Goal: Task Accomplishment & Management: Manage account settings

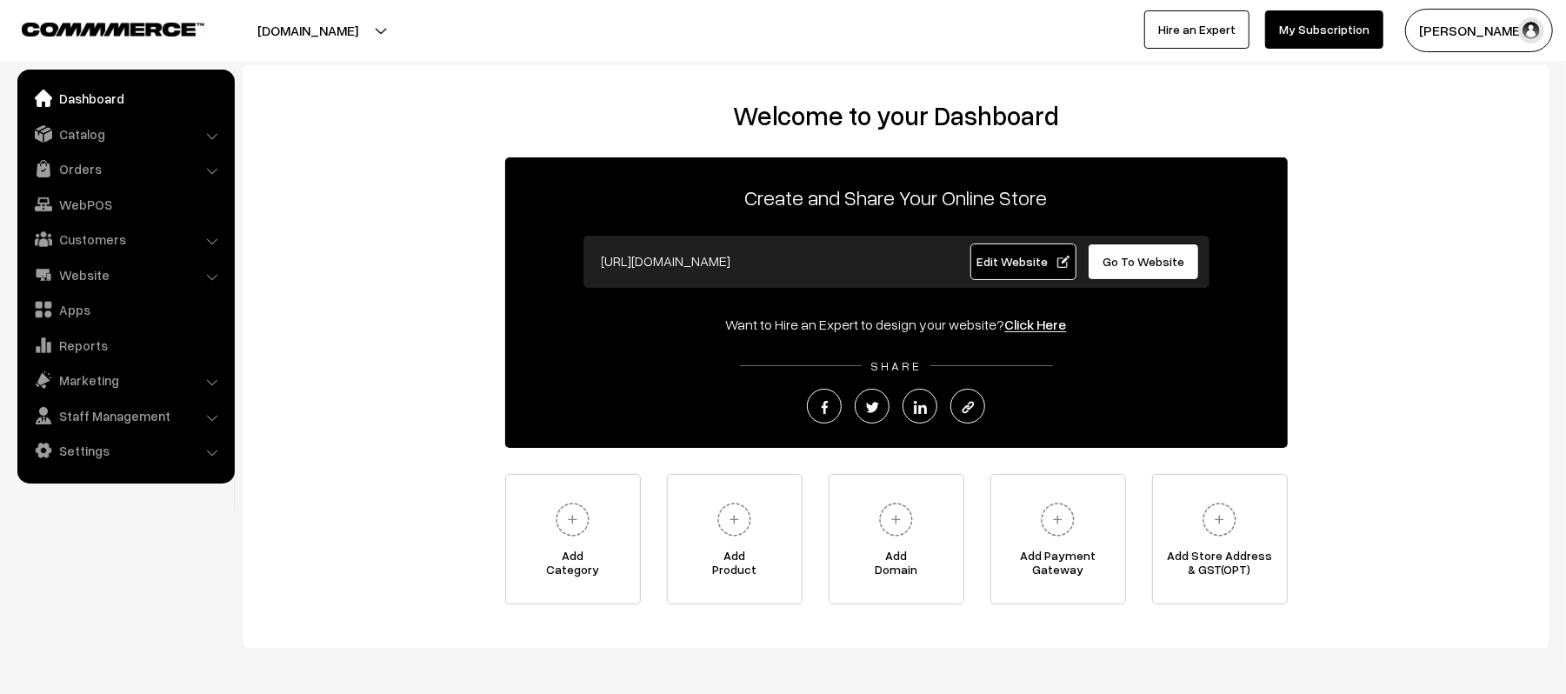
drag, startPoint x: 367, startPoint y: 213, endPoint x: 376, endPoint y: 179, distance: 35.0
click at [367, 213] on div "Welcome to your Dashboard Create and Share Your Online Store https://kirtipharm…" at bounding box center [896, 352] width 1271 height 504
click at [81, 175] on link "Orders" at bounding box center [125, 168] width 207 height 31
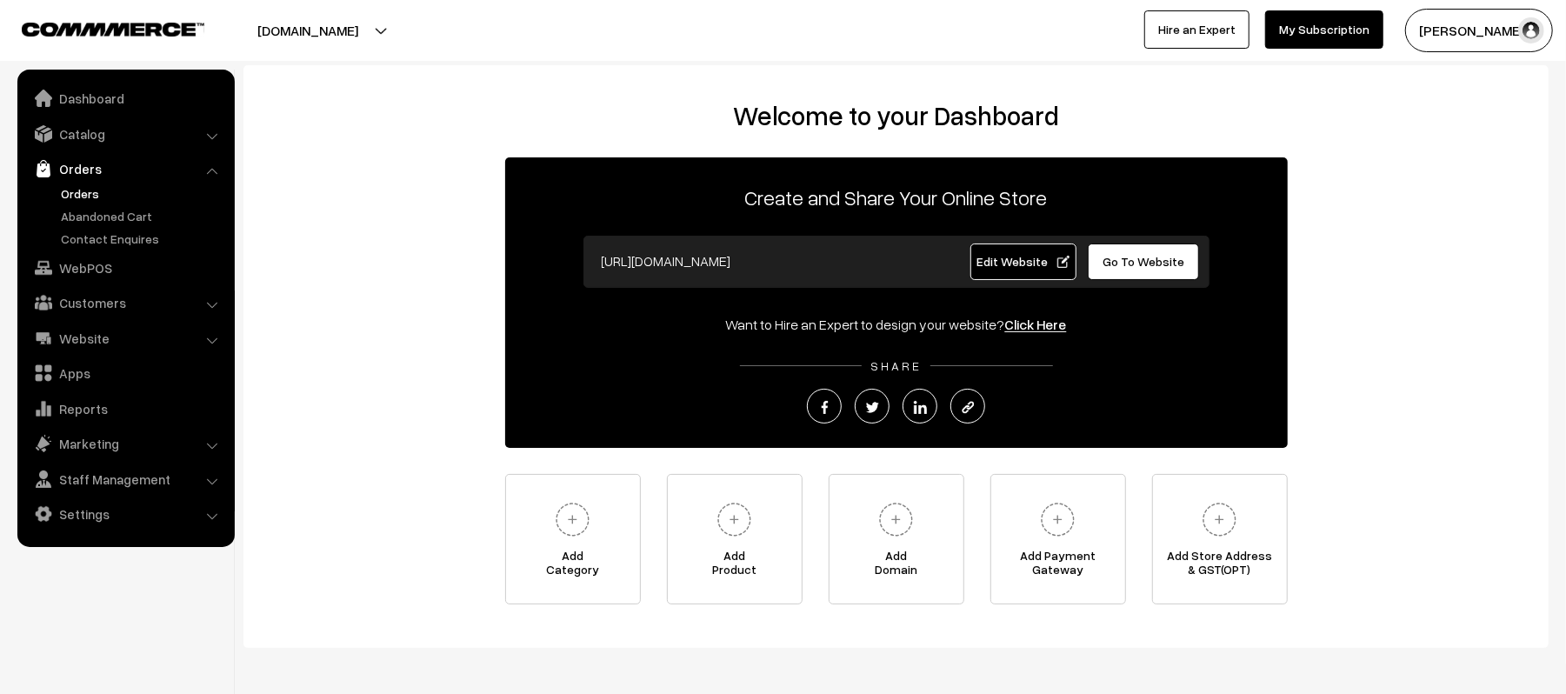
click at [70, 198] on link "Orders" at bounding box center [143, 193] width 172 height 18
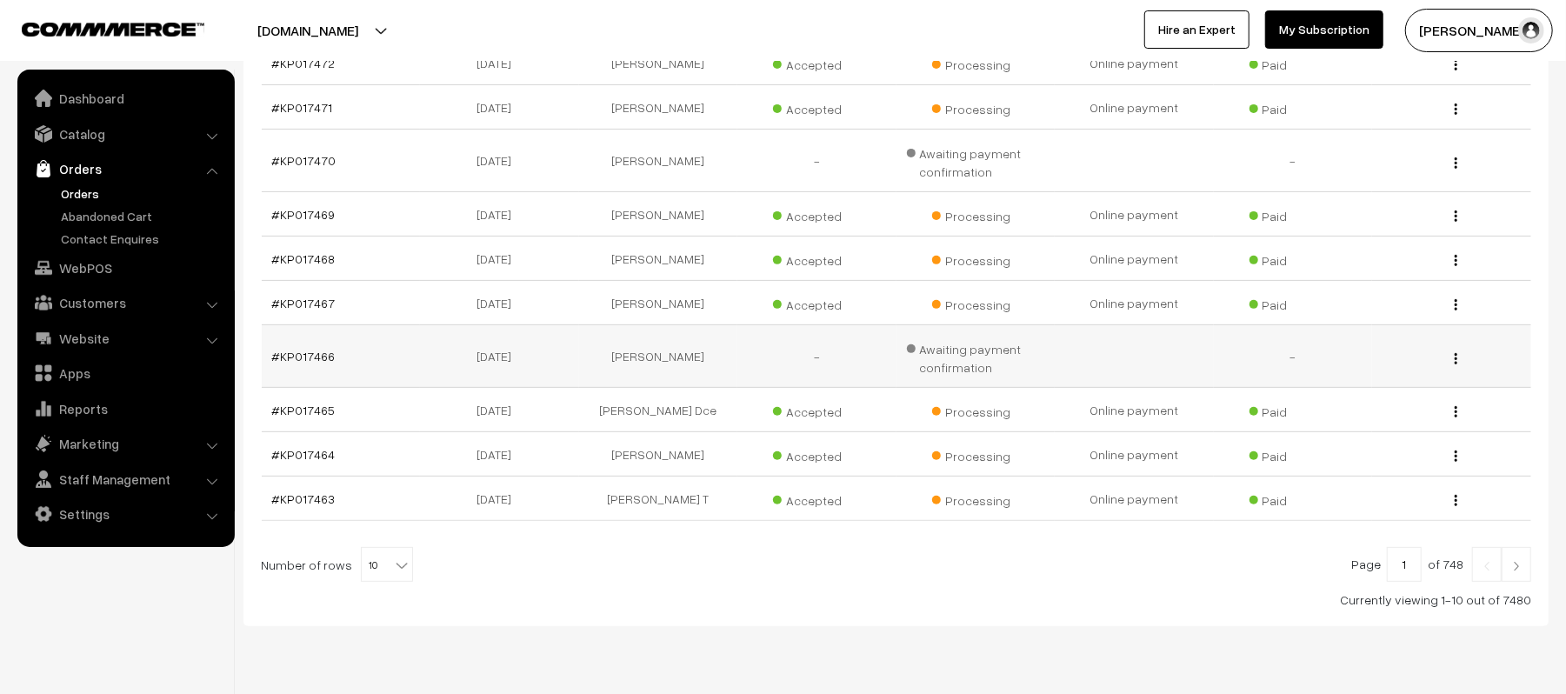
scroll to position [398, 0]
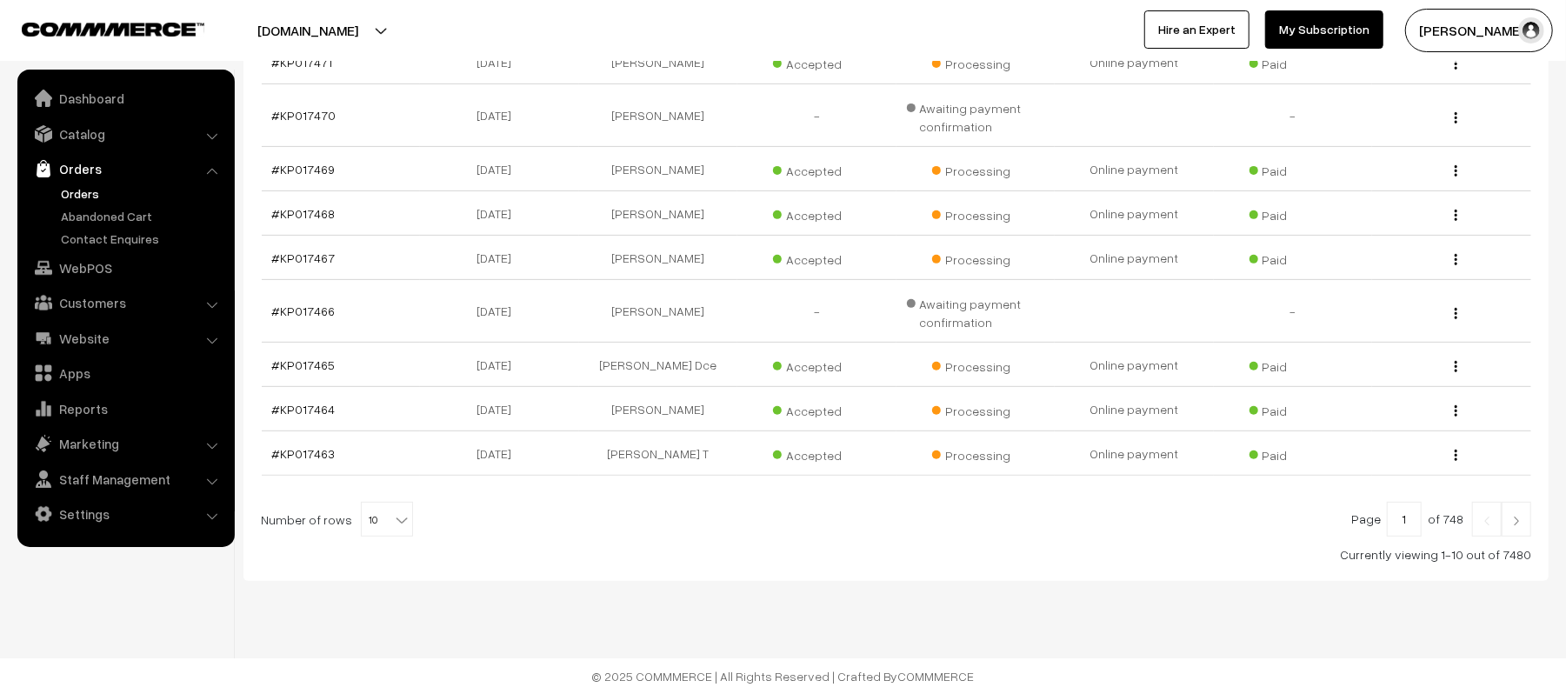
click at [1510, 527] on link at bounding box center [1517, 519] width 30 height 35
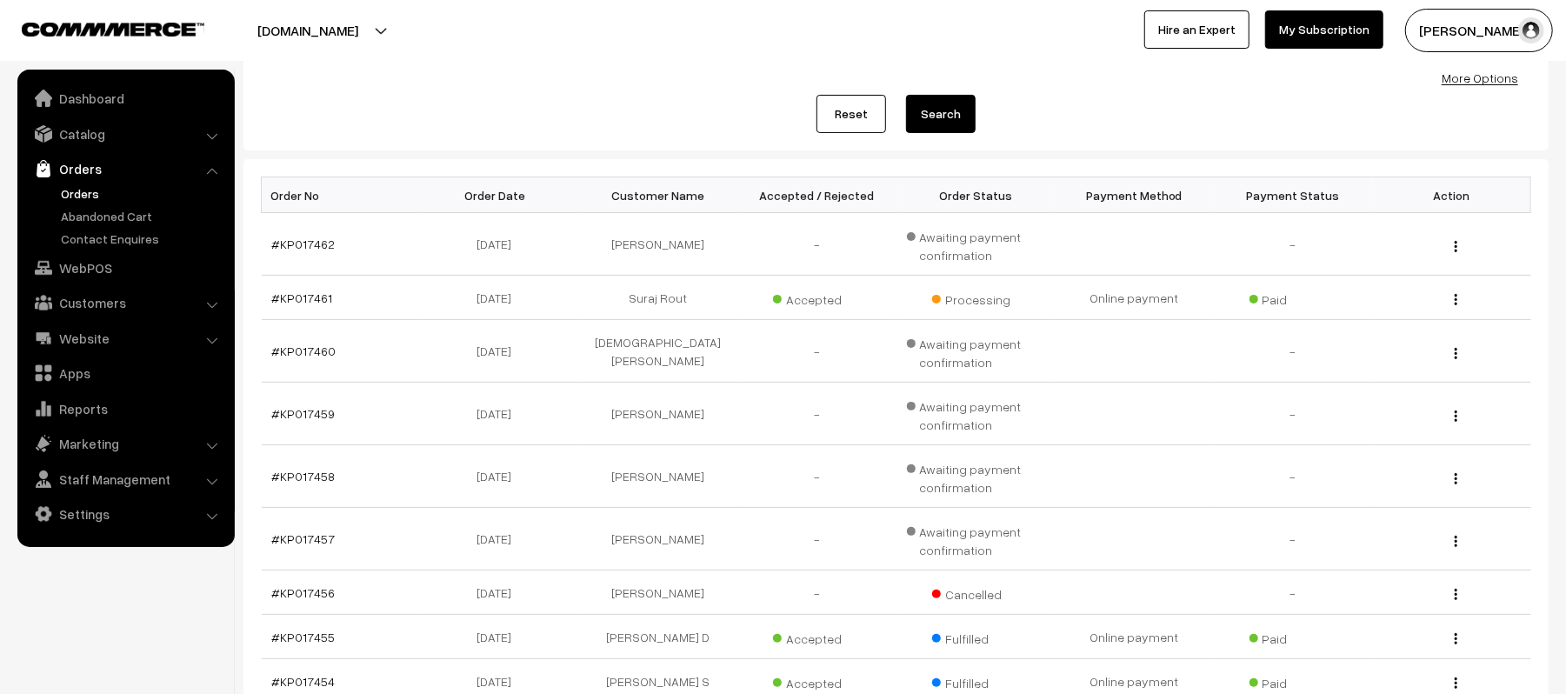
scroll to position [453, 0]
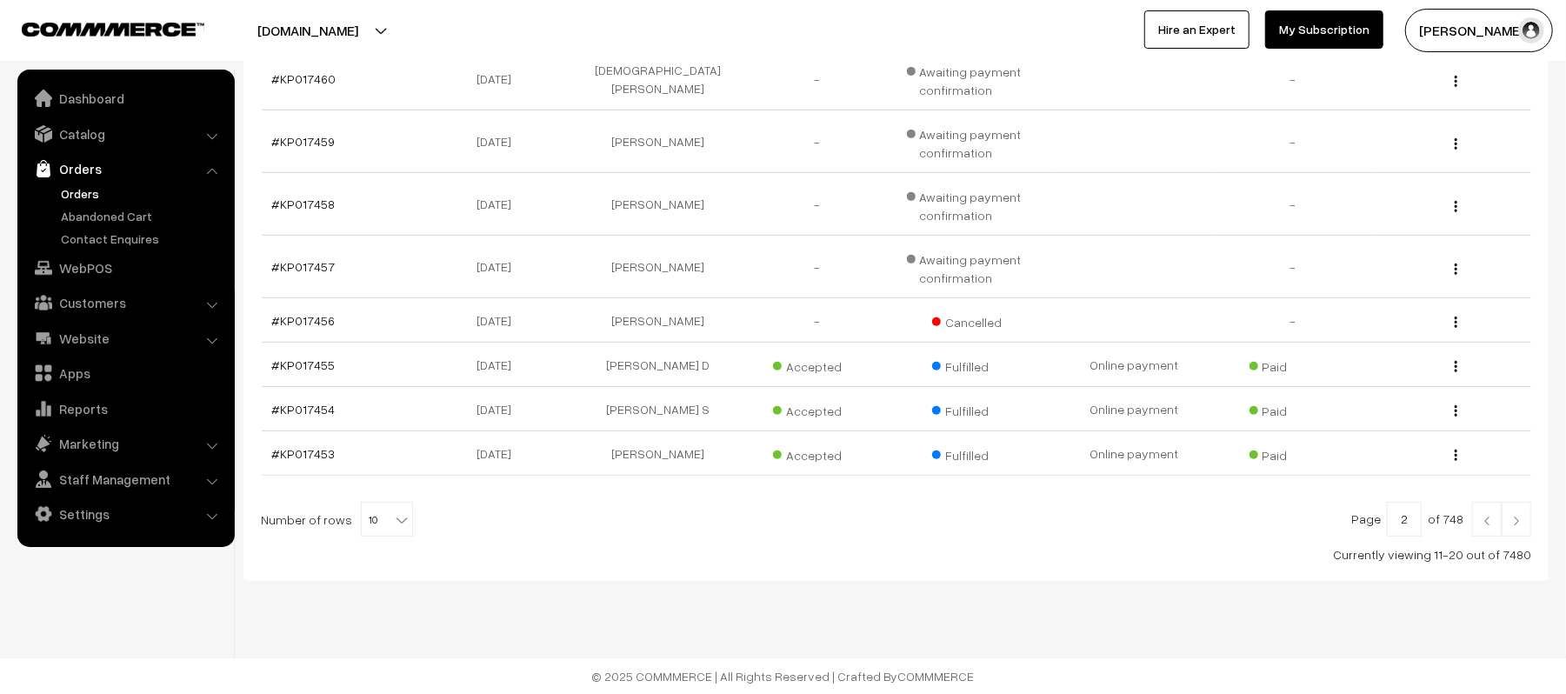
click at [1479, 523] on img at bounding box center [1487, 521] width 16 height 10
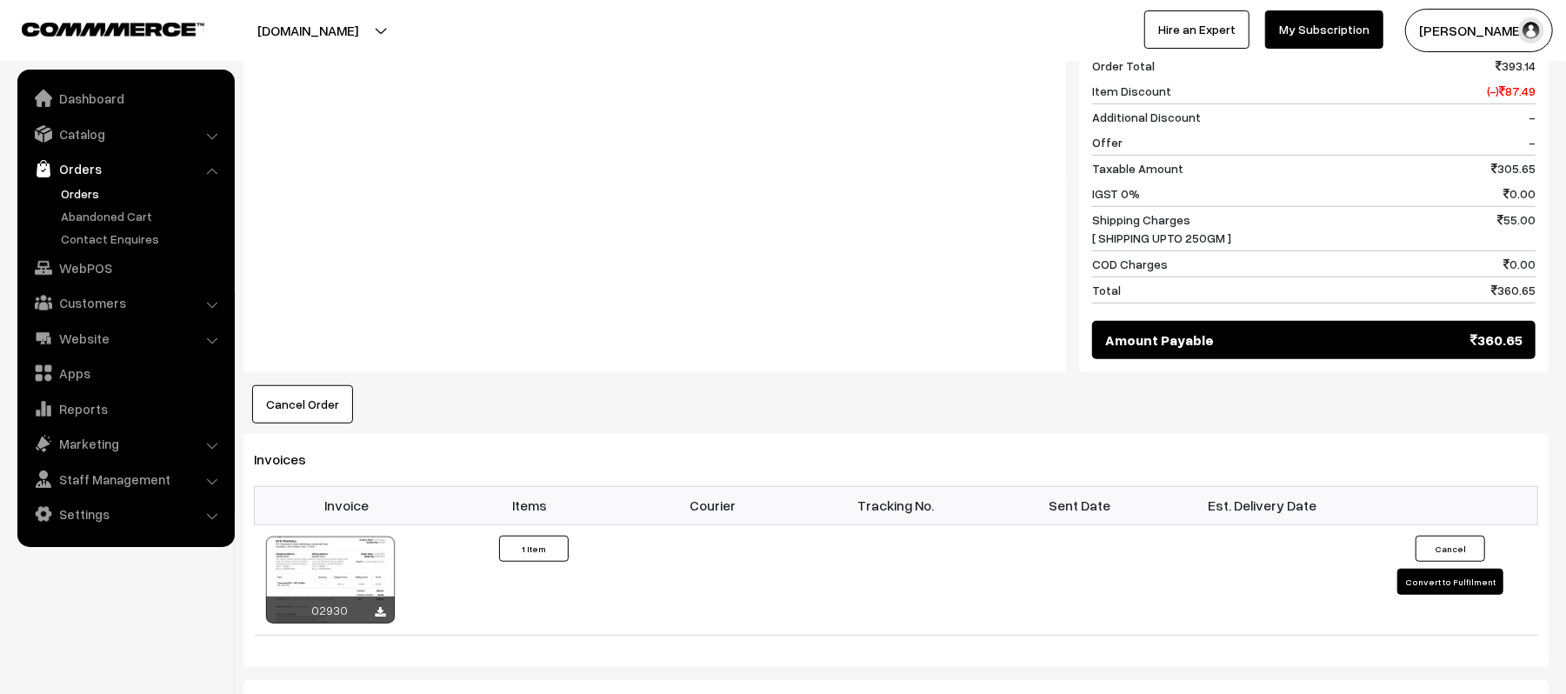
scroll to position [811, 0]
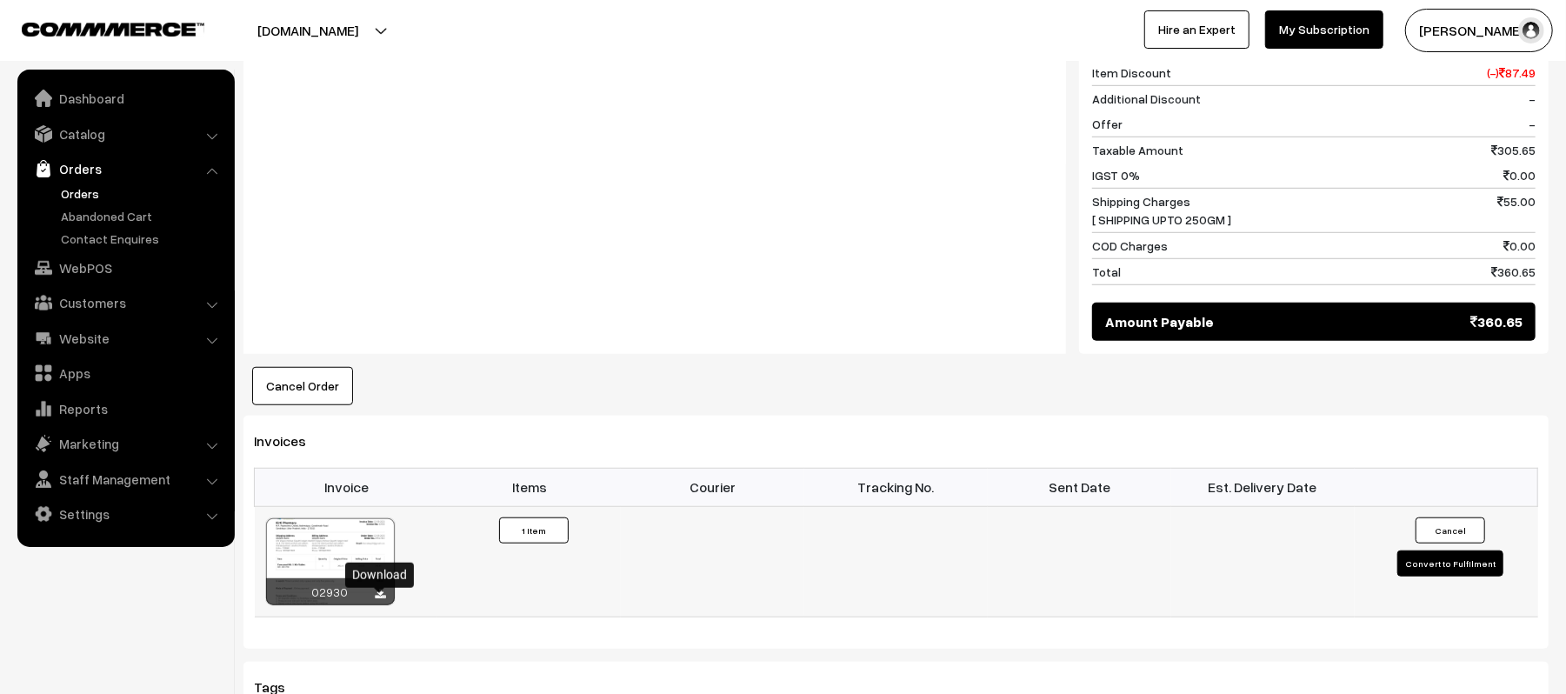
click at [384, 600] on icon at bounding box center [381, 594] width 10 height 11
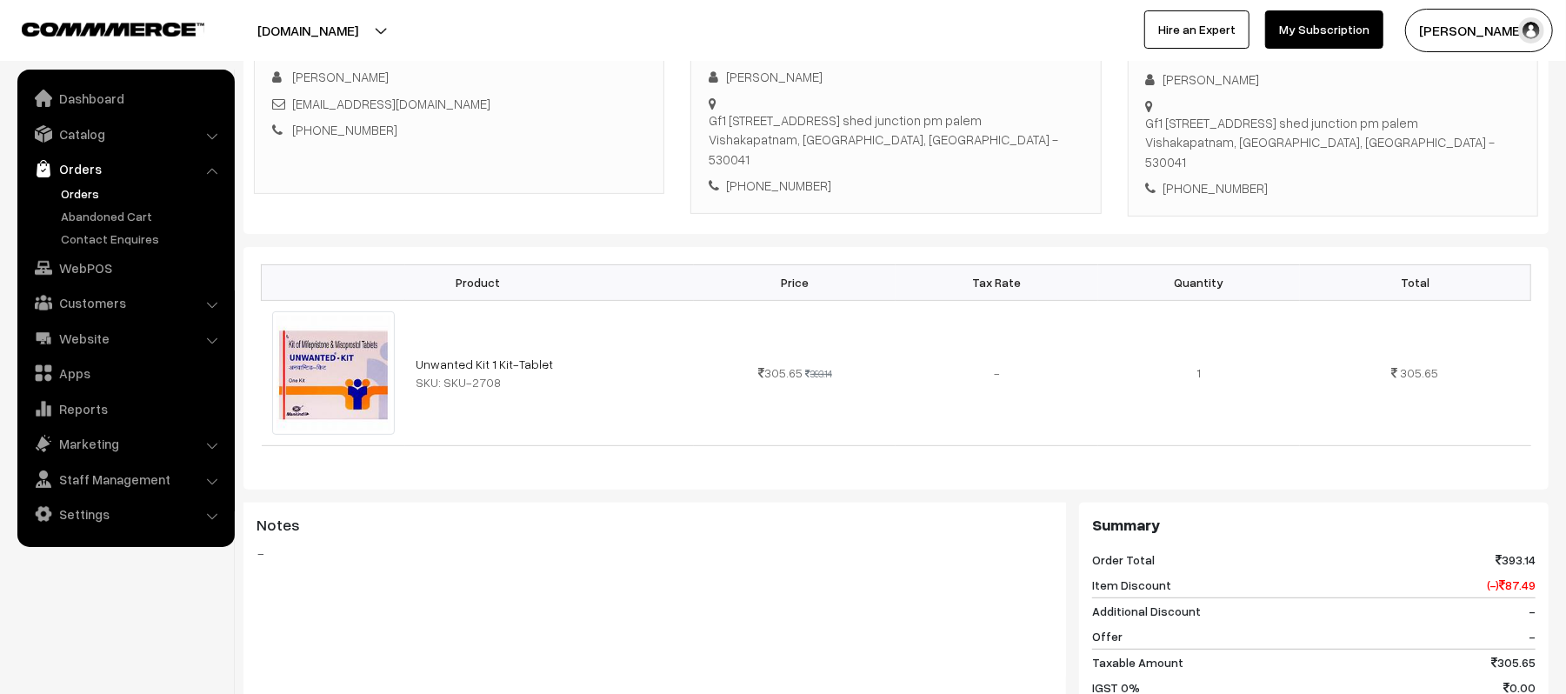
scroll to position [0, 0]
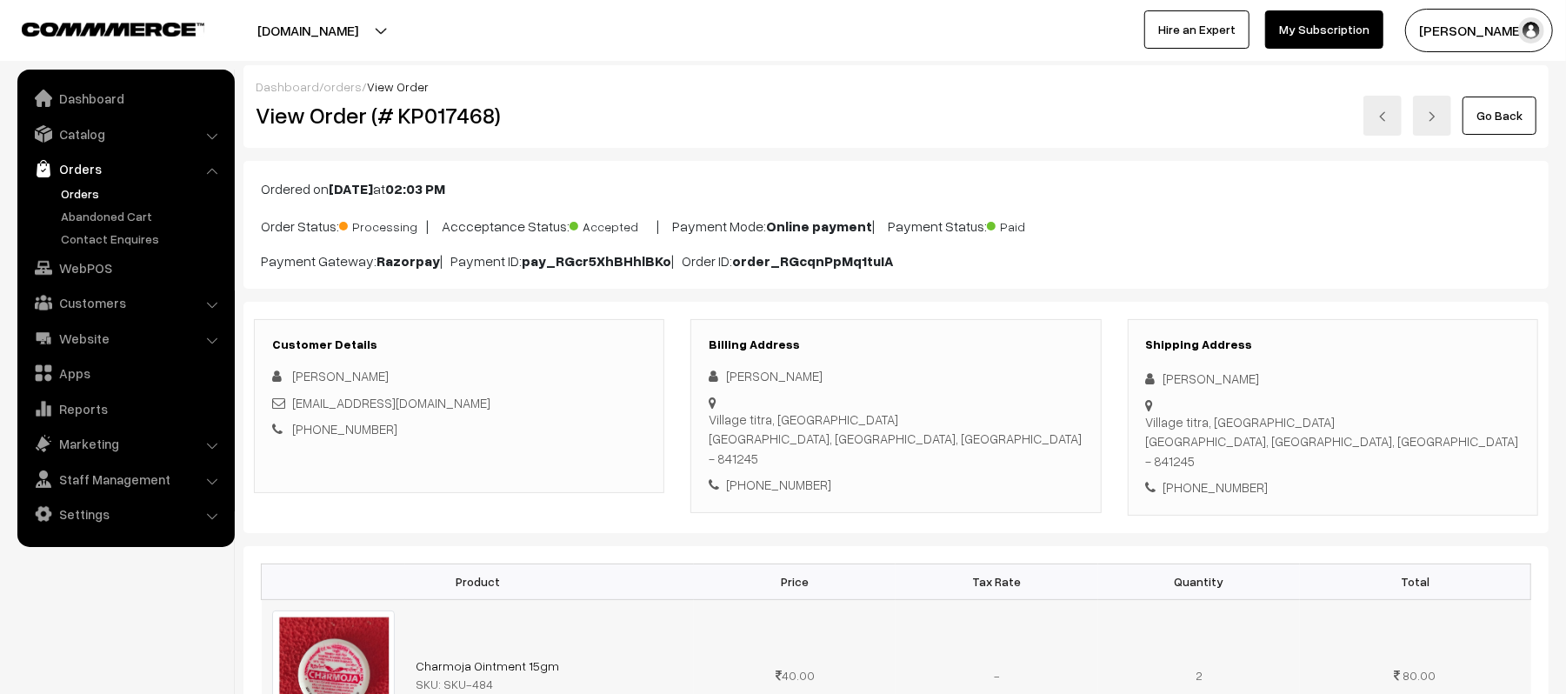
scroll to position [696, 0]
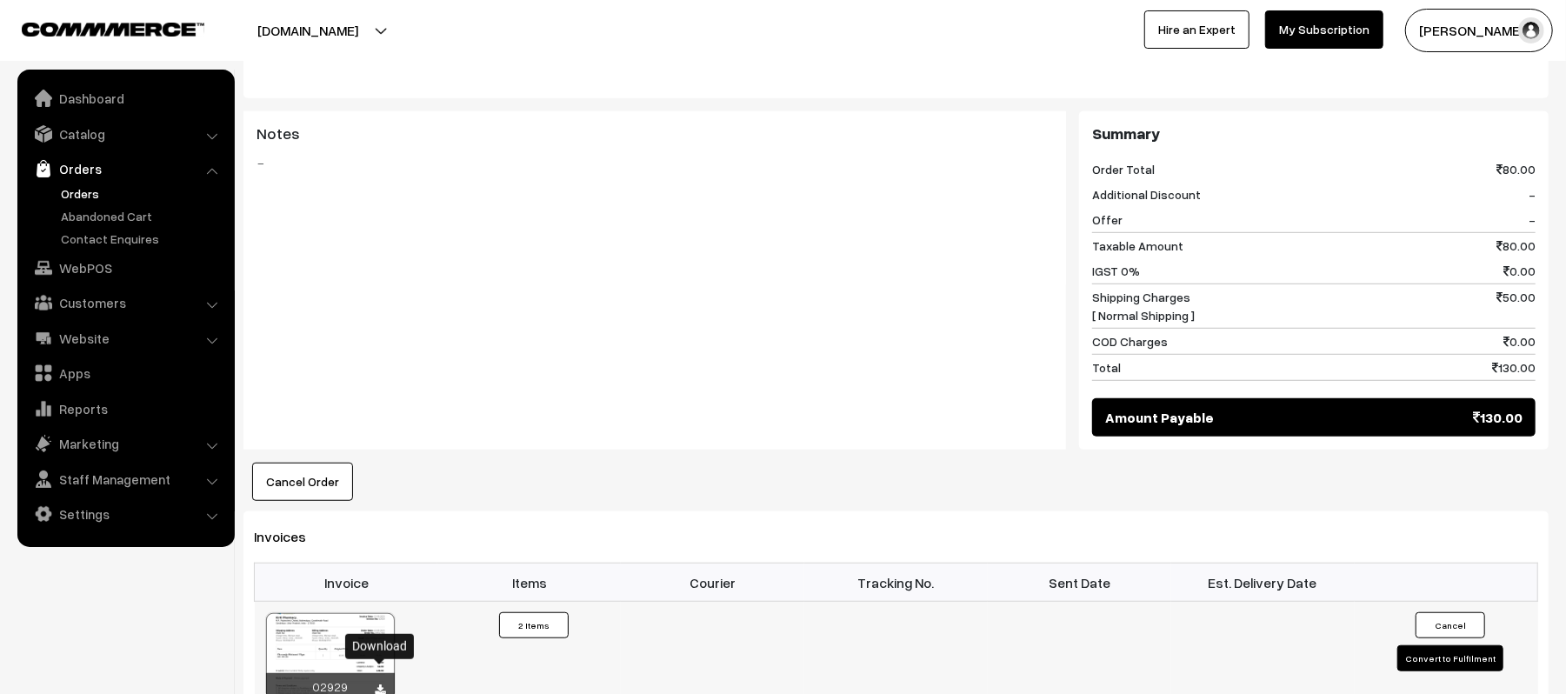
click at [377, 684] on icon at bounding box center [381, 689] width 10 height 11
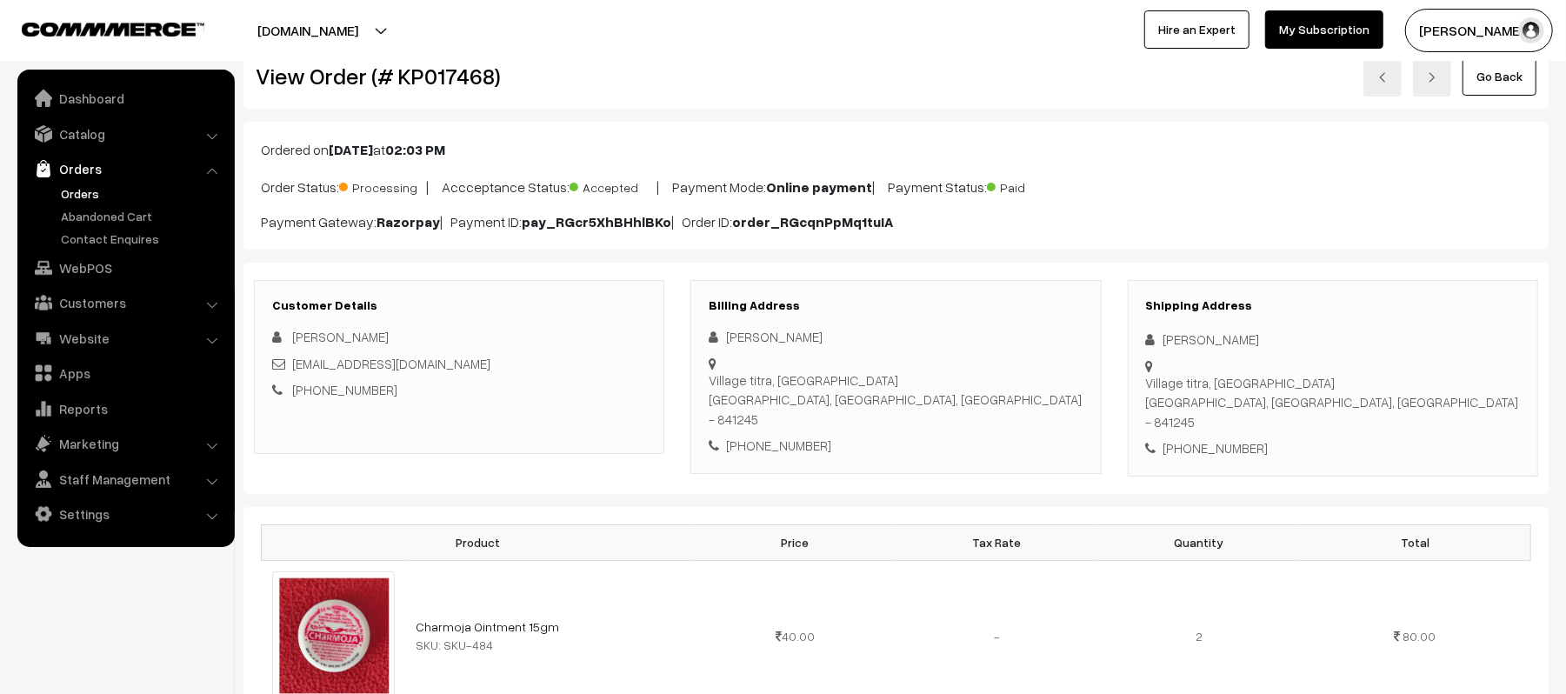
scroll to position [0, 0]
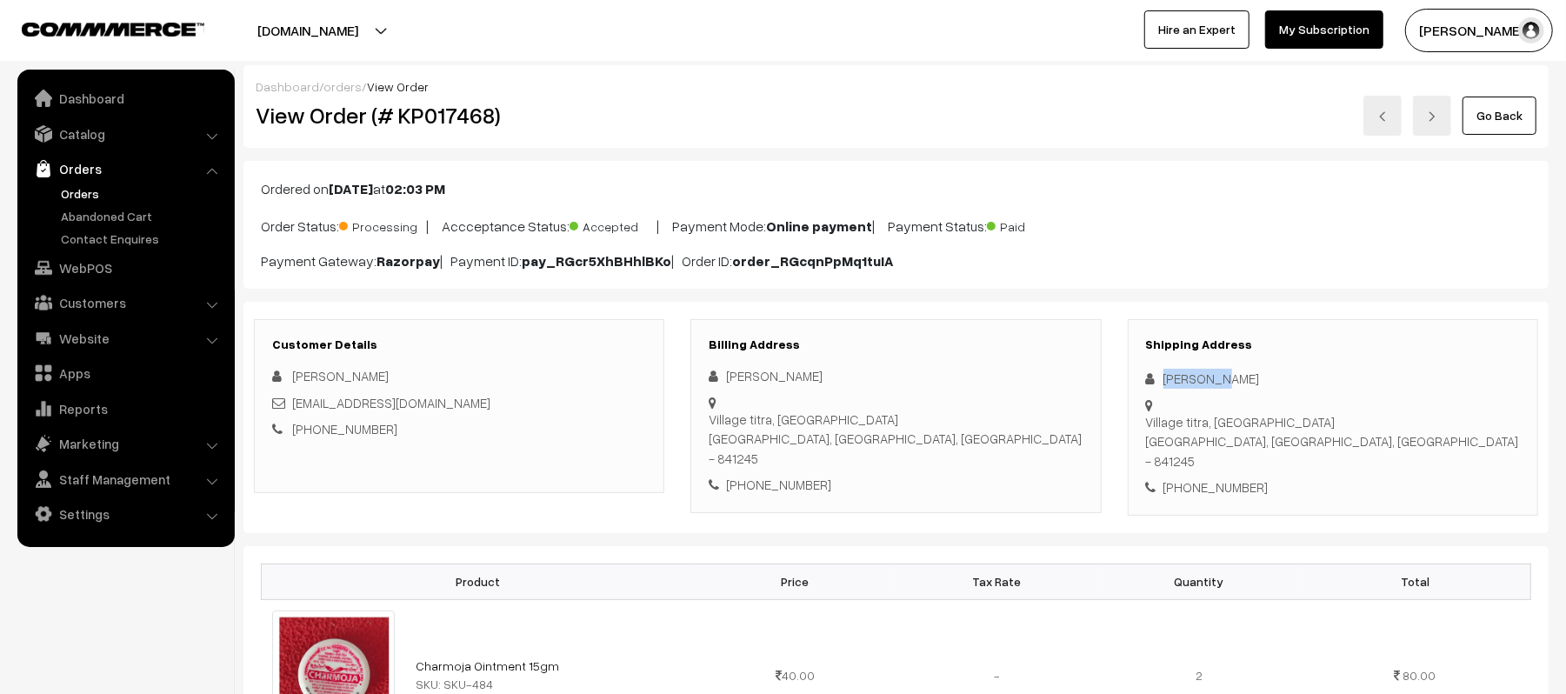
drag, startPoint x: 1245, startPoint y: 377, endPoint x: 1127, endPoint y: 380, distance: 118.3
click at [1128, 380] on div "Shipping Address Vikas Rai Village titra, Mairwa road Siwan, Bihar, India - 841…" at bounding box center [1333, 417] width 410 height 197
copy div "Vikas Rai"
click at [1207, 477] on div "+91 9631843353" at bounding box center [1333, 487] width 374 height 20
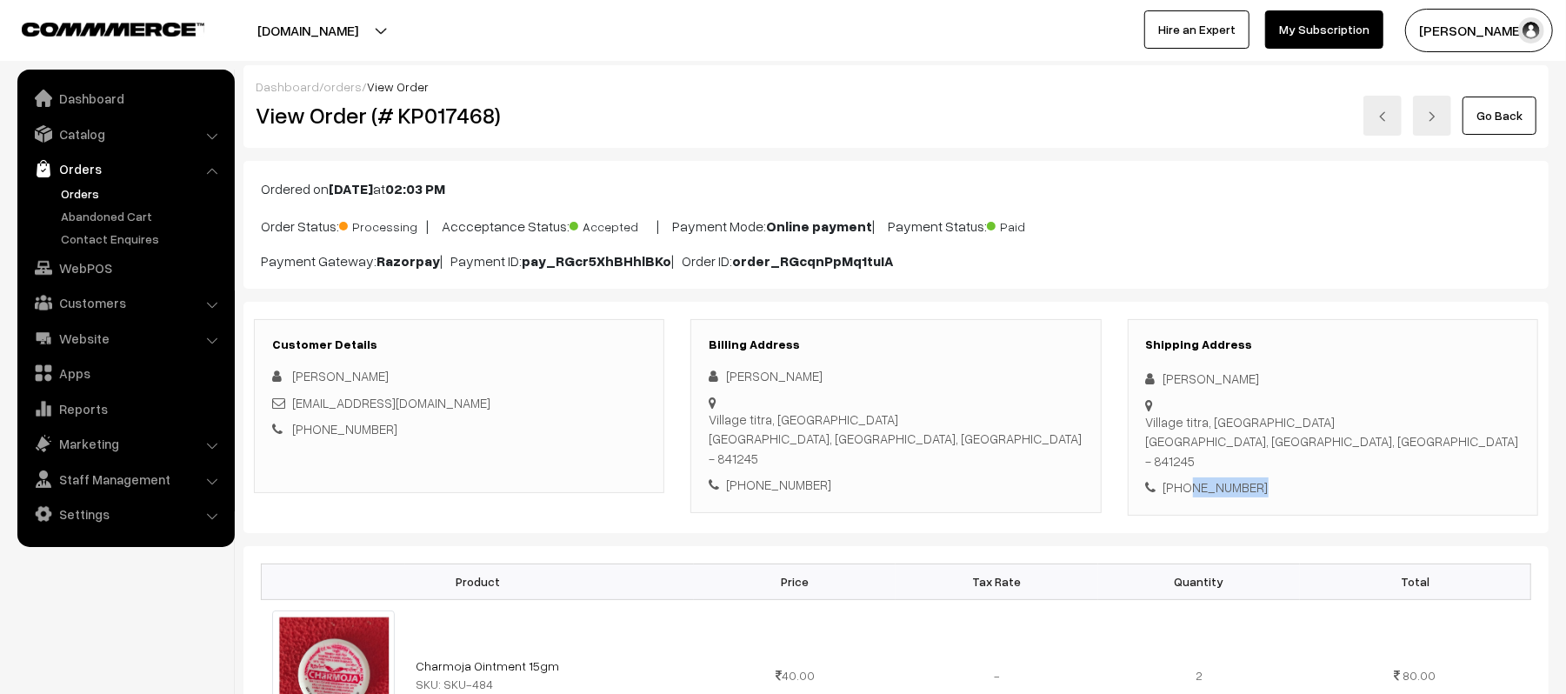
copy div "9631843353"
drag, startPoint x: 446, startPoint y: 408, endPoint x: 290, endPoint y: 404, distance: 155.7
click at [290, 404] on div "raisoni159@gmail.com" at bounding box center [459, 403] width 374 height 20
copy link "raisoni159@gmail.com"
drag, startPoint x: 1164, startPoint y: 404, endPoint x: 1372, endPoint y: 423, distance: 208.7
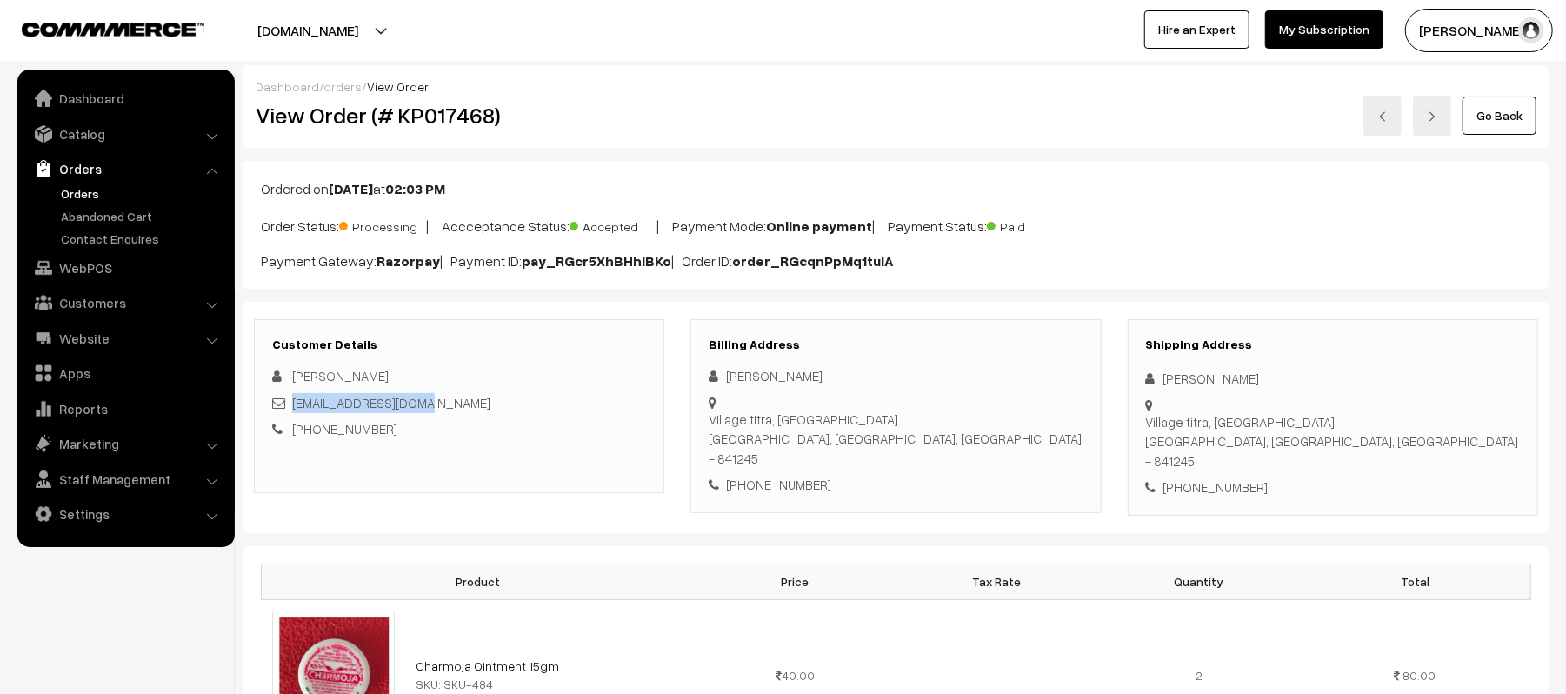
click at [1372, 423] on div "Shipping Address Vikas Rai Village titra, Mairwa road Siwan, Bihar, India - 841…" at bounding box center [1333, 417] width 410 height 197
copy div "Village titra, Mairwa road Siwan, Bihar, India - 841245"
click at [891, 147] on div "Dashboard / orders / View Order View Order (# KP017468) Go Back" at bounding box center [896, 106] width 1305 height 83
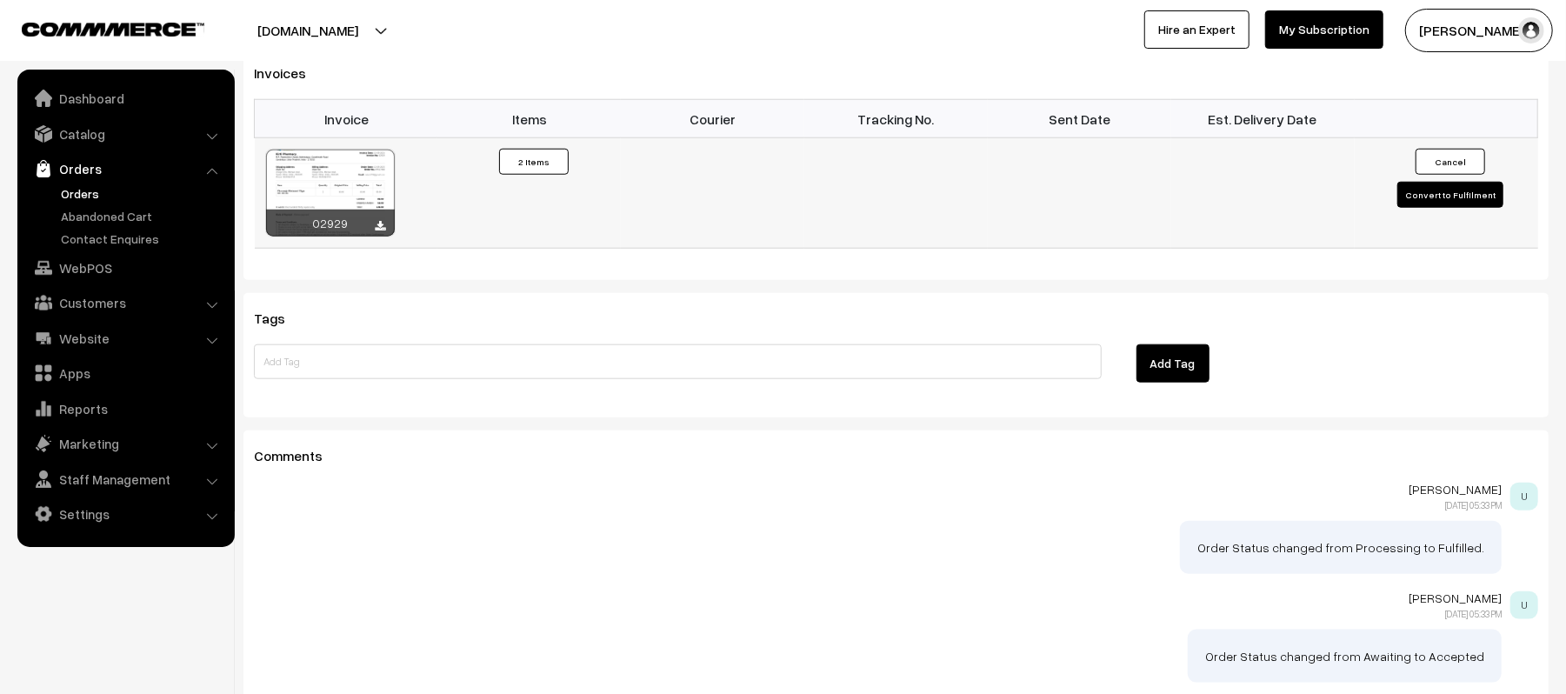
click at [1432, 182] on button "Convert to Fulfilment" at bounding box center [1451, 195] width 106 height 26
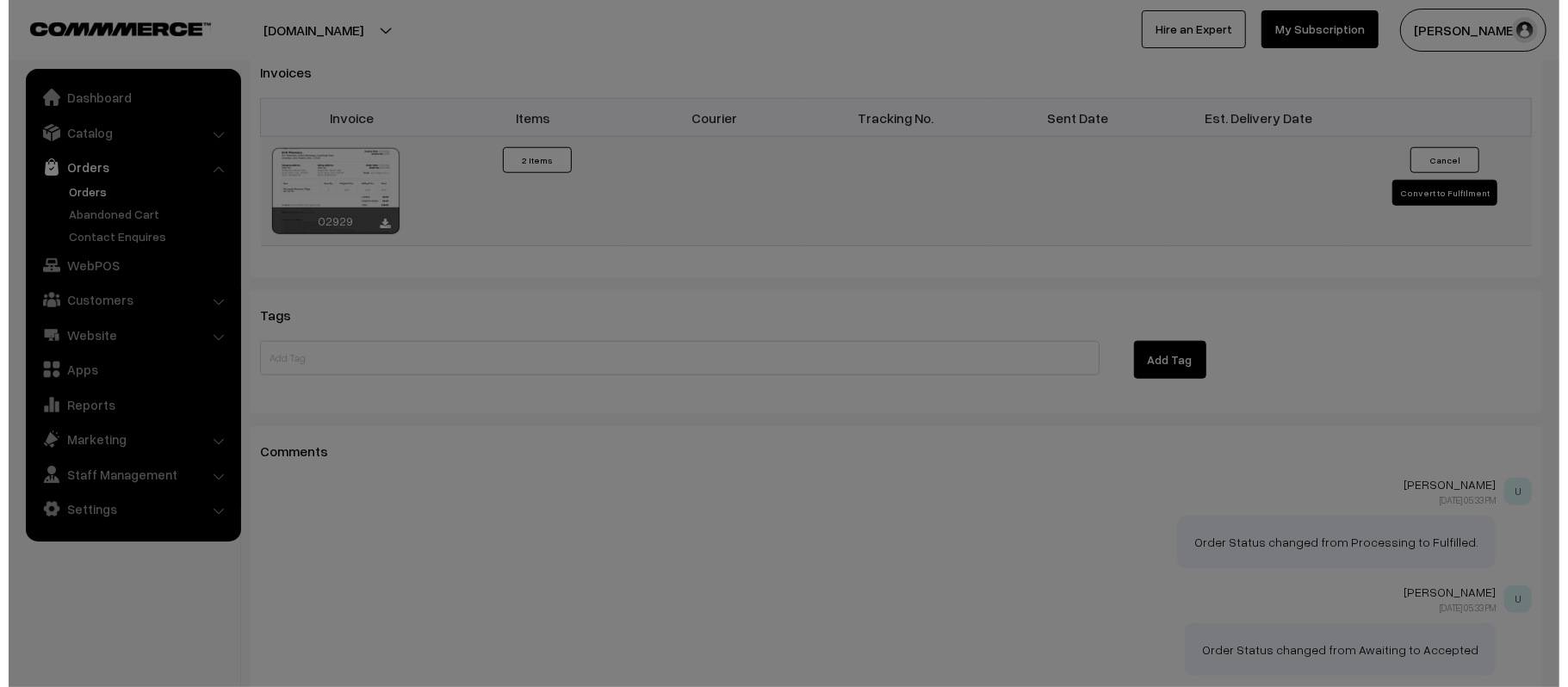
scroll to position [1150, 0]
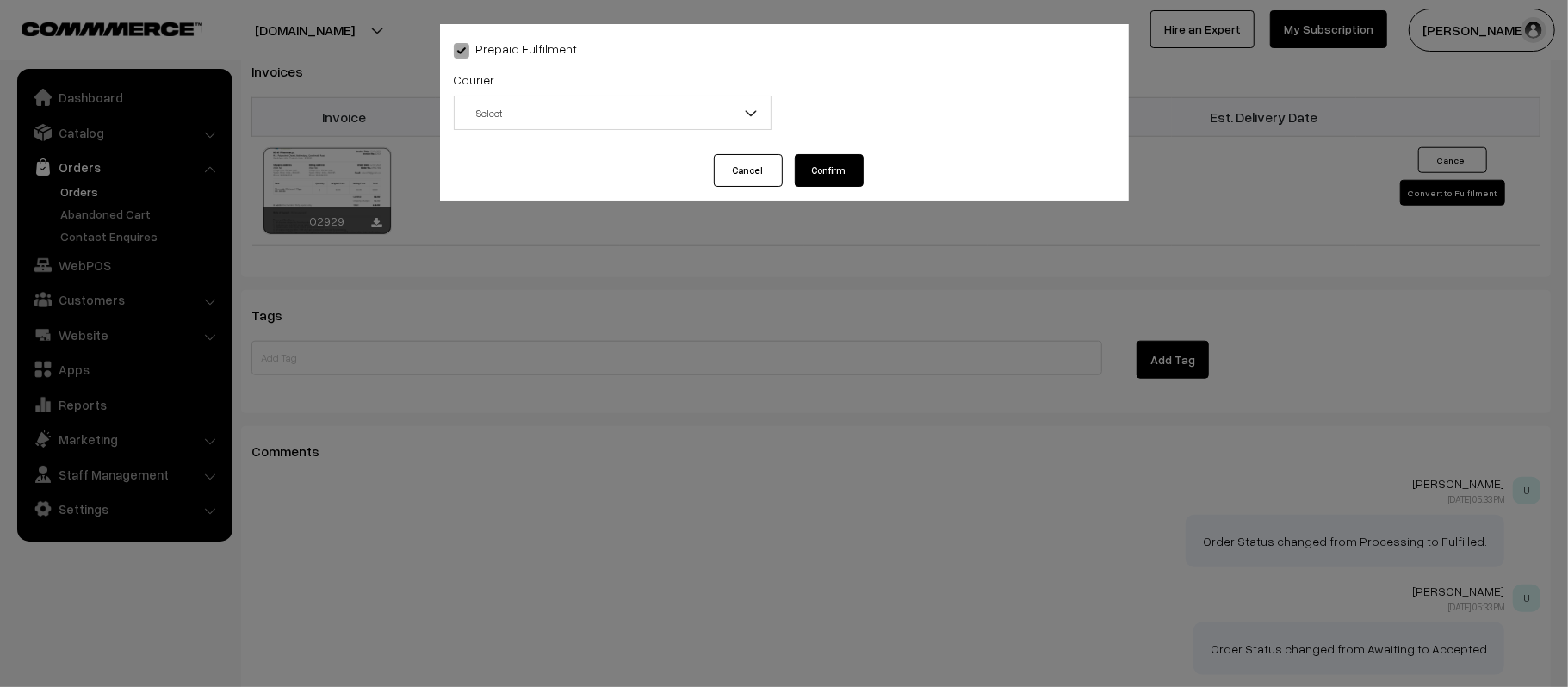
click at [649, 116] on span "-- Select --" at bounding box center [612, 113] width 316 height 30
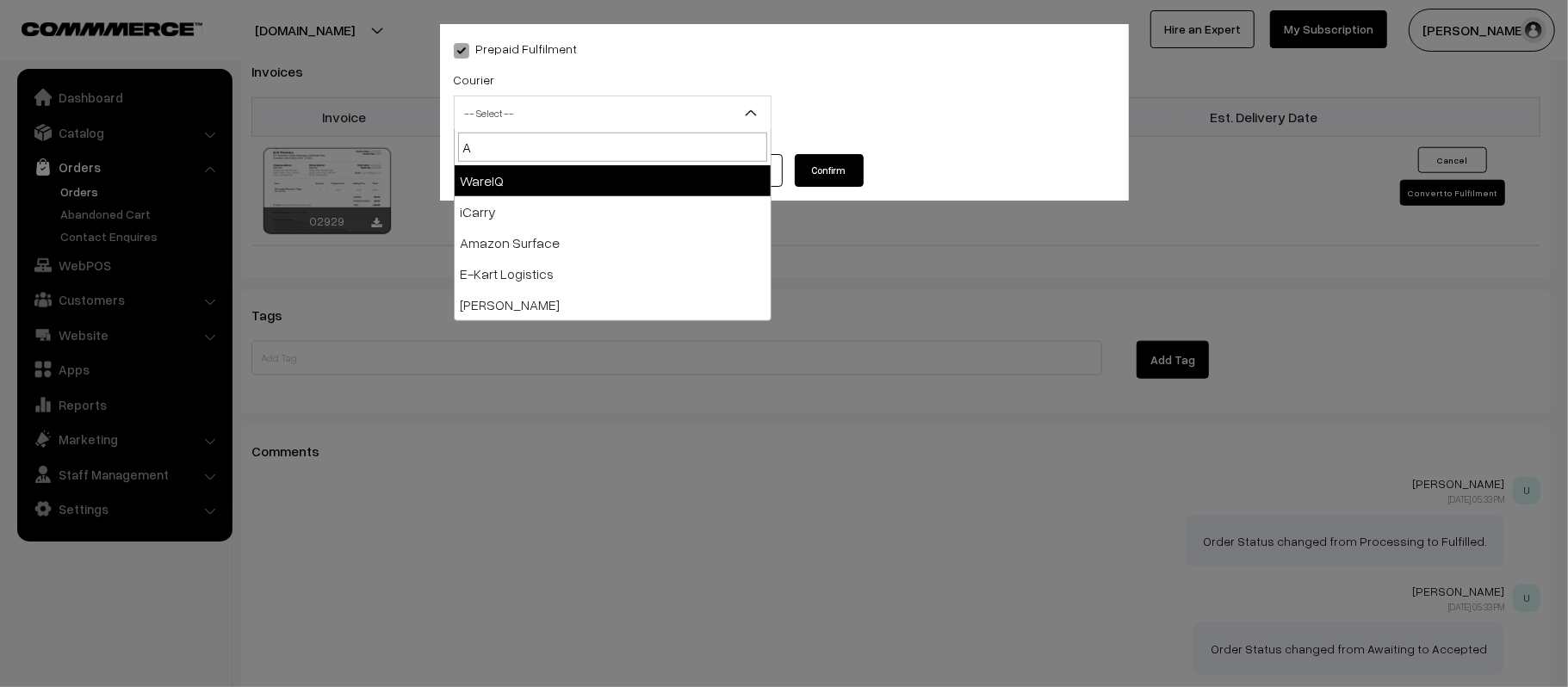
type input "AM"
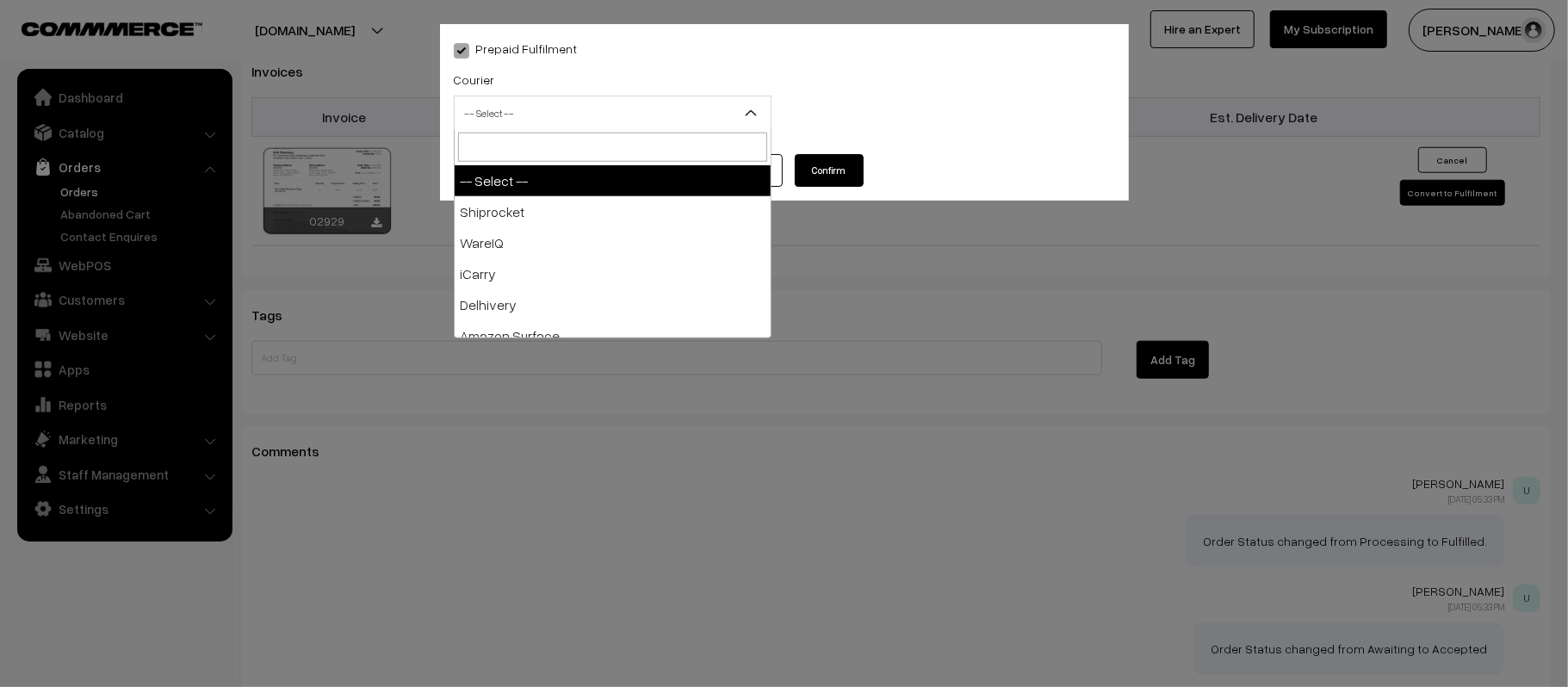
click at [645, 117] on span "-- Select --" at bounding box center [612, 113] width 316 height 30
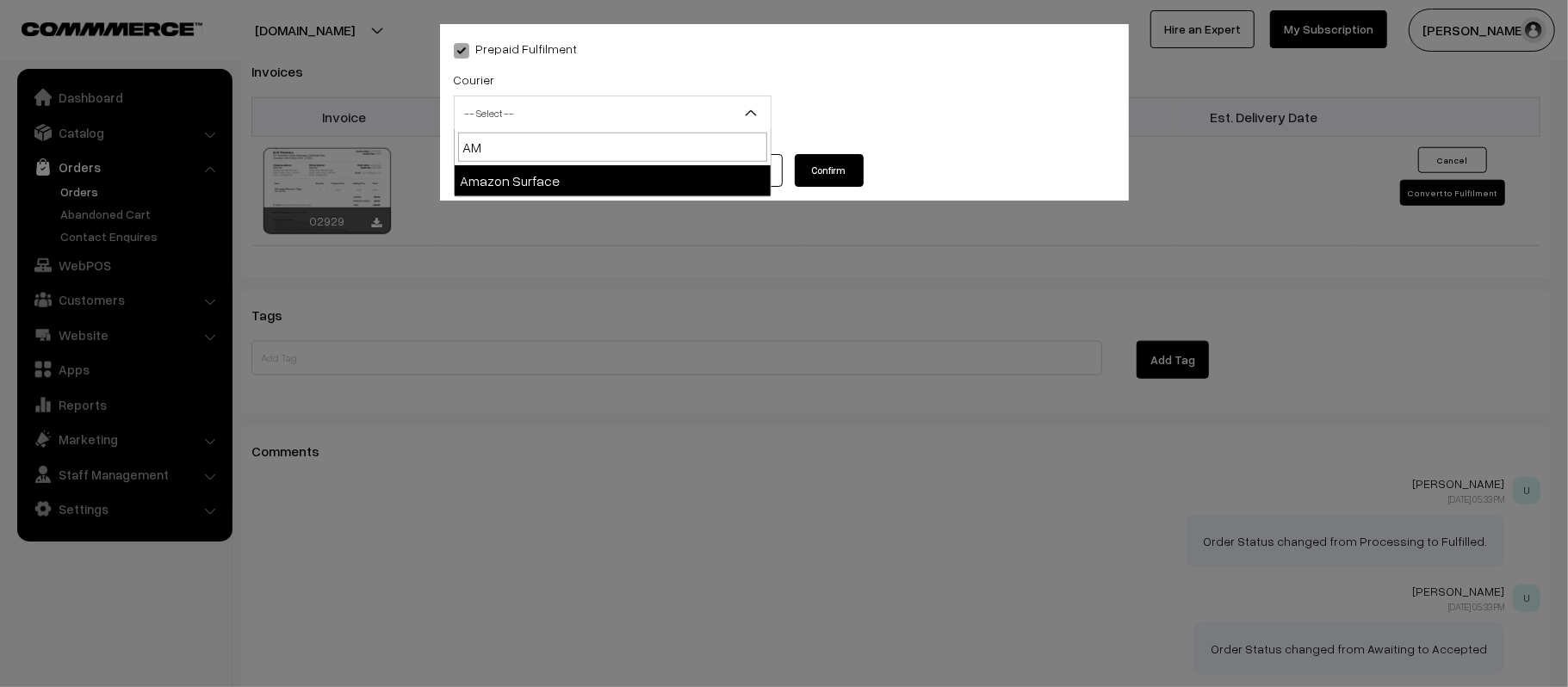
type input "AMA"
select select "5"
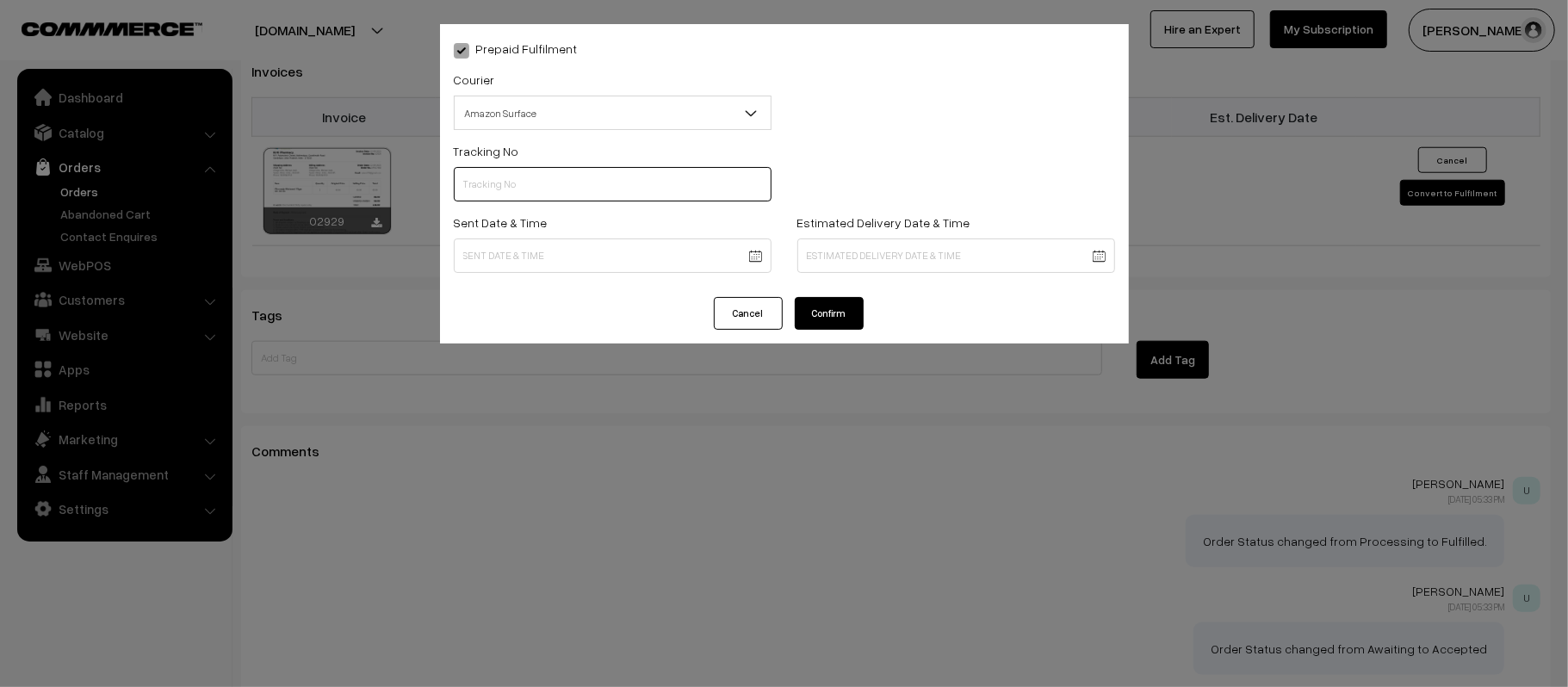
paste input "363399083123"
type input "363399083123"
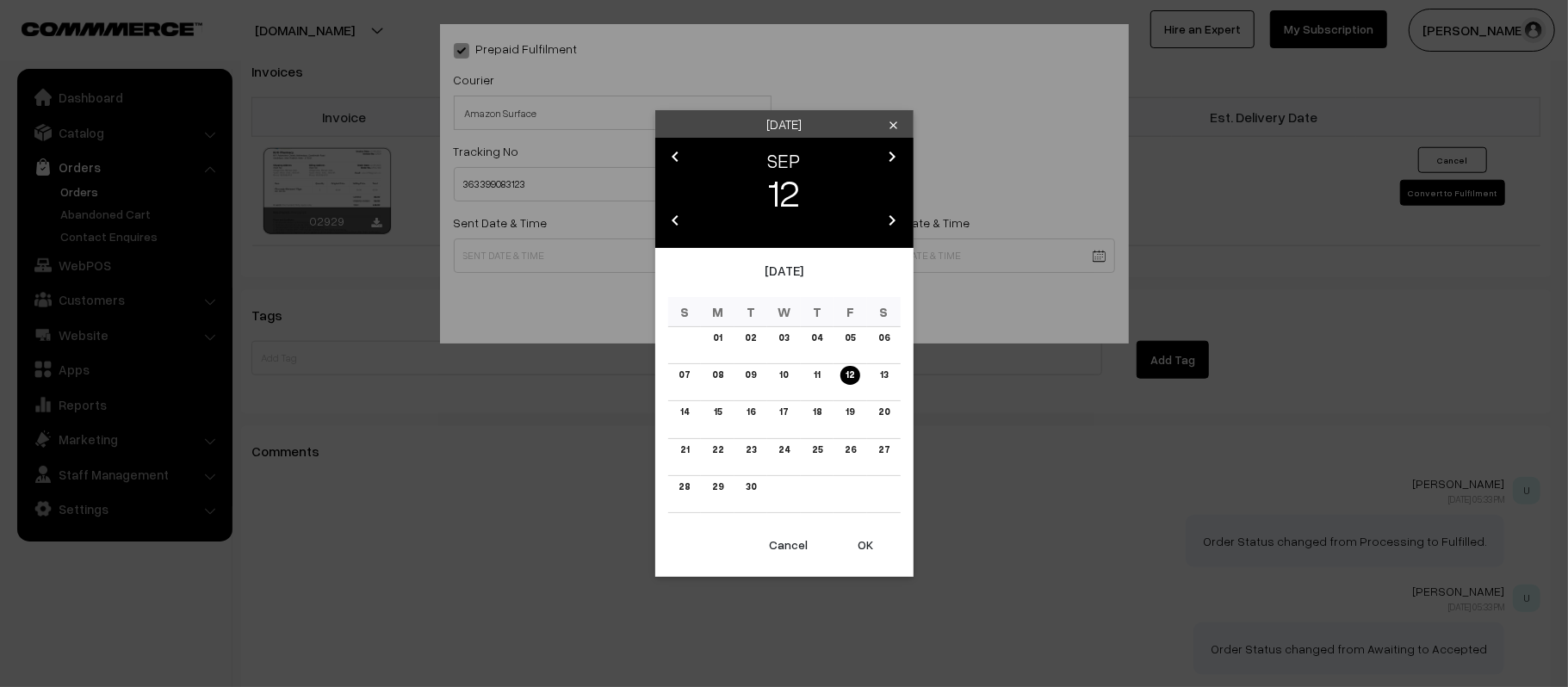
click at [883, 372] on link "13" at bounding box center [883, 375] width 18 height 18
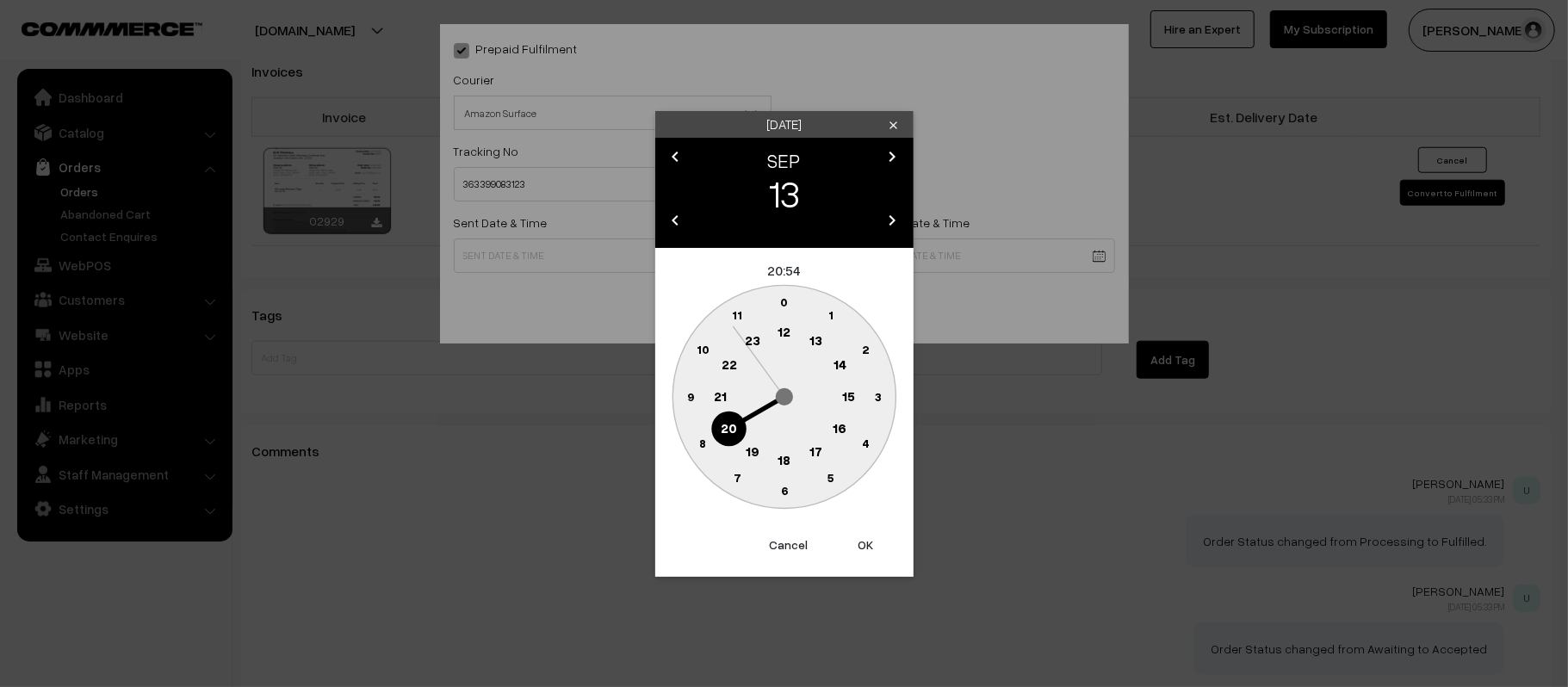
click at [773, 329] on circle at bounding box center [784, 333] width 36 height 36
click at [692, 397] on text "45" at bounding box center [690, 395] width 15 height 15
type input "[DATE] 12:45"
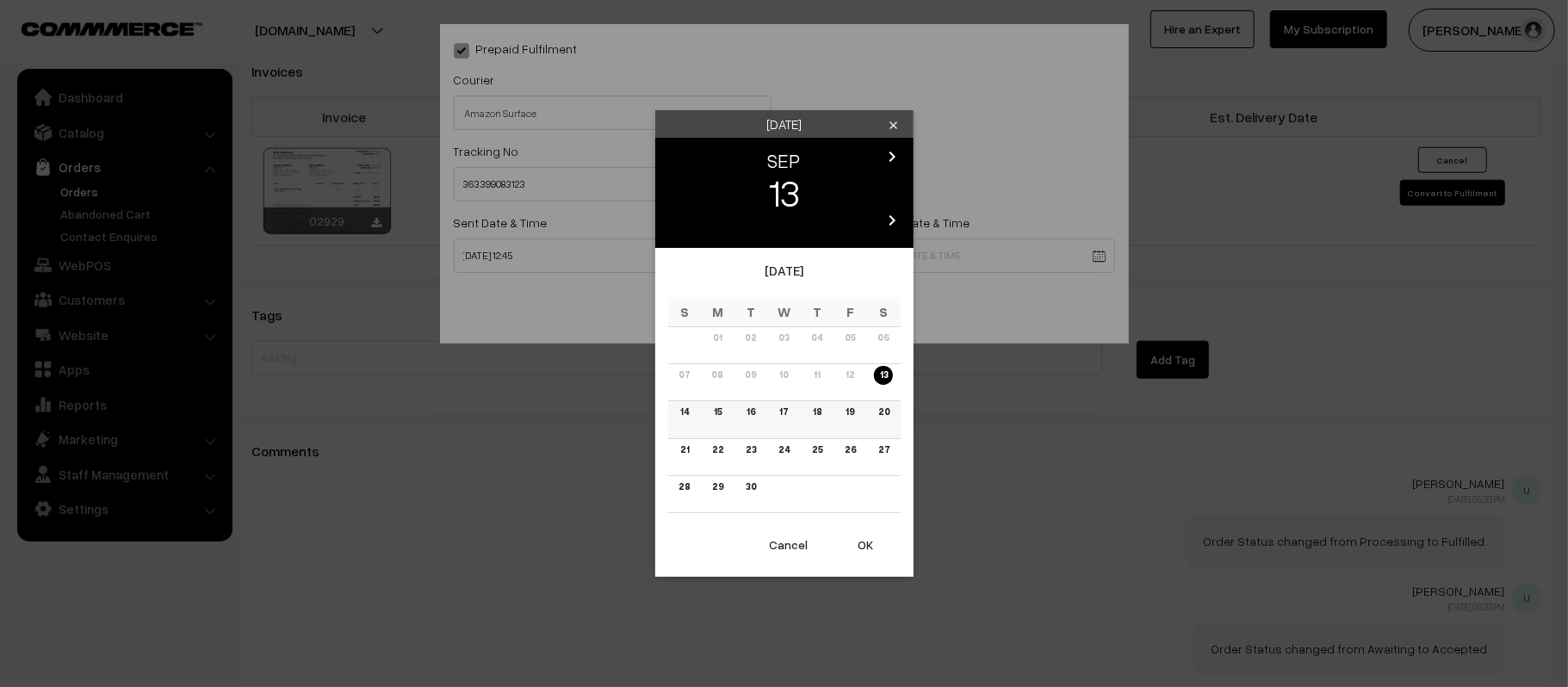
click at [849, 419] on link "19" at bounding box center [849, 412] width 19 height 18
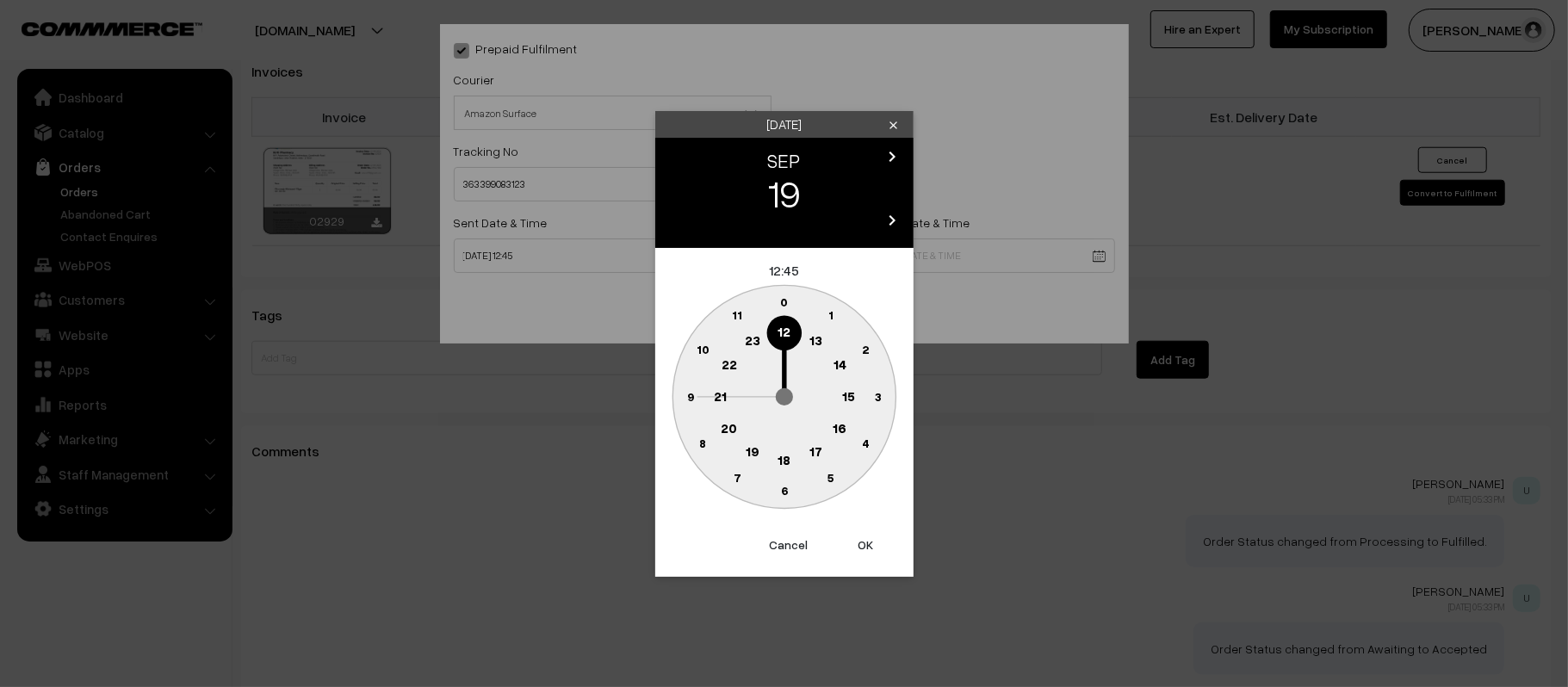
click at [727, 390] on circle at bounding box center [721, 397] width 36 height 36
click at [780, 492] on text "30" at bounding box center [783, 490] width 15 height 15
type input "19-09-2025 21:30"
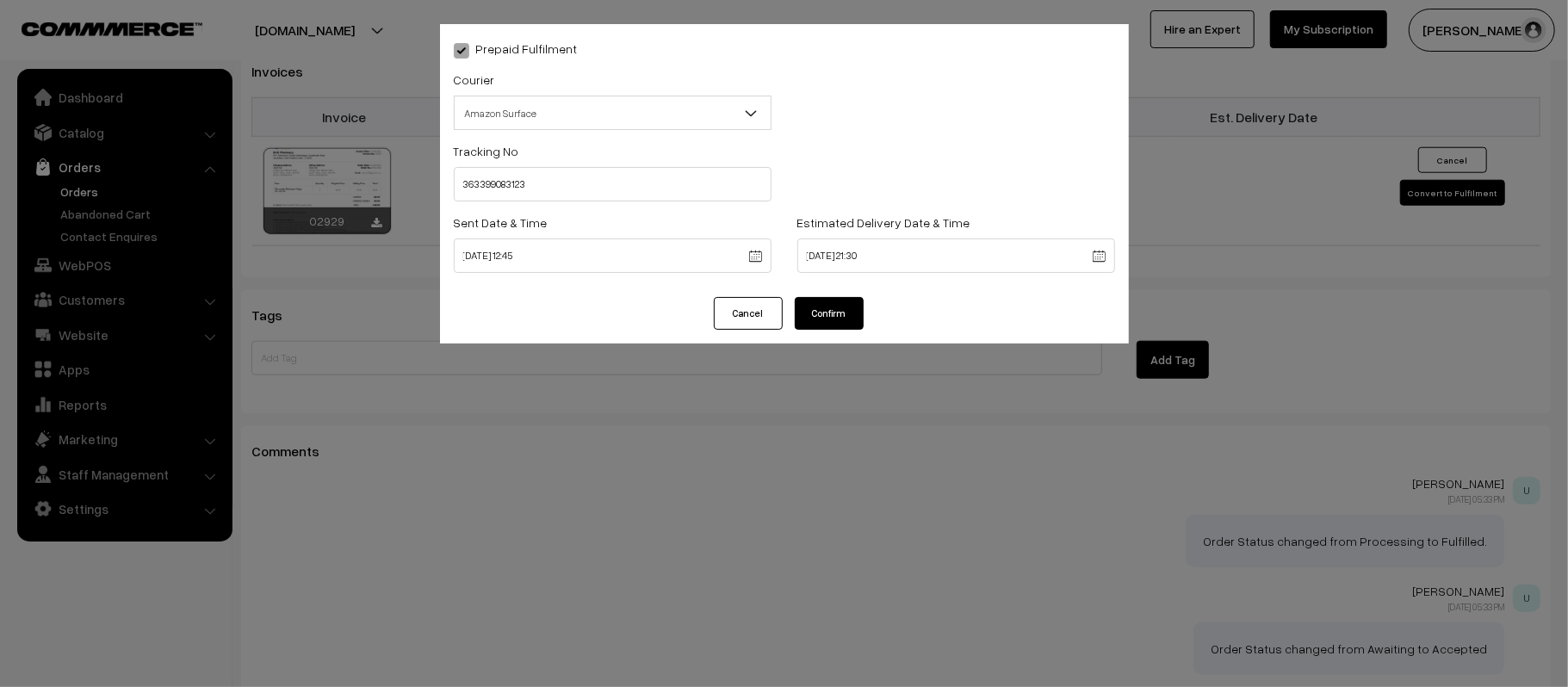
click at [832, 314] on button "Confirm" at bounding box center [830, 313] width 69 height 33
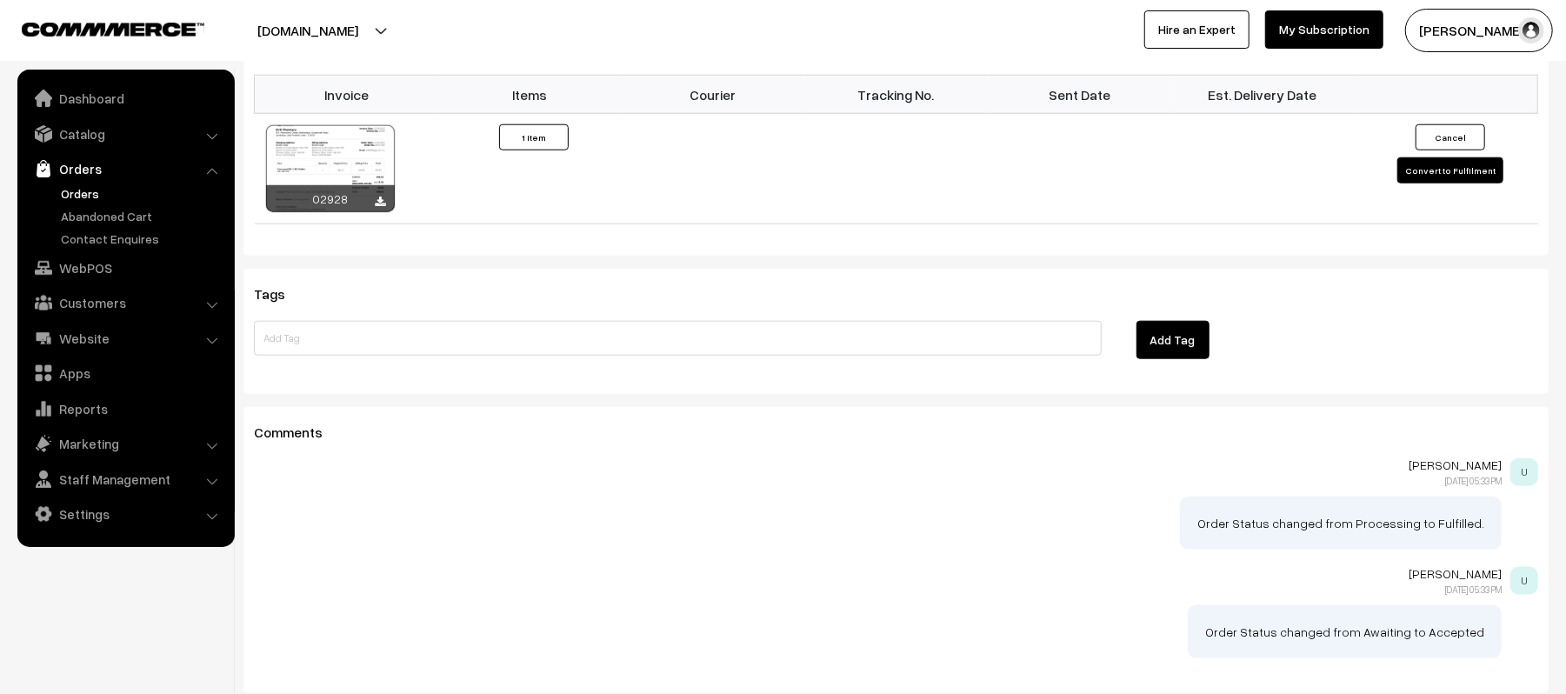
scroll to position [1275, 0]
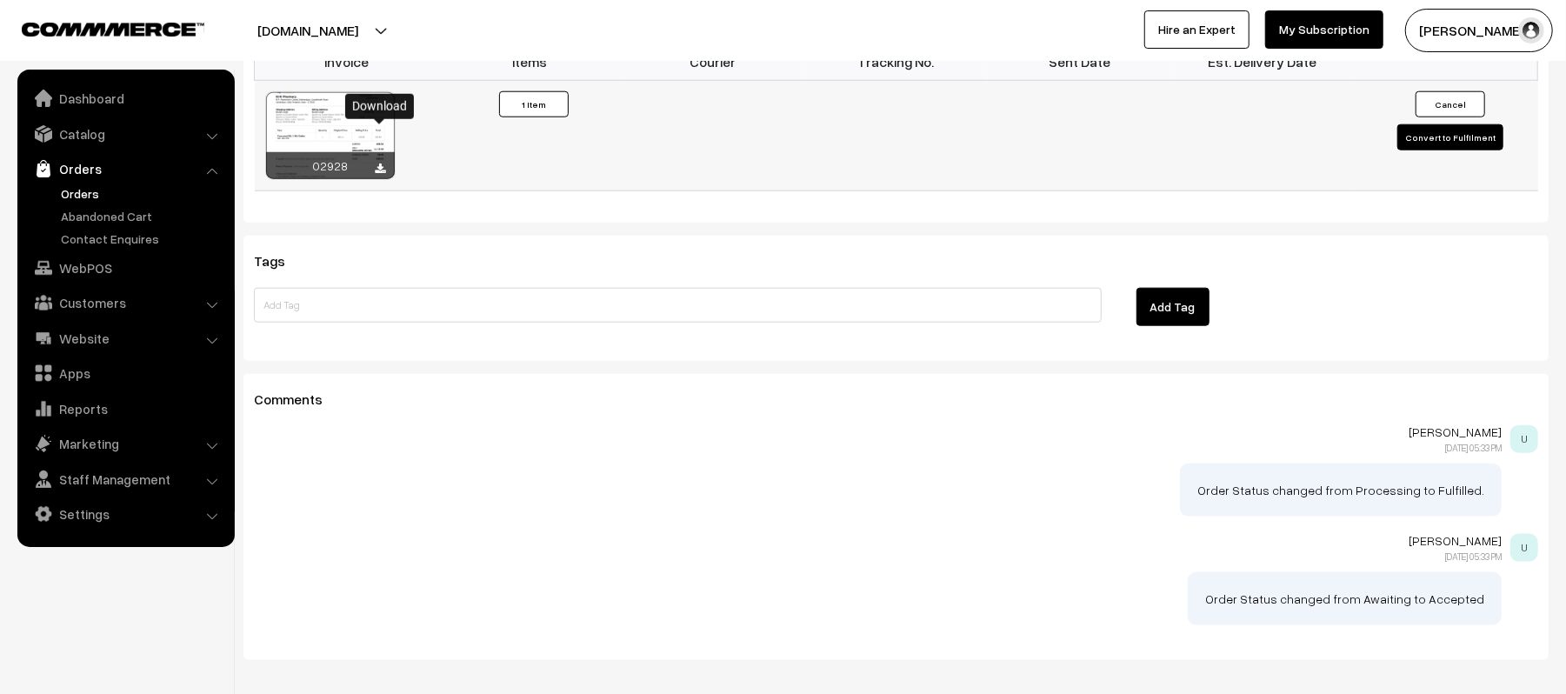
click at [383, 164] on icon at bounding box center [381, 169] width 10 height 11
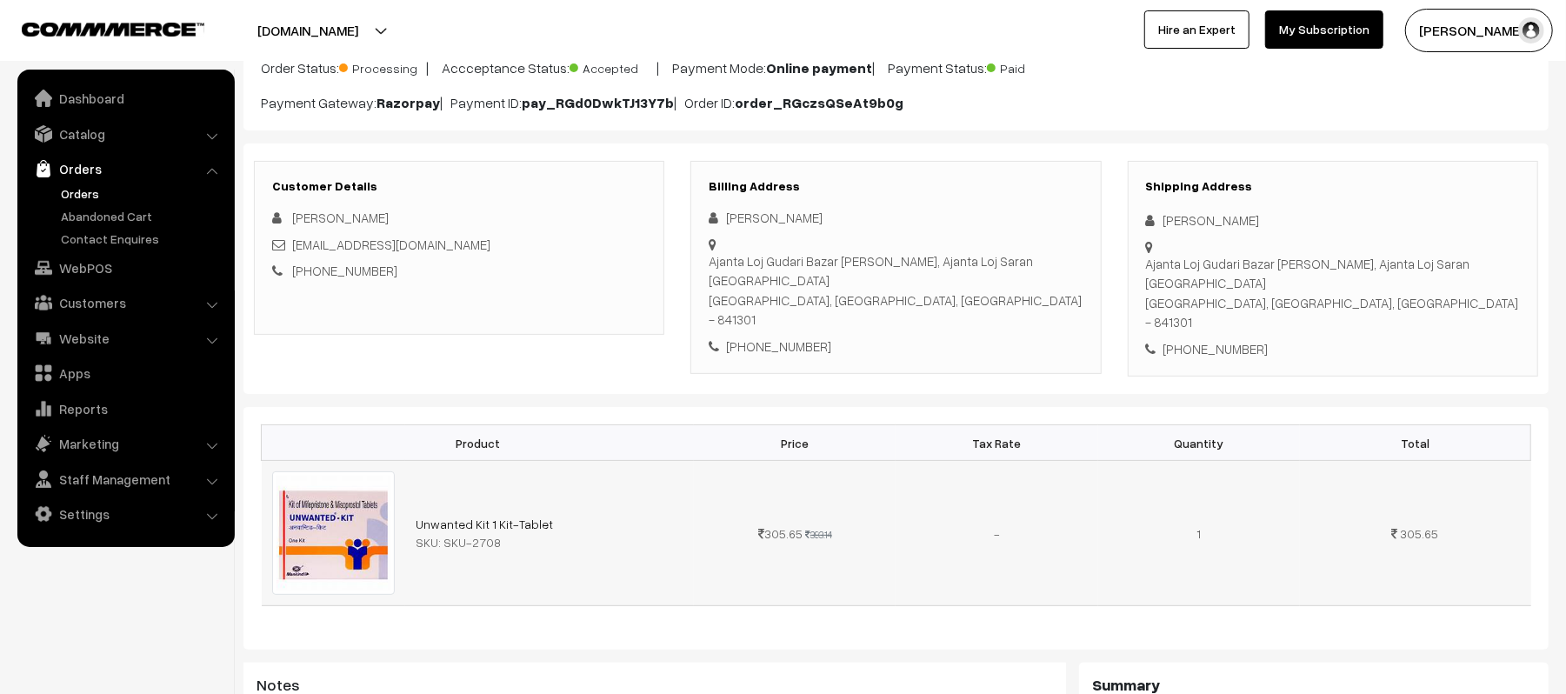
scroll to position [0, 0]
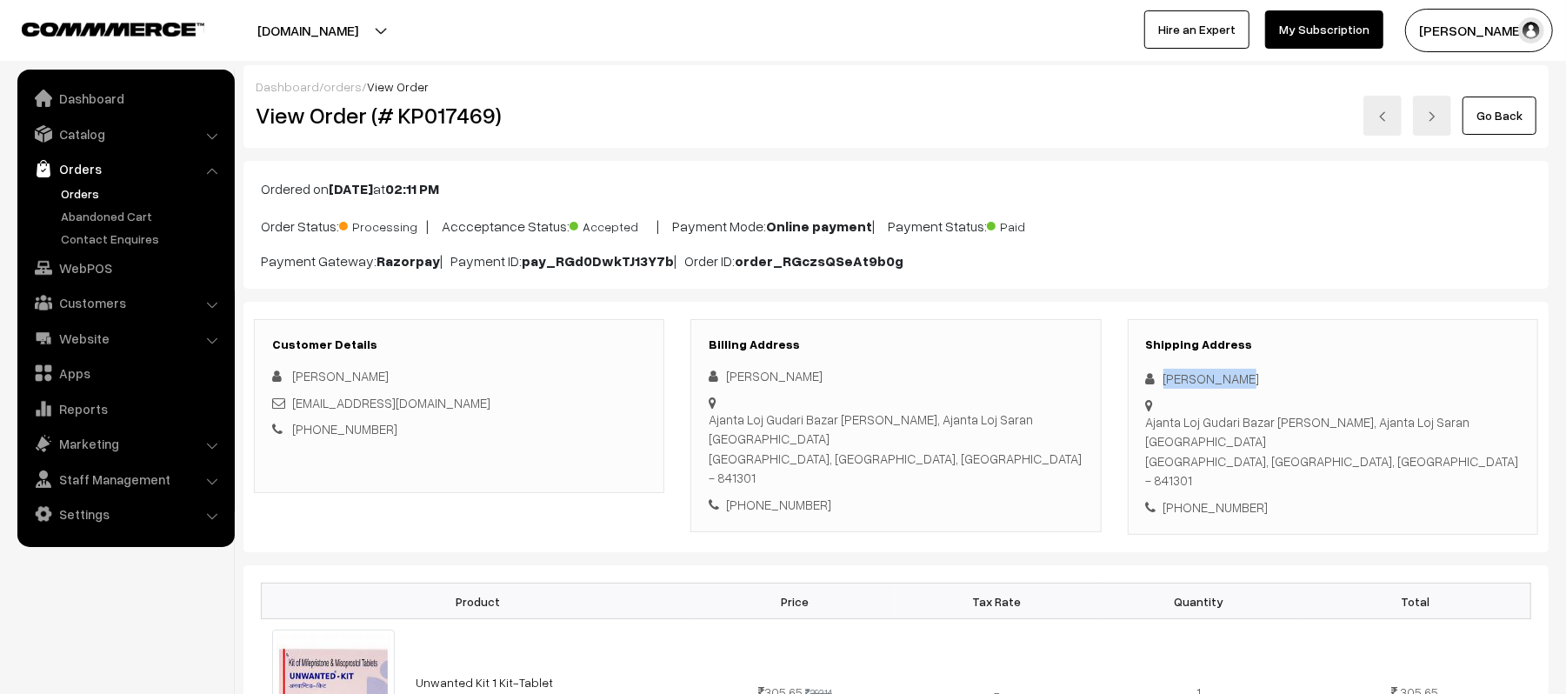
drag, startPoint x: 1256, startPoint y: 381, endPoint x: 1118, endPoint y: 383, distance: 138.3
click at [1118, 383] on div "Shipping Address Khushi Singh Ajanta Loj Gudari Bazar Lohar Pati, Ajanta Loj Sa…" at bounding box center [1333, 427] width 437 height 217
copy div "Khushi Singh"
click at [1219, 497] on div "+91 8076797494" at bounding box center [1333, 507] width 374 height 20
click at [1219, 497] on div "[PHONE_NUMBER]" at bounding box center [1333, 507] width 374 height 20
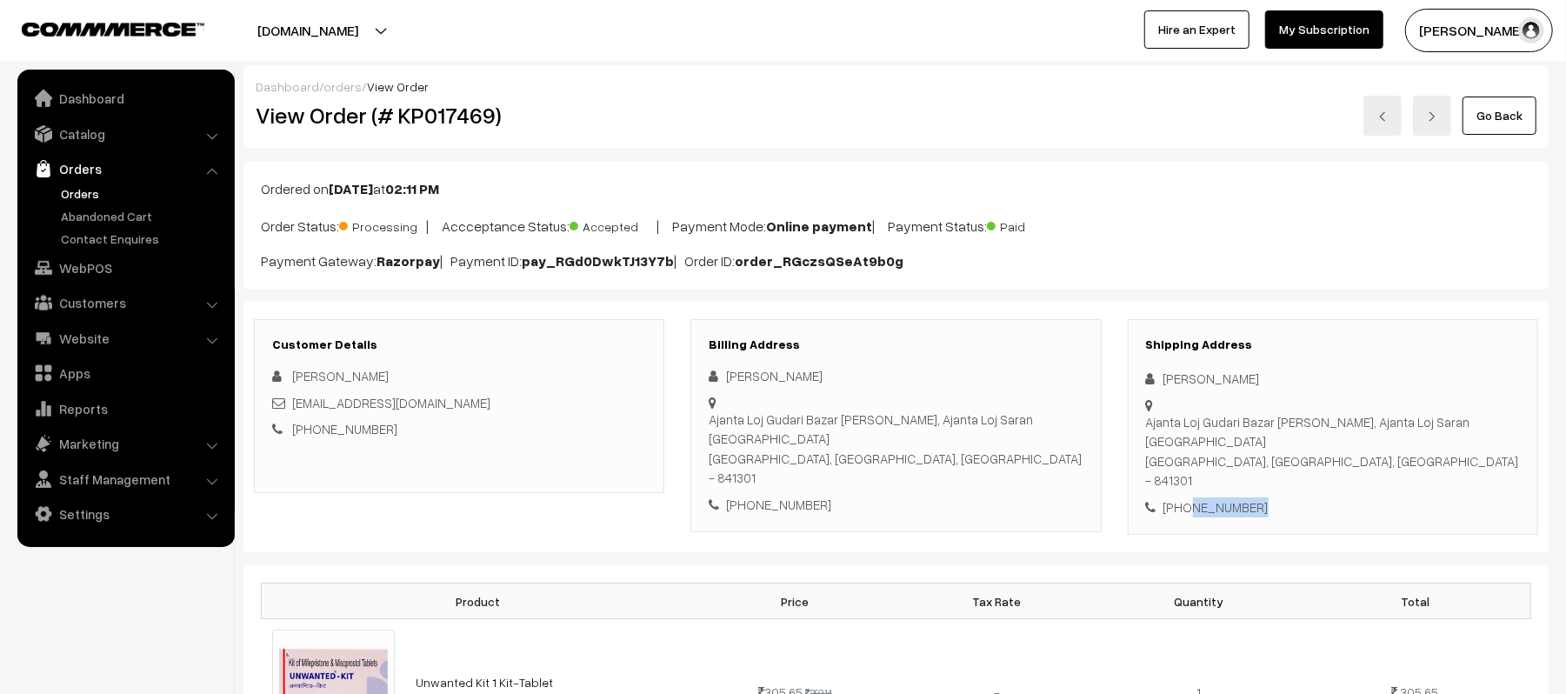
copy div "8076797494"
drag, startPoint x: 447, startPoint y: 404, endPoint x: 293, endPoint y: 414, distance: 154.3
click at [293, 413] on div "jv856094@gmail.com" at bounding box center [459, 403] width 374 height 20
copy link "jv856094@gmail.com"
drag, startPoint x: 1165, startPoint y: 408, endPoint x: 1432, endPoint y: 422, distance: 266.5
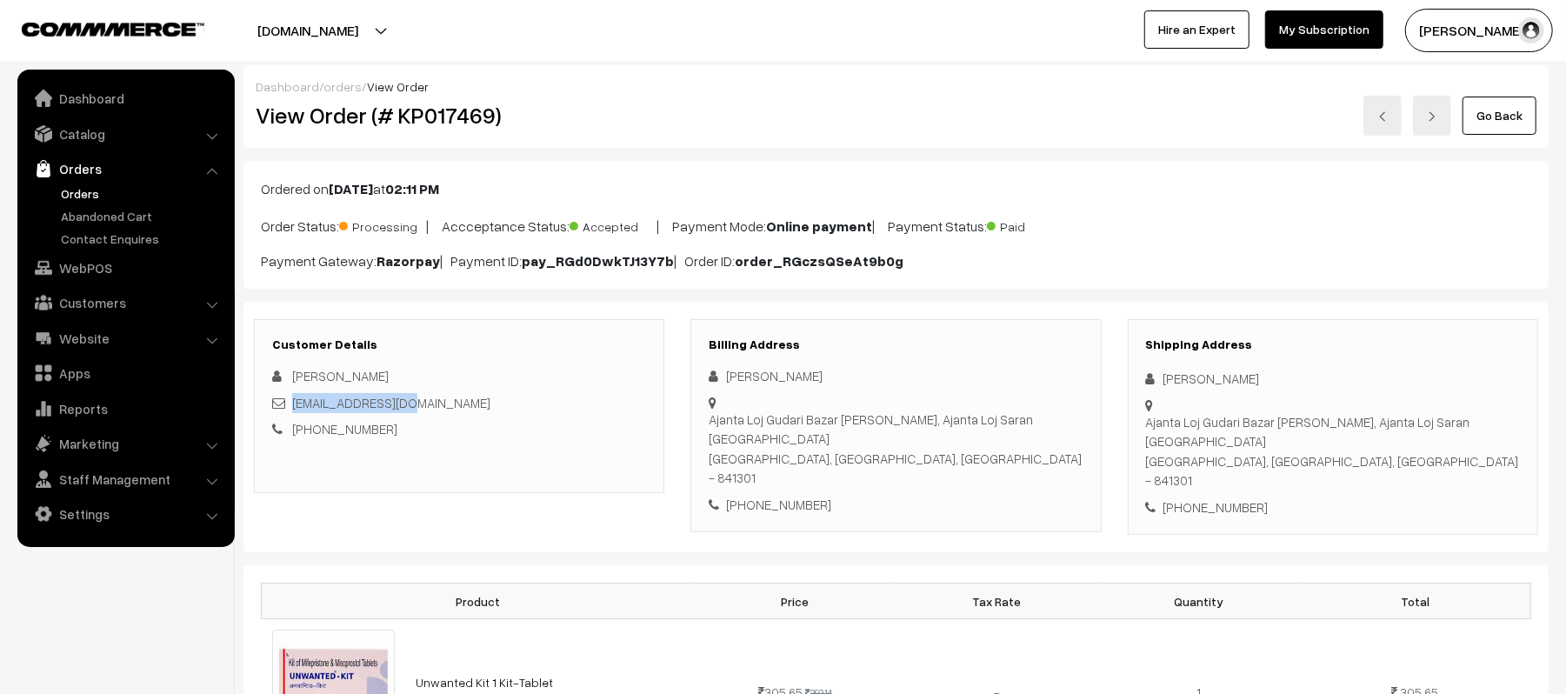
click at [1432, 422] on div "Ajanta Loj Gudari Bazar Lohar Pati, Ajanta Loj Saran Bihar Chhapra, Bihar, Indi…" at bounding box center [1333, 451] width 374 height 78
copy div "Ajanta Loj Gudari Bazar Lohar Pati, Ajanta Loj Saran Bihar Chhapra, Bihar, Indi…"
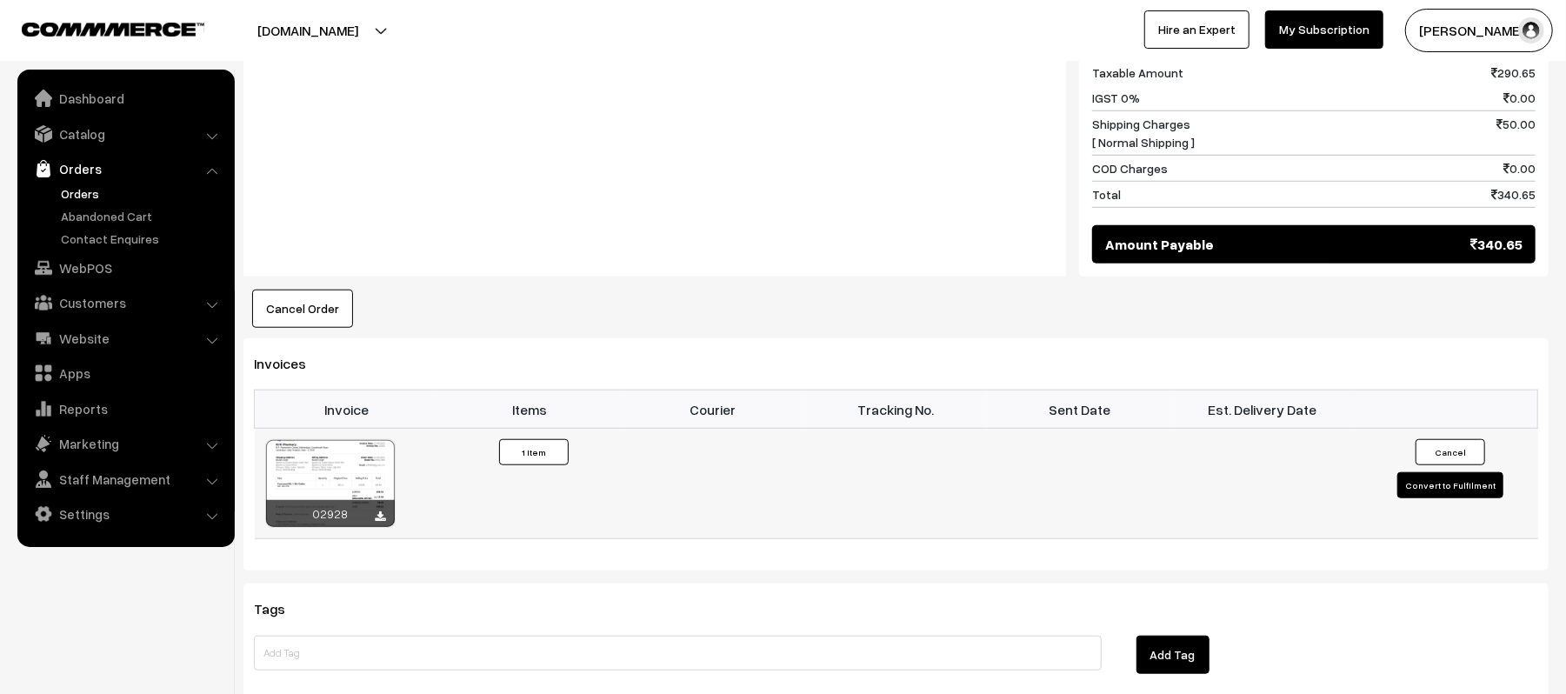
click at [1440, 472] on button "Convert to Fulfilment" at bounding box center [1451, 485] width 106 height 26
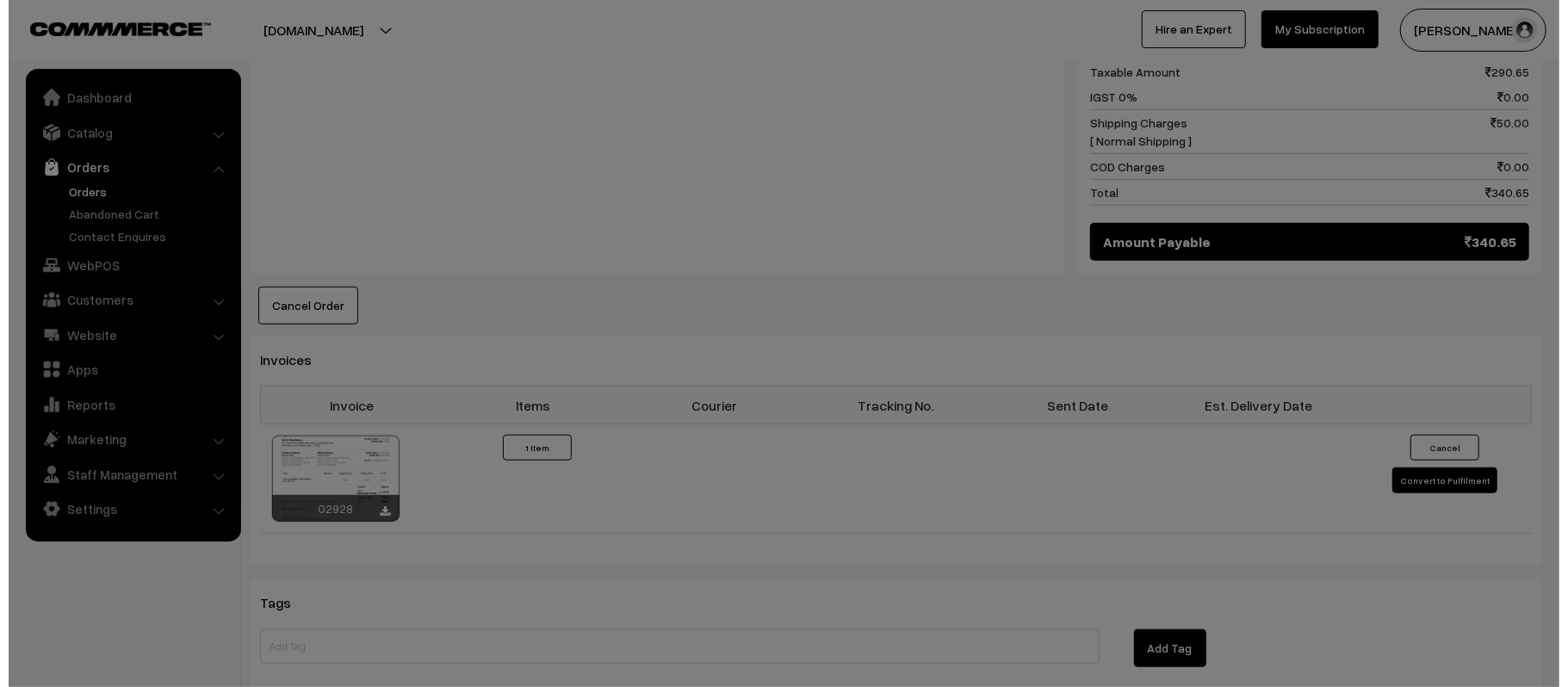
scroll to position [921, 0]
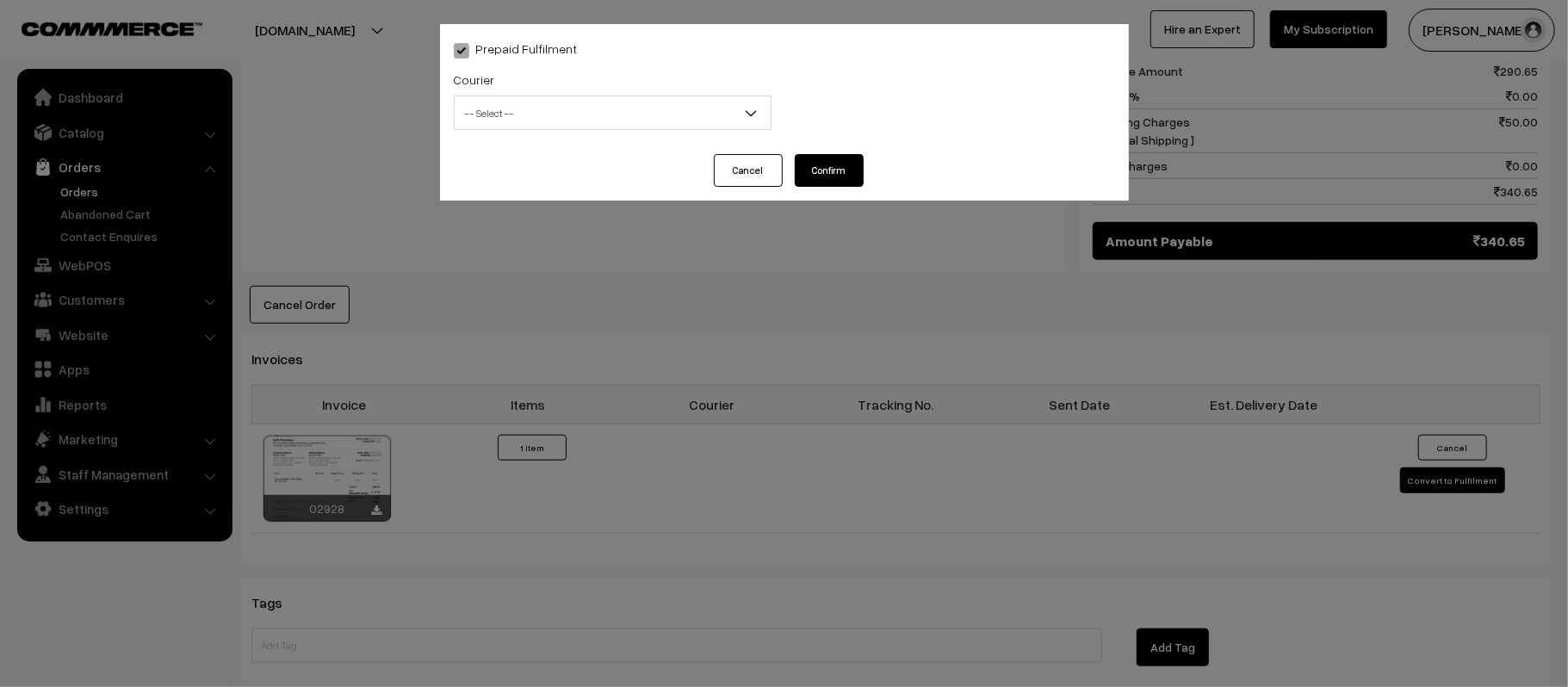
click at [594, 98] on span "-- Select --" at bounding box center [612, 113] width 316 height 30
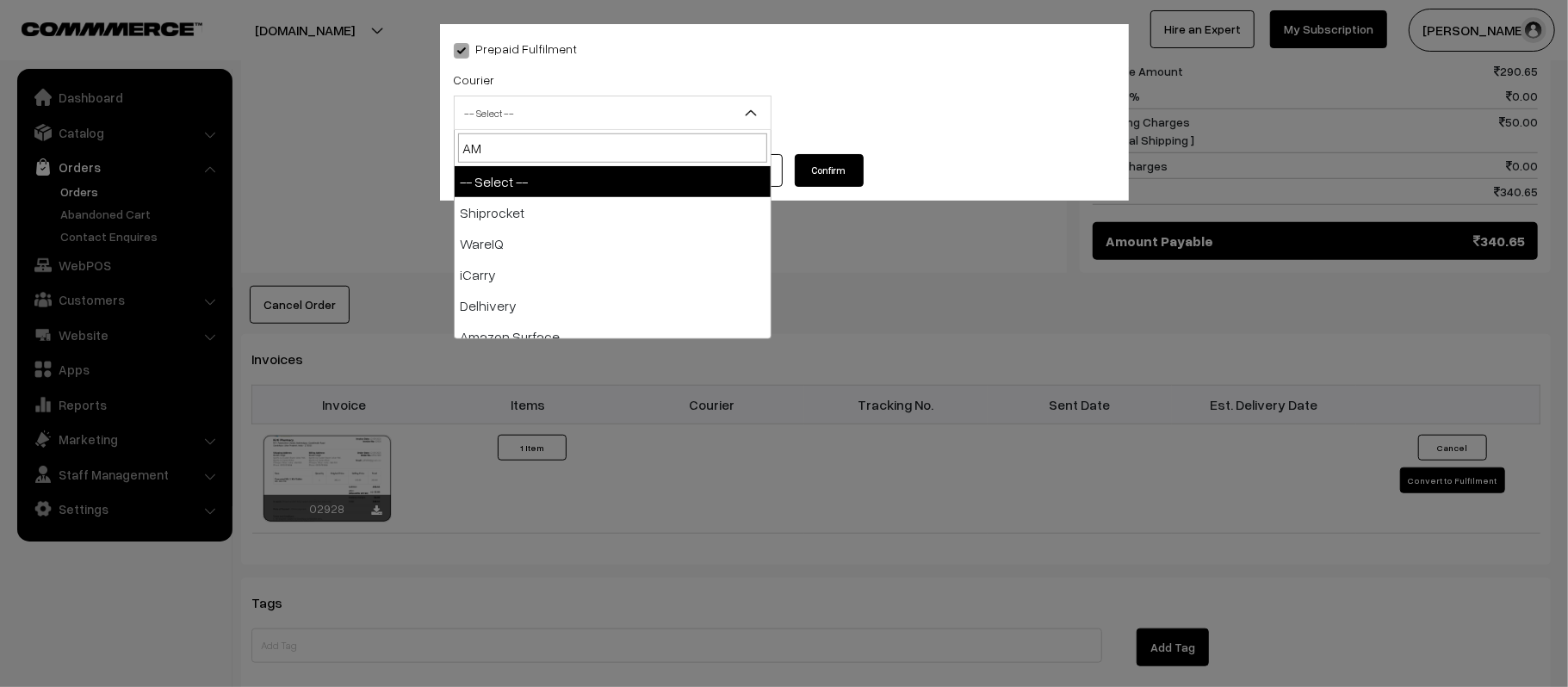
type input "AMA"
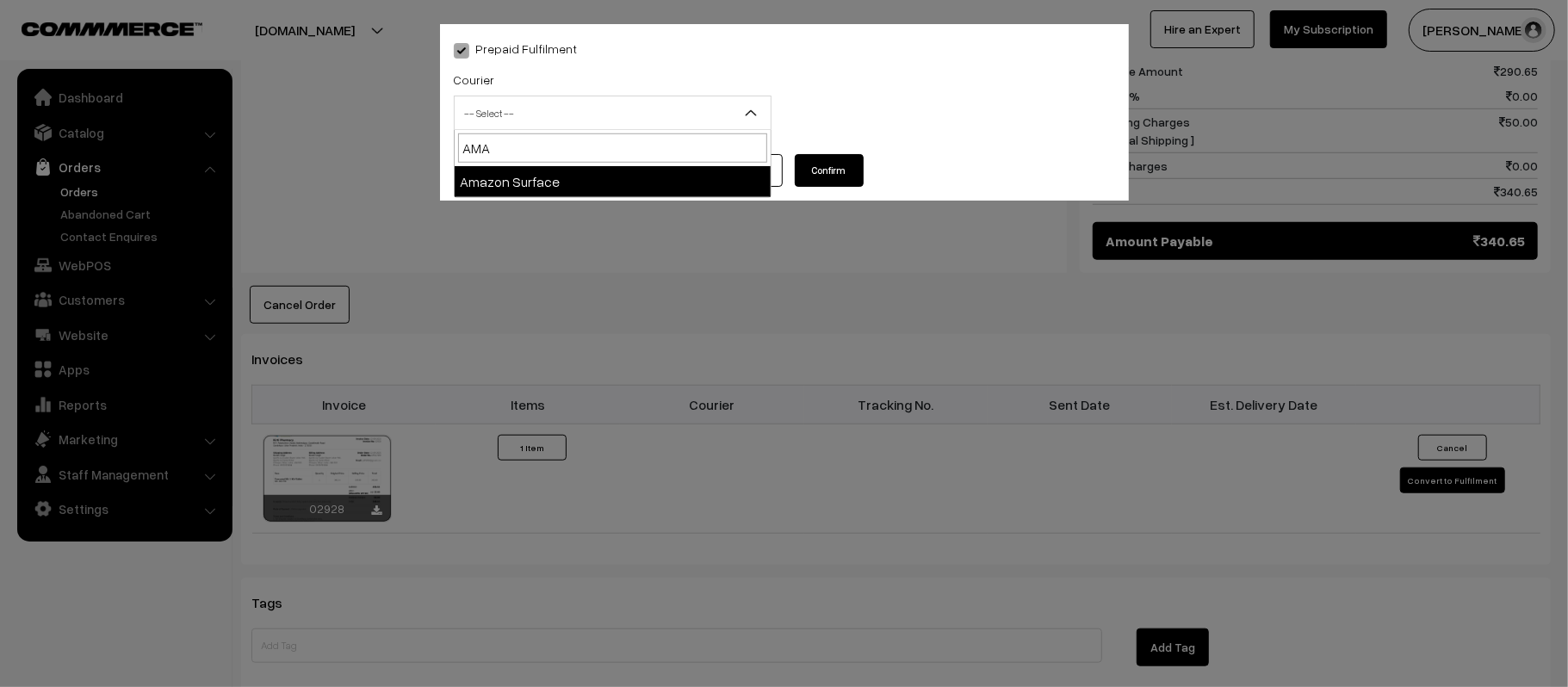
select select "5"
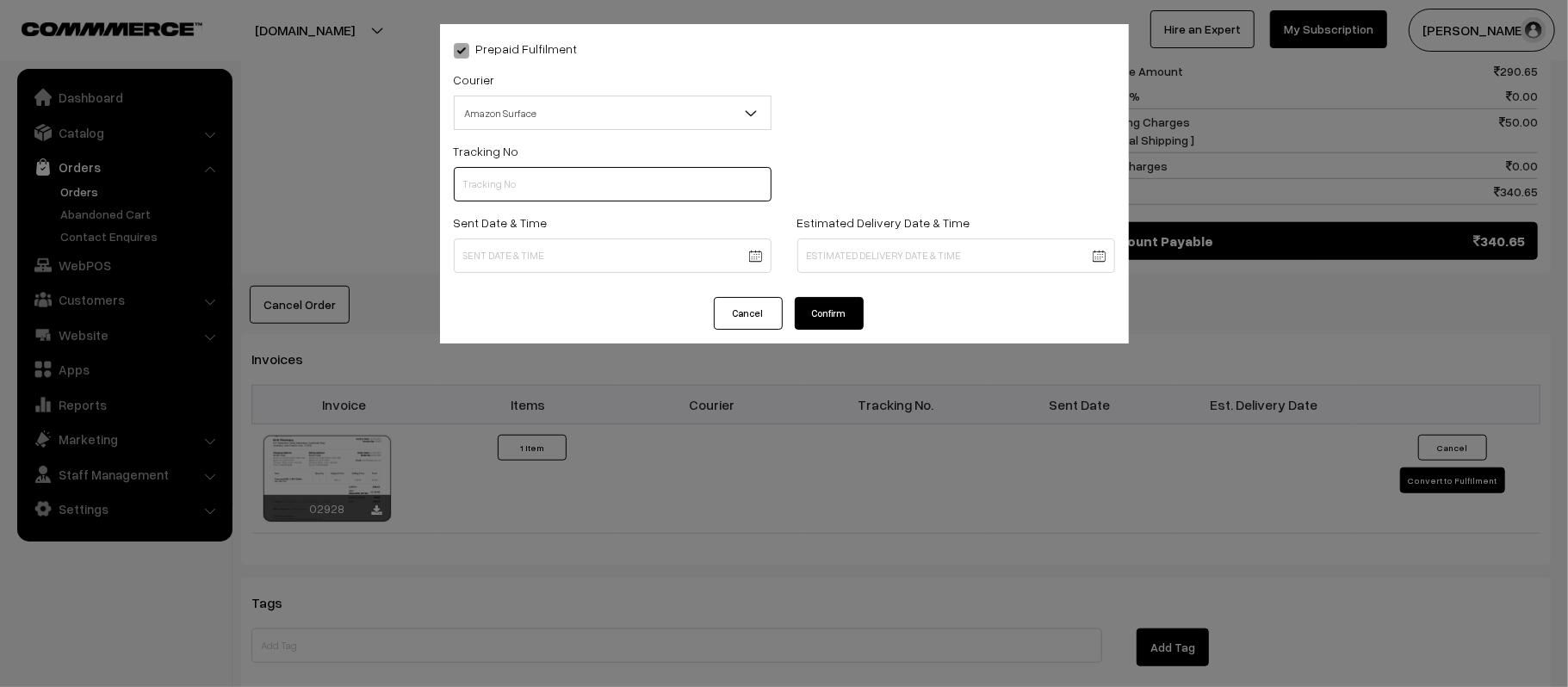
paste input "363399041307"
type input "363399041307"
click at [598, 274] on div "Sent Date & Time" at bounding box center [612, 247] width 343 height 71
click at [603, 255] on body "Thank you for showing interest. Our team will call you shortly. Close kirtiphar…" at bounding box center [784, 94] width 1568 height 2029
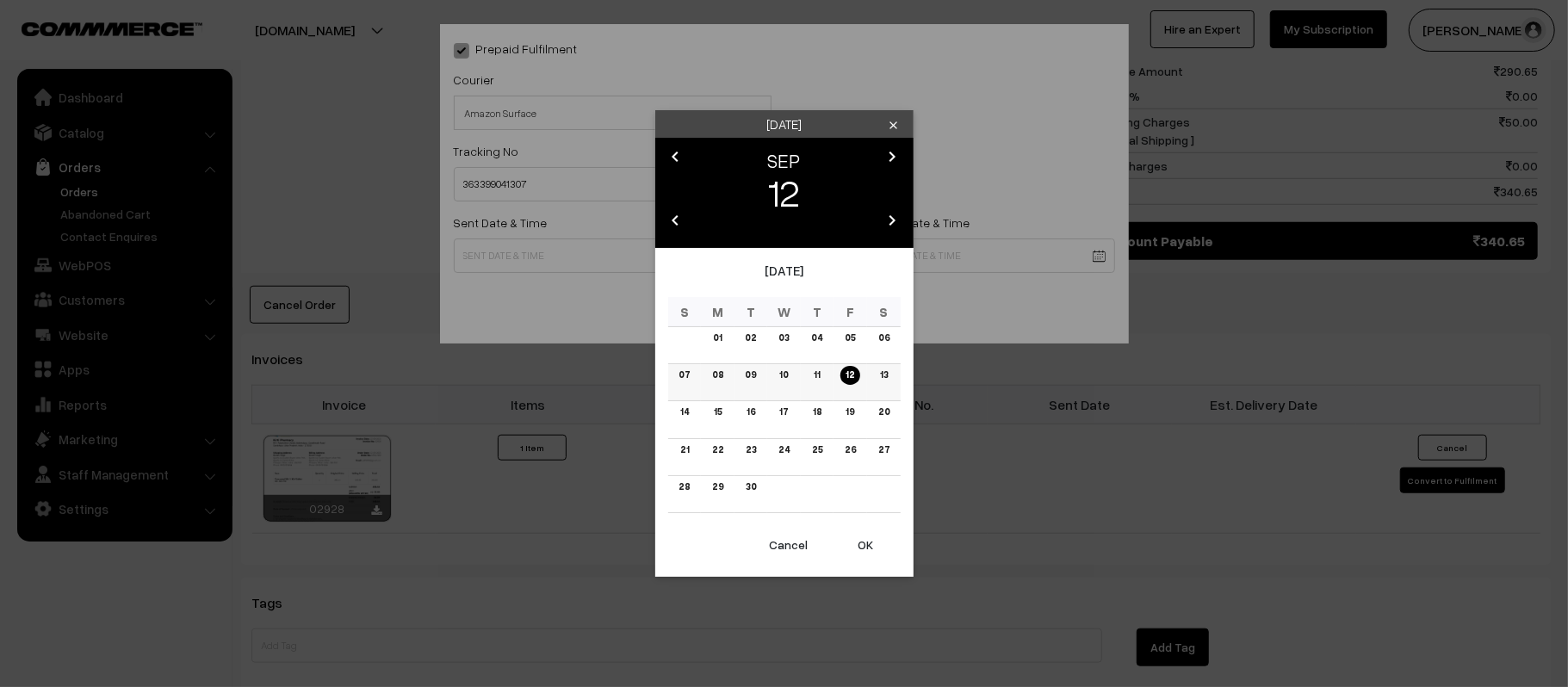
click at [880, 380] on link "13" at bounding box center [883, 375] width 18 height 18
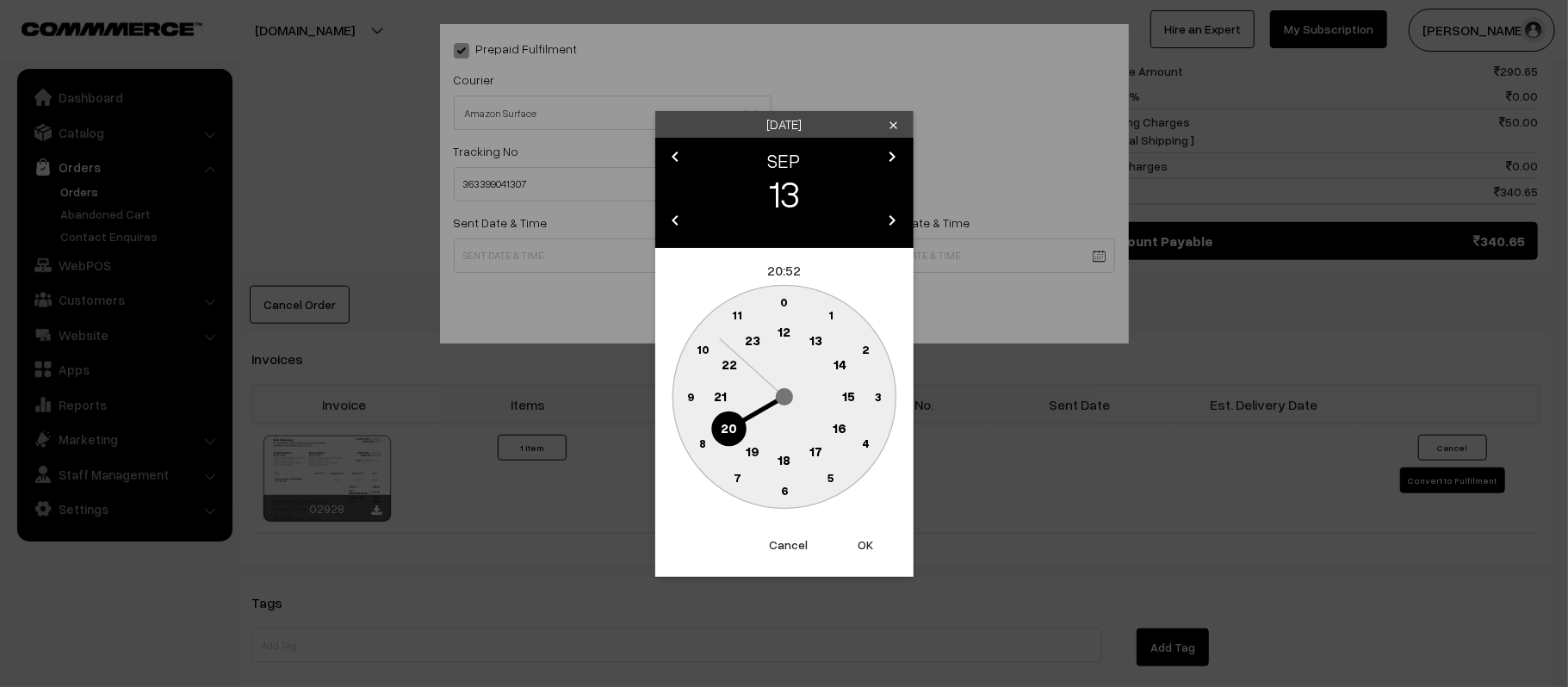
click at [780, 336] on text "12" at bounding box center [783, 332] width 13 height 16
click at [694, 400] on text "45" at bounding box center [690, 395] width 15 height 15
type input "[DATE] 12:45"
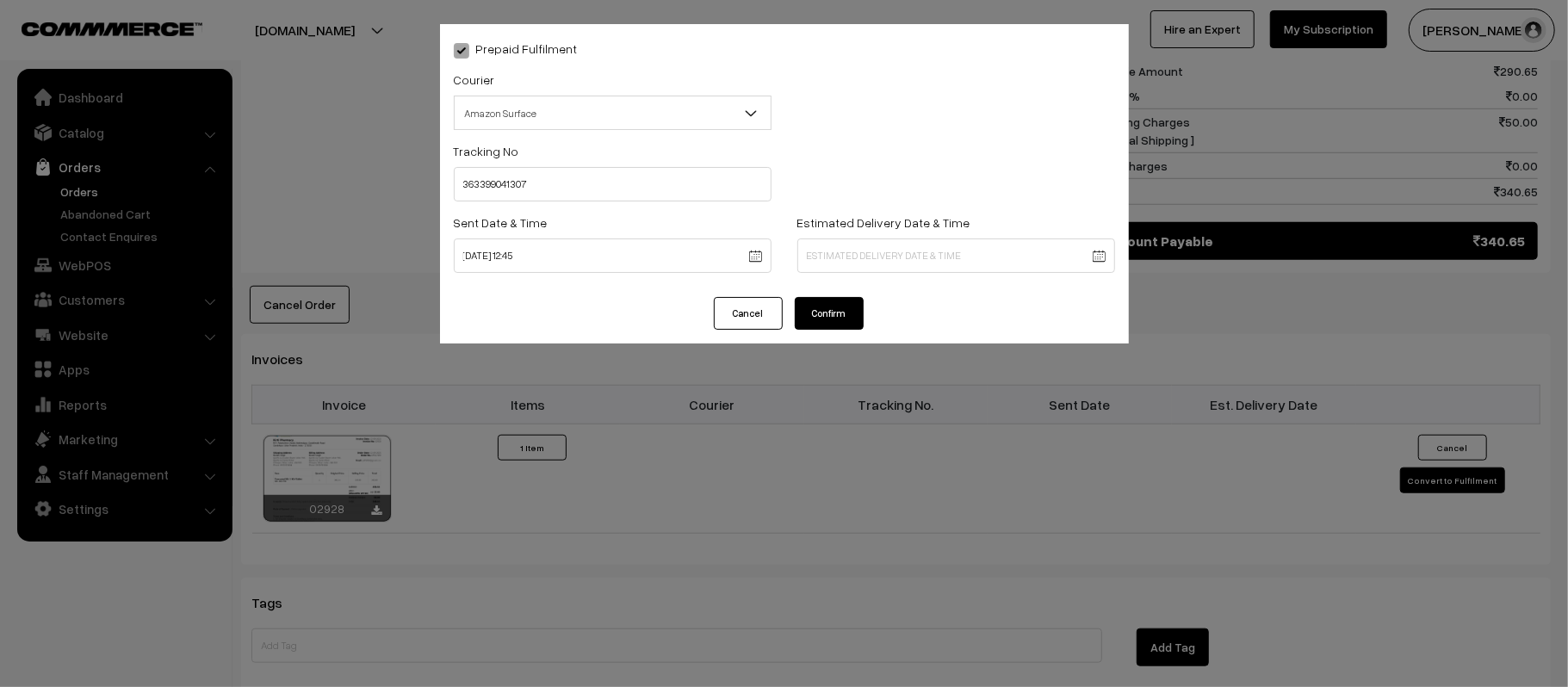
click at [986, 228] on div "Estimated Delivery Date & Time" at bounding box center [955, 243] width 318 height 61
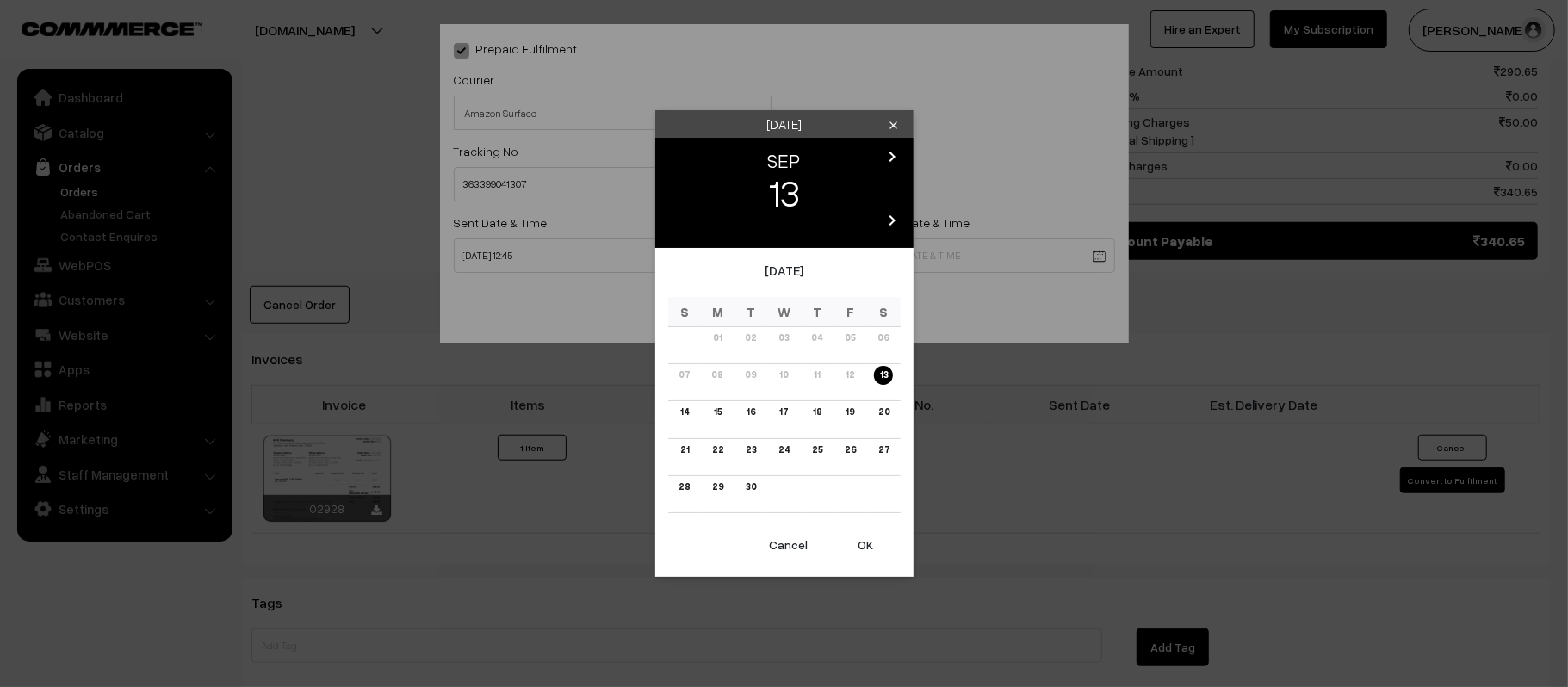
click at [990, 246] on body "Thank you for showing interest. Our team will call you shortly. Close kirtiphar…" at bounding box center [784, 94] width 1568 height 2029
click at [820, 413] on link "18" at bounding box center [817, 412] width 19 height 18
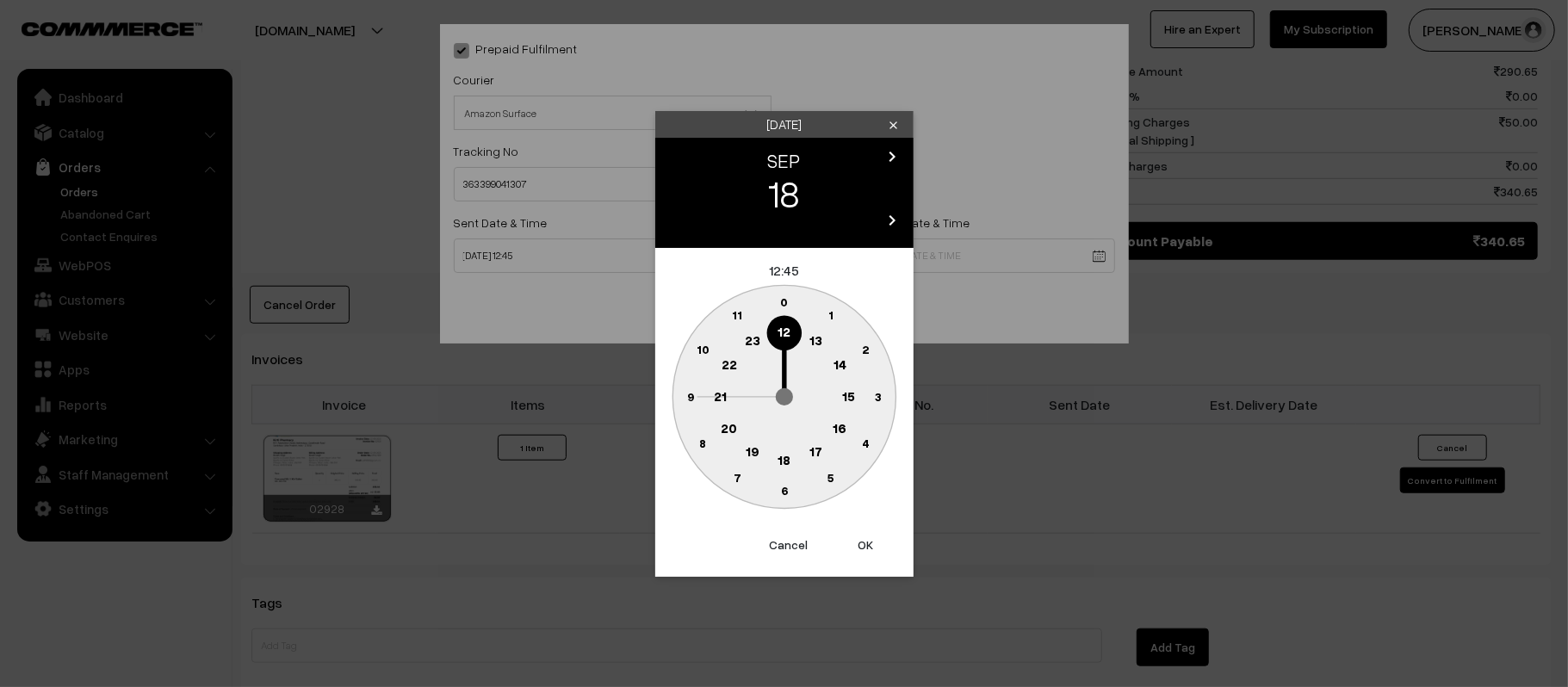
drag, startPoint x: 727, startPoint y: 396, endPoint x: 737, endPoint y: 408, distance: 15.6
click at [727, 398] on circle at bounding box center [721, 397] width 36 height 36
click at [782, 492] on text "30" at bounding box center [783, 490] width 15 height 15
type input "[DATE] 21:30"
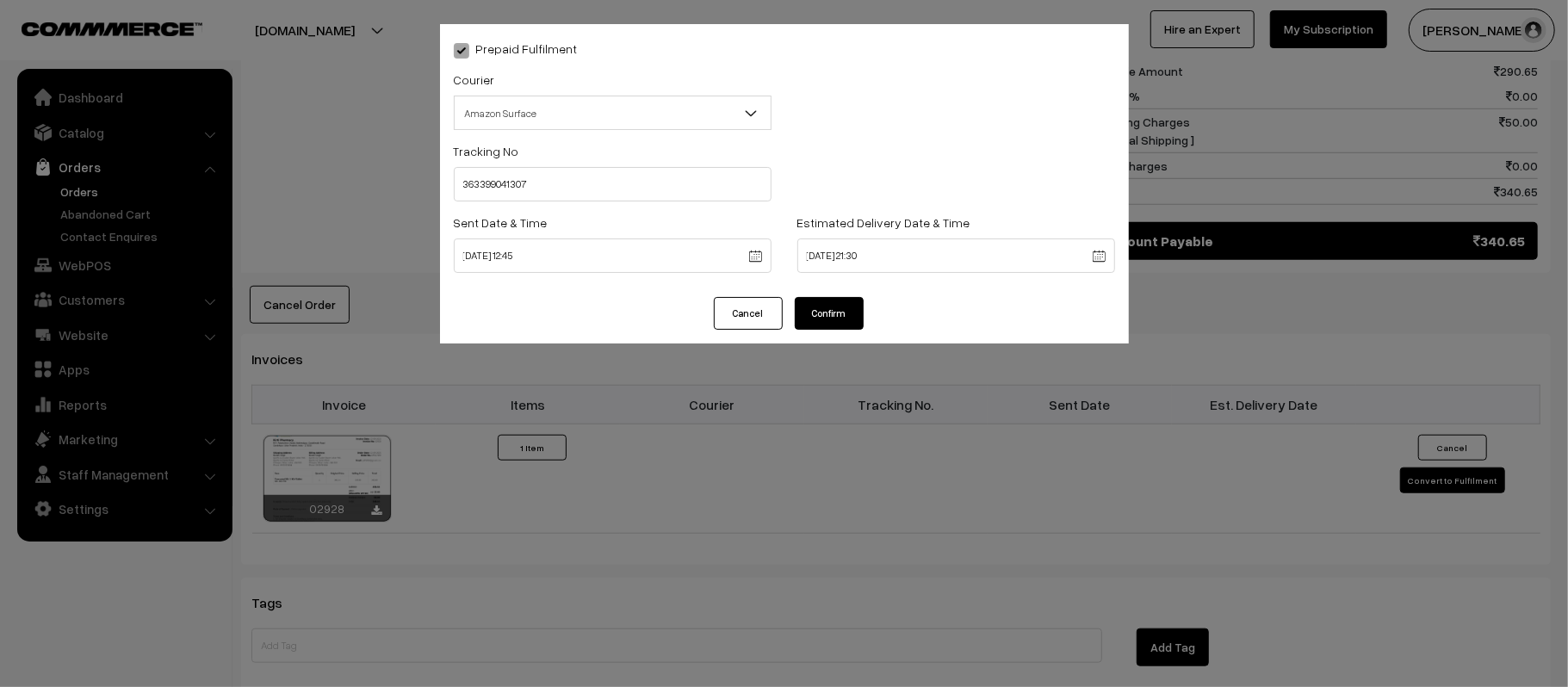
click at [835, 318] on button "Confirm" at bounding box center [830, 313] width 69 height 33
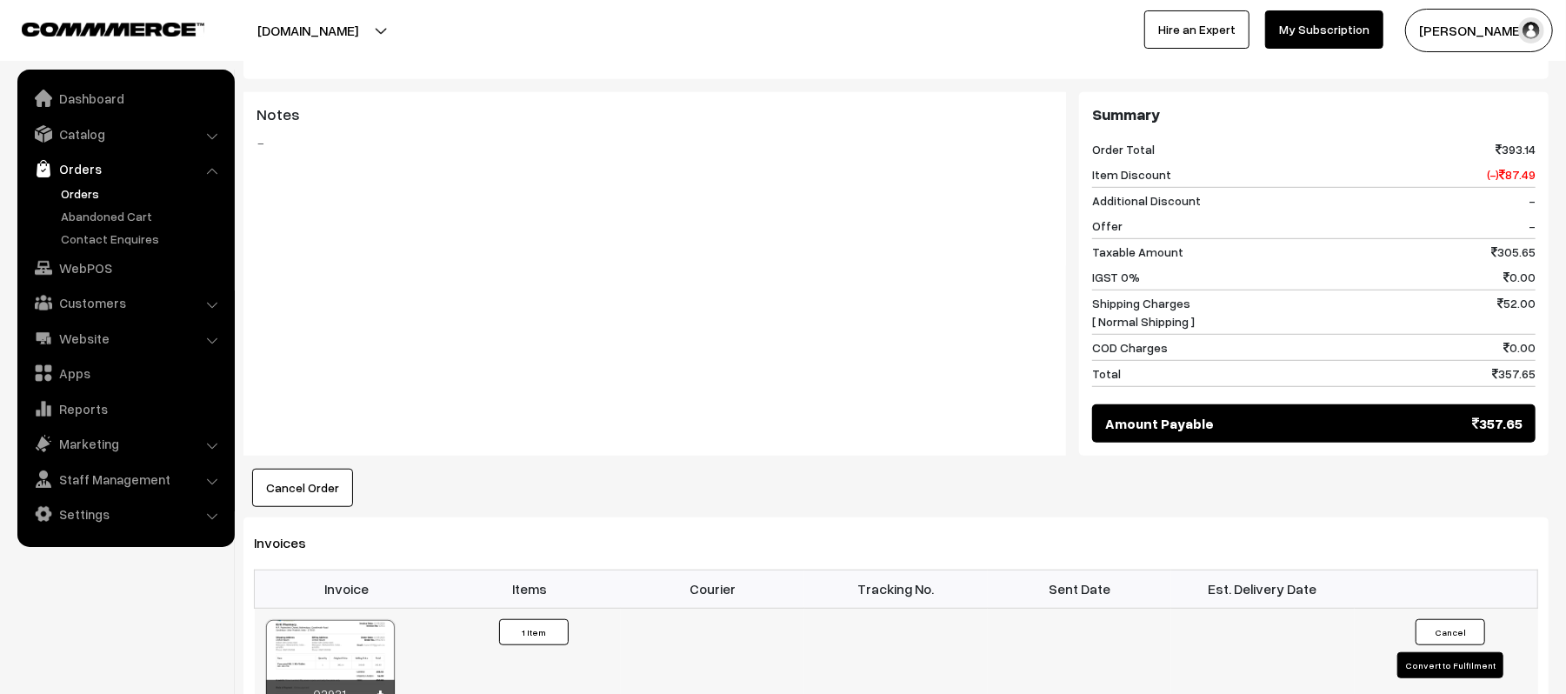
scroll to position [927, 0]
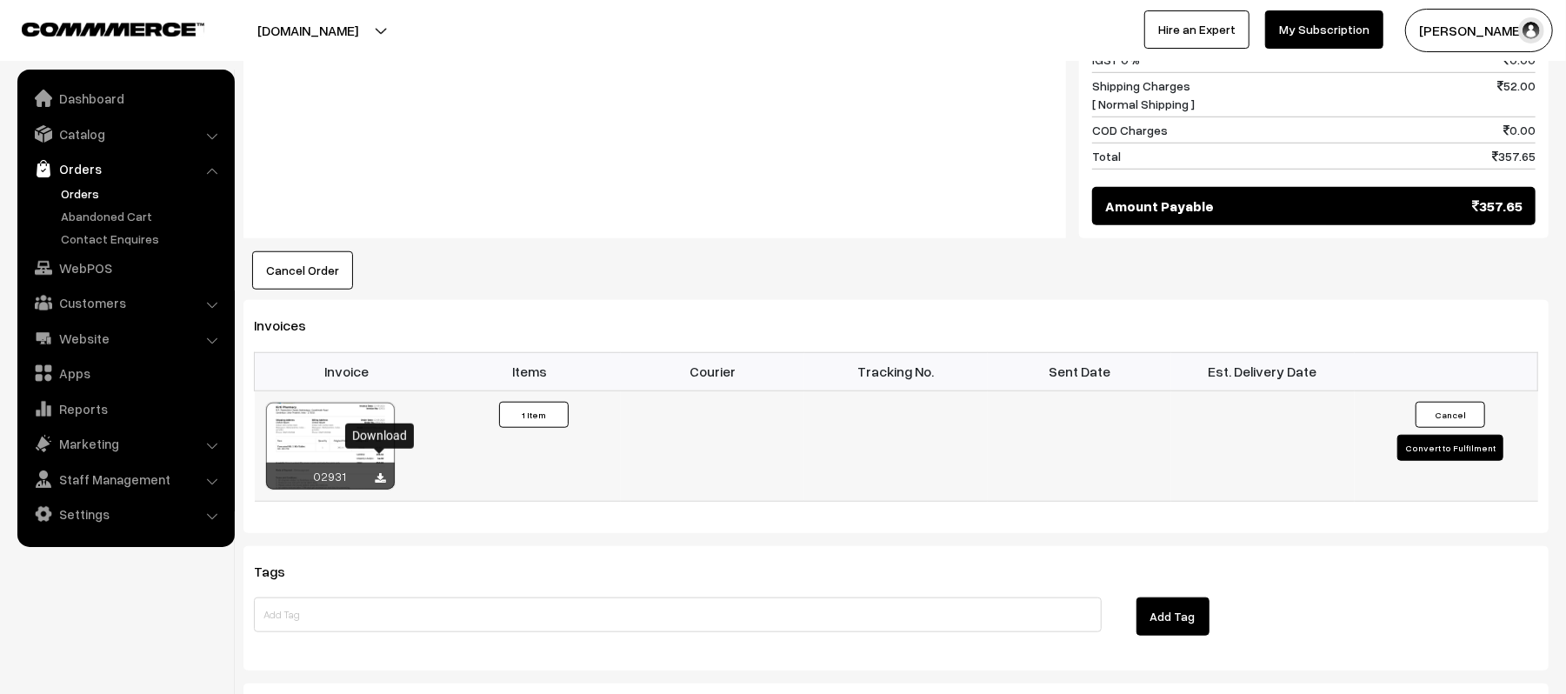
click at [384, 473] on icon at bounding box center [381, 478] width 10 height 11
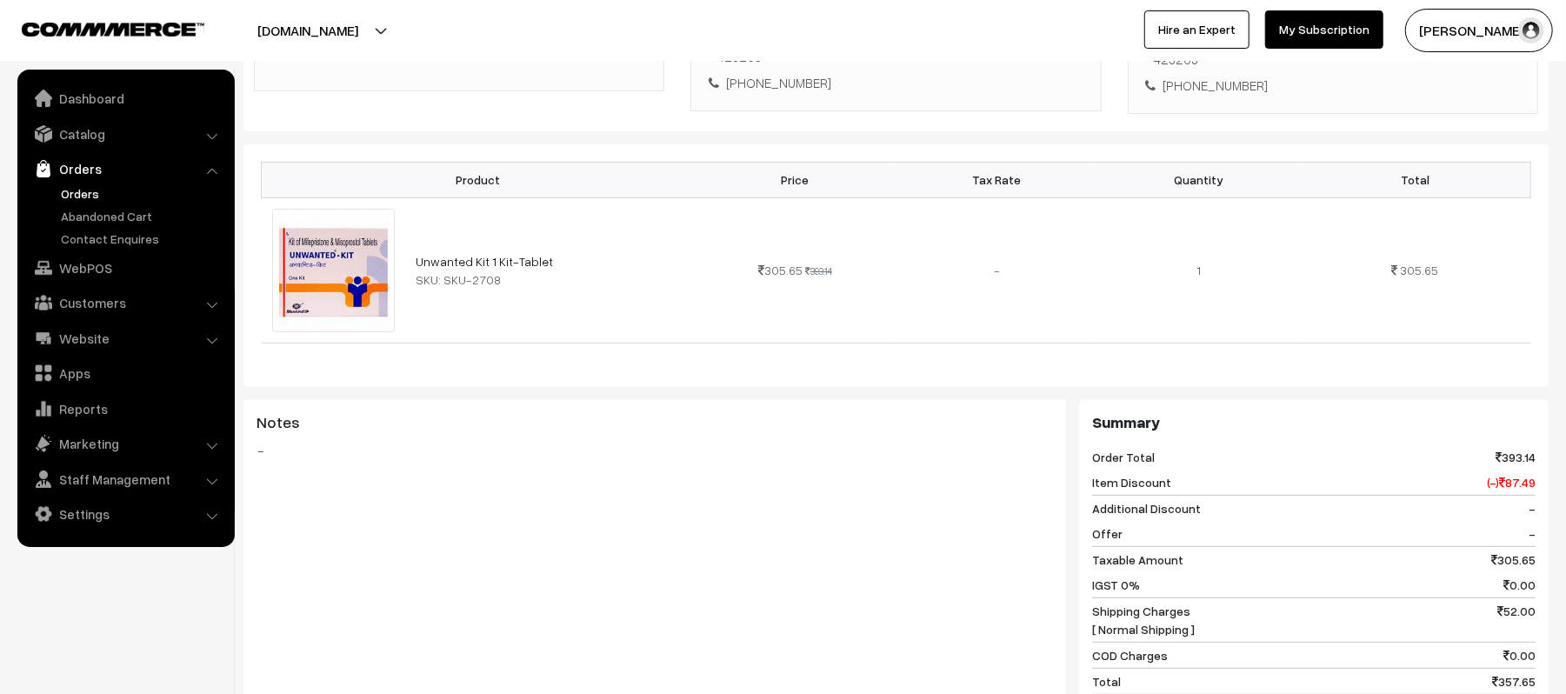
scroll to position [0, 0]
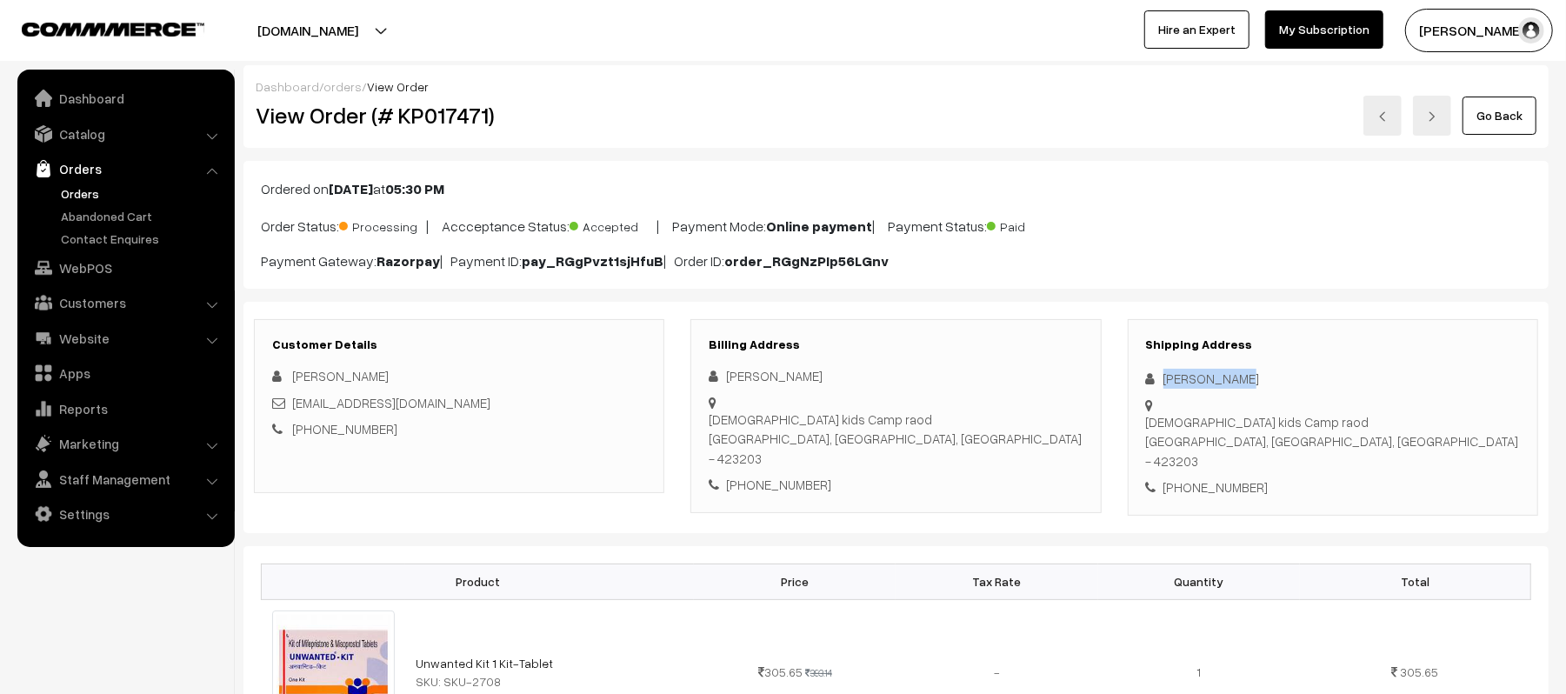
drag, startPoint x: 1252, startPoint y: 376, endPoint x: 1152, endPoint y: 377, distance: 100.0
click at [1152, 377] on div "[PERSON_NAME]" at bounding box center [1333, 379] width 374 height 20
copy div "[PERSON_NAME]"
click at [1208, 477] on div "[PHONE_NUMBER]" at bounding box center [1333, 487] width 374 height 20
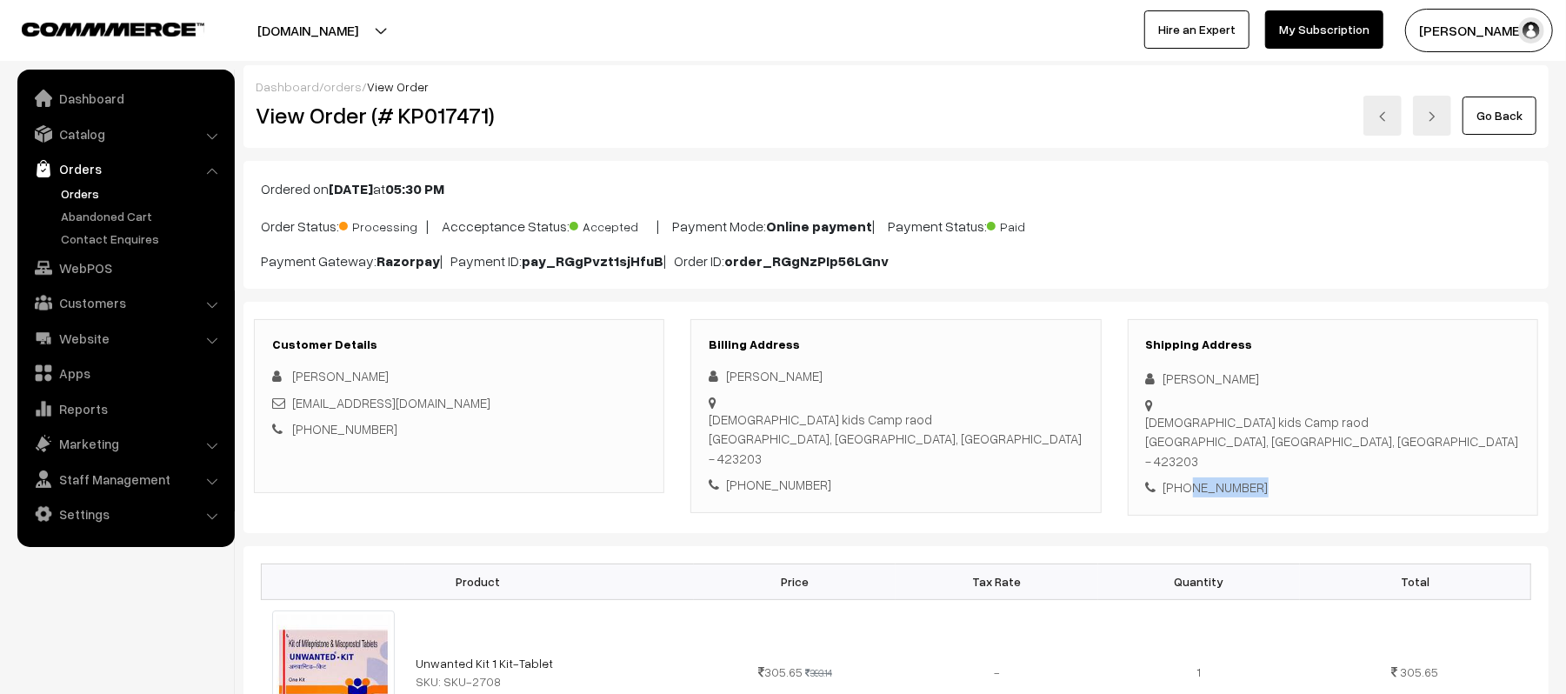
copy div "8605350586"
drag, startPoint x: 432, startPoint y: 402, endPoint x: 292, endPoint y: 411, distance: 140.3
click at [292, 411] on div "[EMAIL_ADDRESS][DOMAIN_NAME]" at bounding box center [459, 403] width 374 height 20
copy link "[EMAIL_ADDRESS][DOMAIN_NAME]"
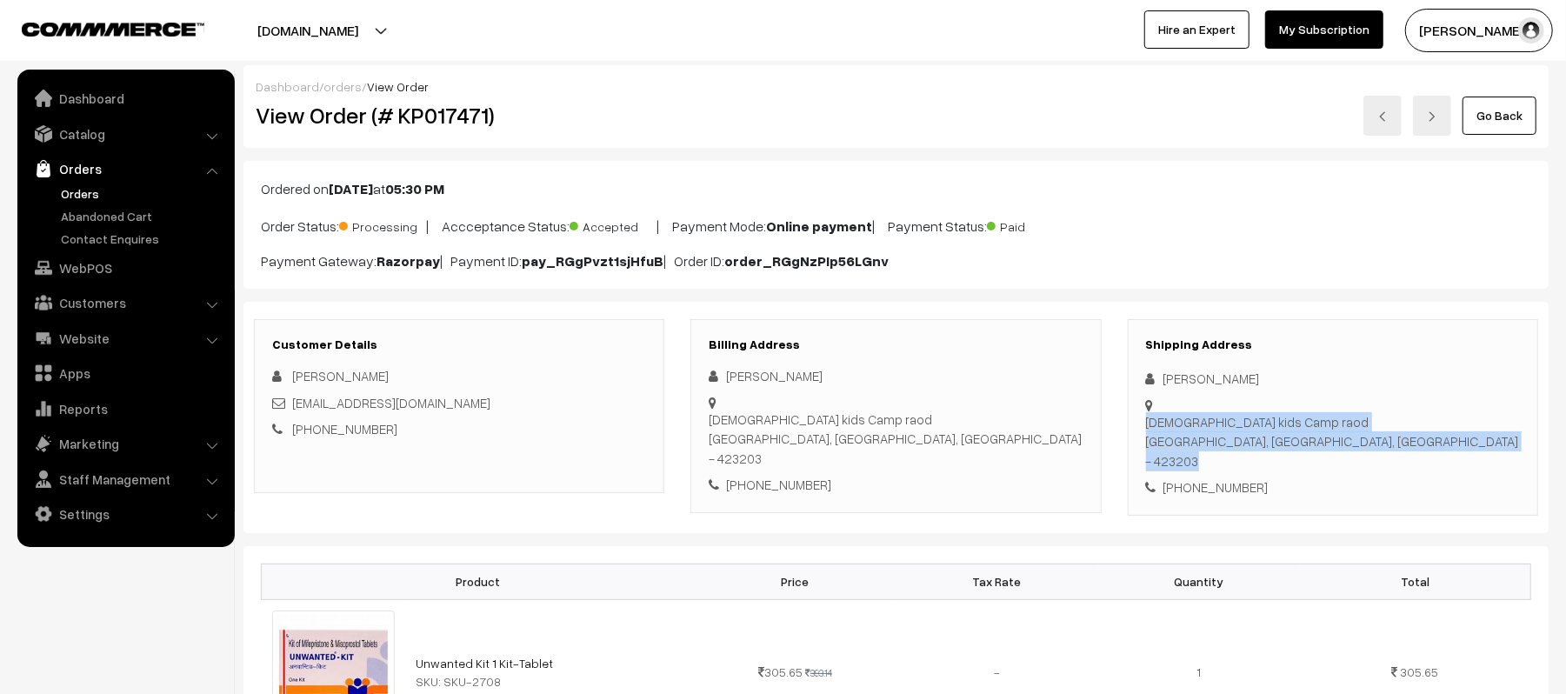
drag, startPoint x: 1158, startPoint y: 409, endPoint x: 1435, endPoint y: 417, distance: 276.7
click at [1435, 417] on div "Shipping Address [PERSON_NAME] [DEMOGRAPHIC_DATA] kids Camp raod [GEOGRAPHIC_DA…" at bounding box center [1333, 417] width 410 height 197
copy div "[DEMOGRAPHIC_DATA] kids Camp raod [GEOGRAPHIC_DATA], [GEOGRAPHIC_DATA], [GEOGRA…"
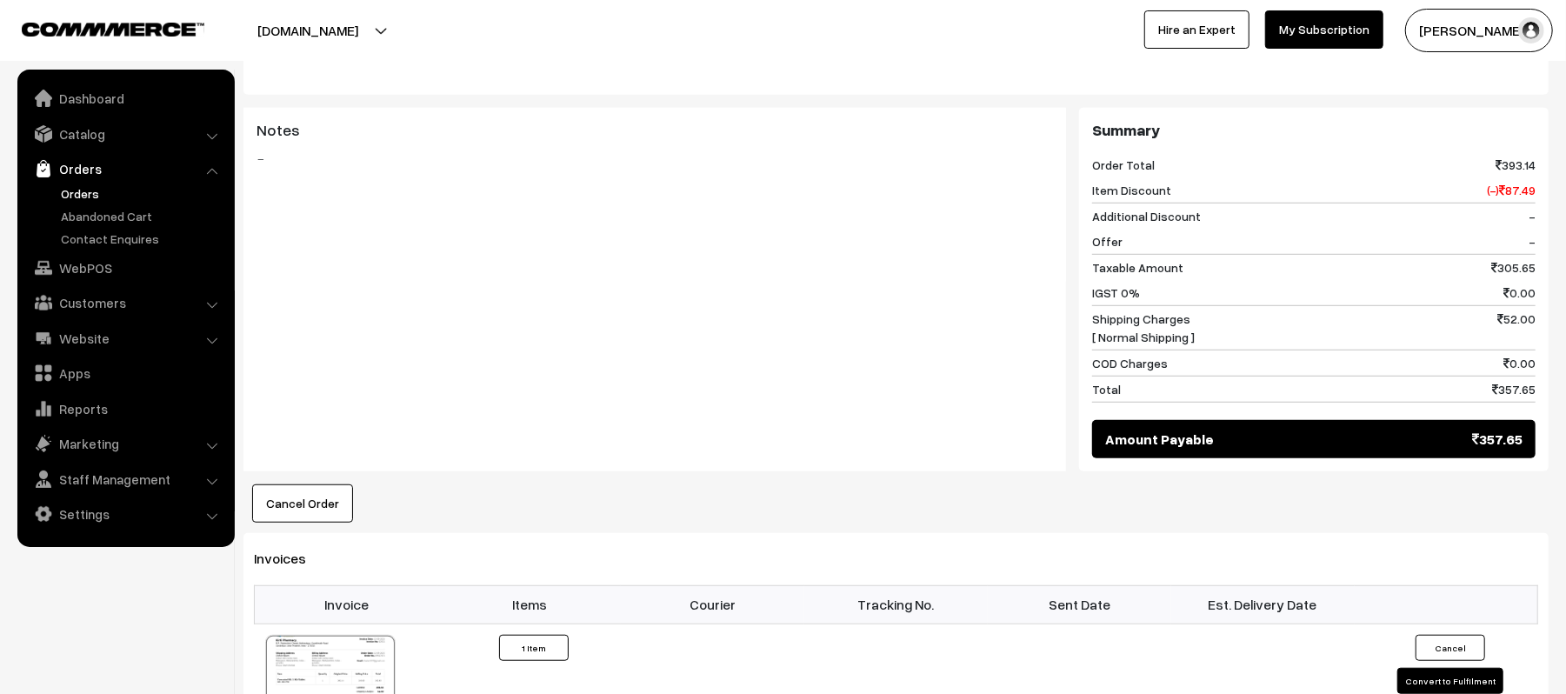
scroll to position [696, 0]
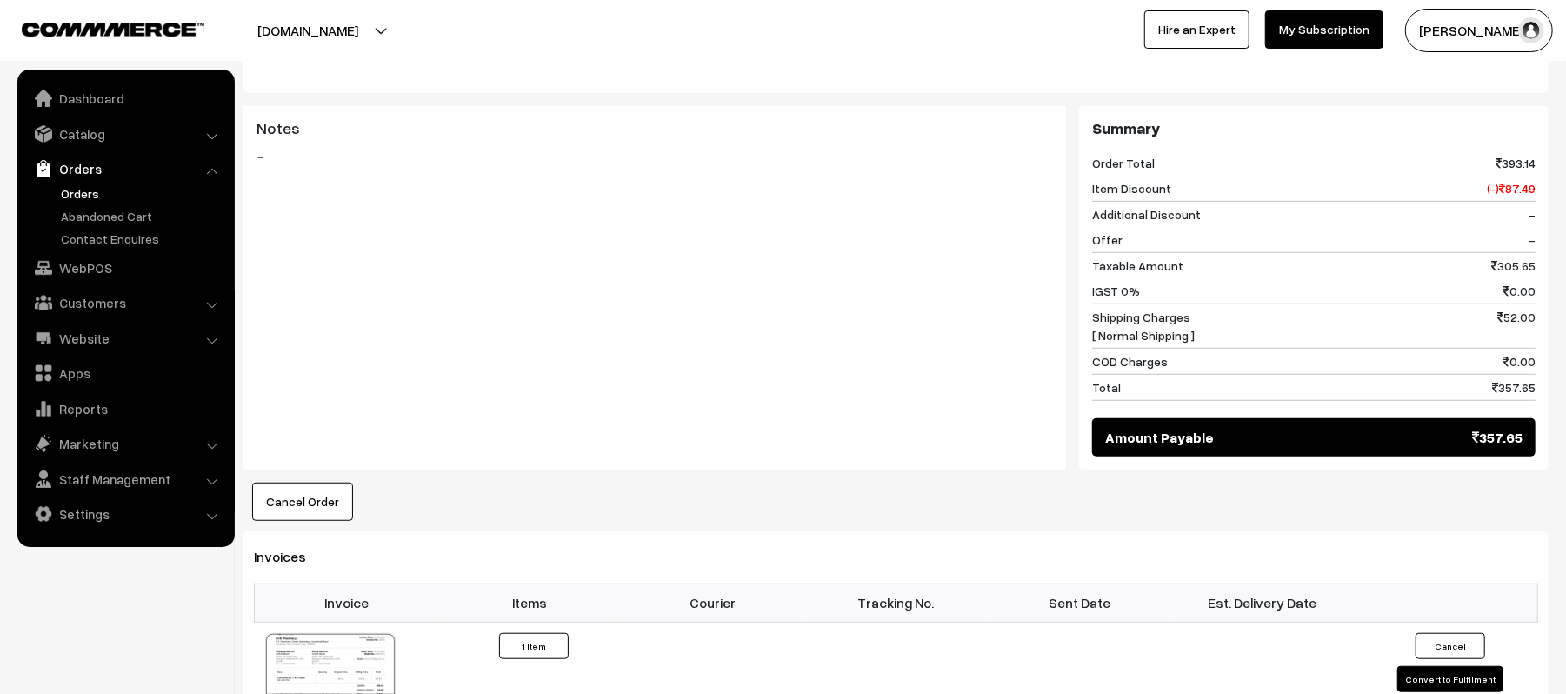
click at [696, 407] on div "Notes -" at bounding box center [655, 288] width 823 height 364
click at [746, 405] on div "Notes -" at bounding box center [655, 288] width 823 height 364
click at [957, 258] on div "Notes -" at bounding box center [655, 193] width 823 height 174
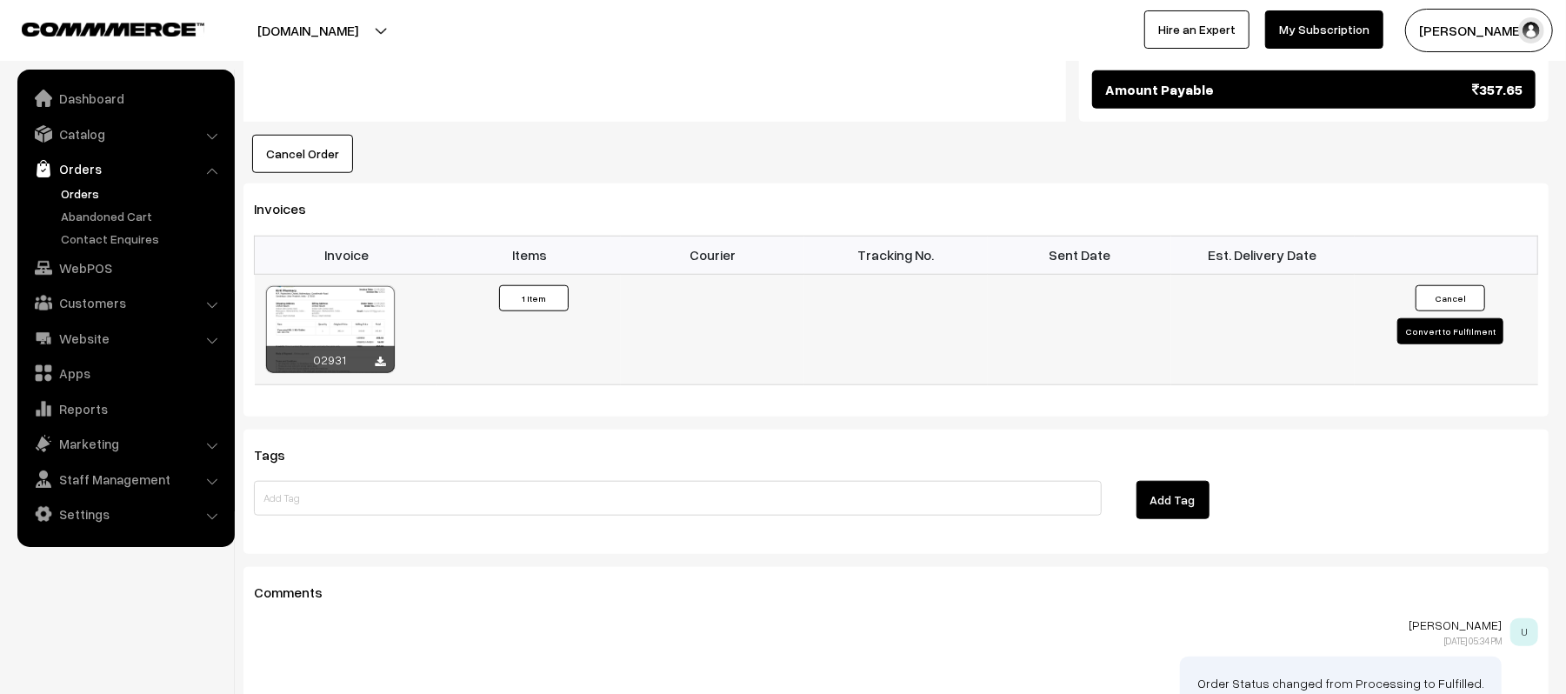
click at [1431, 318] on button "Convert to Fulfilment" at bounding box center [1451, 331] width 106 height 26
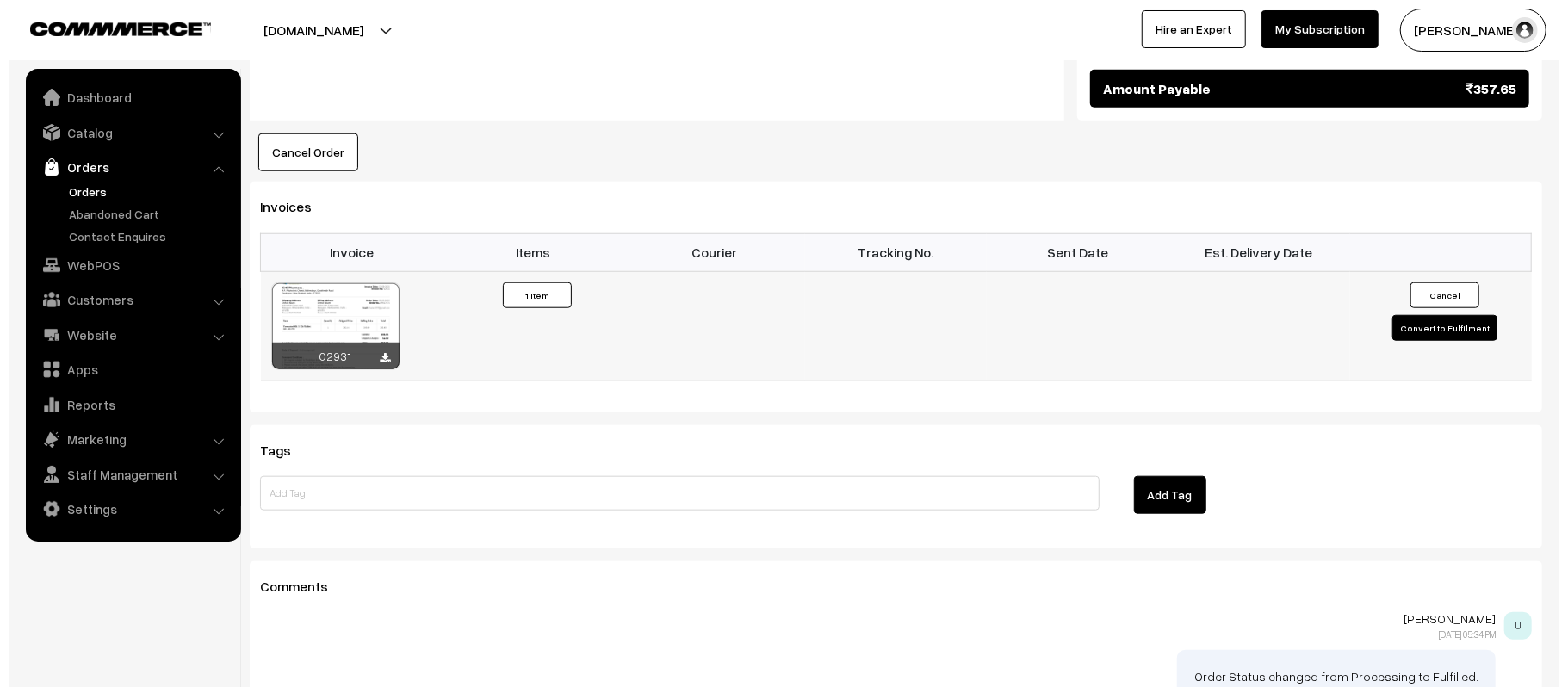
scroll to position [1034, 0]
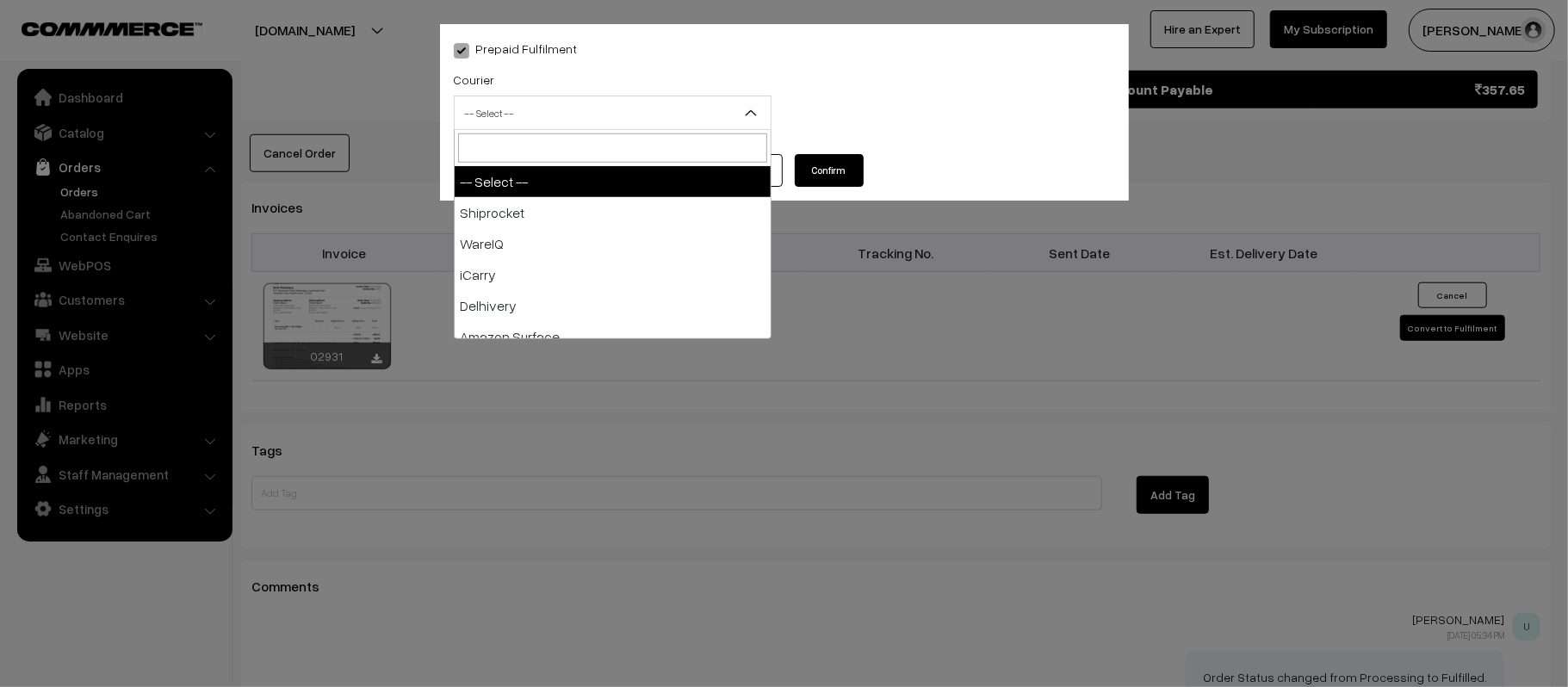
click at [558, 100] on span "-- Select --" at bounding box center [612, 113] width 316 height 30
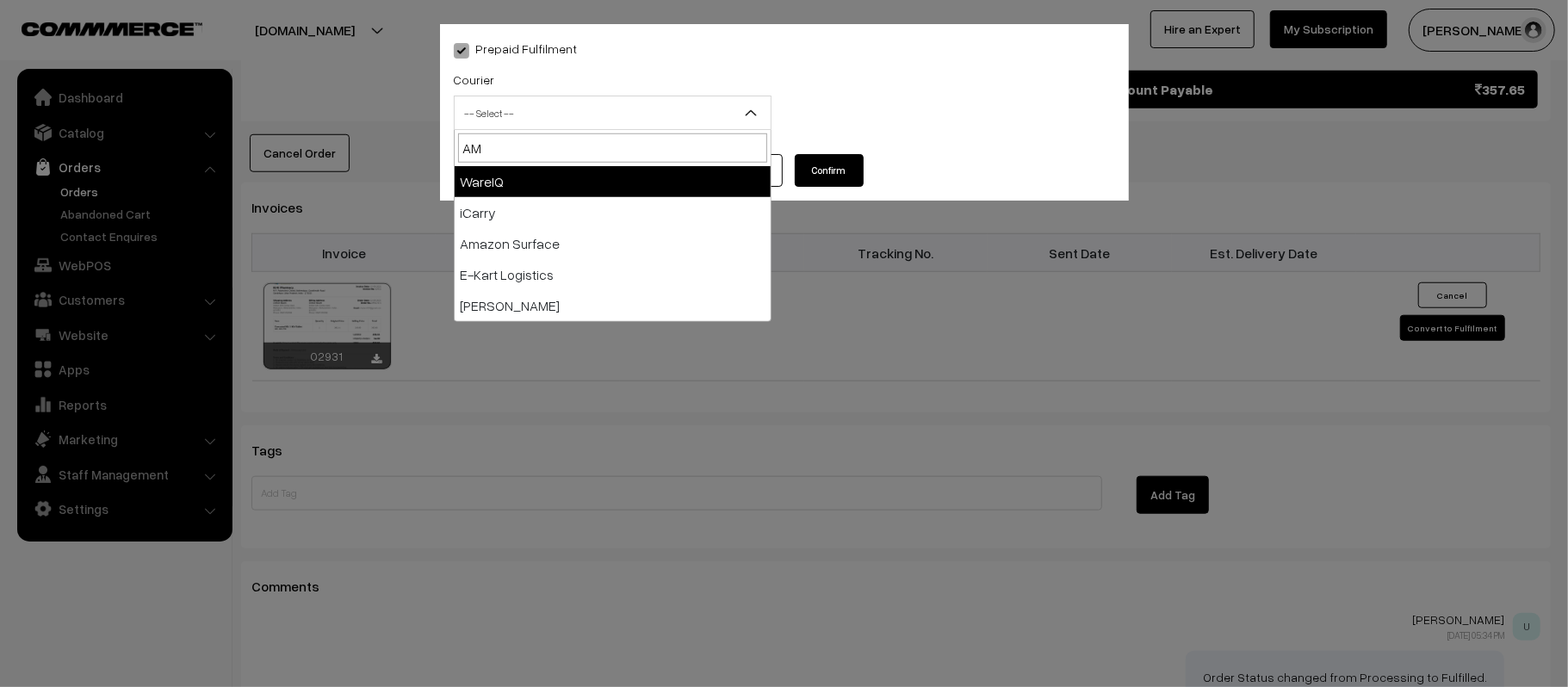
type input "AMA"
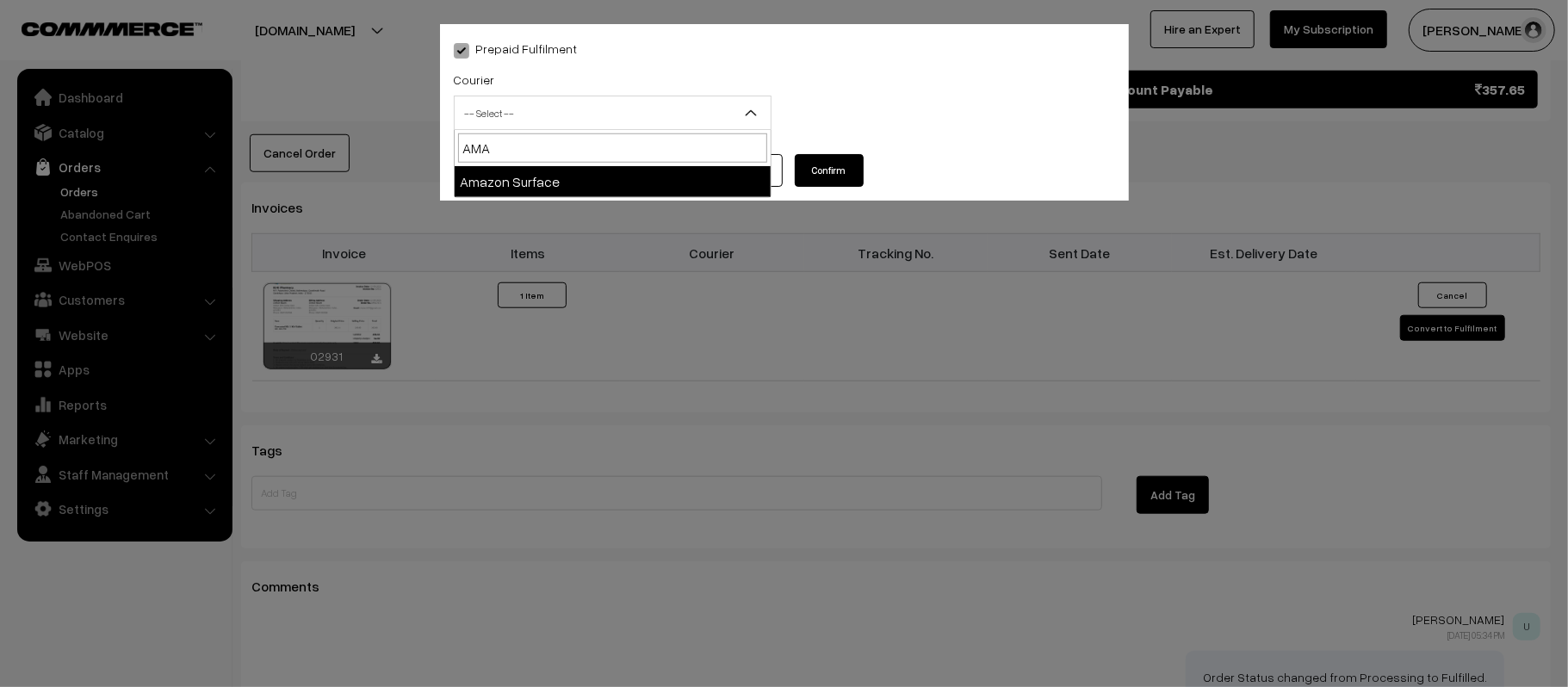
select select "5"
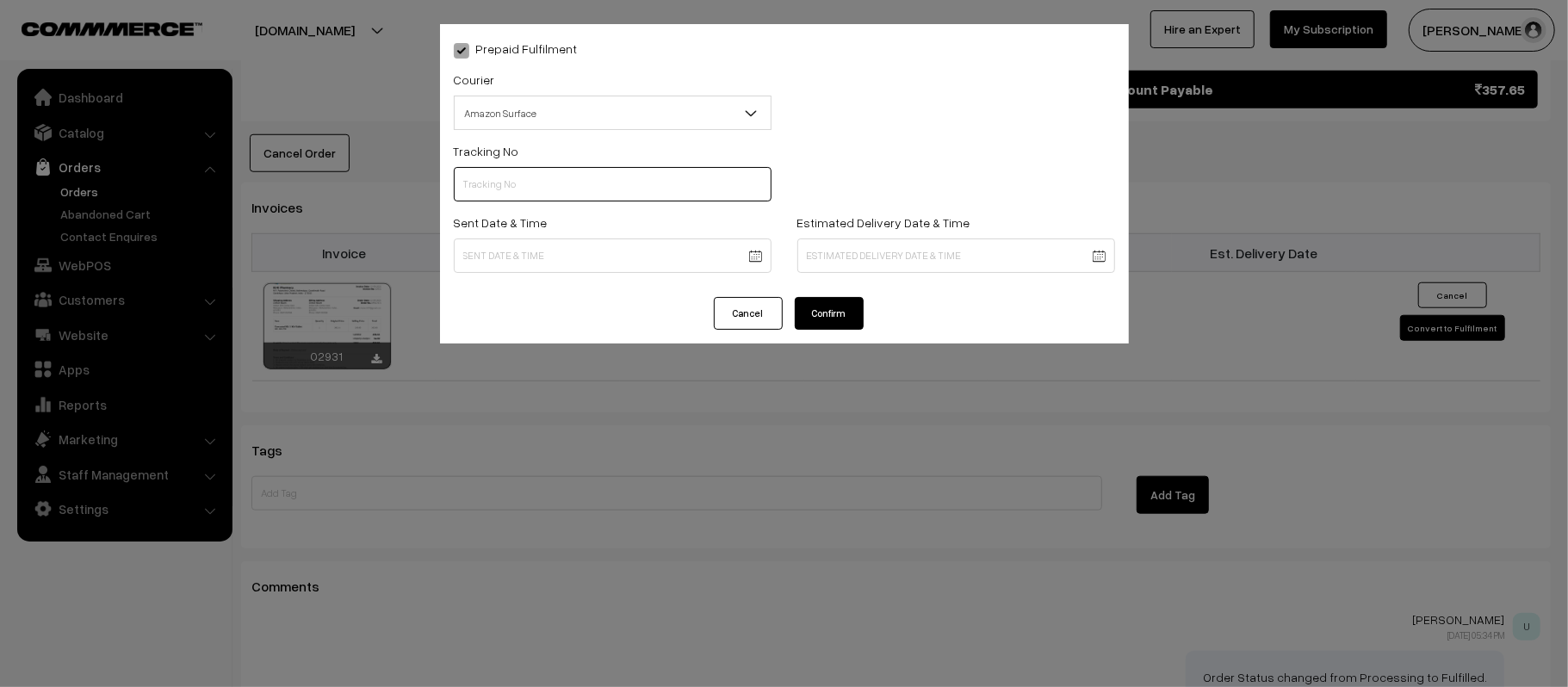
click at [563, 184] on input "text" at bounding box center [612, 184] width 318 height 35
paste input "363398935287"
type input "363398935287"
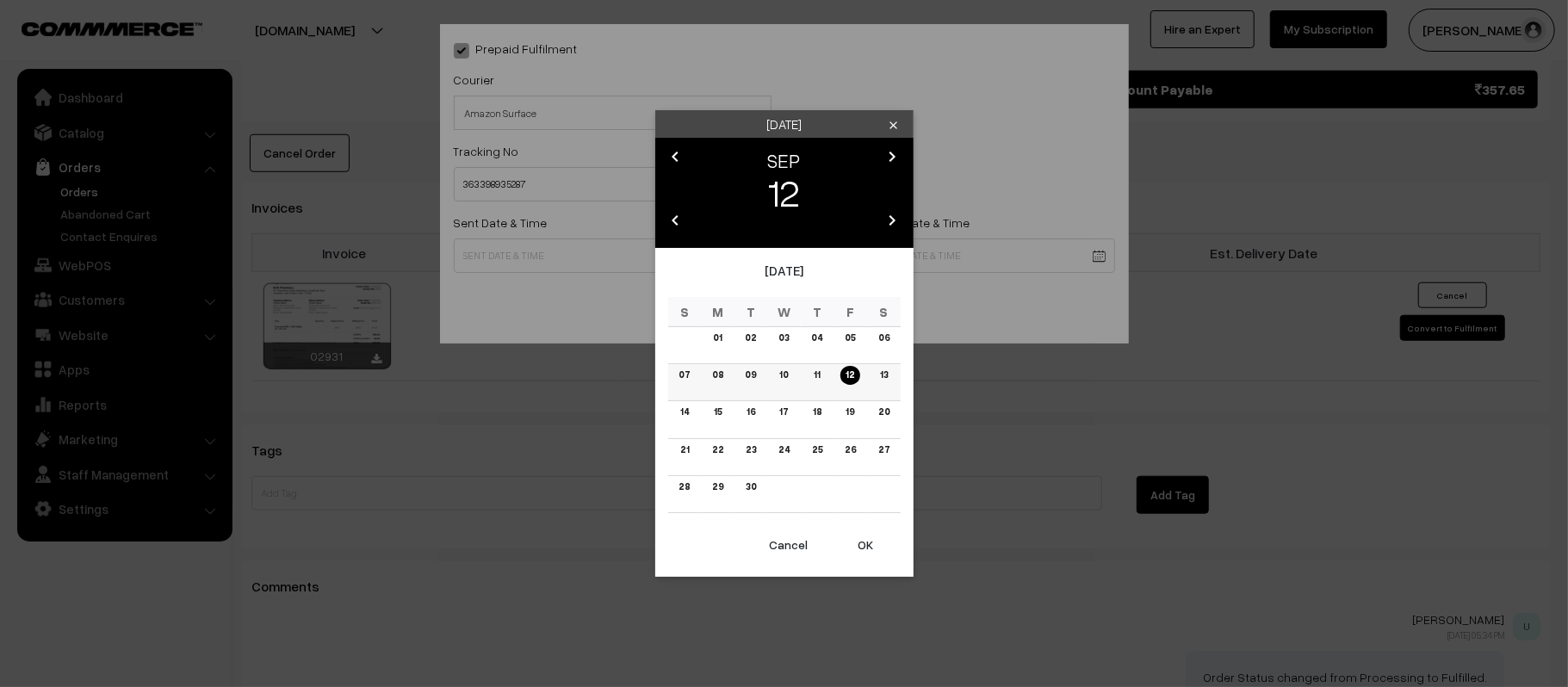
click at [887, 375] on link "13" at bounding box center [883, 375] width 18 height 18
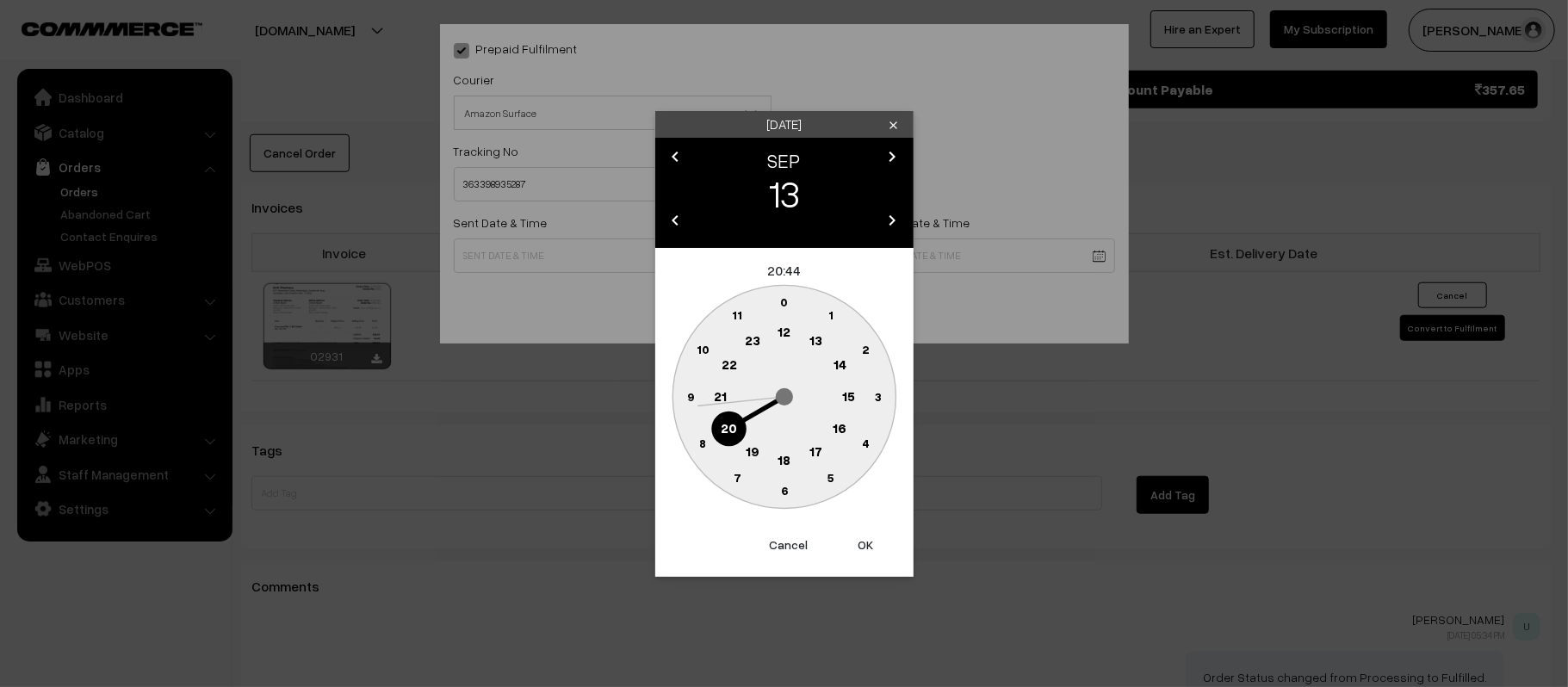
click at [783, 328] on text "12" at bounding box center [783, 332] width 13 height 16
click at [683, 394] on text "45" at bounding box center [690, 395] width 15 height 15
type input "[DATE] 12:45"
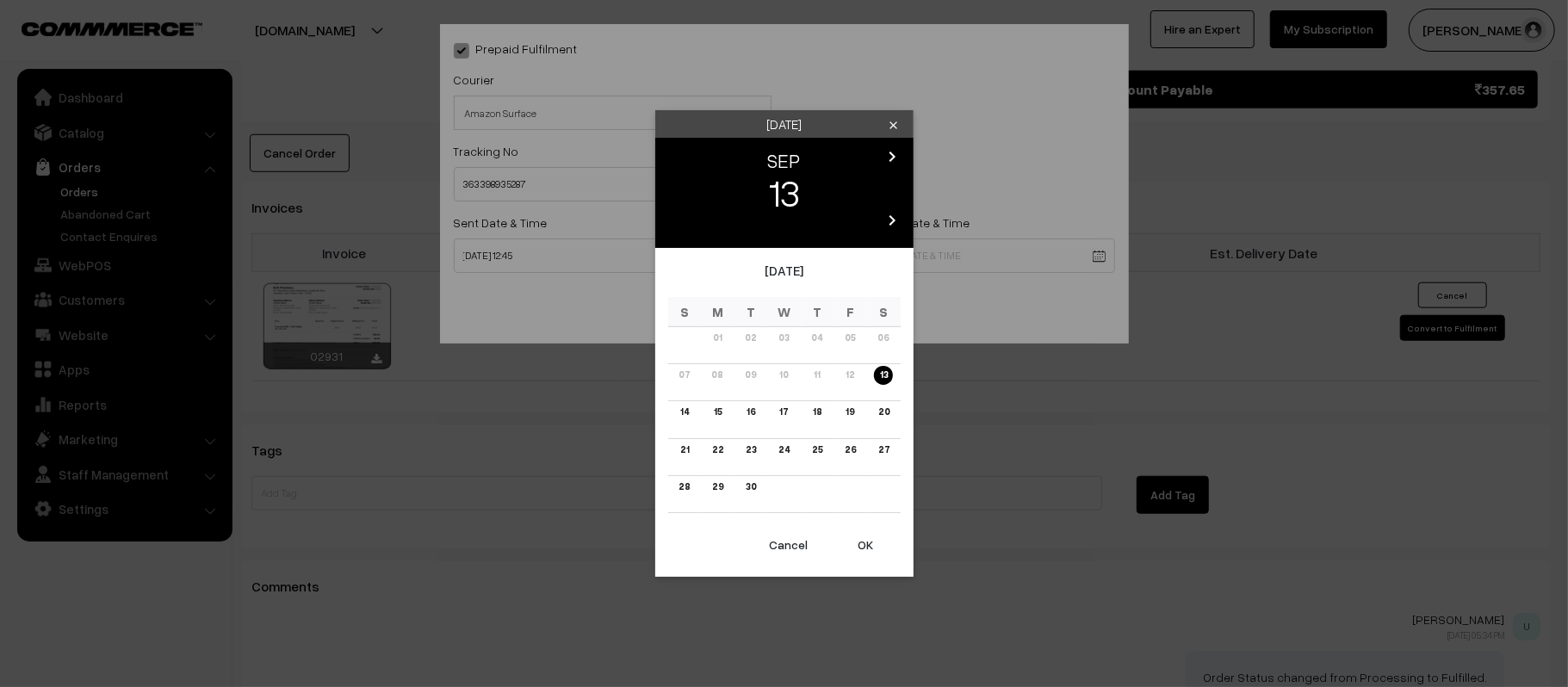
click at [810, 413] on link "18" at bounding box center [817, 412] width 19 height 18
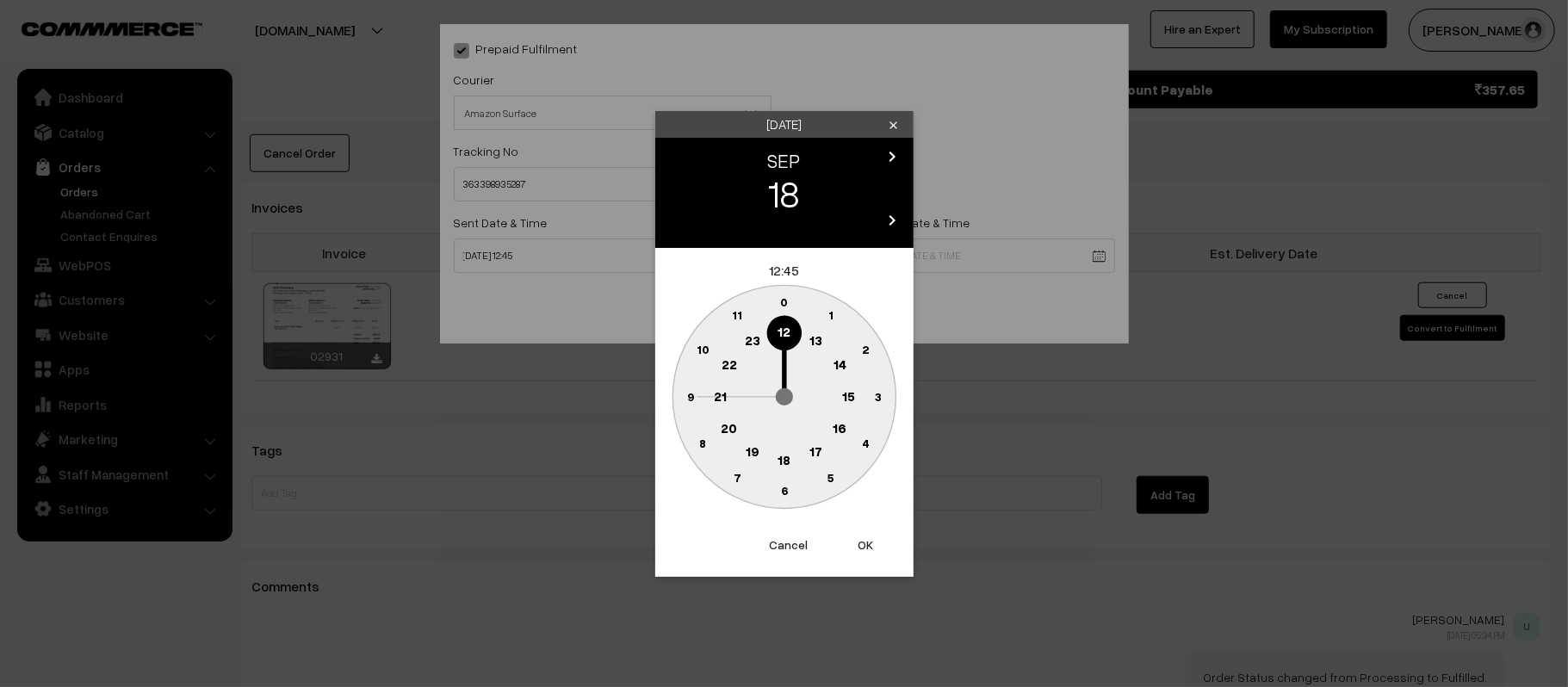
click at [727, 401] on circle at bounding box center [721, 397] width 36 height 36
drag, startPoint x: 790, startPoint y: 449, endPoint x: 782, endPoint y: 498, distance: 49.6
click at [783, 498] on circle at bounding box center [784, 491] width 36 height 36
type input "[DATE] 21:30"
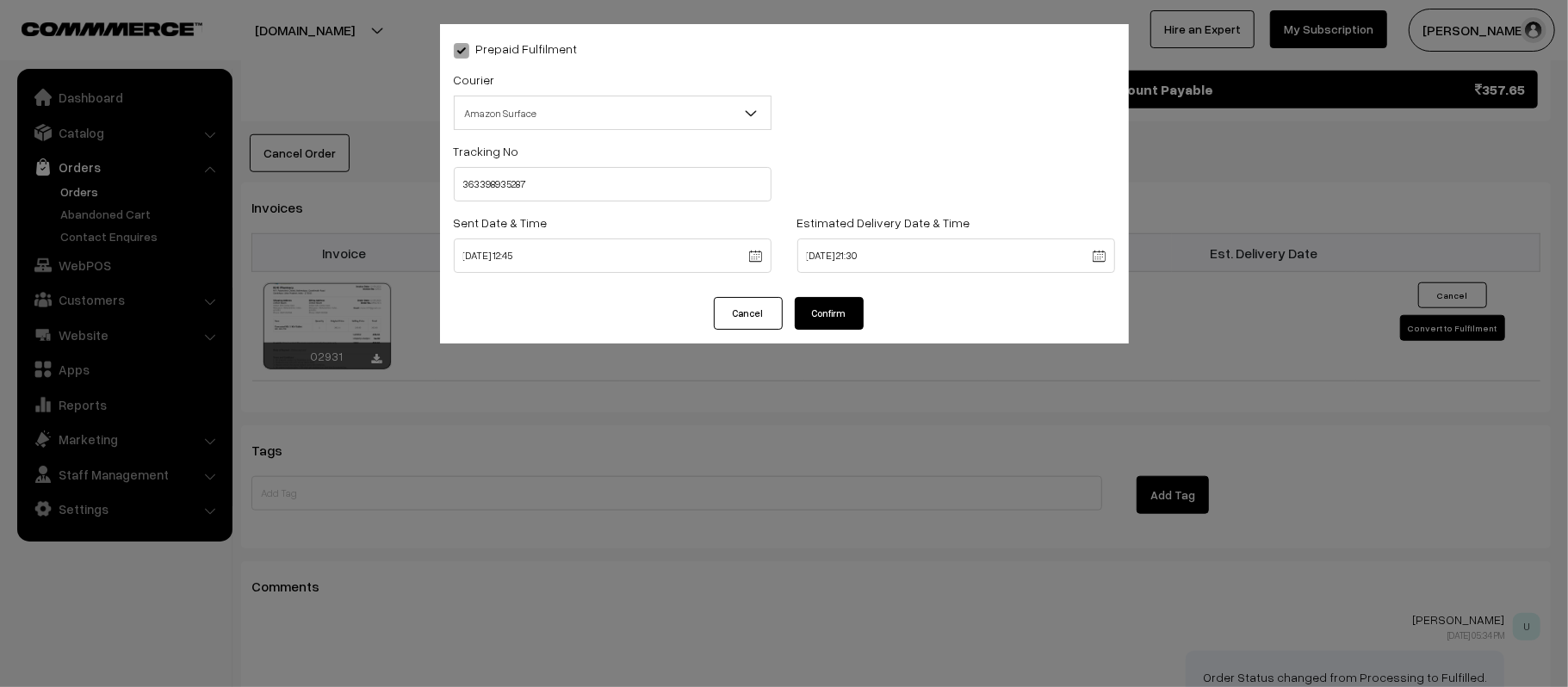
click at [824, 305] on button "Confirm" at bounding box center [830, 313] width 69 height 33
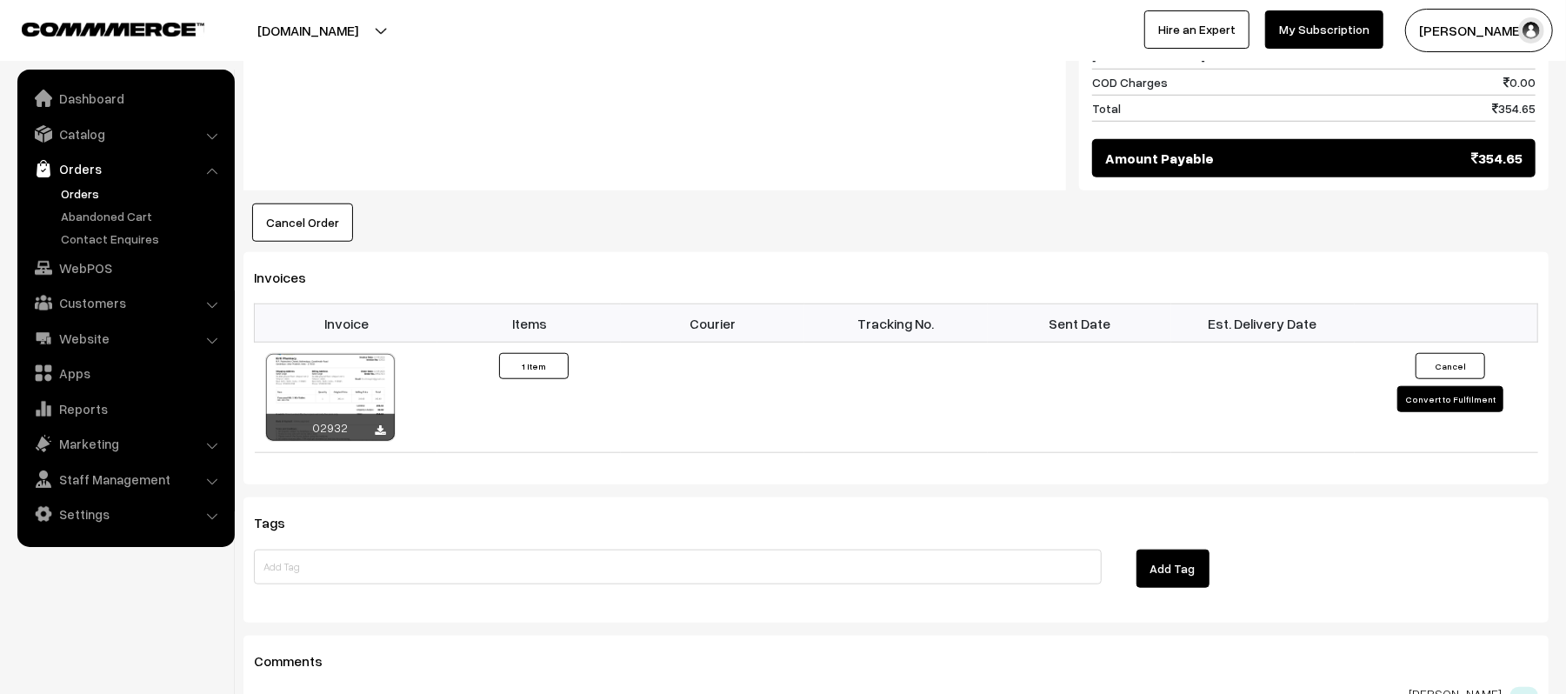
scroll to position [1159, 0]
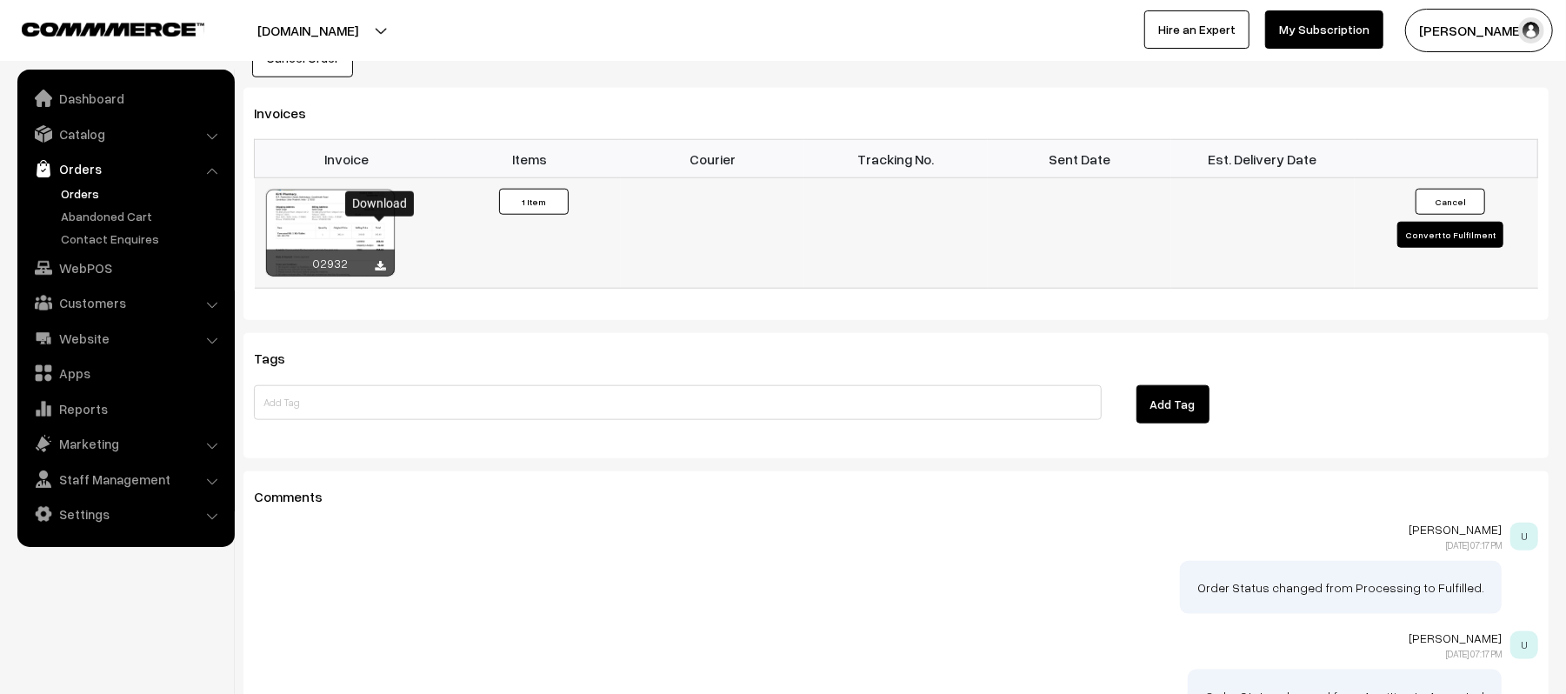
click at [380, 261] on icon at bounding box center [381, 266] width 10 height 11
click at [564, 523] on div "Utkarsh Gupta 12-09-2025 07:17 PM U" at bounding box center [896, 538] width 1285 height 30
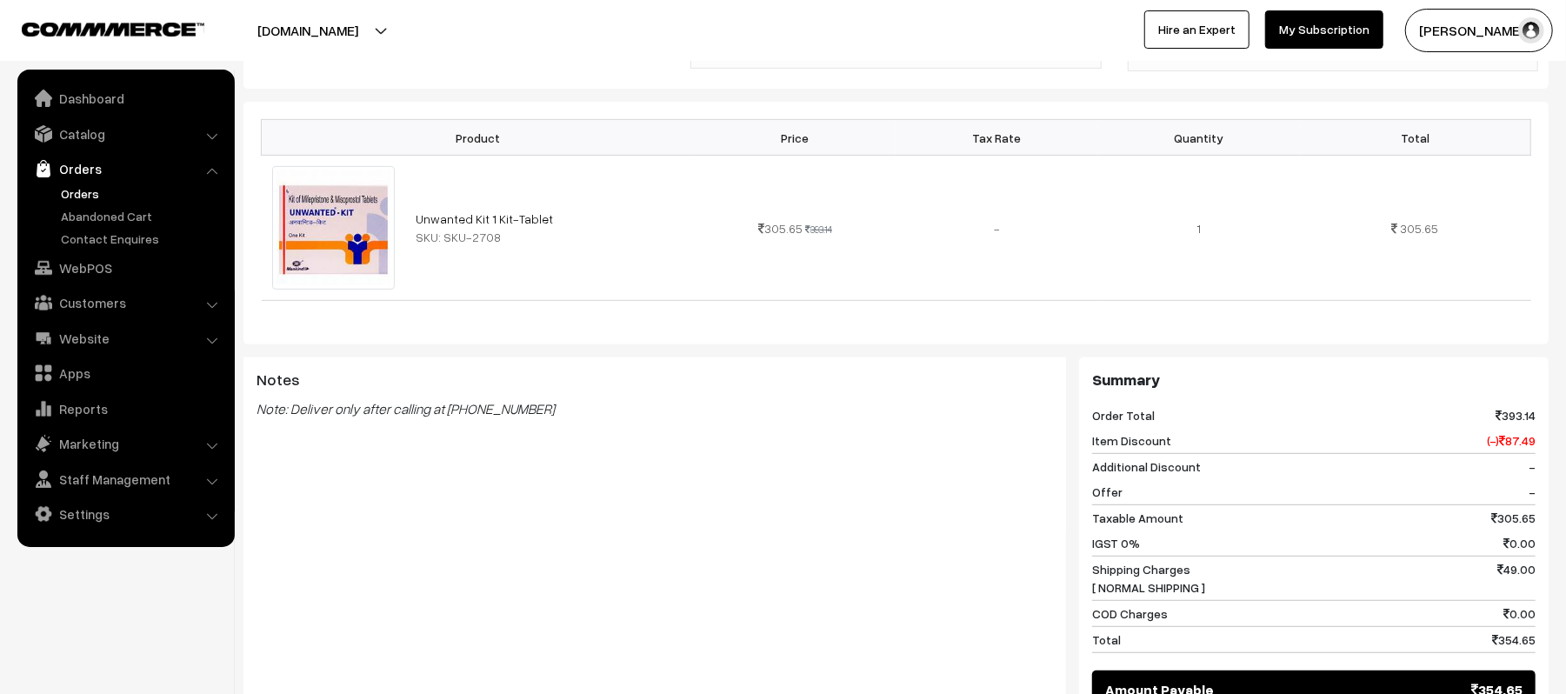
scroll to position [0, 0]
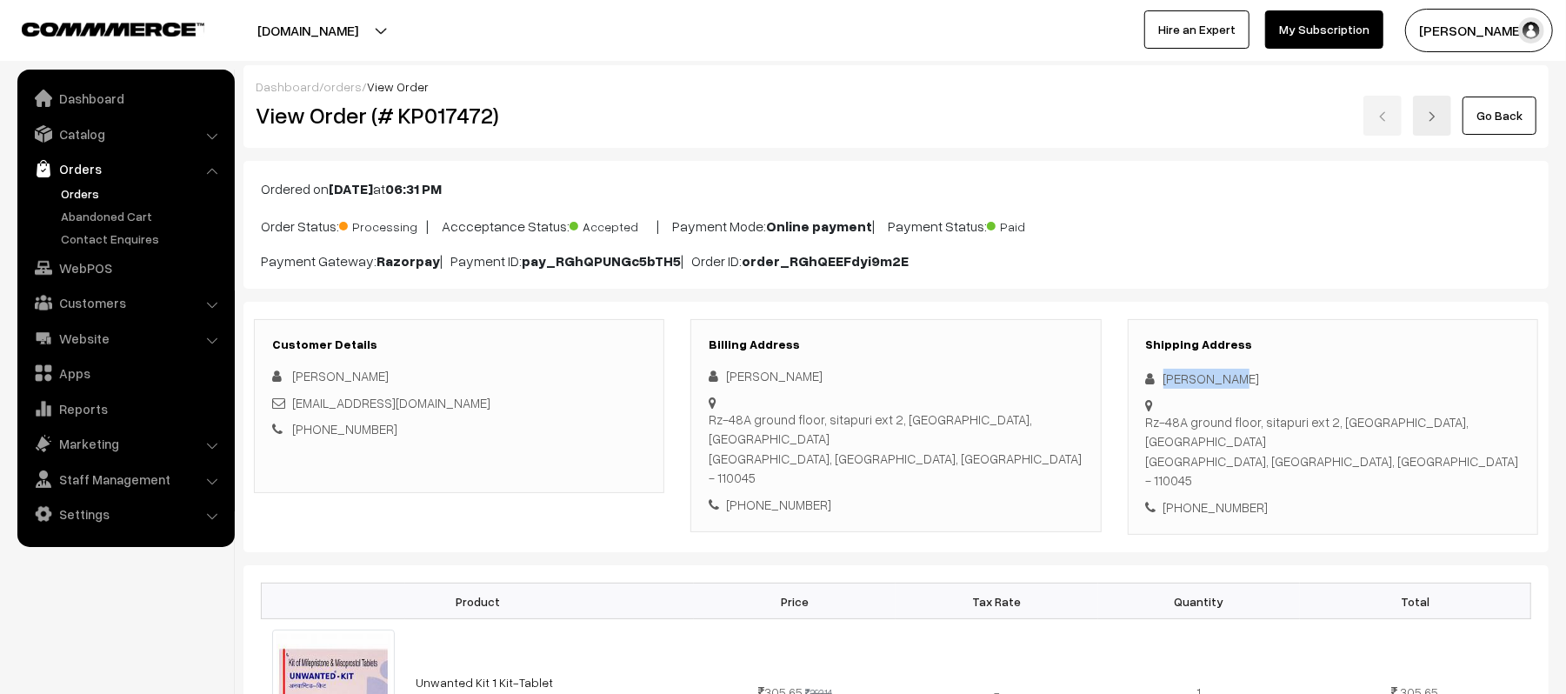
drag, startPoint x: 1247, startPoint y: 377, endPoint x: 1150, endPoint y: 380, distance: 97.5
click at [1150, 380] on div "Rohit Singh" at bounding box center [1333, 379] width 374 height 20
copy div "[PERSON_NAME]"
copy div "Rohit Singh"
click at [1222, 475] on div "Shipping Address Rohit Singh Rz-48A ground floor, sitapuri ext 2, Sitapuri, dab…" at bounding box center [1333, 427] width 410 height 217
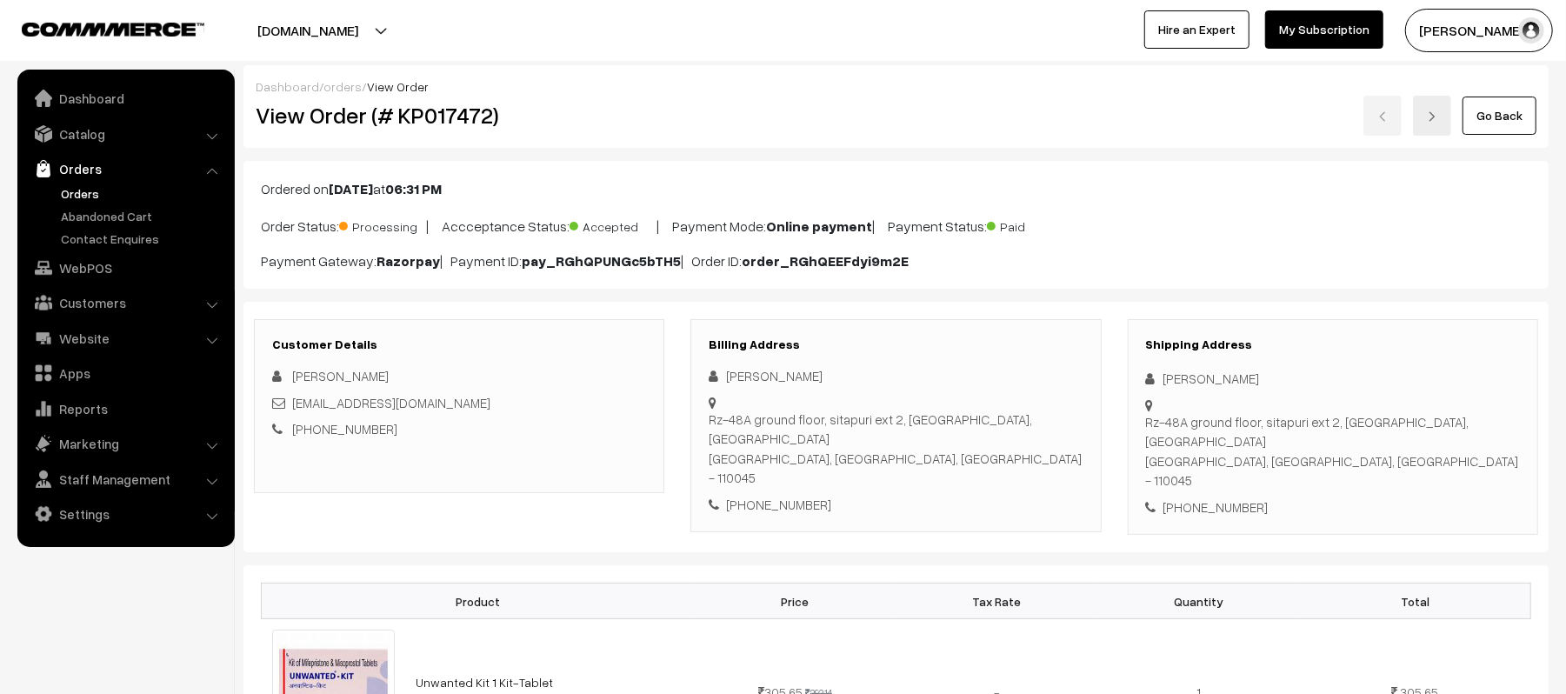
click at [1225, 471] on div "Shipping Address Rohit Singh Rz-48A ground floor, sitapuri ext 2, Sitapuri, dab…" at bounding box center [1333, 427] width 410 height 217
copy div "9599261590"
drag, startPoint x: 436, startPoint y: 408, endPoint x: 292, endPoint y: 405, distance: 143.5
click at [292, 405] on div "Smritidawjs14@gmail.com" at bounding box center [459, 403] width 374 height 20
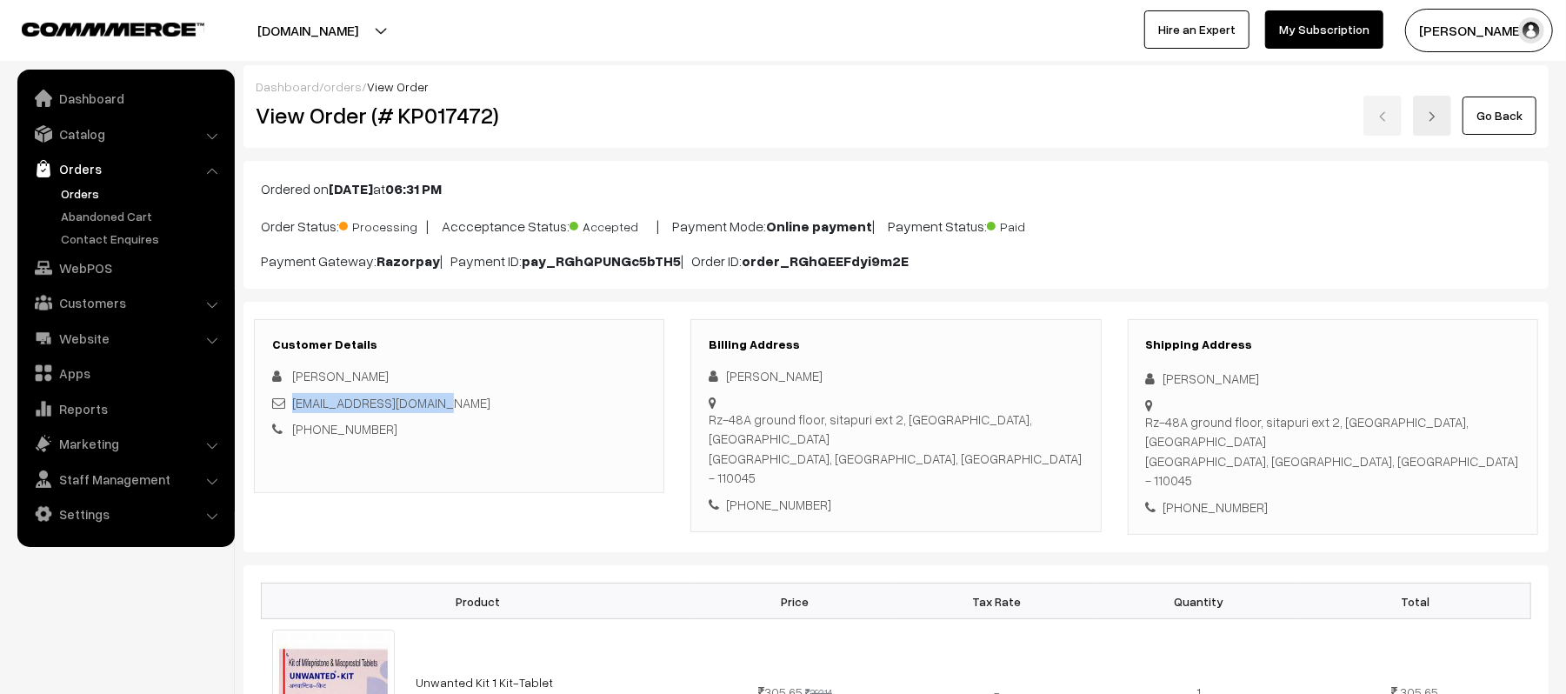
copy link "Smritidawjs14@gmail.com"
drag, startPoint x: 1166, startPoint y: 404, endPoint x: 1419, endPoint y: 424, distance: 253.9
click at [1419, 424] on div "Rz-48A ground floor, sitapuri ext 2, Sitapuri, dabri New delhi, Delhi, India - …" at bounding box center [1333, 451] width 374 height 78
copy div "Rz-48A ground floor, sitapuri ext 2, Sitapuri, dabri New delhi, Delhi, India - …"
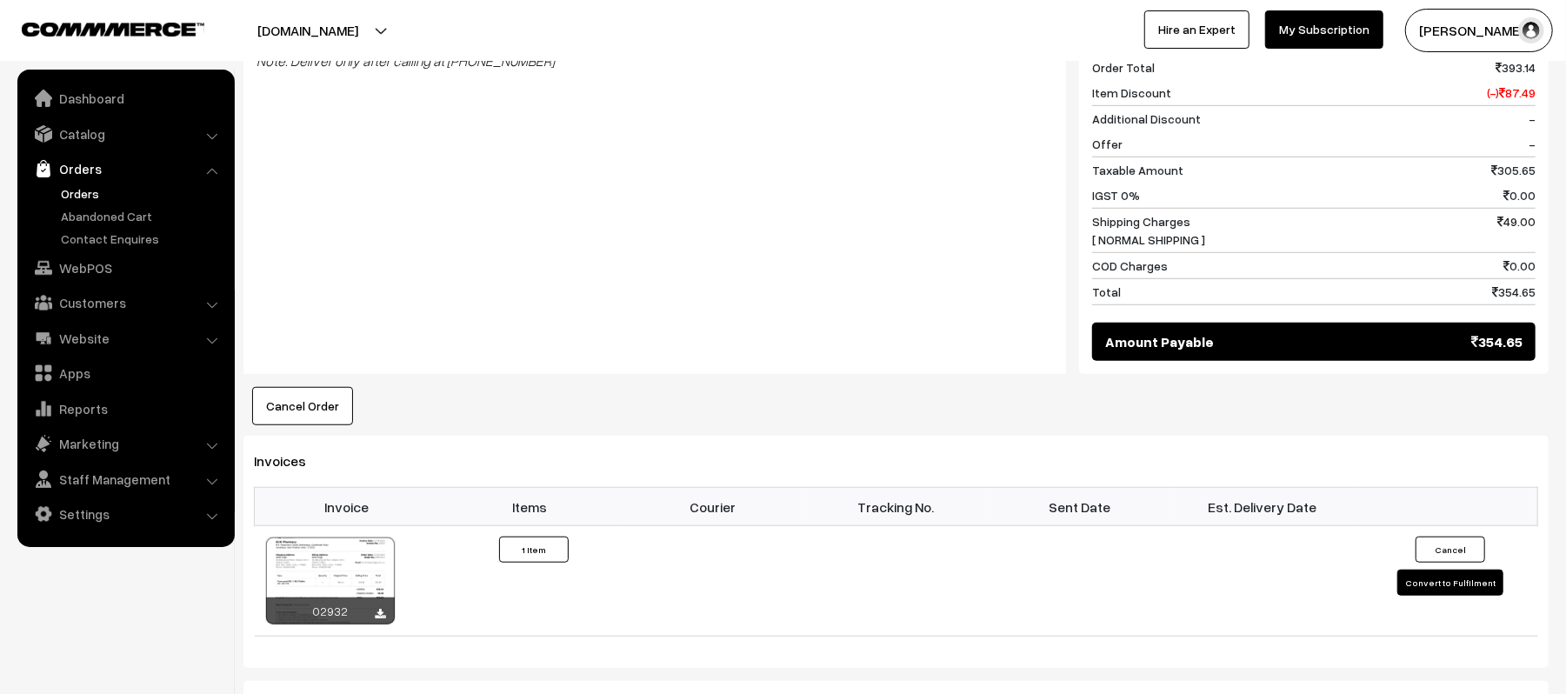
scroll to position [927, 0]
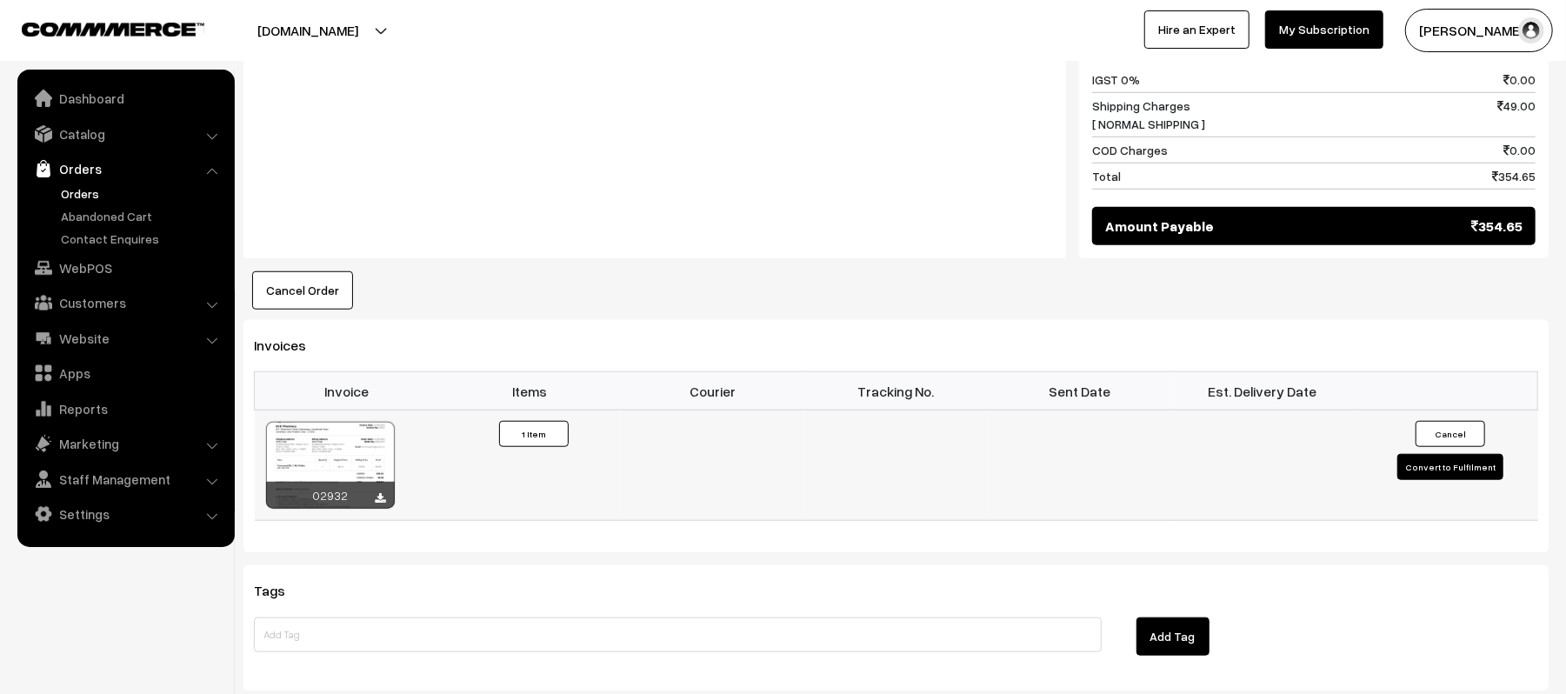
click at [1423, 454] on button "Convert to Fulfilment" at bounding box center [1451, 467] width 106 height 26
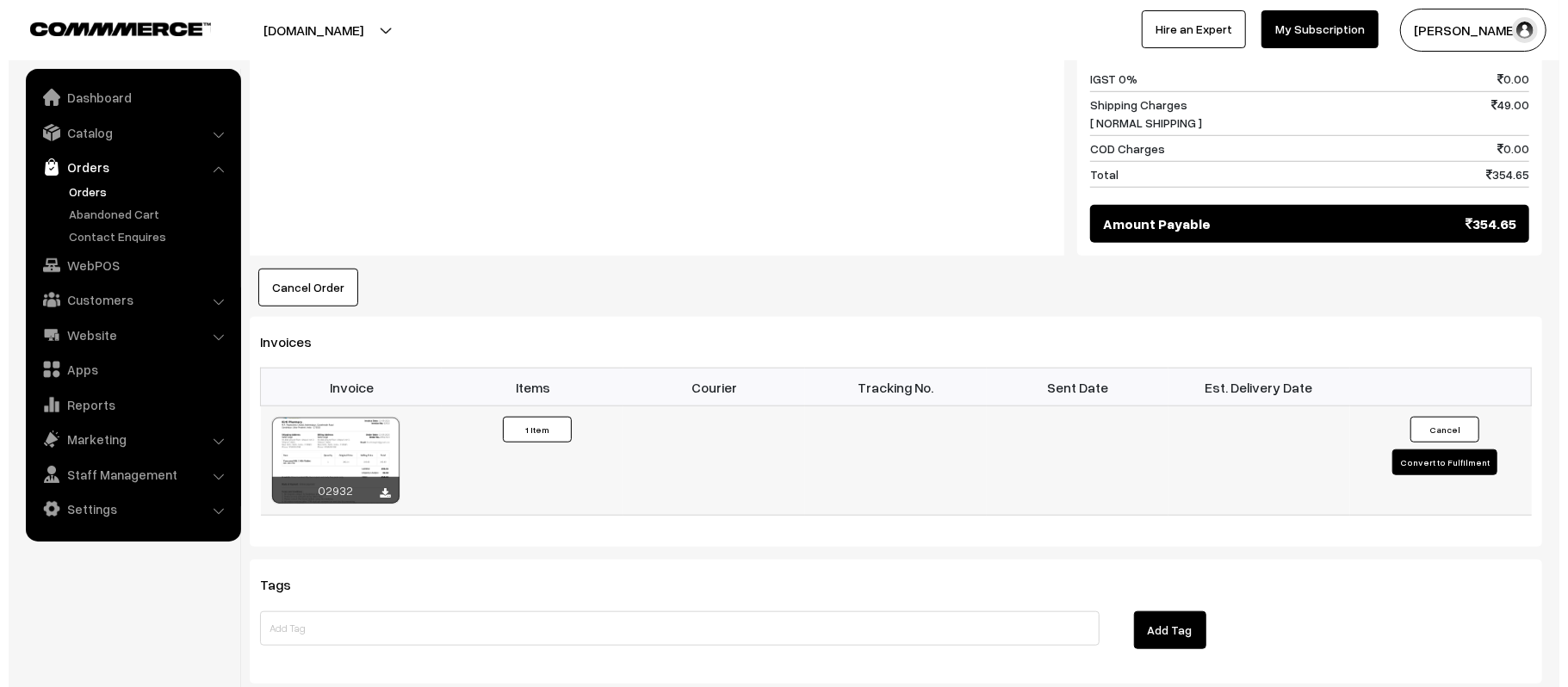
scroll to position [921, 0]
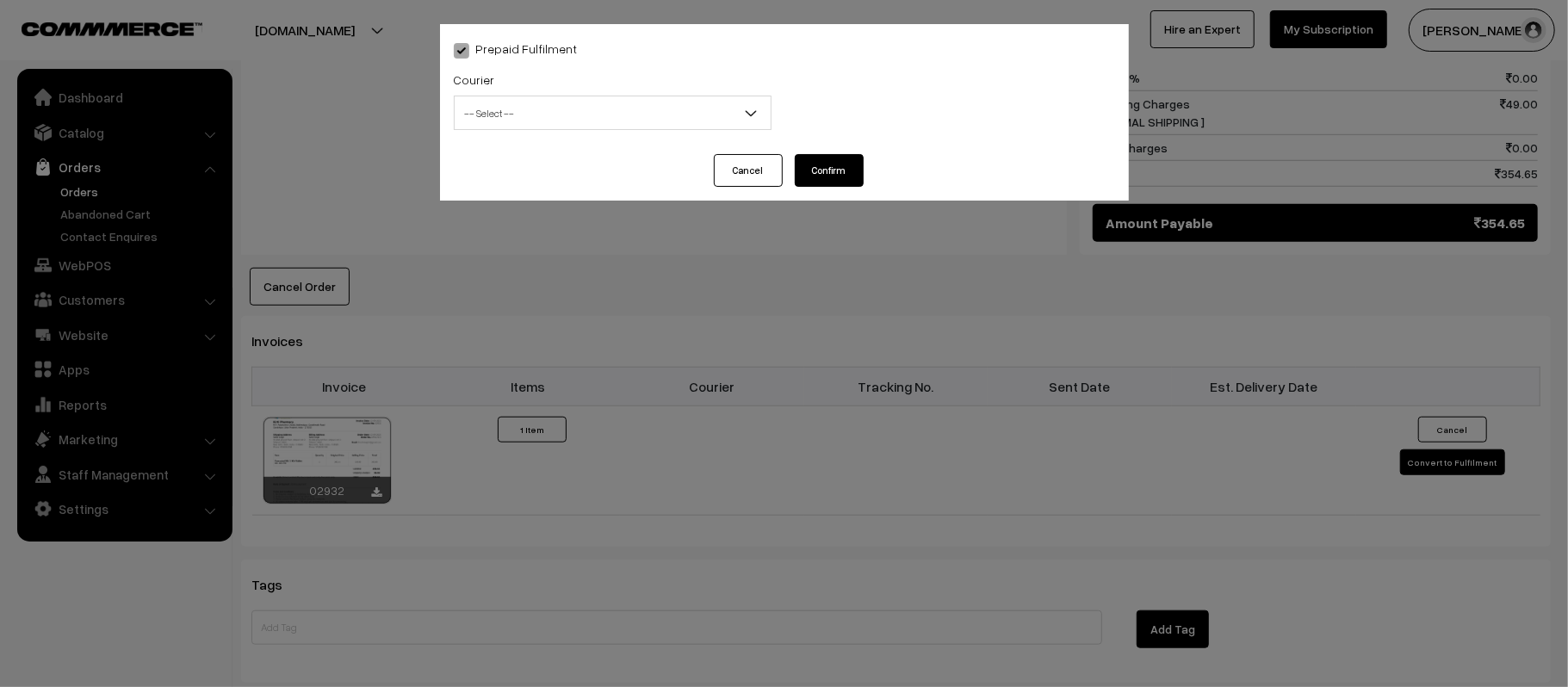
click at [598, 114] on span "-- Select --" at bounding box center [612, 113] width 316 height 30
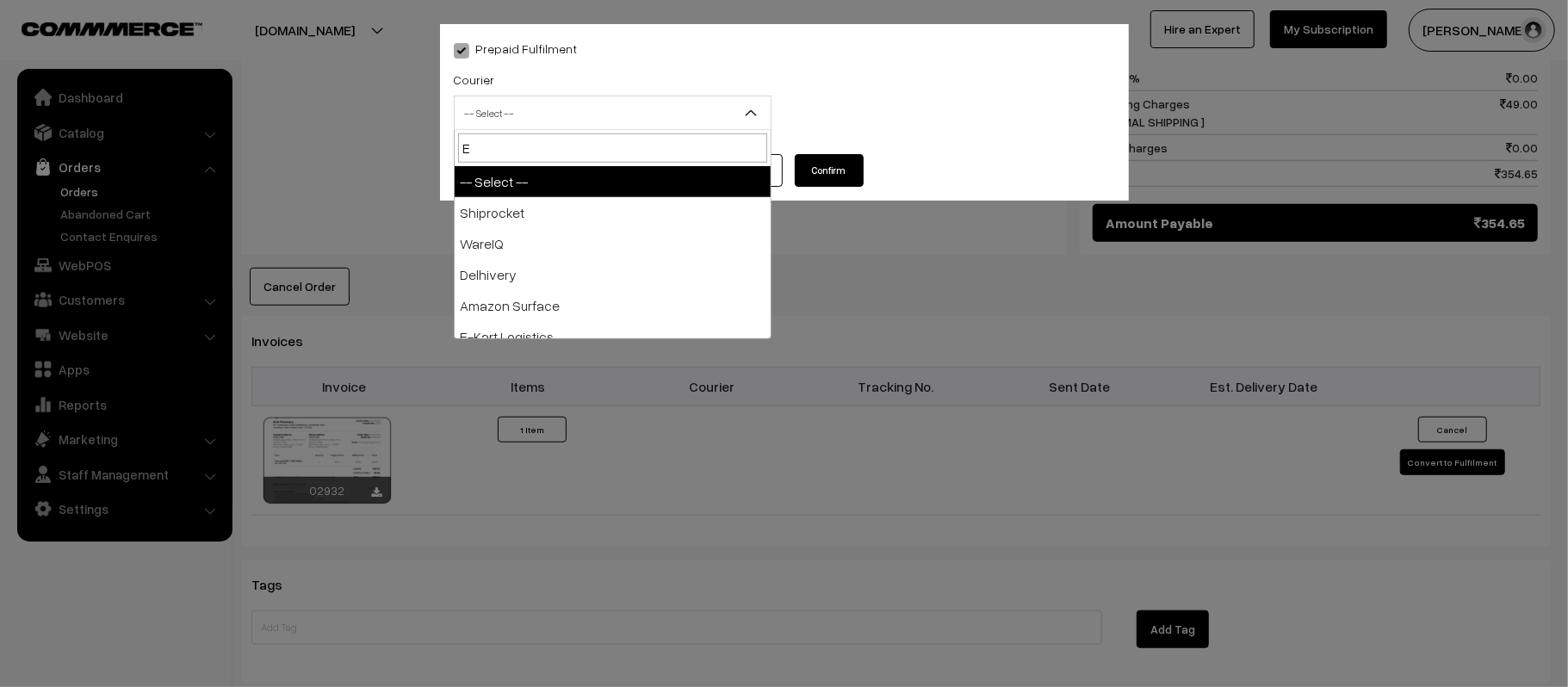
type input "E-"
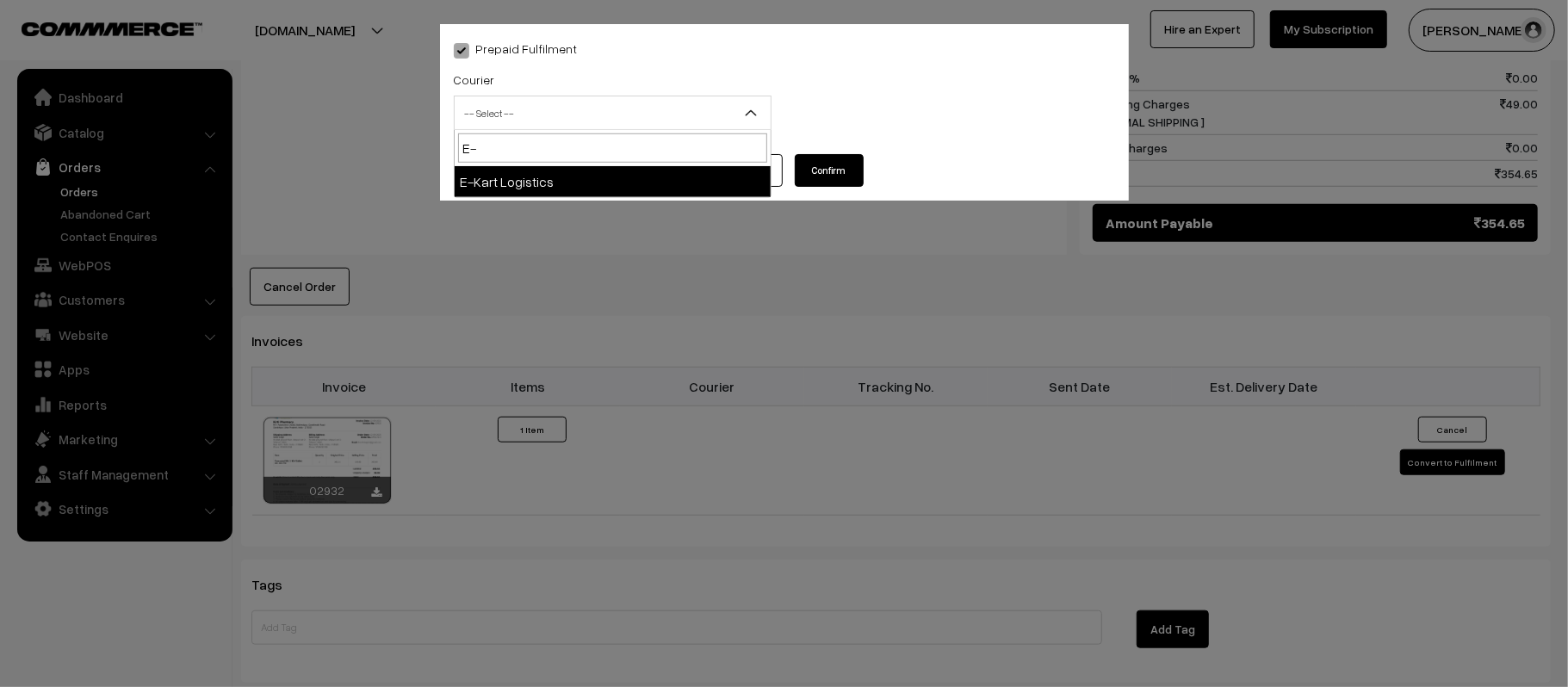
select select "6"
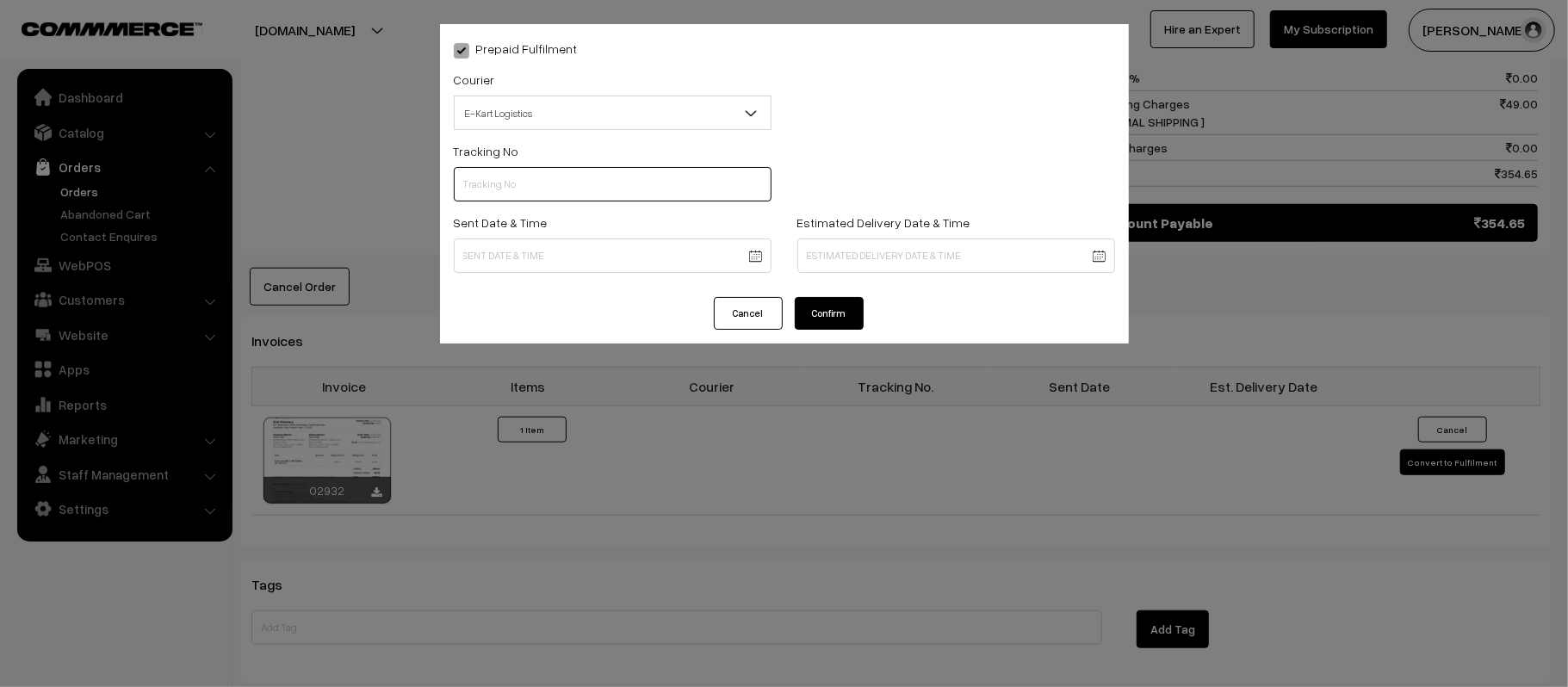
click at [569, 184] on input "text" at bounding box center [612, 184] width 318 height 35
paste input "ICYP0004118303"
type input "ICYP0004118303"
click at [625, 256] on body "Thank you for showing interest. Our team will call you shortly. Close kirtiphar…" at bounding box center [784, 85] width 1568 height 2012
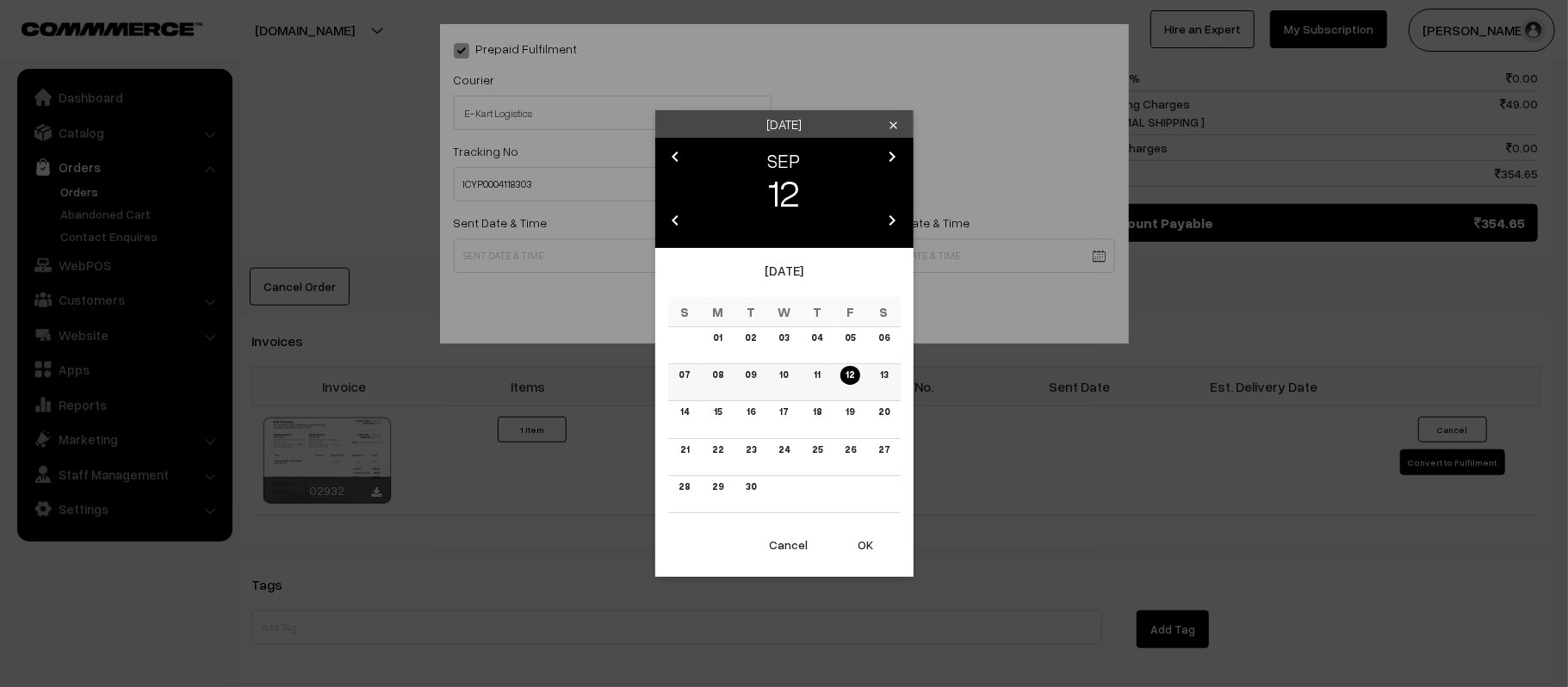
click at [887, 372] on link "13" at bounding box center [883, 375] width 18 height 18
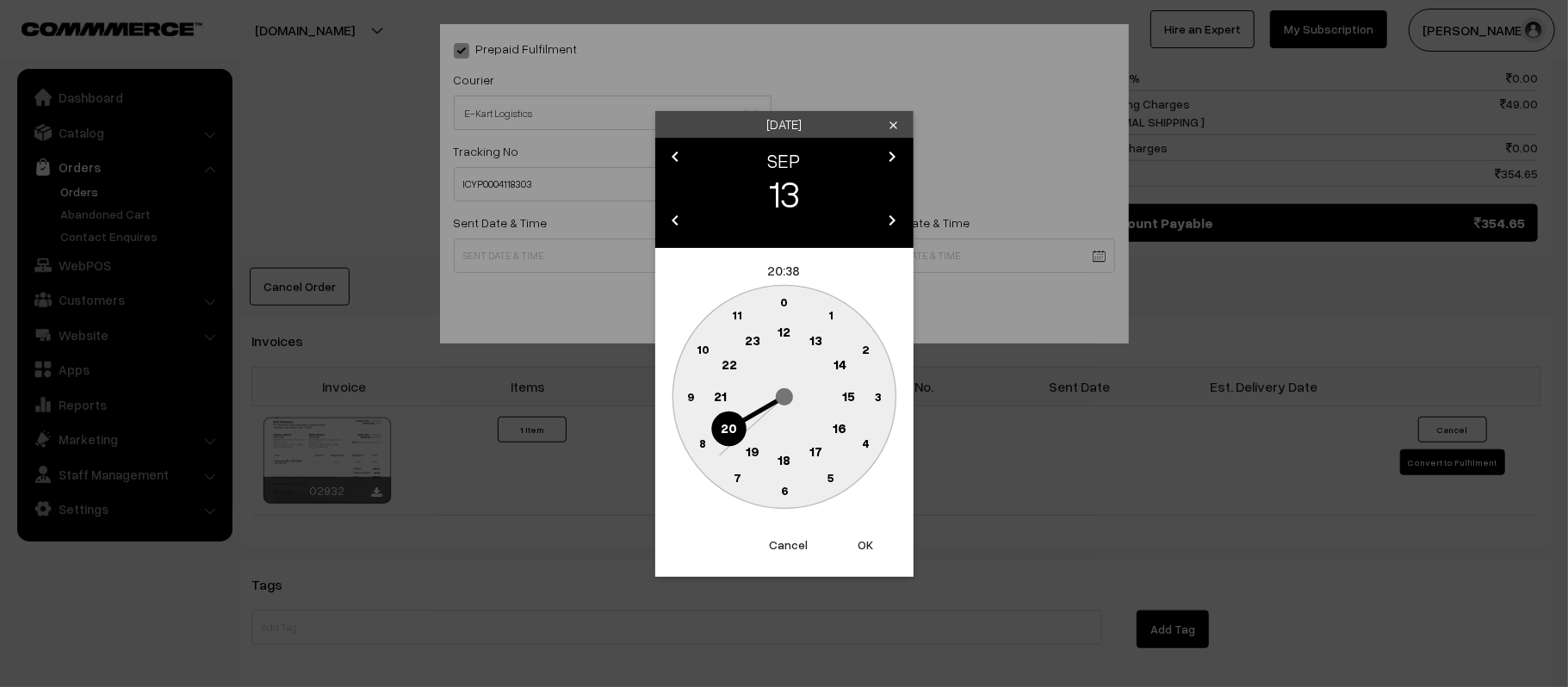
click at [785, 336] on text "12" at bounding box center [783, 332] width 13 height 16
click at [680, 394] on circle at bounding box center [690, 397] width 36 height 36
type input "13-09-2025 12:45"
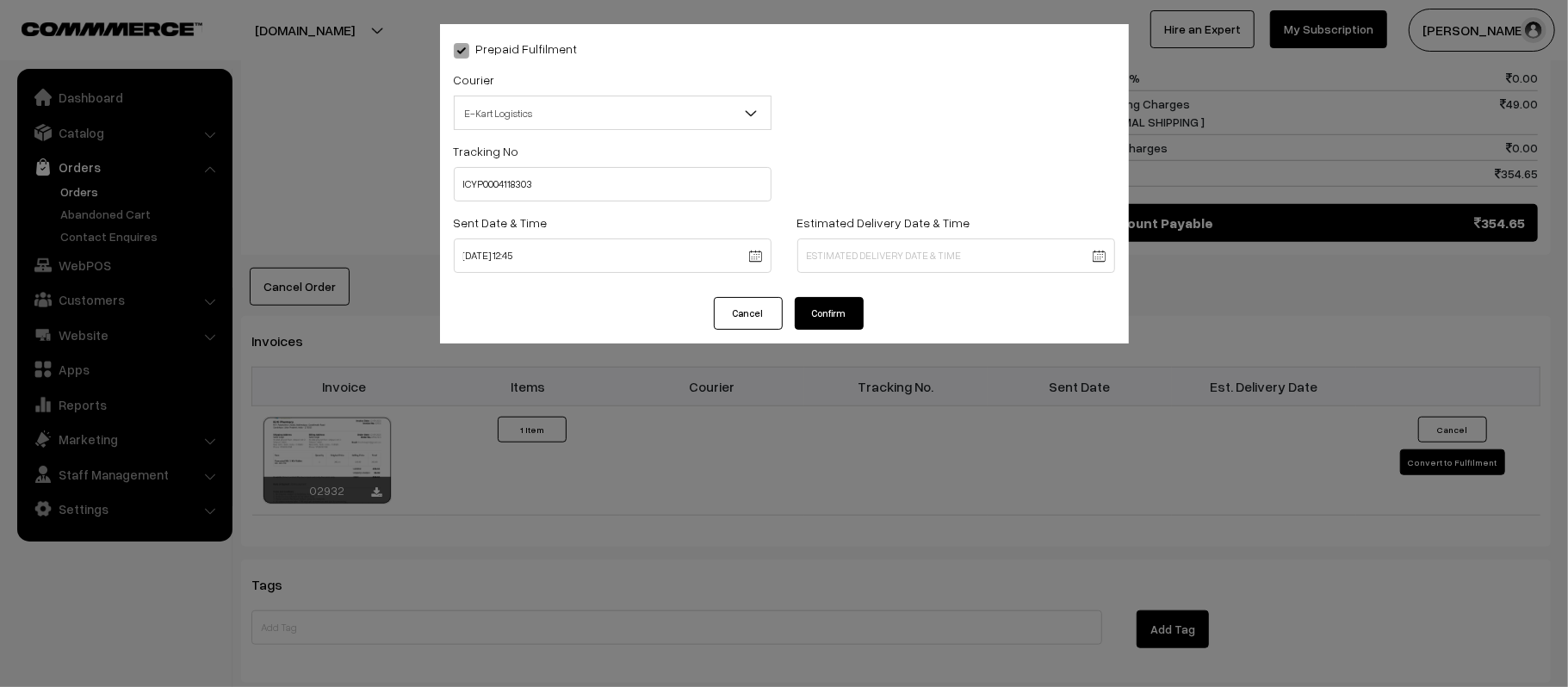
click at [925, 259] on body "Thank you for showing interest. Our team will call you shortly. Close kirtiphar…" at bounding box center [784, 85] width 1568 height 2012
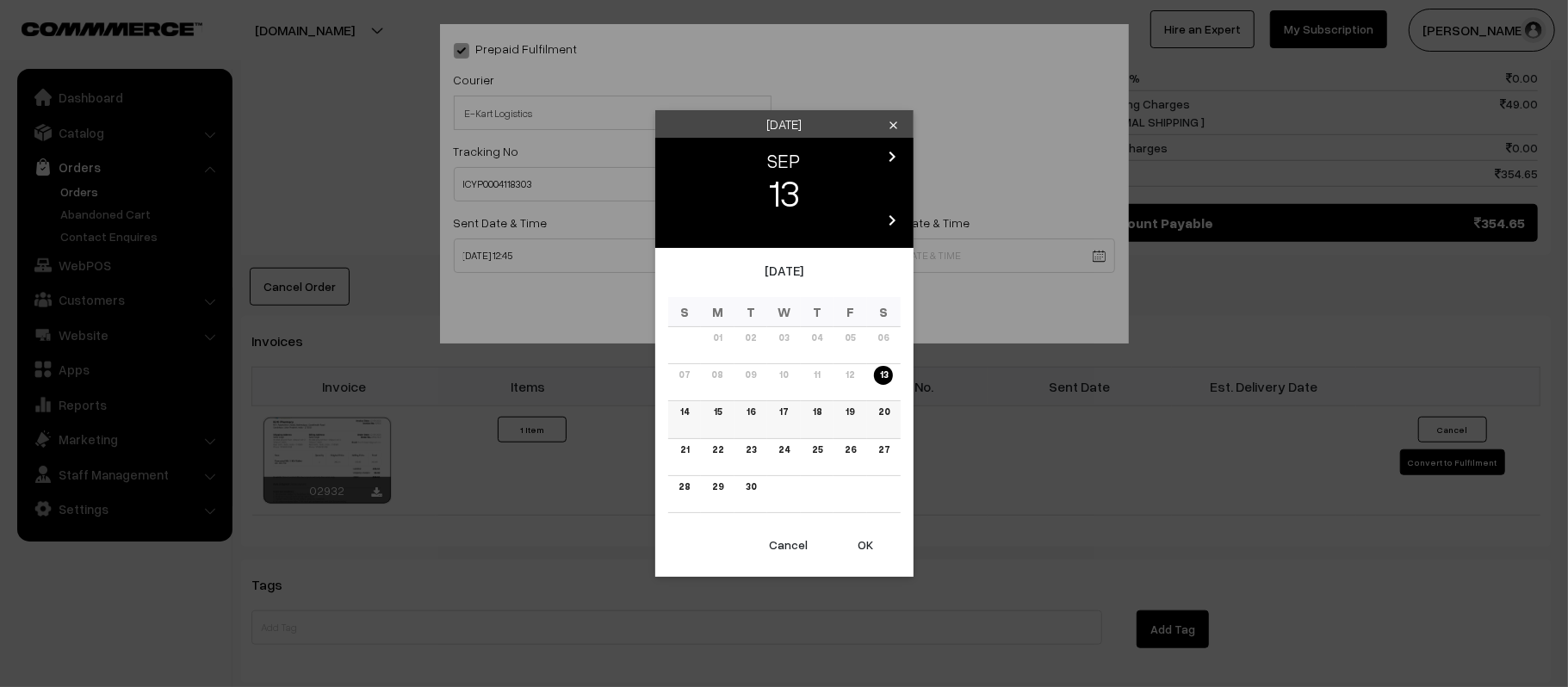
click at [849, 415] on link "19" at bounding box center [849, 412] width 19 height 18
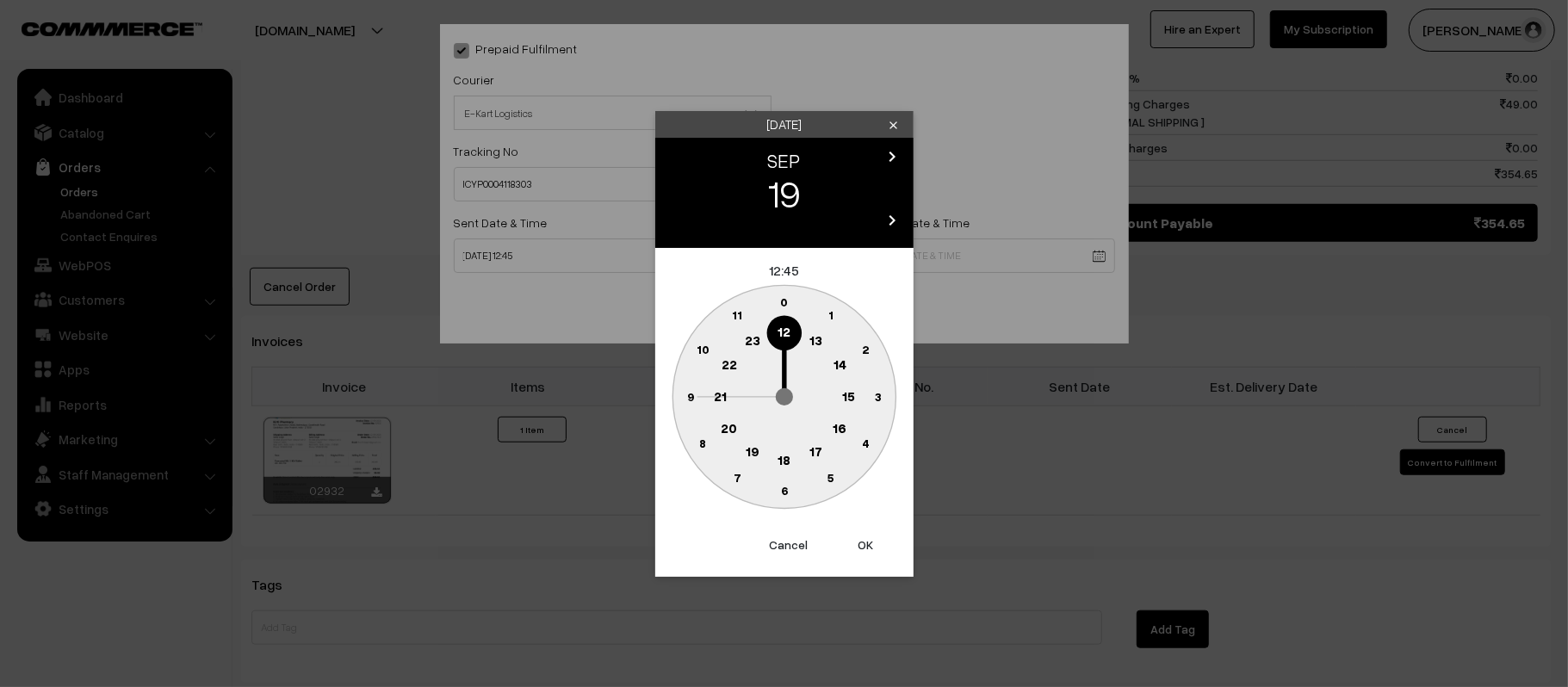
click at [783, 545] on button "Cancel" at bounding box center [789, 544] width 69 height 38
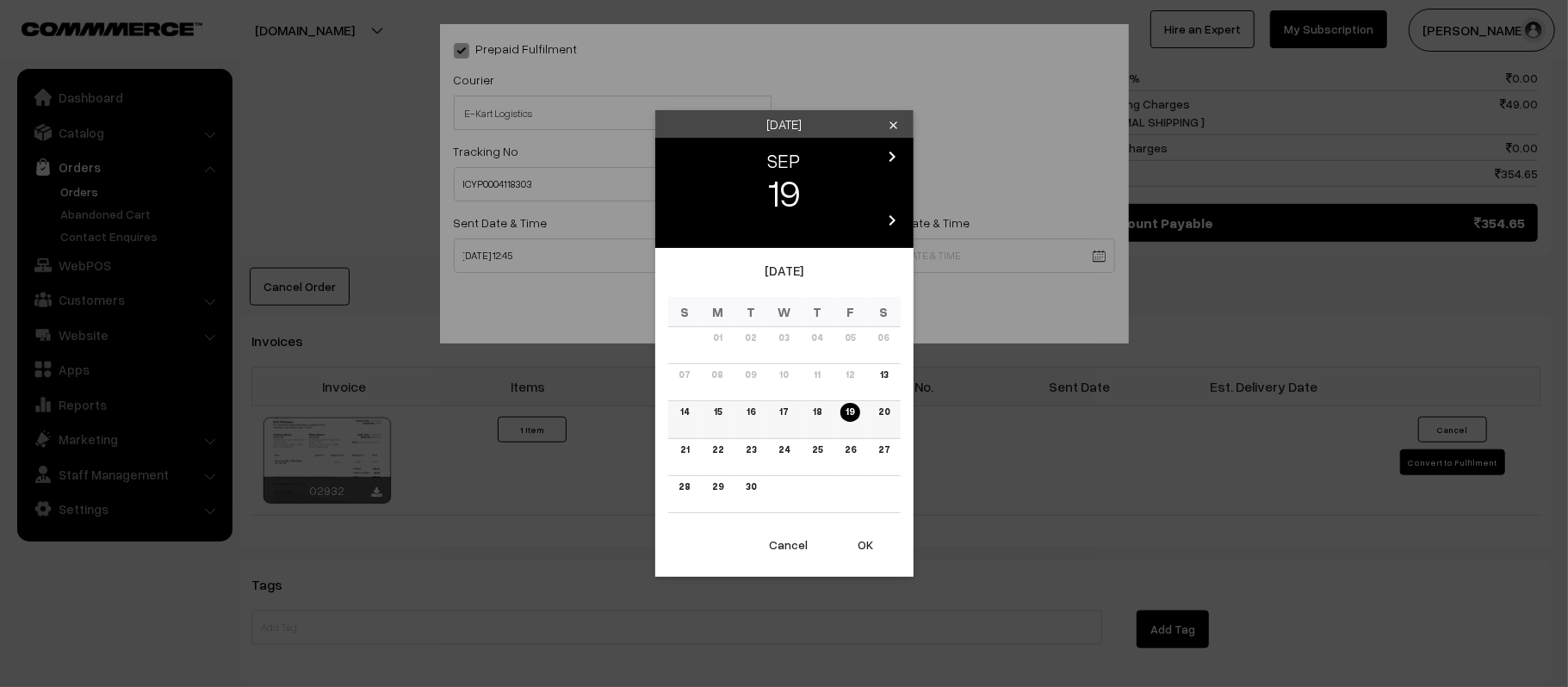
click at [822, 419] on link "18" at bounding box center [817, 412] width 19 height 18
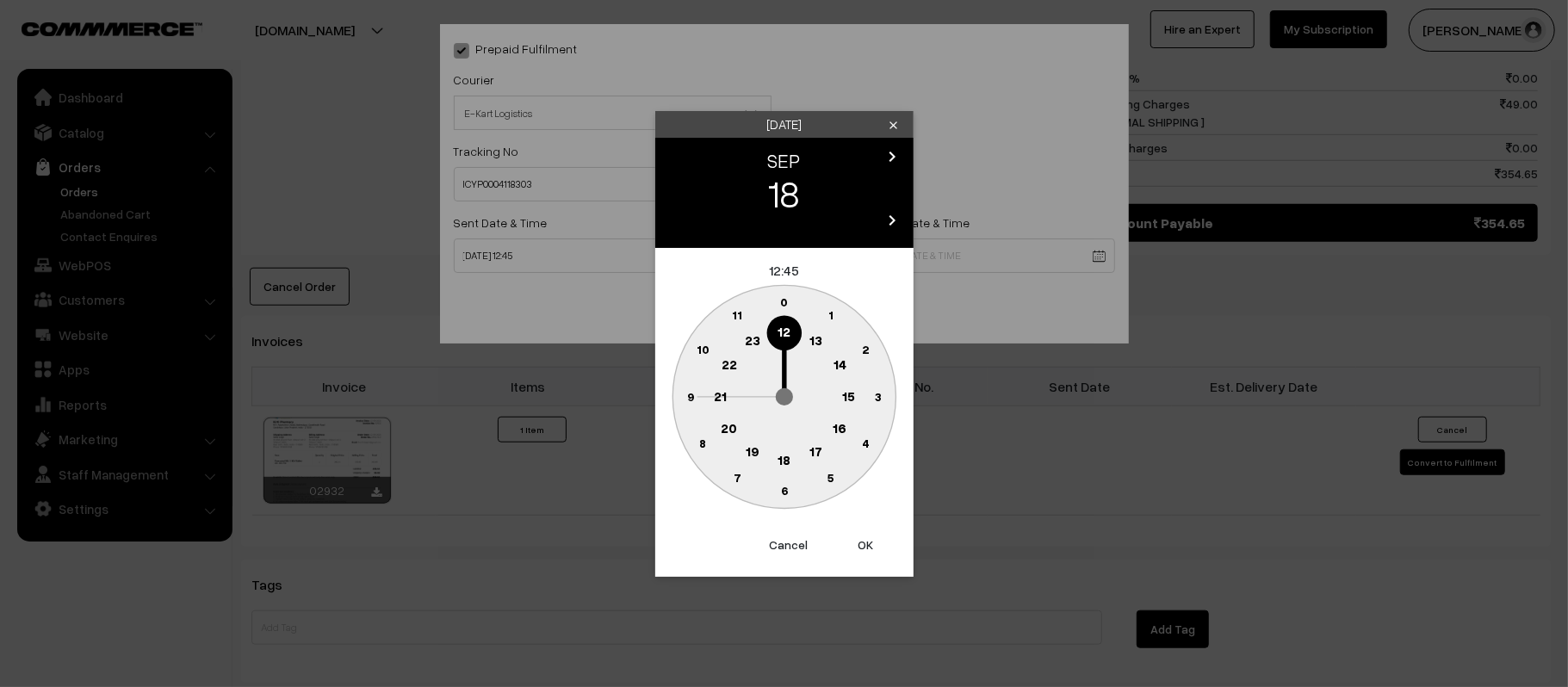
click at [734, 403] on circle at bounding box center [721, 397] width 36 height 36
click at [790, 490] on circle at bounding box center [784, 491] width 36 height 36
type input "18-09-2025 21:30"
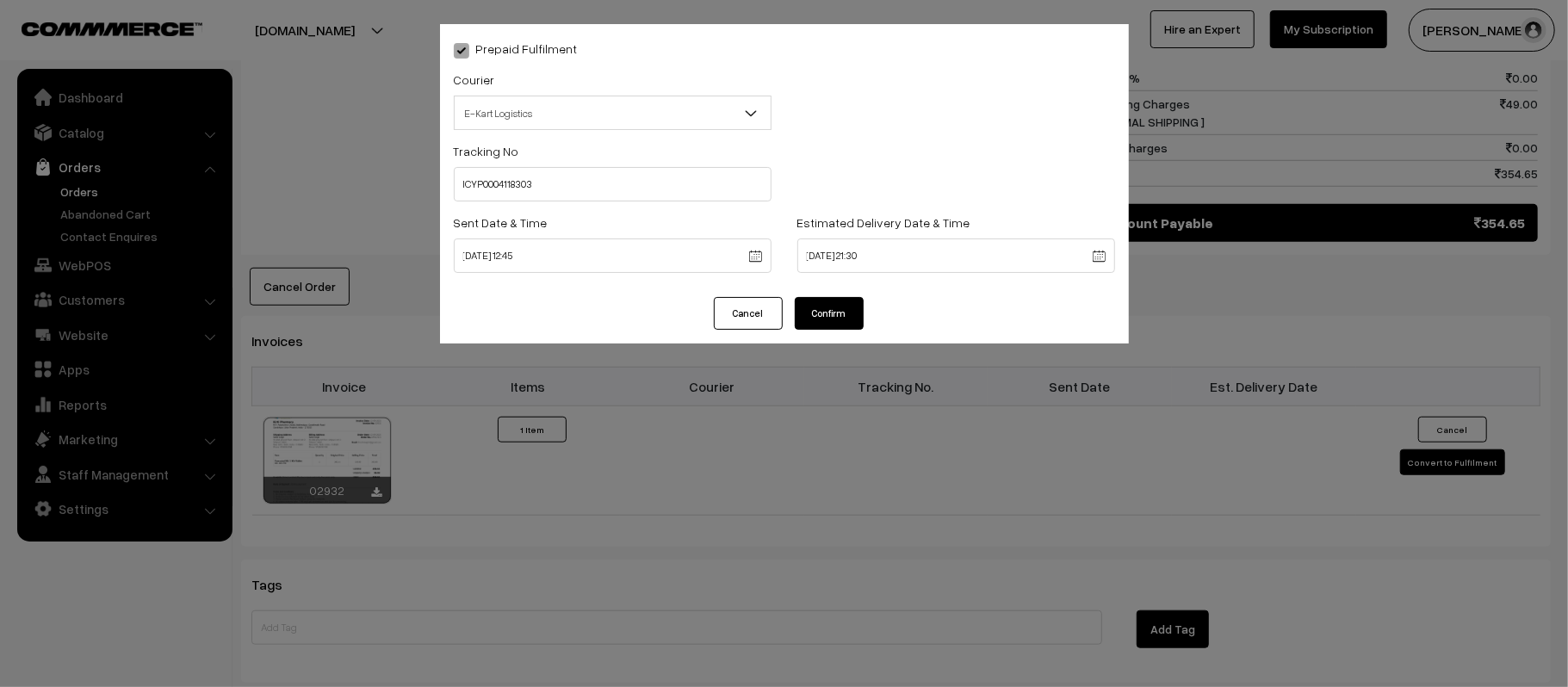
click at [830, 307] on button "Confirm" at bounding box center [830, 313] width 69 height 33
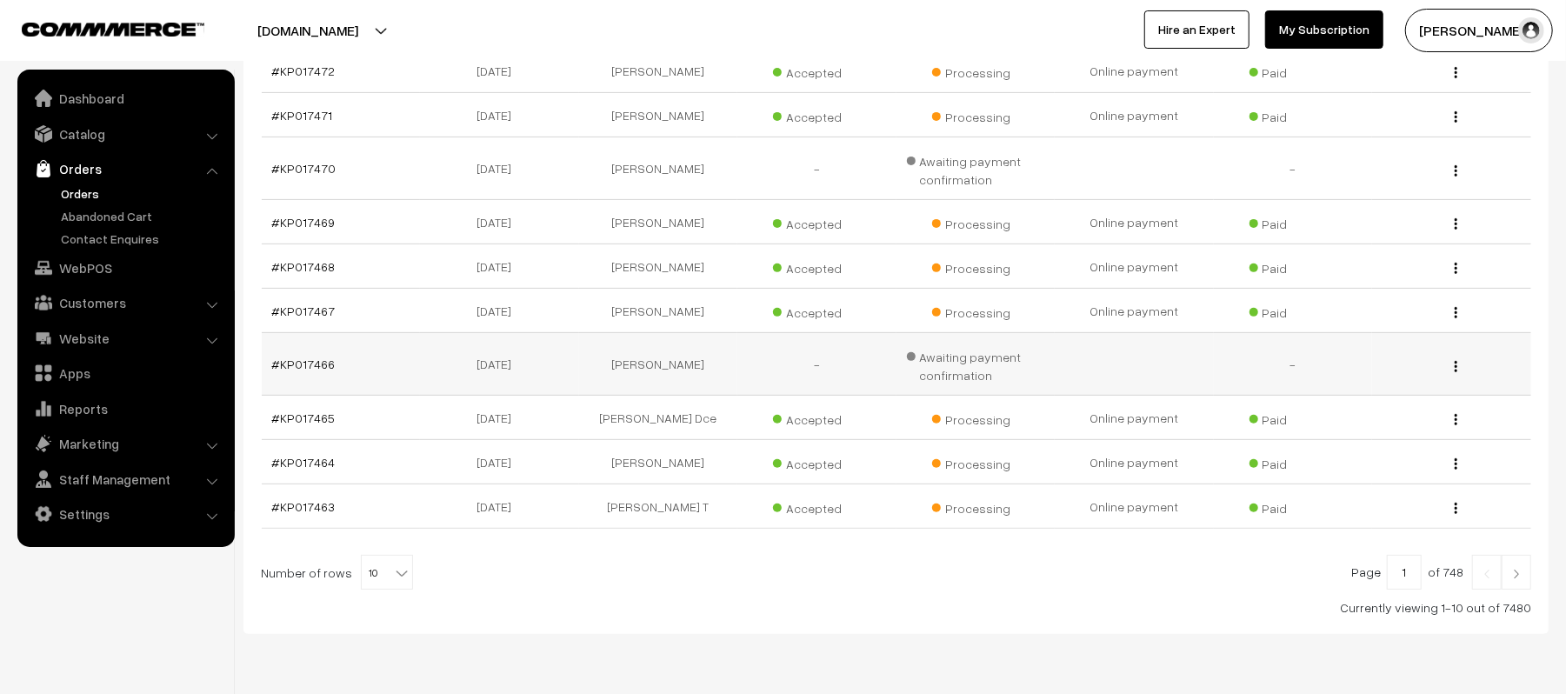
scroll to position [398, 0]
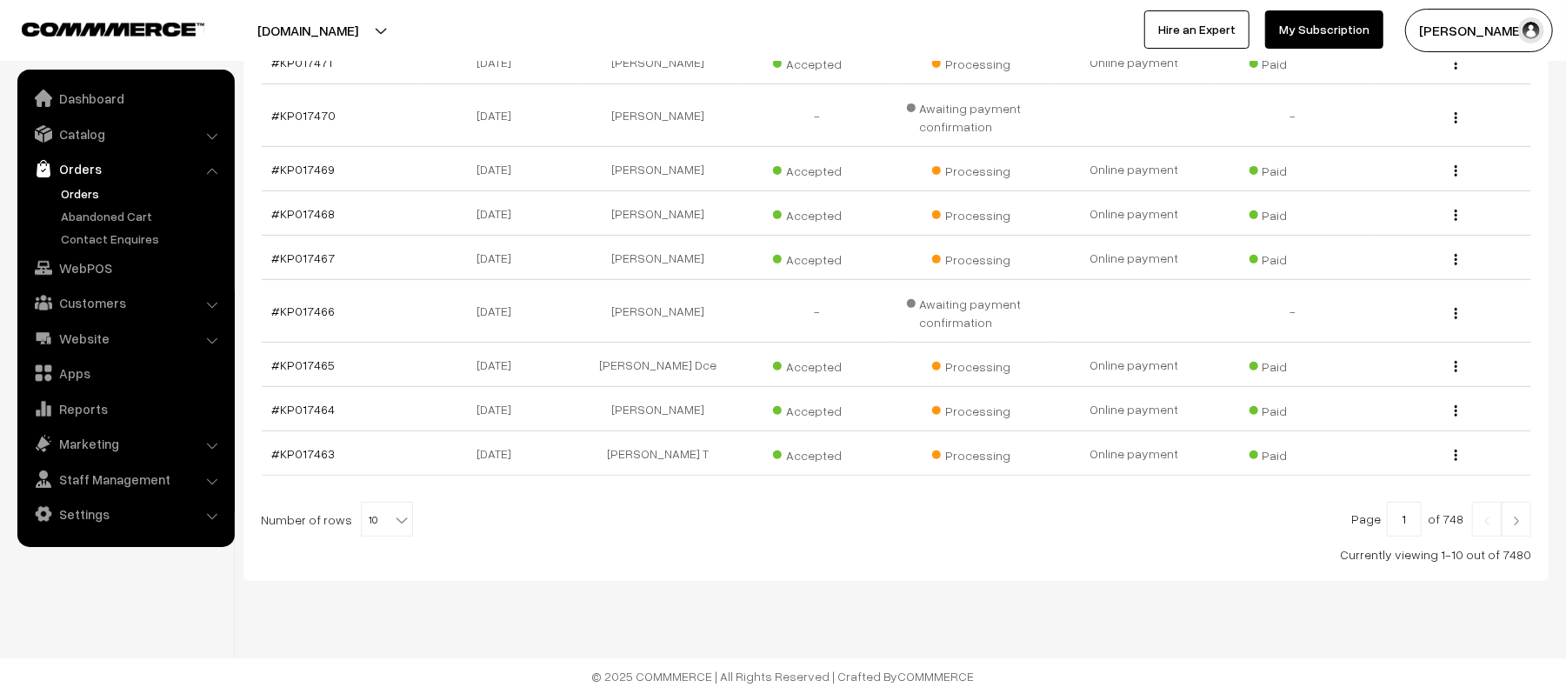
click at [1531, 526] on link at bounding box center [1517, 519] width 30 height 35
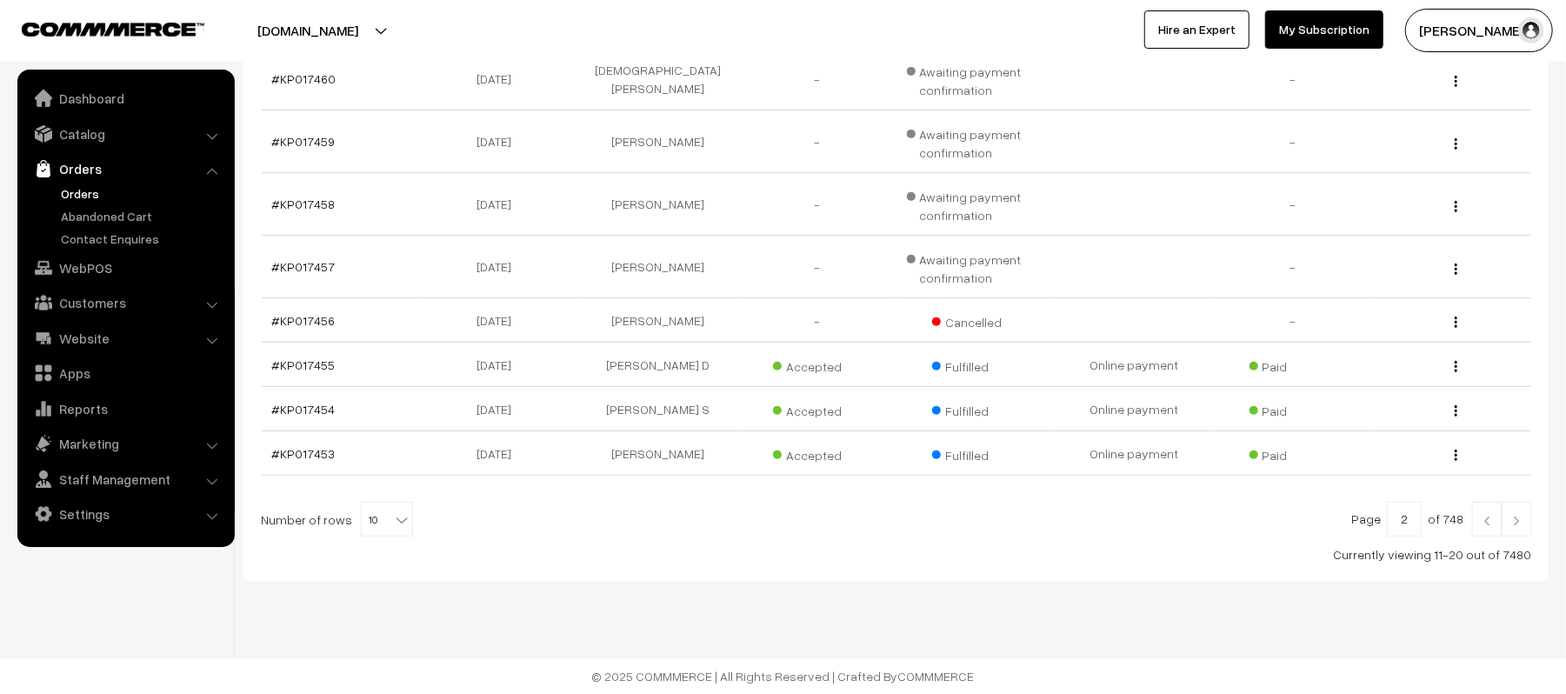
scroll to position [453, 0]
click at [1482, 510] on link at bounding box center [1487, 519] width 30 height 35
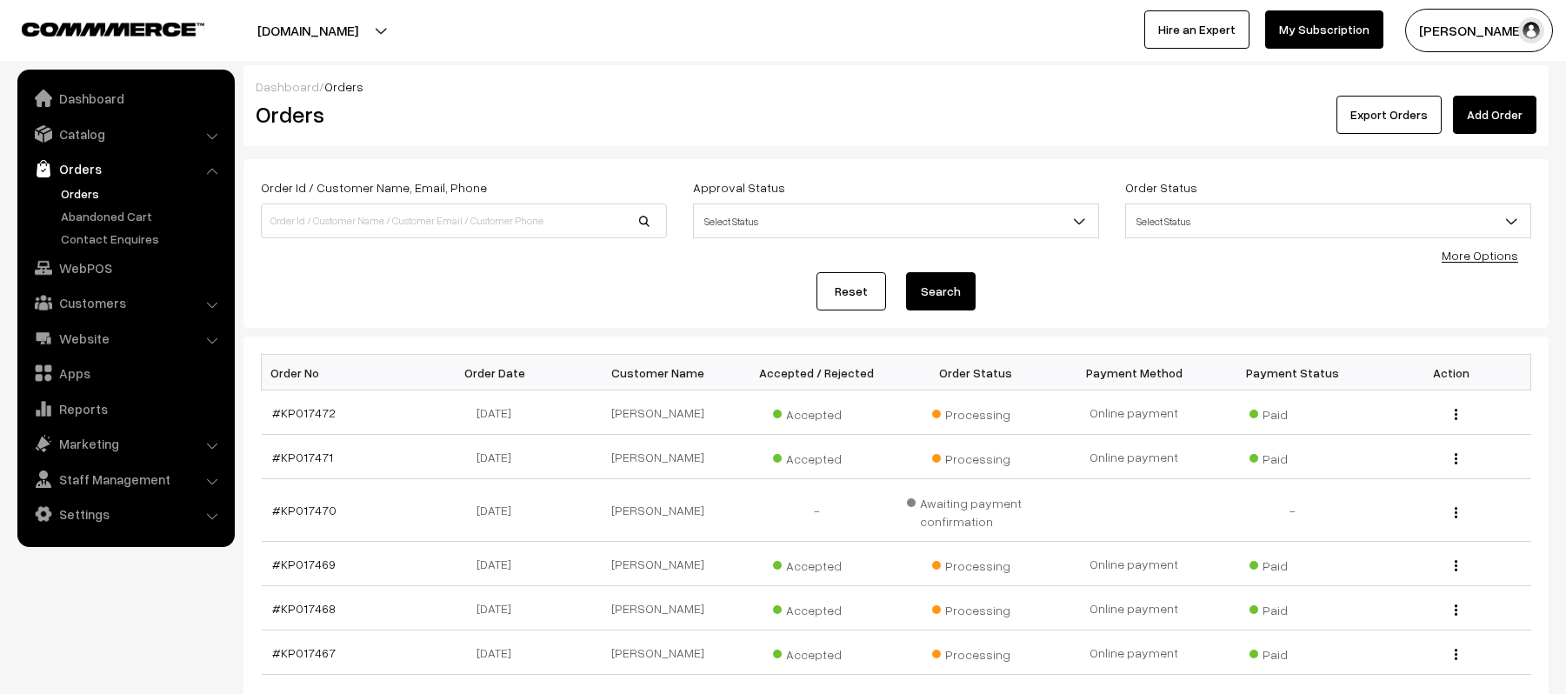
scroll to position [398, 0]
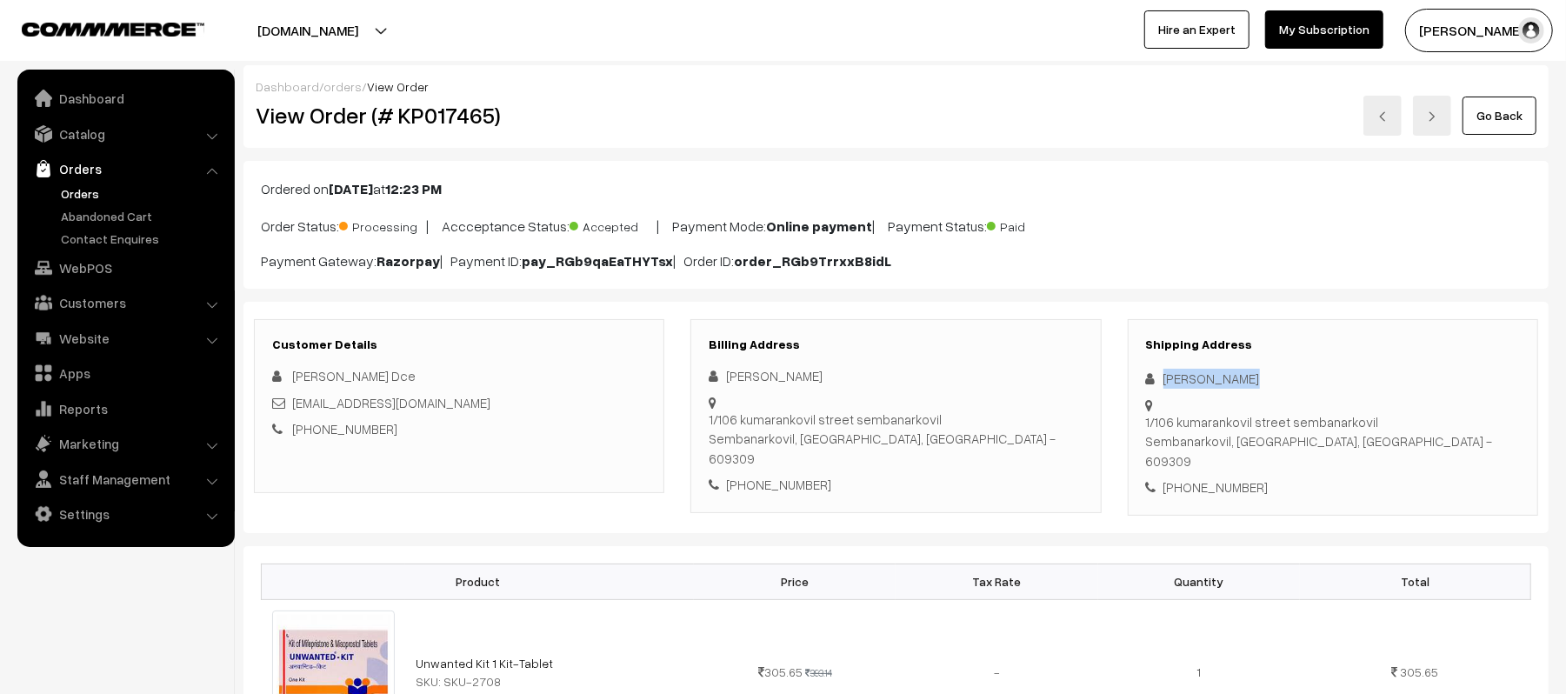
drag, startPoint x: 1260, startPoint y: 370, endPoint x: 1127, endPoint y: 377, distance: 133.2
click at [1128, 377] on div "Shipping Address Vinoth Vinoth 1/106 kumarankovil street sembanarkovil Sembanar…" at bounding box center [1333, 417] width 410 height 197
copy div "Vinoth Vinoth"
click at [1251, 477] on div "+91 9080766588" at bounding box center [1333, 487] width 374 height 20
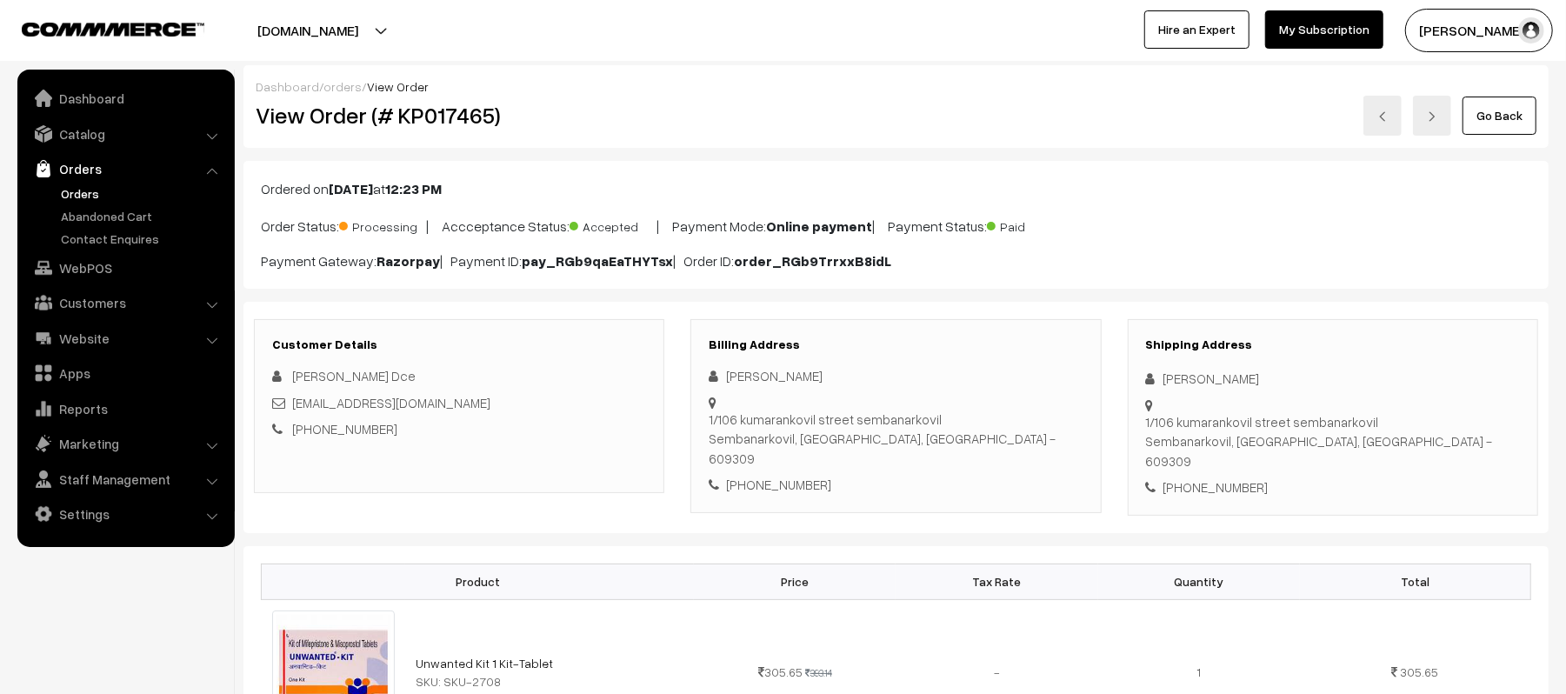
click at [1251, 477] on div "+91 9080766588" at bounding box center [1333, 487] width 374 height 20
click at [1225, 477] on div "+91 9080766588" at bounding box center [1333, 487] width 374 height 20
copy div "9080766588"
drag, startPoint x: 444, startPoint y: 401, endPoint x: 294, endPoint y: 411, distance: 150.0
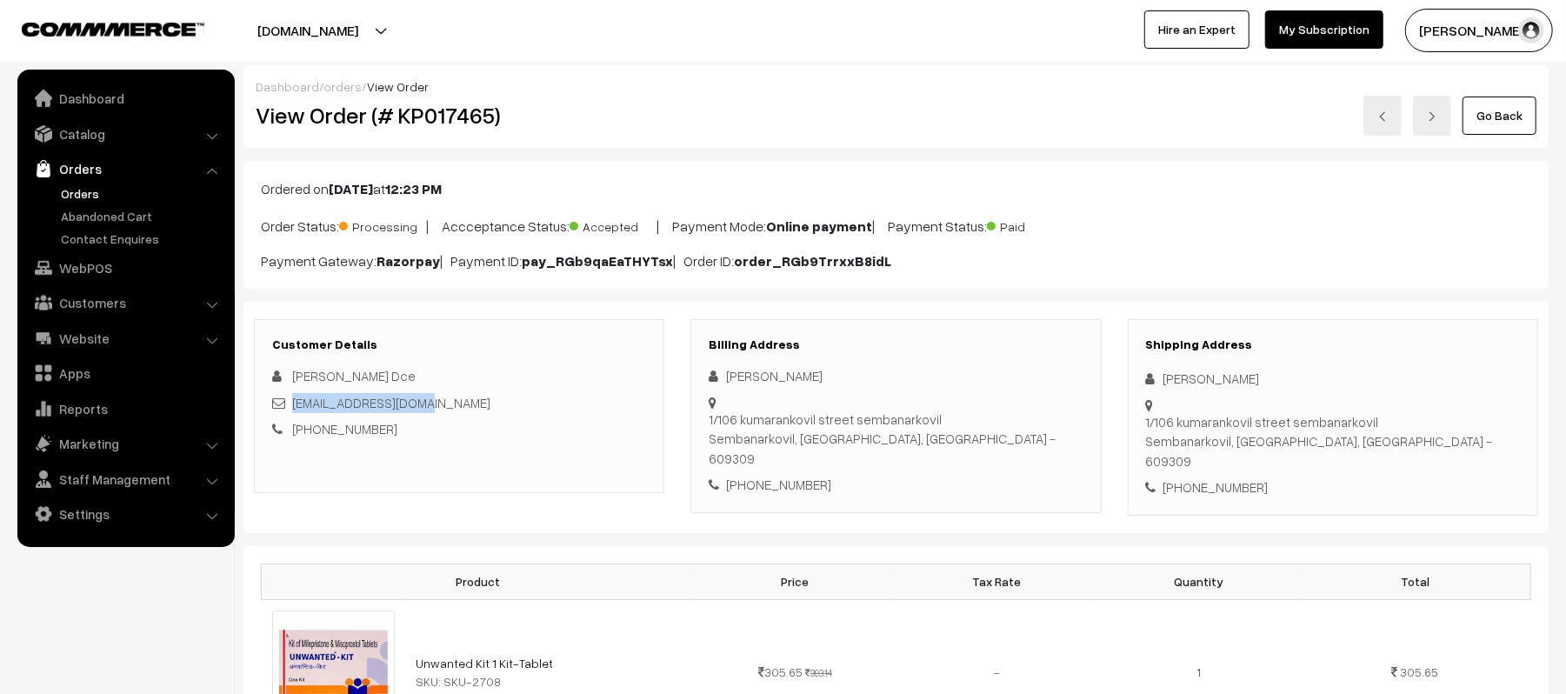
click at [294, 411] on div "Vinothdce8@gmail.com" at bounding box center [459, 403] width 374 height 20
copy link "Vinothdce8@gmail.com"
drag, startPoint x: 1253, startPoint y: 374, endPoint x: 1135, endPoint y: 376, distance: 118.3
click at [1135, 376] on div "Shipping Address Vinoth Vinoth 1/106 kumarankovil street sembanarkovil Sembanar…" at bounding box center [1333, 417] width 410 height 197
copy div "Vinoth Vinoth"
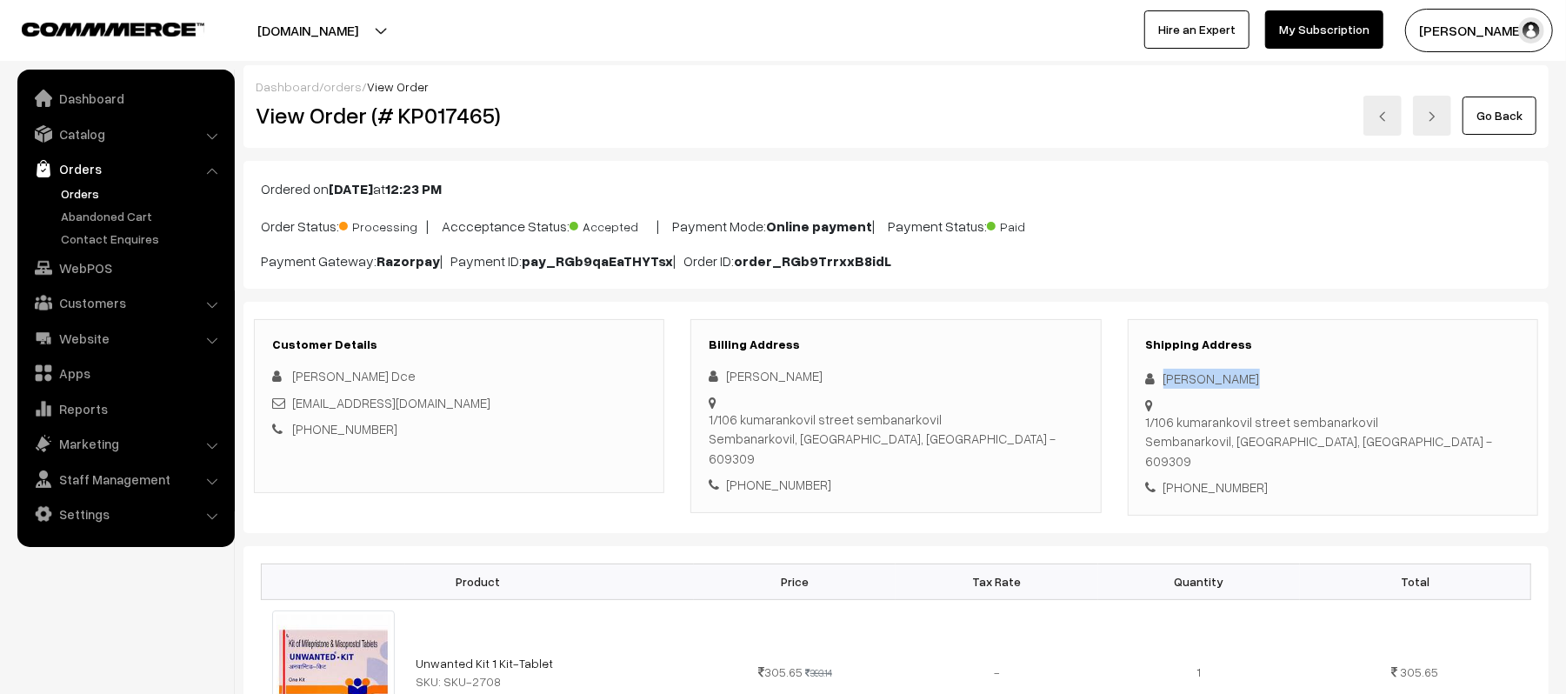
drag, startPoint x: 1165, startPoint y: 407, endPoint x: 1454, endPoint y: 424, distance: 289.3
click at [1454, 424] on div "Shipping Address Vinoth Vinoth 1/106 kumarankovil street sembanarkovil Sembanar…" at bounding box center [1333, 417] width 410 height 197
copy div "1/106 kumarankovil street sembanarkovil Sembanarkovil, Tamil Nadu, India - 6093…"
click at [366, 432] on link "+91 9080766588" at bounding box center [344, 429] width 105 height 16
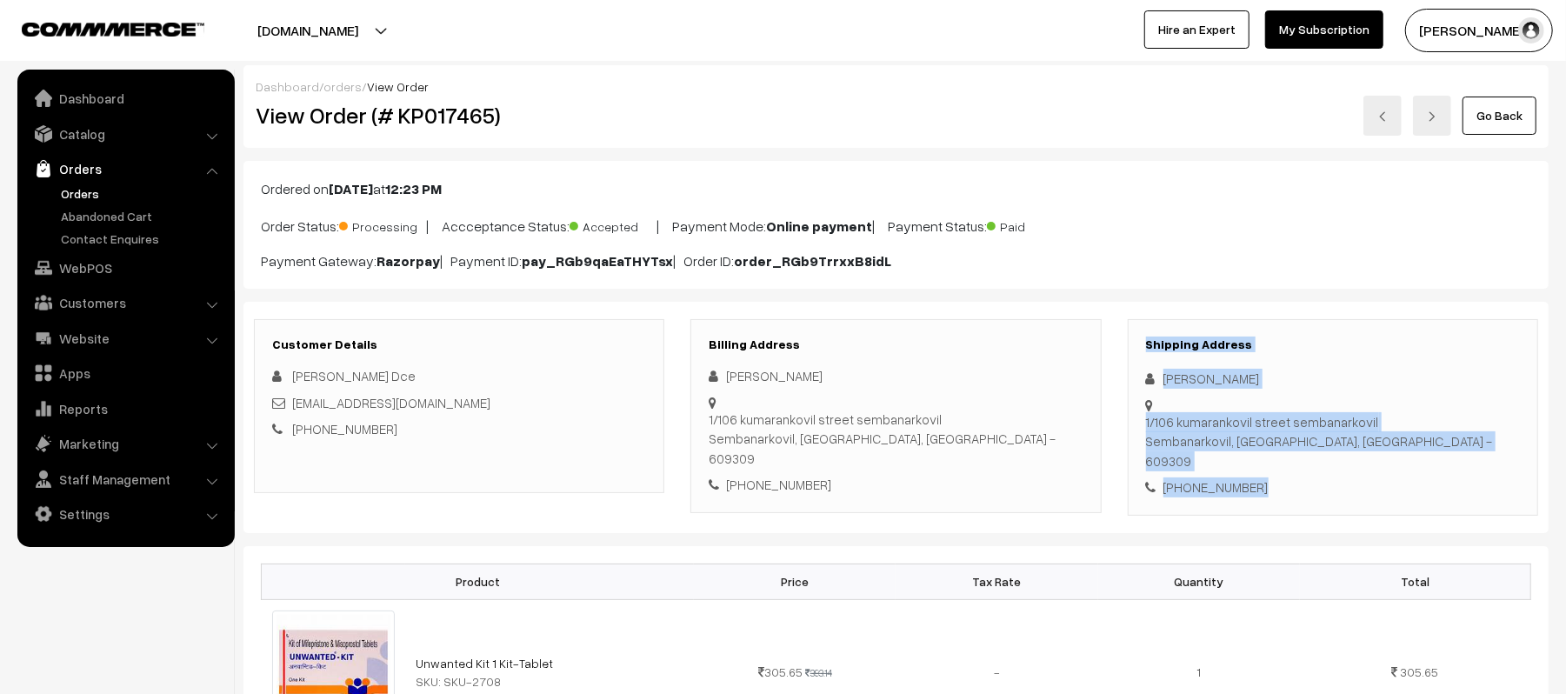
drag, startPoint x: 1148, startPoint y: 343, endPoint x: 1420, endPoint y: 438, distance: 288.5
click at [1420, 438] on div "Shipping Address Vinoth Vinoth 1/106 kumarankovil street sembanarkovil Sembanar…" at bounding box center [1333, 417] width 410 height 197
copy div "Shipping Address Vinoth Vinoth 1/106 kumarankovil street sembanarkovil Sembanar…"
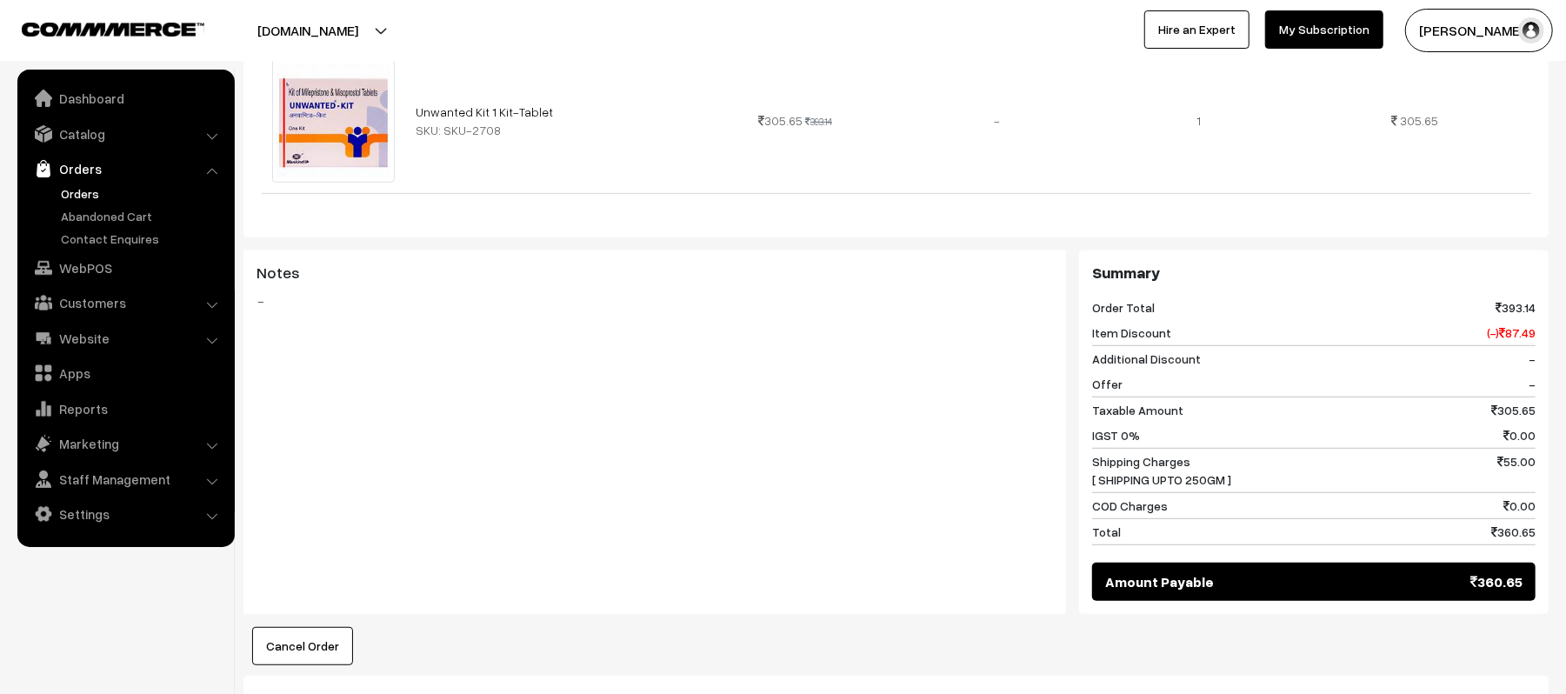
scroll to position [811, 0]
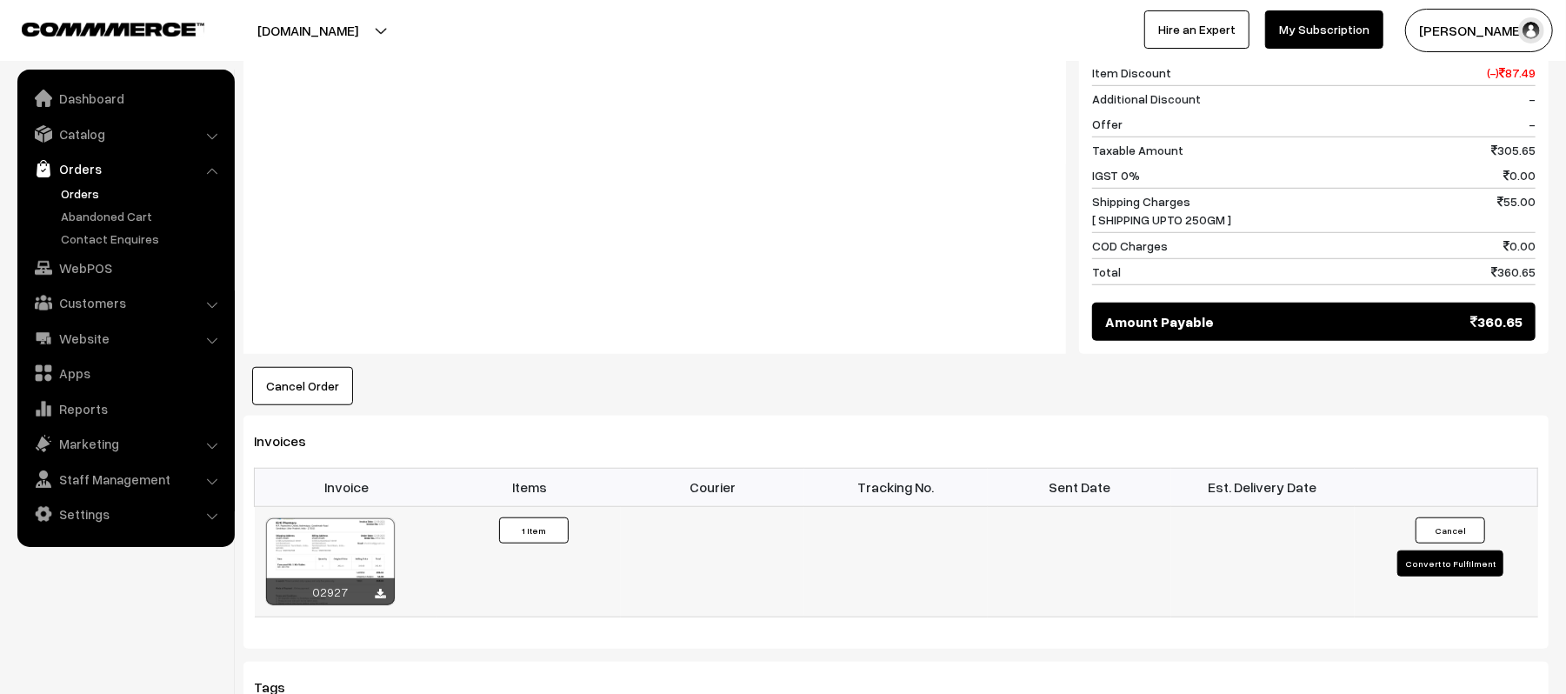
click at [1455, 551] on button "Convert to Fulfilment" at bounding box center [1451, 564] width 106 height 26
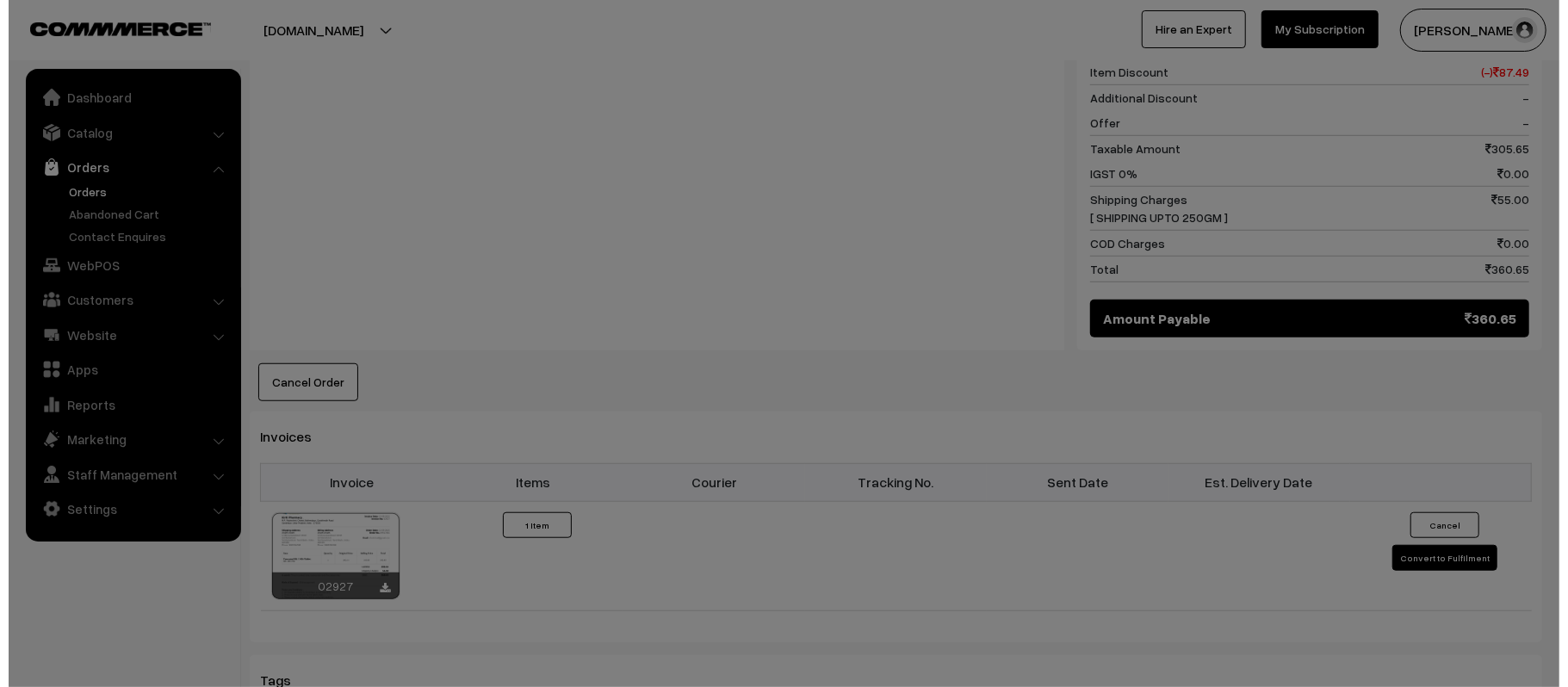
scroll to position [806, 0]
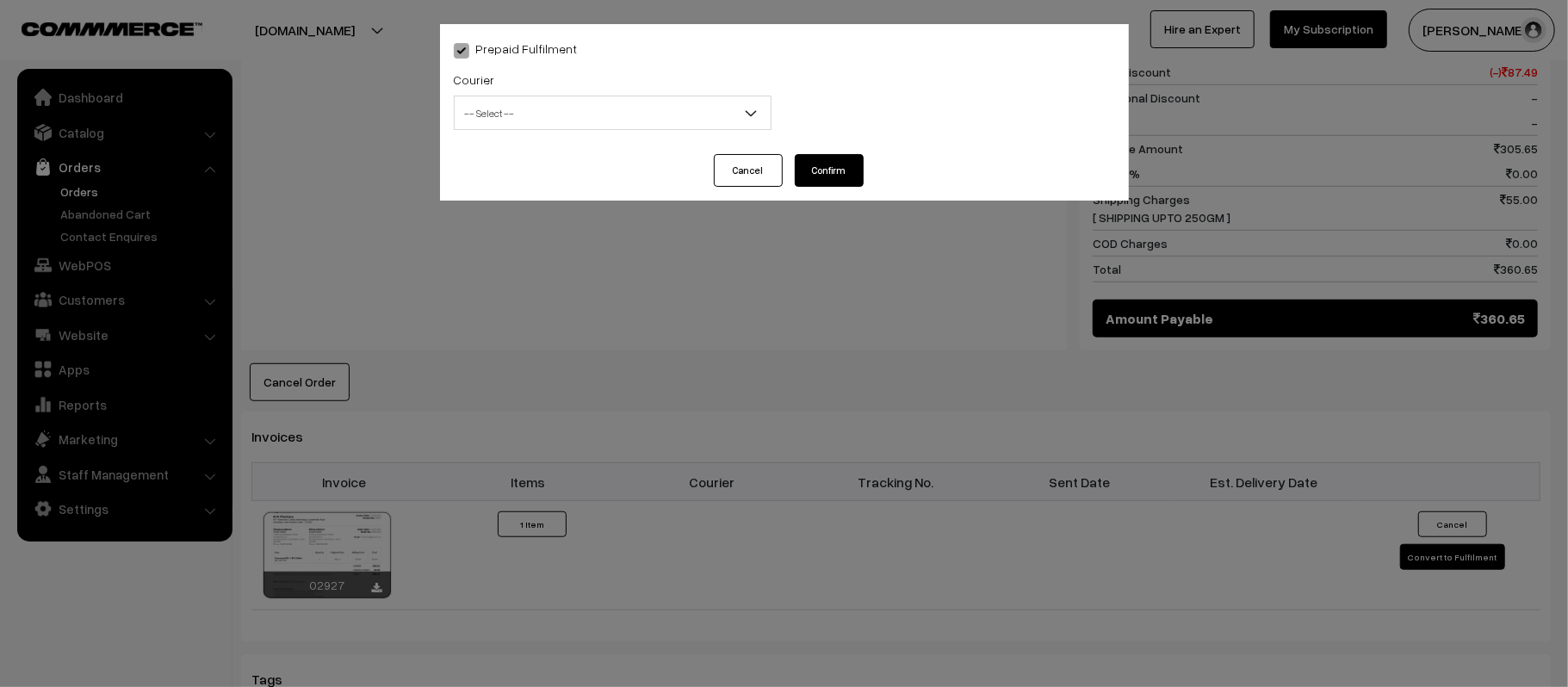
click at [521, 103] on span "-- Select --" at bounding box center [612, 113] width 316 height 30
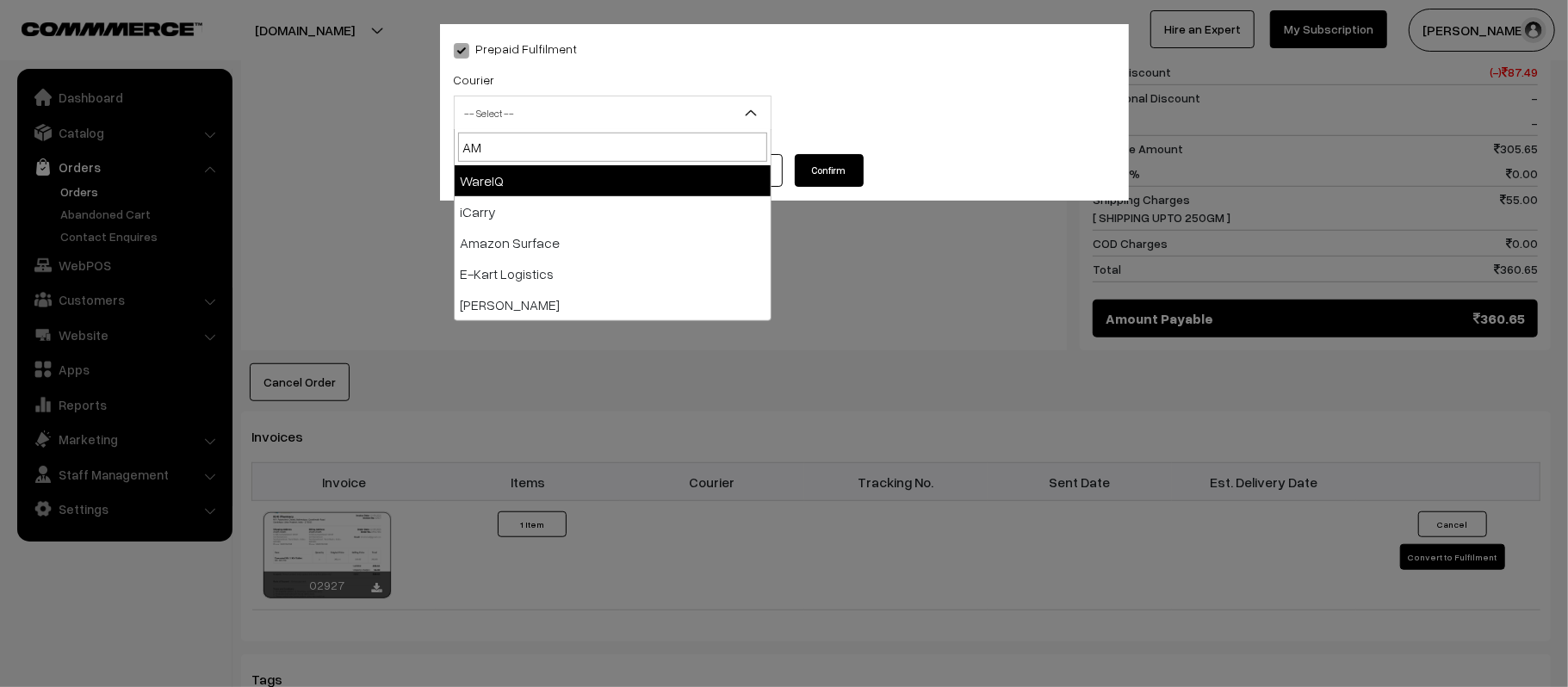
type input "AMA"
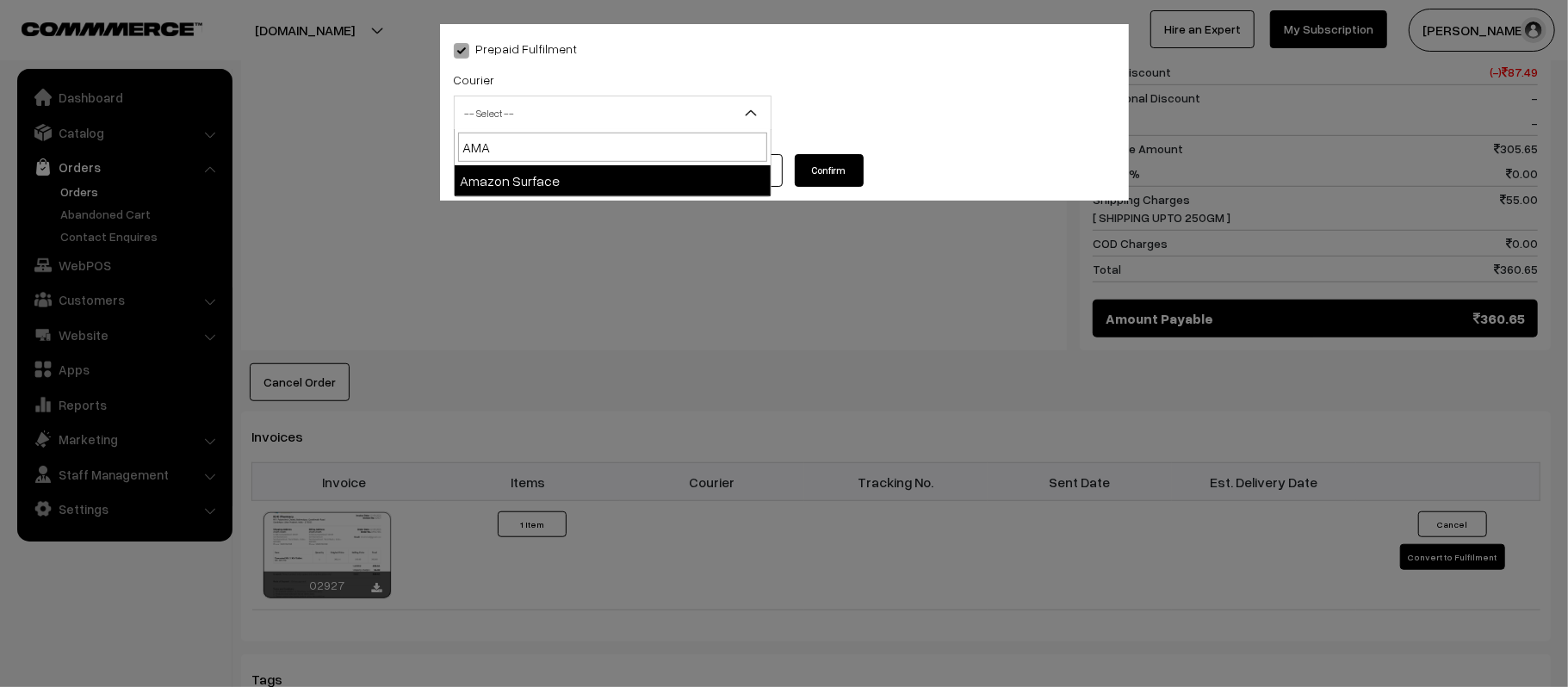
select select "5"
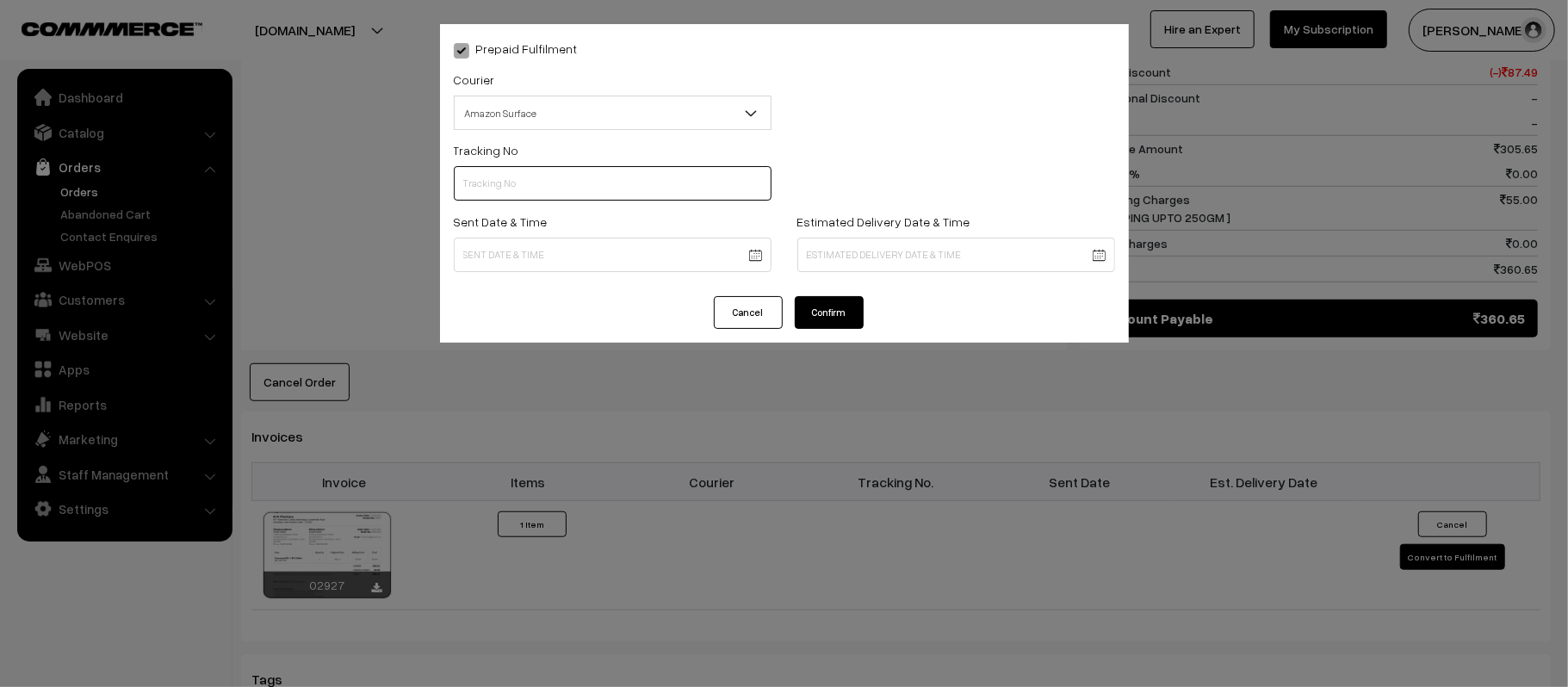
scroll to position [0, 0]
paste input "363399216057"
type input "363399216057"
click at [590, 276] on div "Sent Date & Time" at bounding box center [612, 247] width 343 height 71
click at [606, 256] on body "Thank you for showing interest. Our team will call you shortly. Close kirtiphar…" at bounding box center [784, 190] width 1568 height 1992
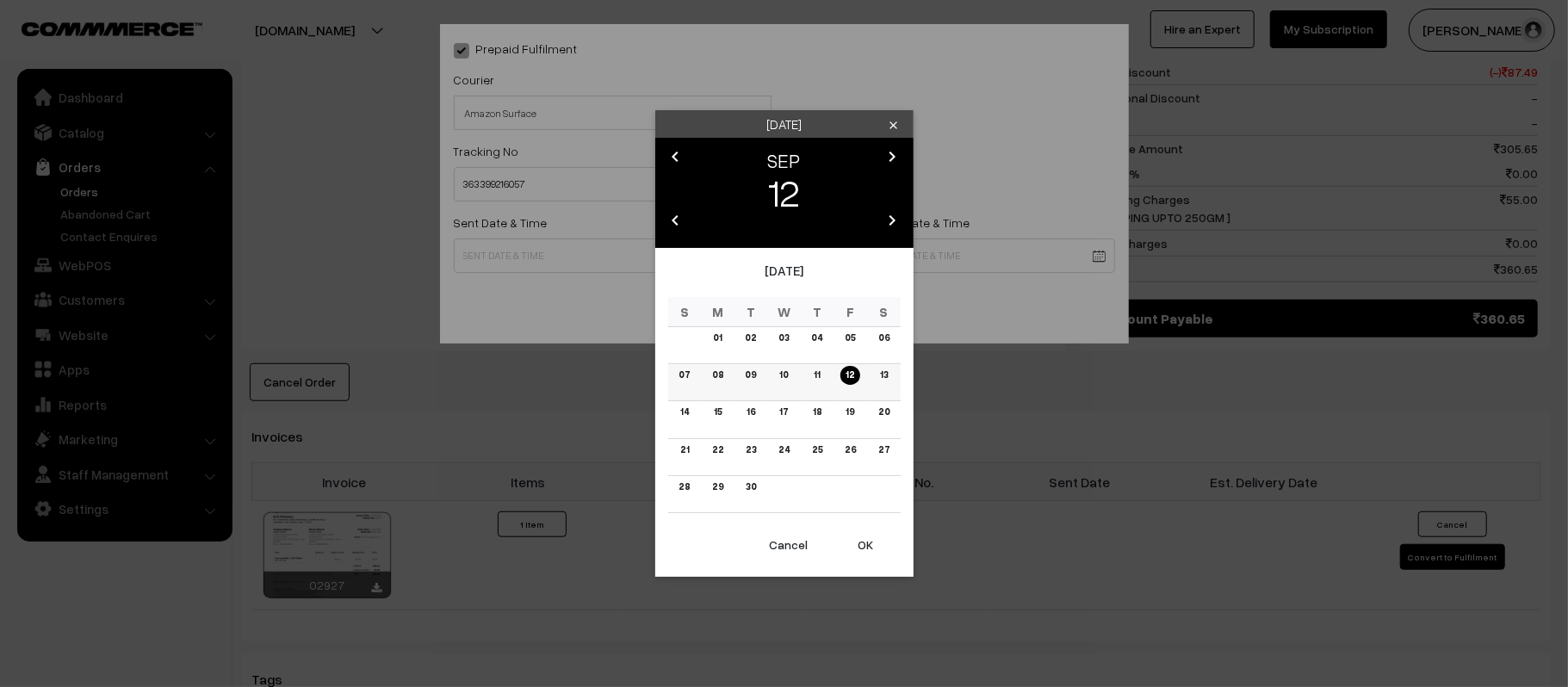
click at [883, 373] on link "13" at bounding box center [883, 375] width 18 height 18
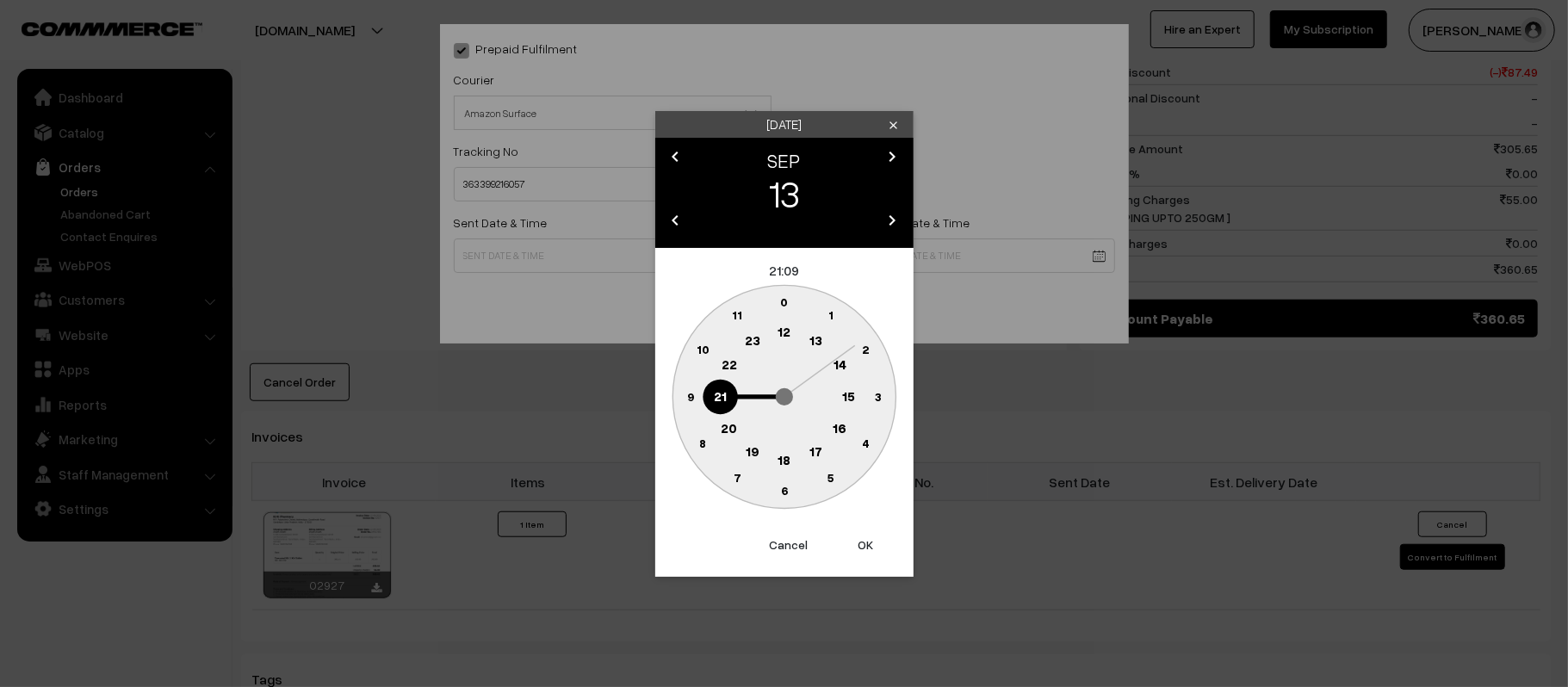
click at [785, 328] on text "12" at bounding box center [783, 332] width 13 height 16
click at [685, 396] on text "45" at bounding box center [690, 395] width 15 height 15
type input "13-09-2025 12:45"
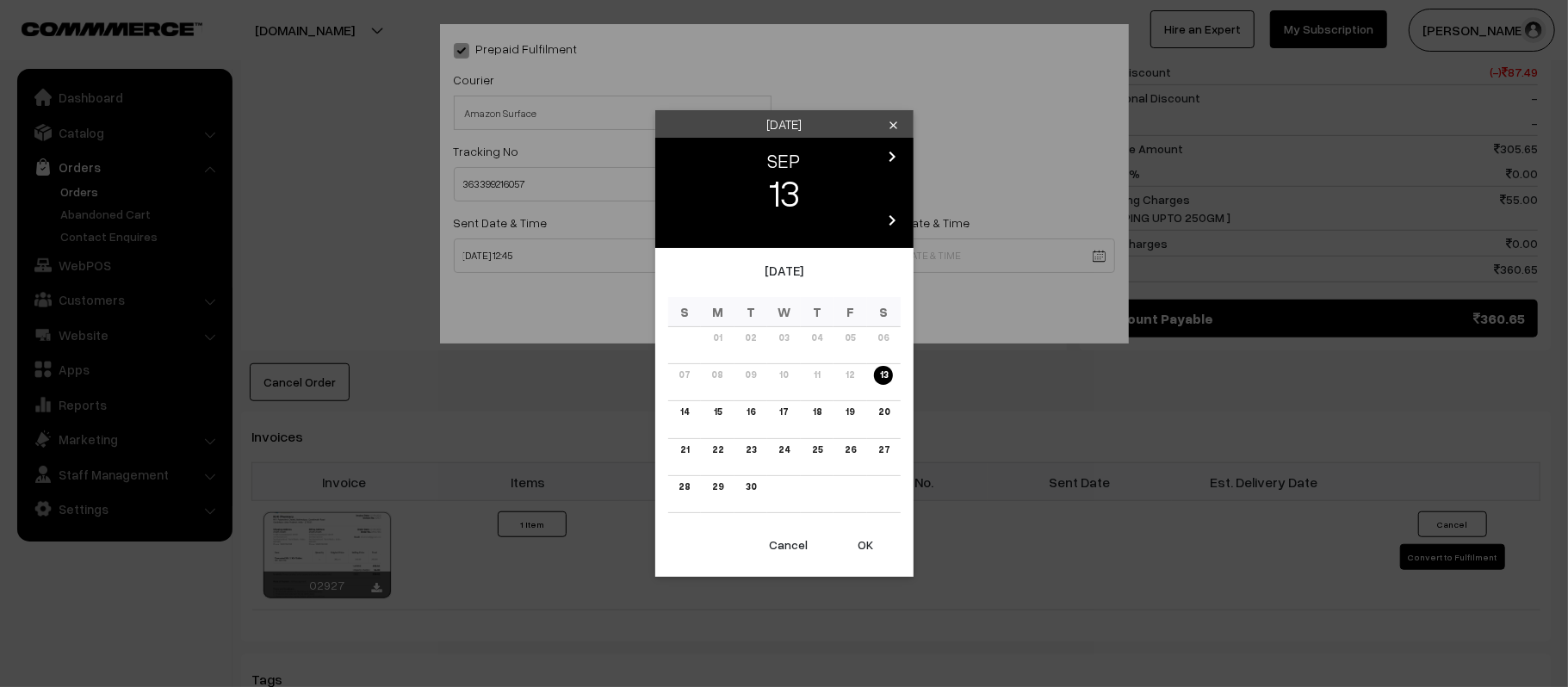
click at [969, 242] on body "Thank you for showing interest. Our team will call you shortly. Close kirtiphar…" at bounding box center [784, 190] width 1568 height 1992
click at [849, 410] on link "19" at bounding box center [849, 412] width 19 height 18
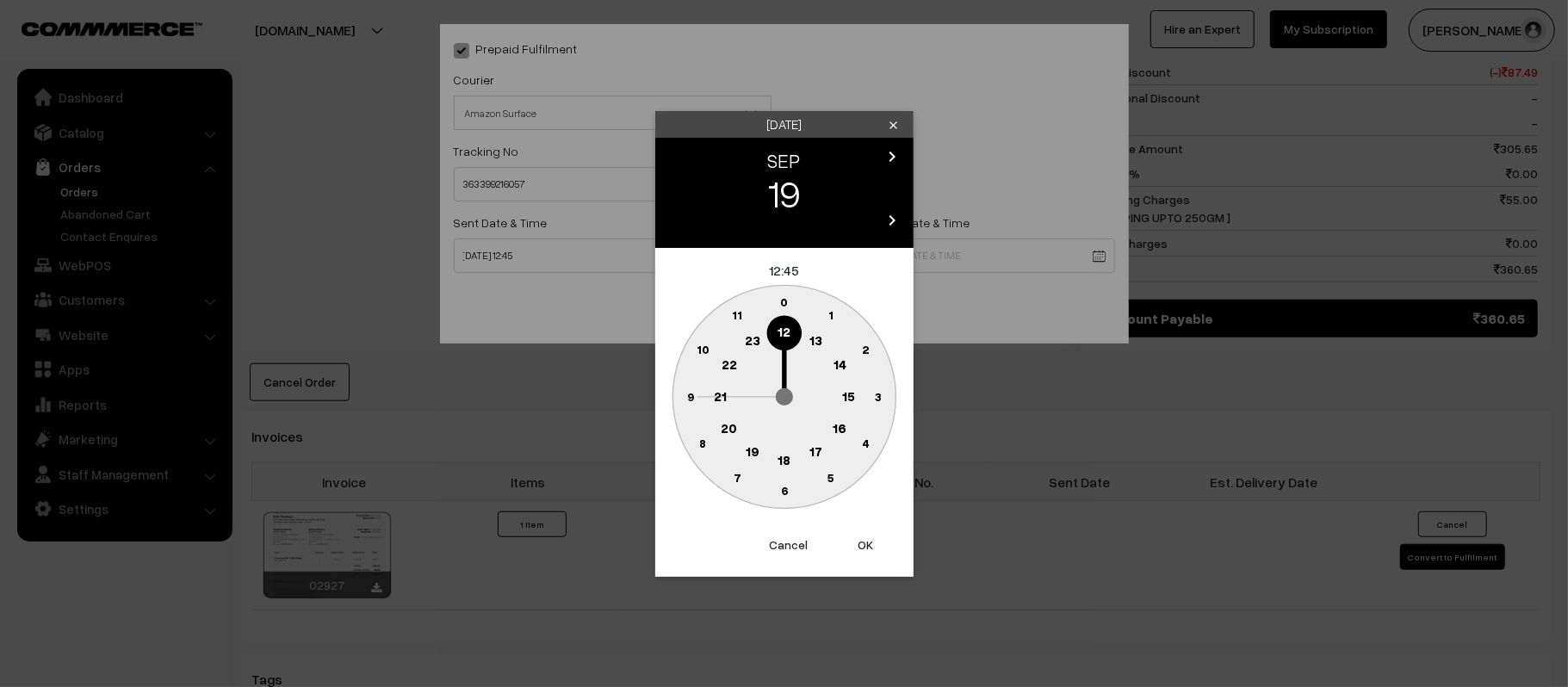
click at [718, 391] on text "21" at bounding box center [720, 395] width 13 height 16
click at [780, 489] on text "30" at bounding box center [783, 490] width 15 height 15
type input "19-09-2025 21:30"
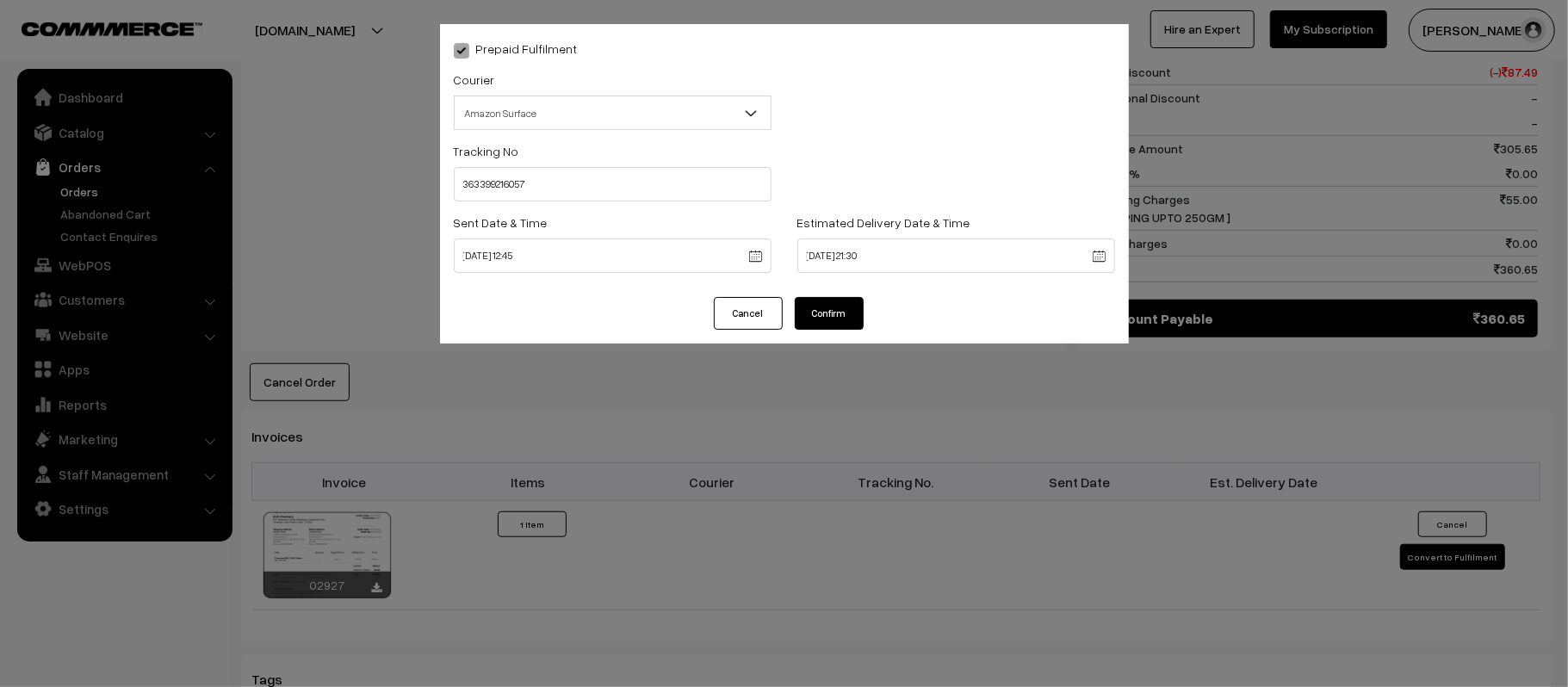
click at [833, 301] on button "Confirm" at bounding box center [830, 313] width 69 height 33
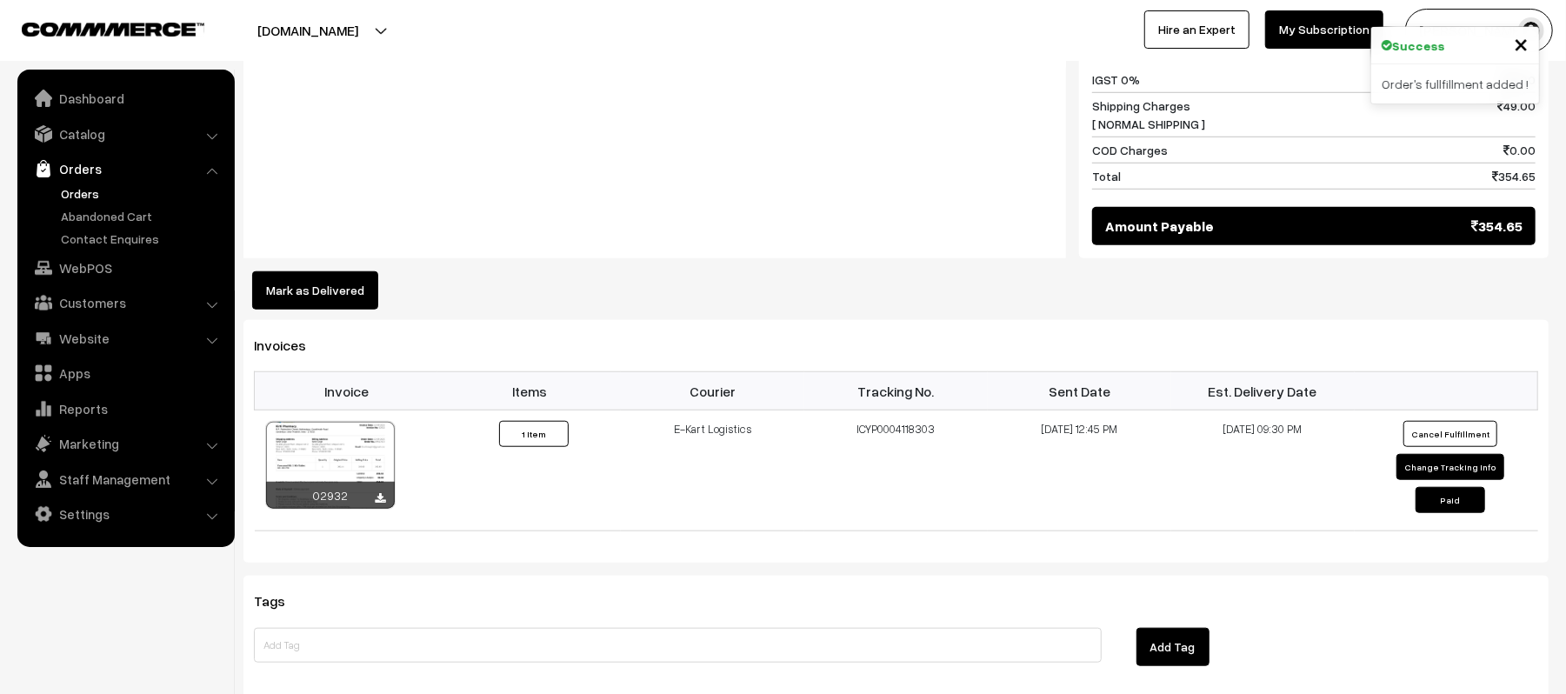
scroll to position [925, 0]
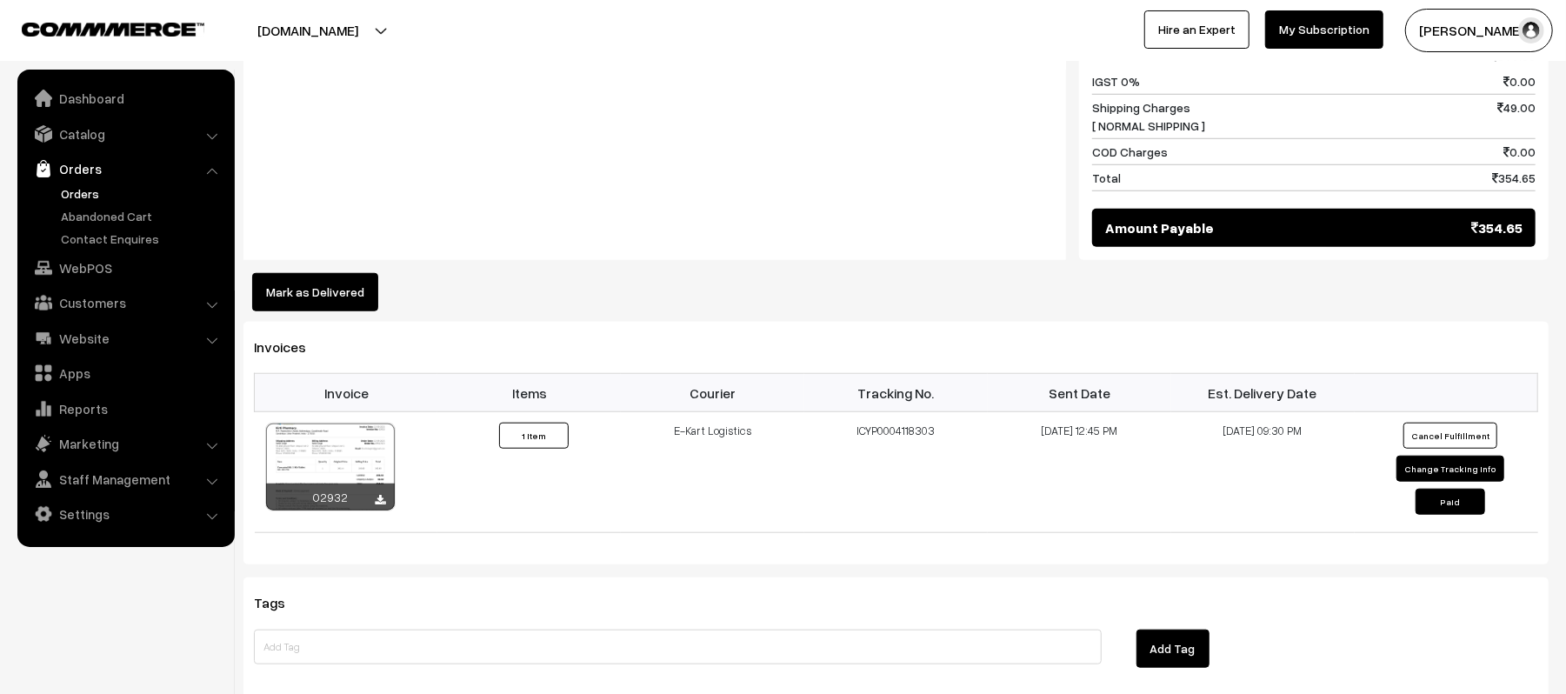
click at [772, 154] on div "Notes Note: Deliver only after calling at [PHONE_NUMBER]" at bounding box center [655, 78] width 823 height 364
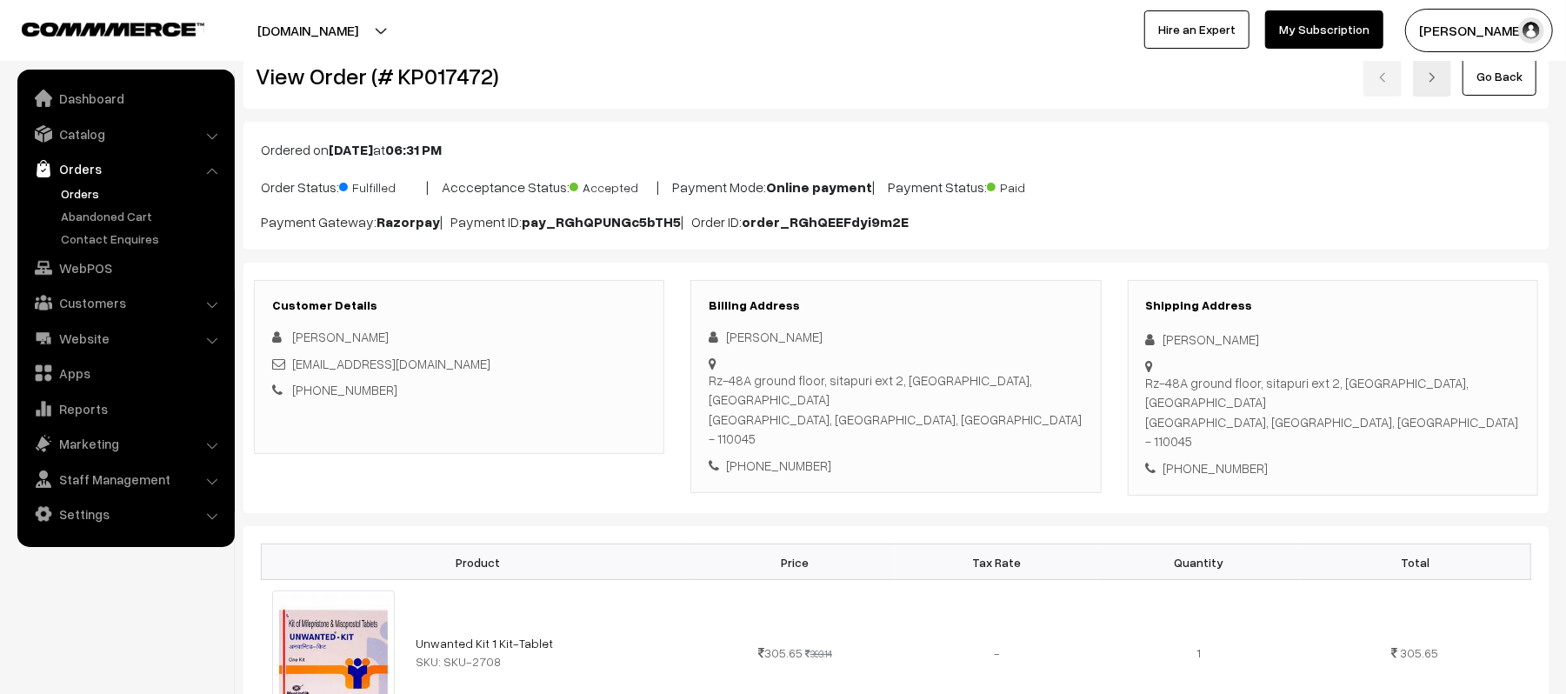
scroll to position [0, 0]
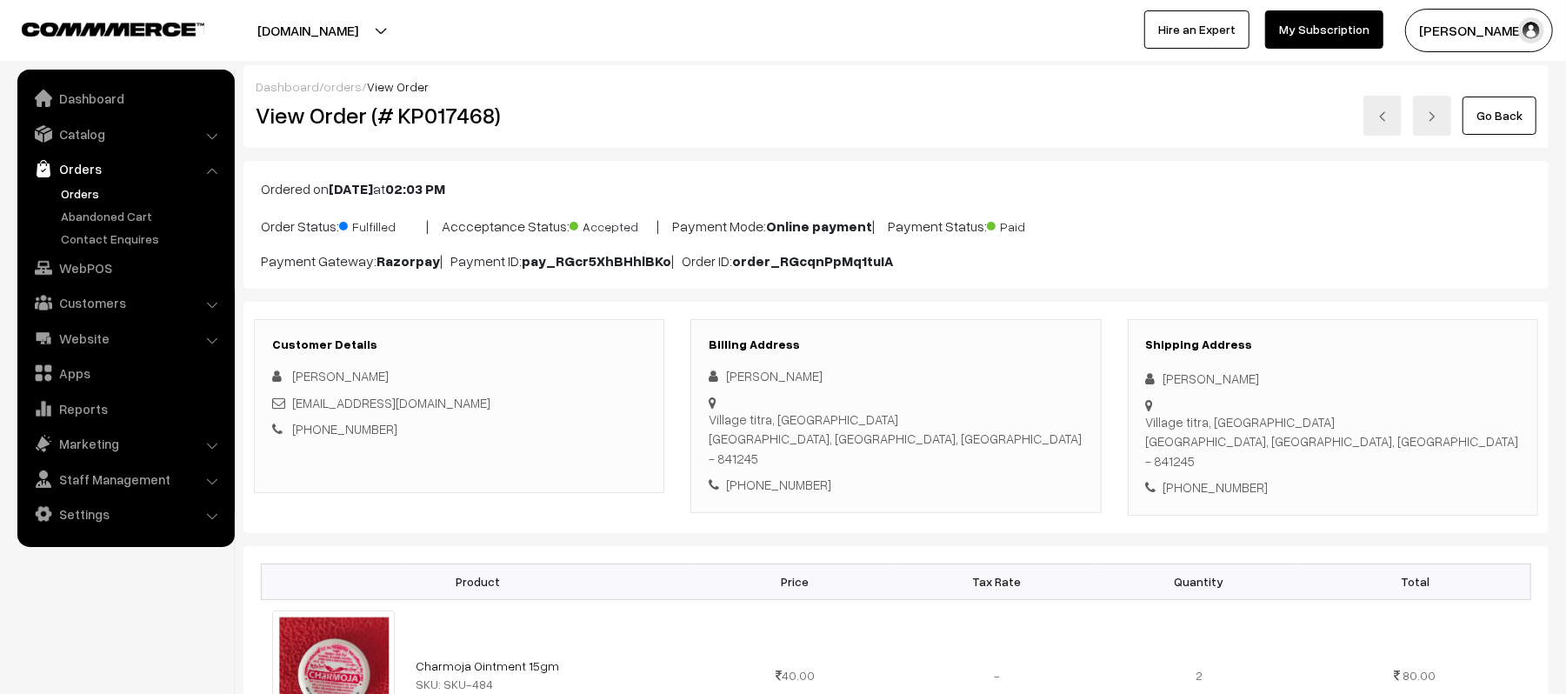
click at [969, 475] on div "+91 9631843353" at bounding box center [896, 485] width 374 height 20
click at [844, 91] on div "Dashboard / orders / View Order" at bounding box center [896, 86] width 1281 height 18
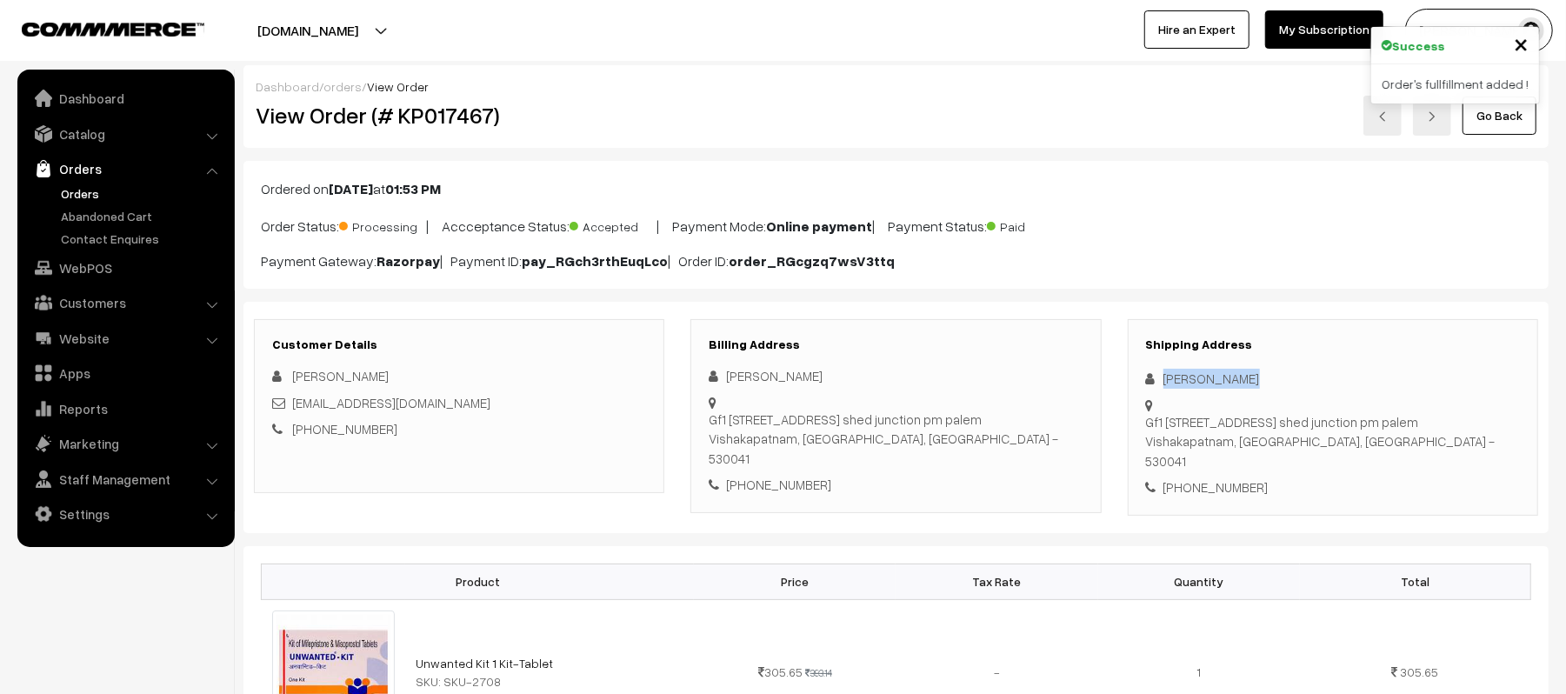
drag, startPoint x: 1252, startPoint y: 377, endPoint x: 1138, endPoint y: 383, distance: 115.0
click at [1138, 383] on div "Shipping Address [PERSON_NAME] [STREET_ADDRESS] [PHONE_NUMBER]" at bounding box center [1333, 417] width 410 height 197
copy div "[PERSON_NAME]"
click at [1223, 488] on div "[PHONE_NUMBER]" at bounding box center [1333, 487] width 374 height 20
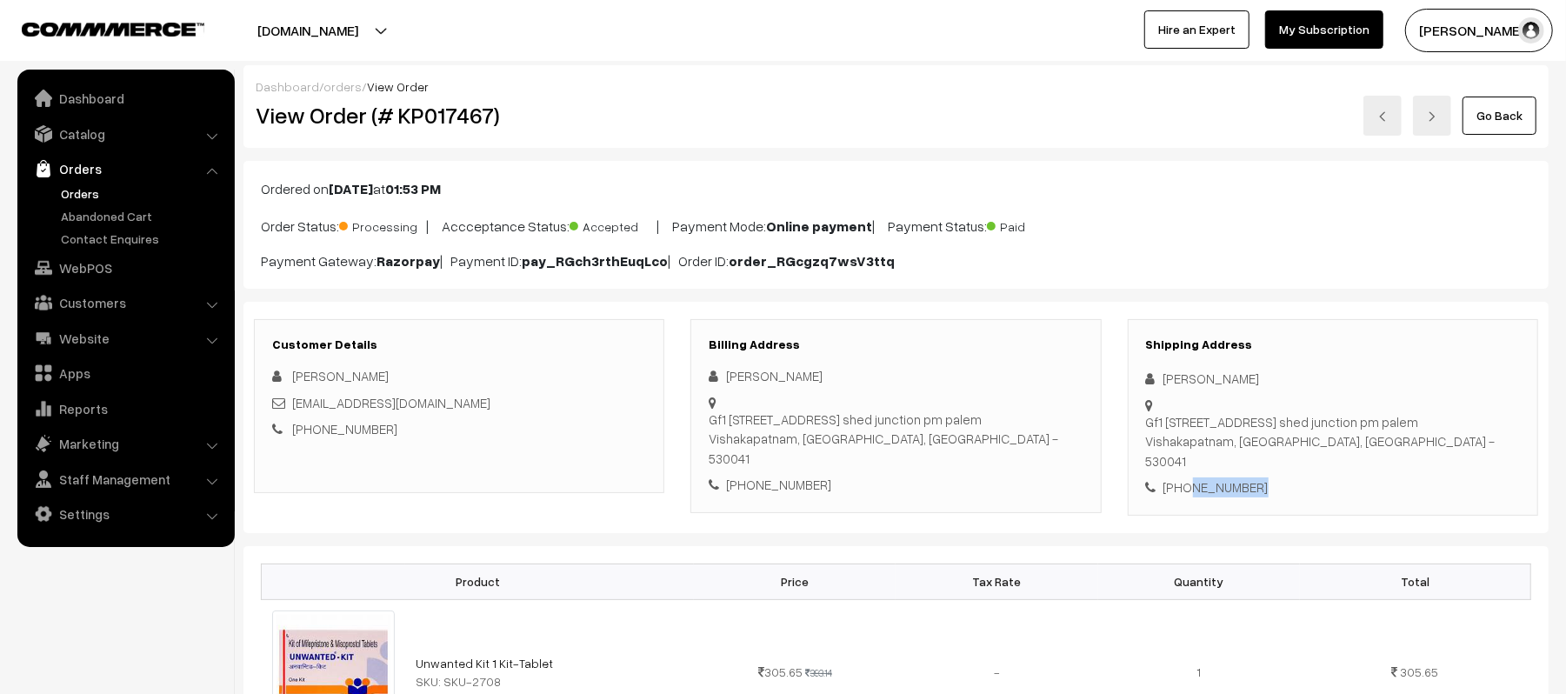
click at [1223, 488] on div "[PHONE_NUMBER]" at bounding box center [1333, 487] width 374 height 20
copy div "9959417002"
drag, startPoint x: 457, startPoint y: 404, endPoint x: 293, endPoint y: 402, distance: 164.4
click at [293, 402] on div "[EMAIL_ADDRESS][DOMAIN_NAME]" at bounding box center [459, 403] width 374 height 20
copy link "[EMAIL_ADDRESS][DOMAIN_NAME]"
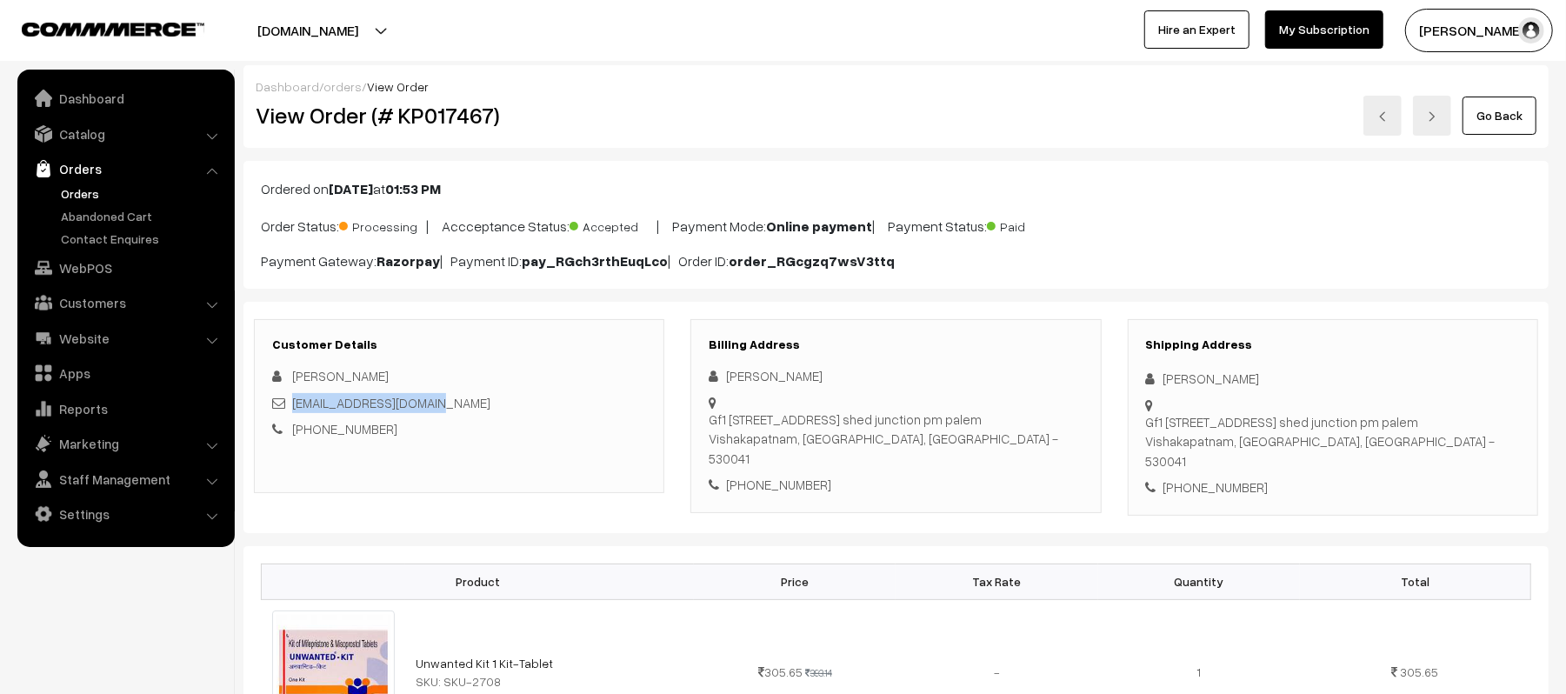
drag, startPoint x: 1149, startPoint y: 424, endPoint x: 1466, endPoint y: 457, distance: 319.2
click at [1466, 457] on div "Gf1 [STREET_ADDRESS]" at bounding box center [1333, 441] width 374 height 59
copy div "Gf1 [STREET_ADDRESS]"
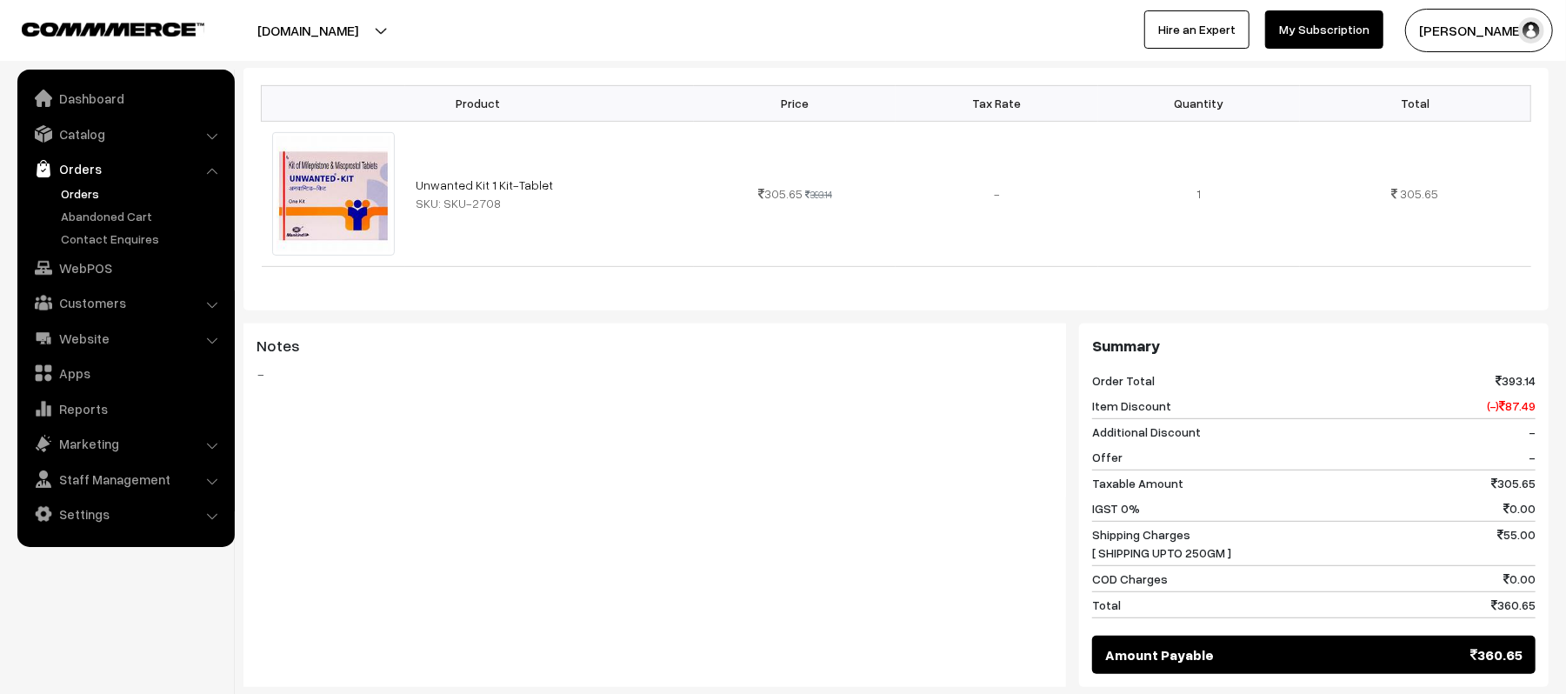
scroll to position [696, 0]
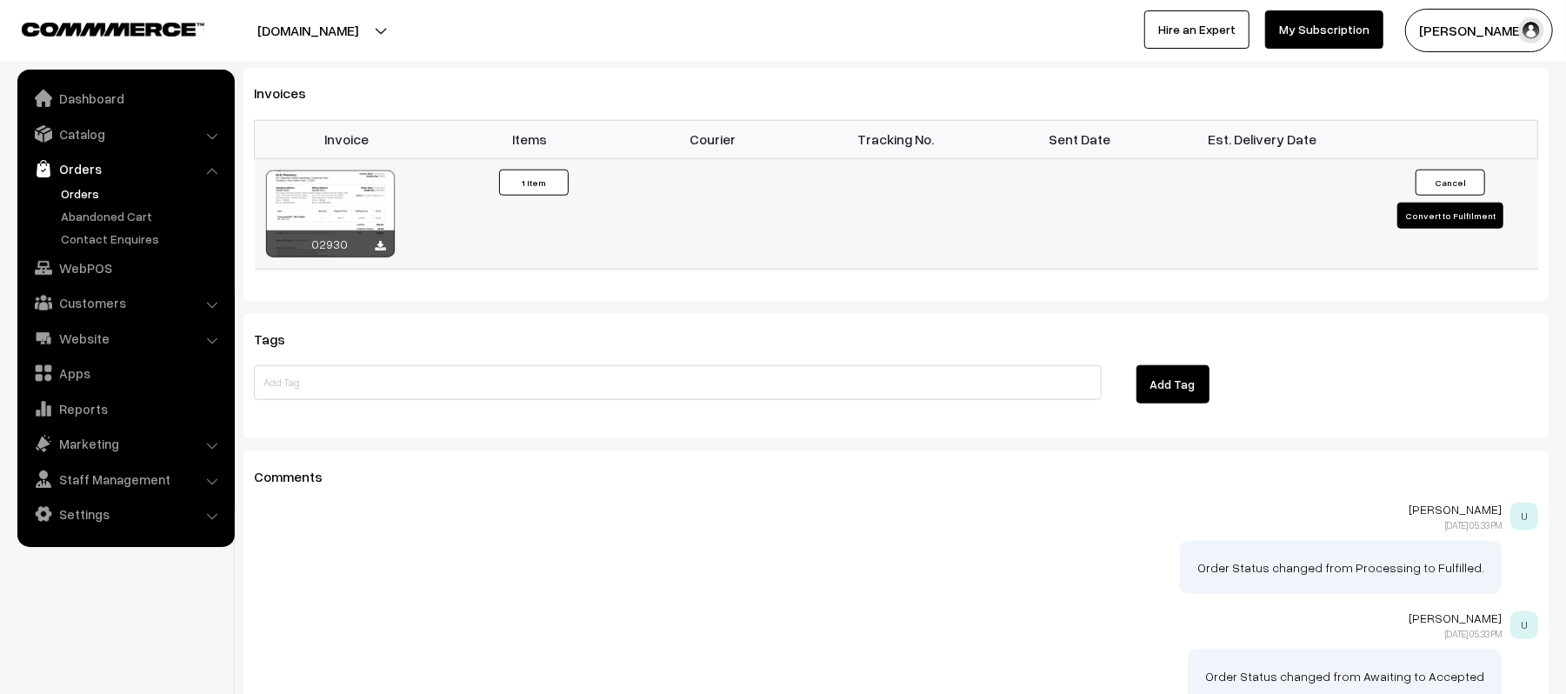
click at [1445, 226] on button "Convert to Fulfilment" at bounding box center [1451, 216] width 106 height 26
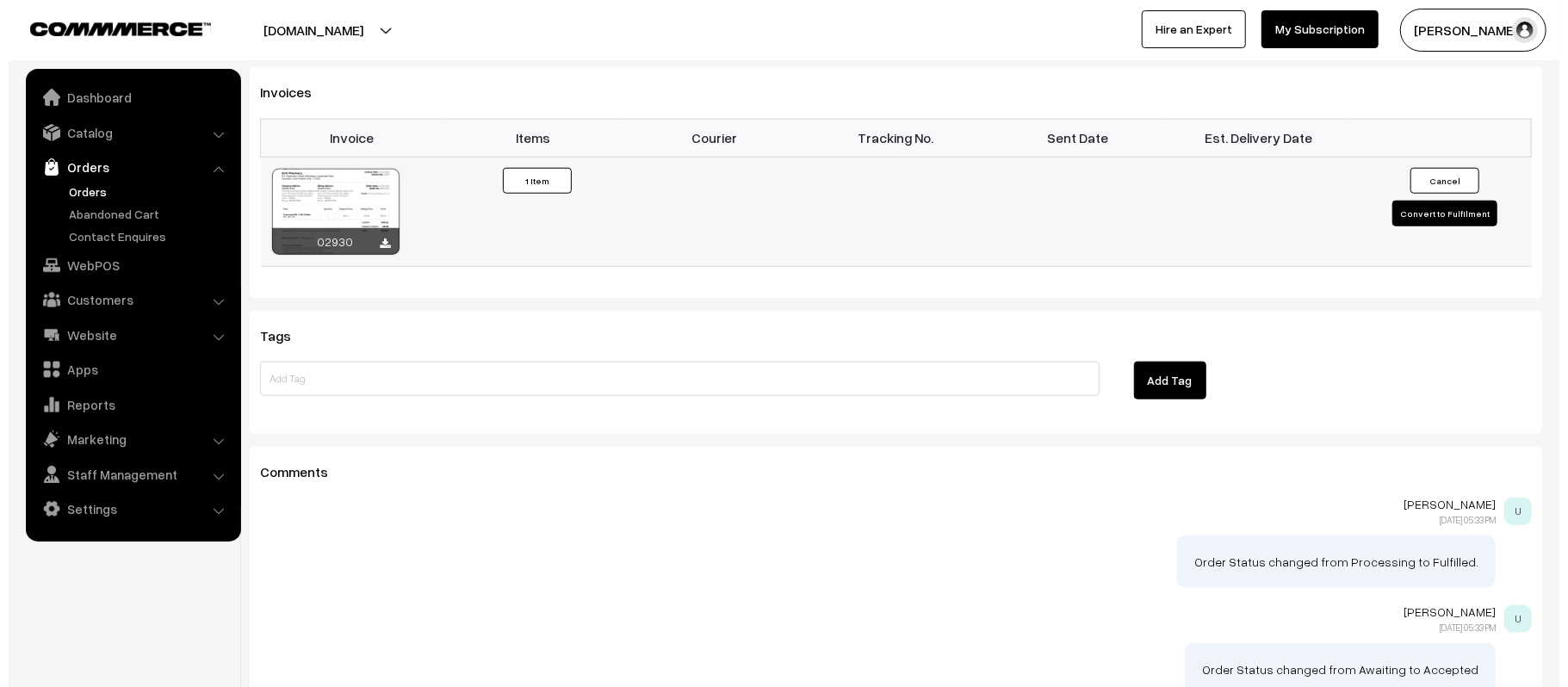
scroll to position [1150, 0]
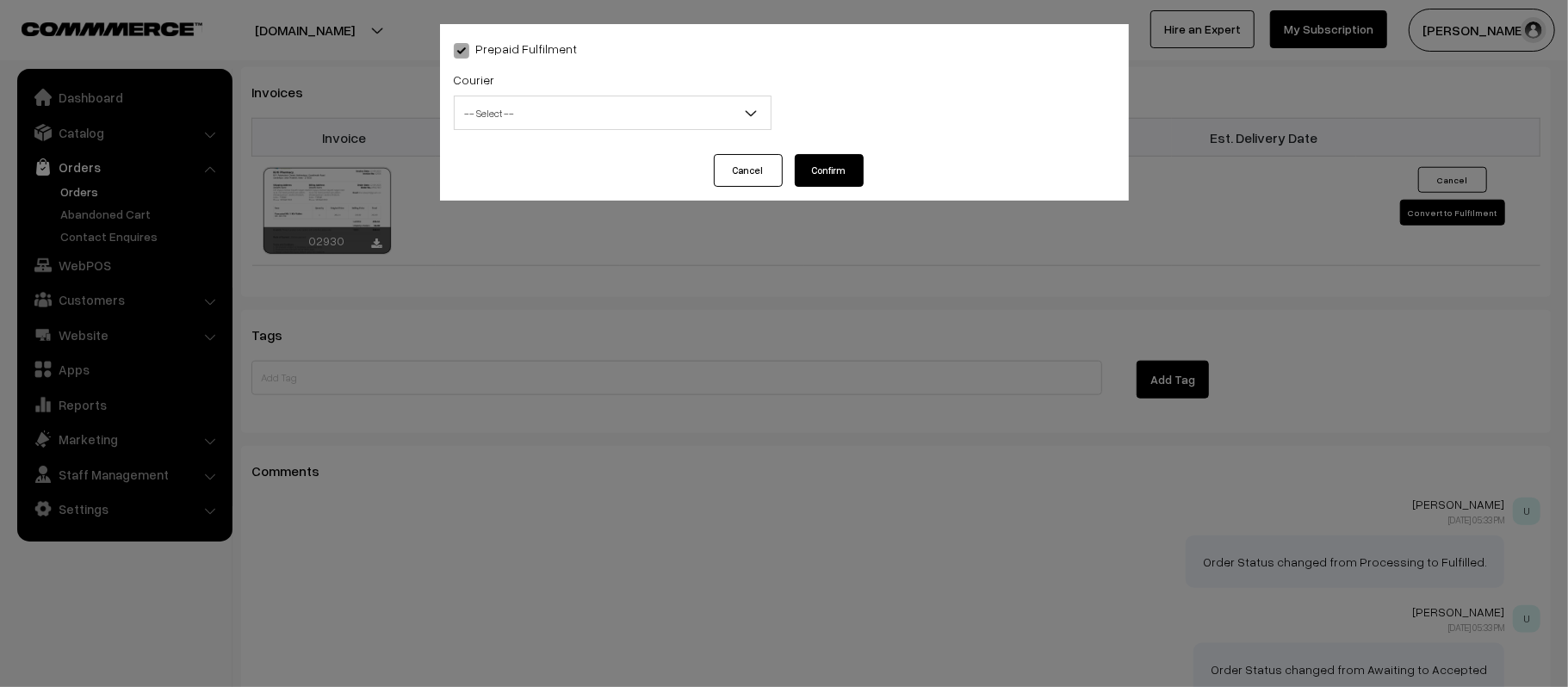
click at [576, 121] on span "-- Select --" at bounding box center [612, 113] width 316 height 30
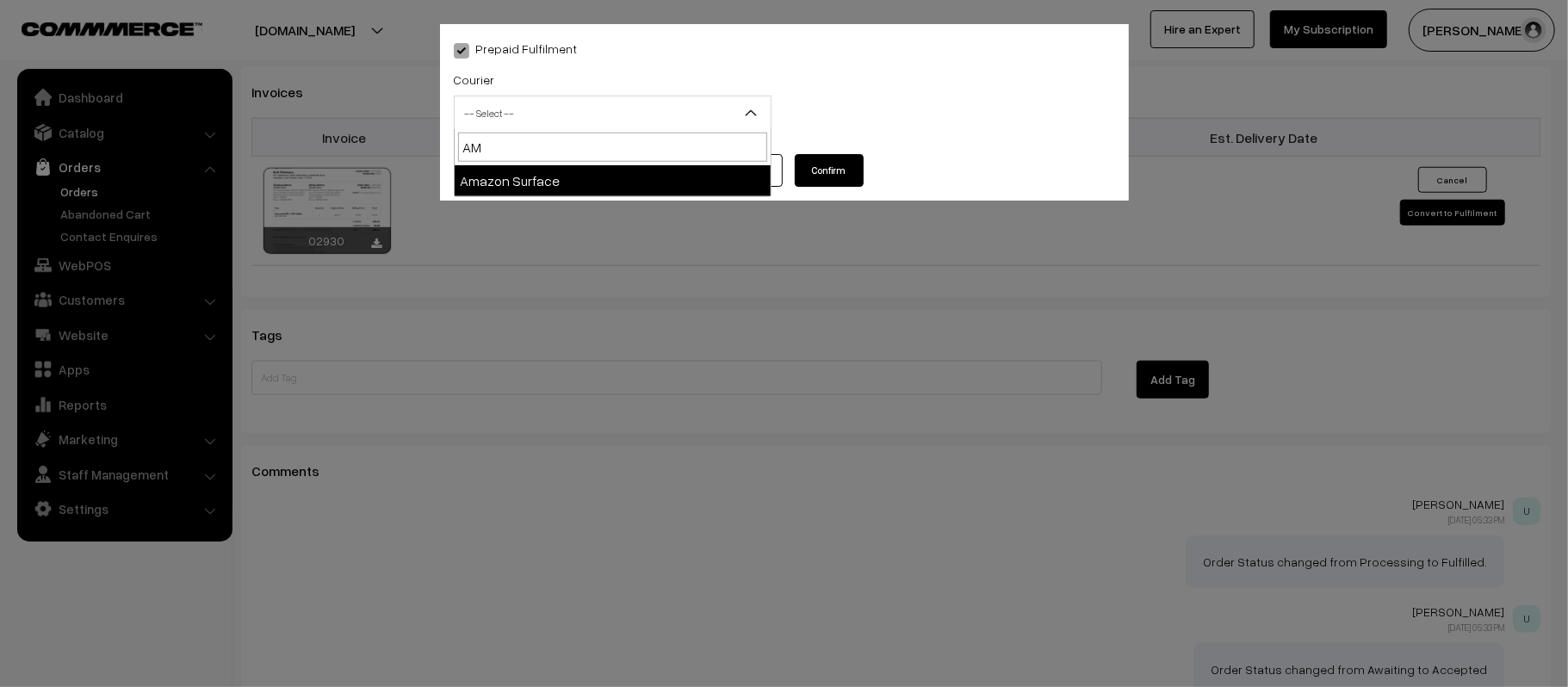
type input "AMA"
select select "5"
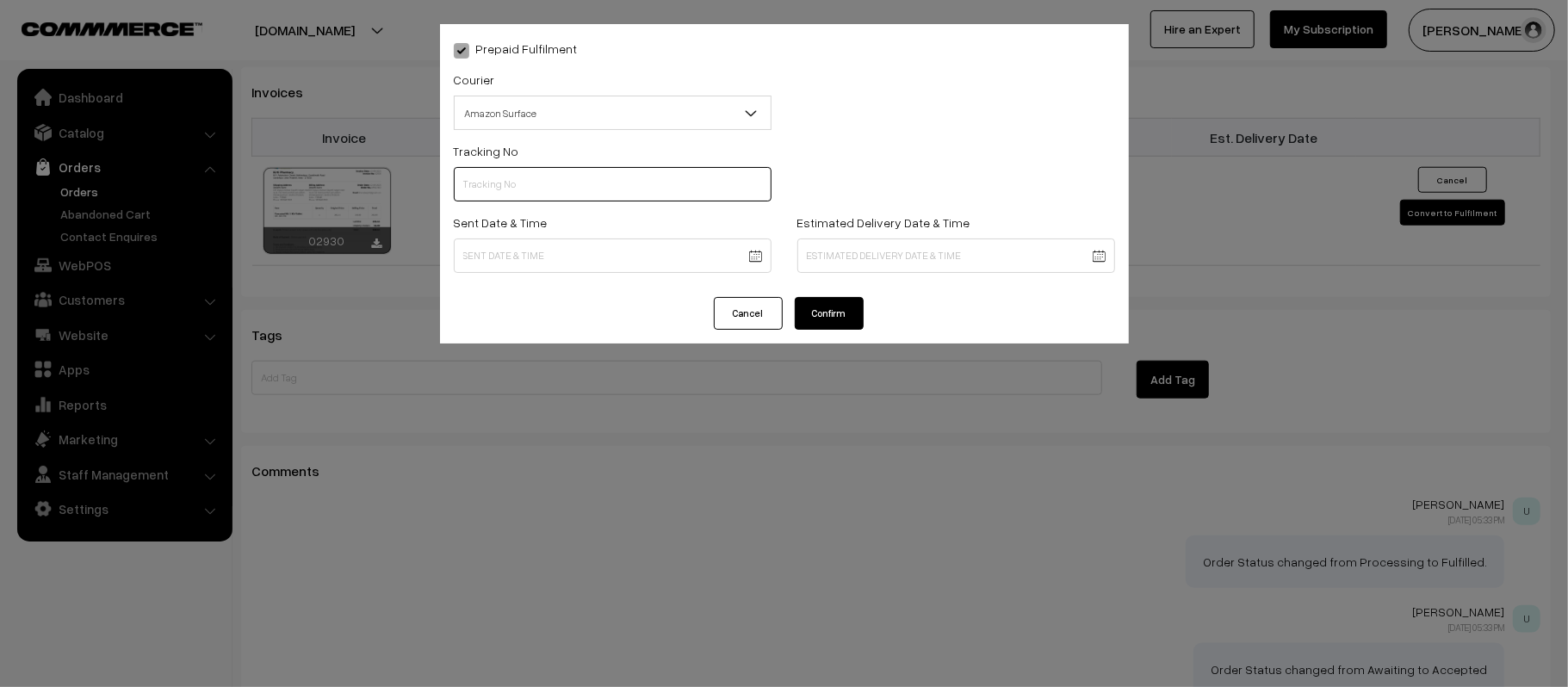
paste input "363399111758"
type input "363399111758"
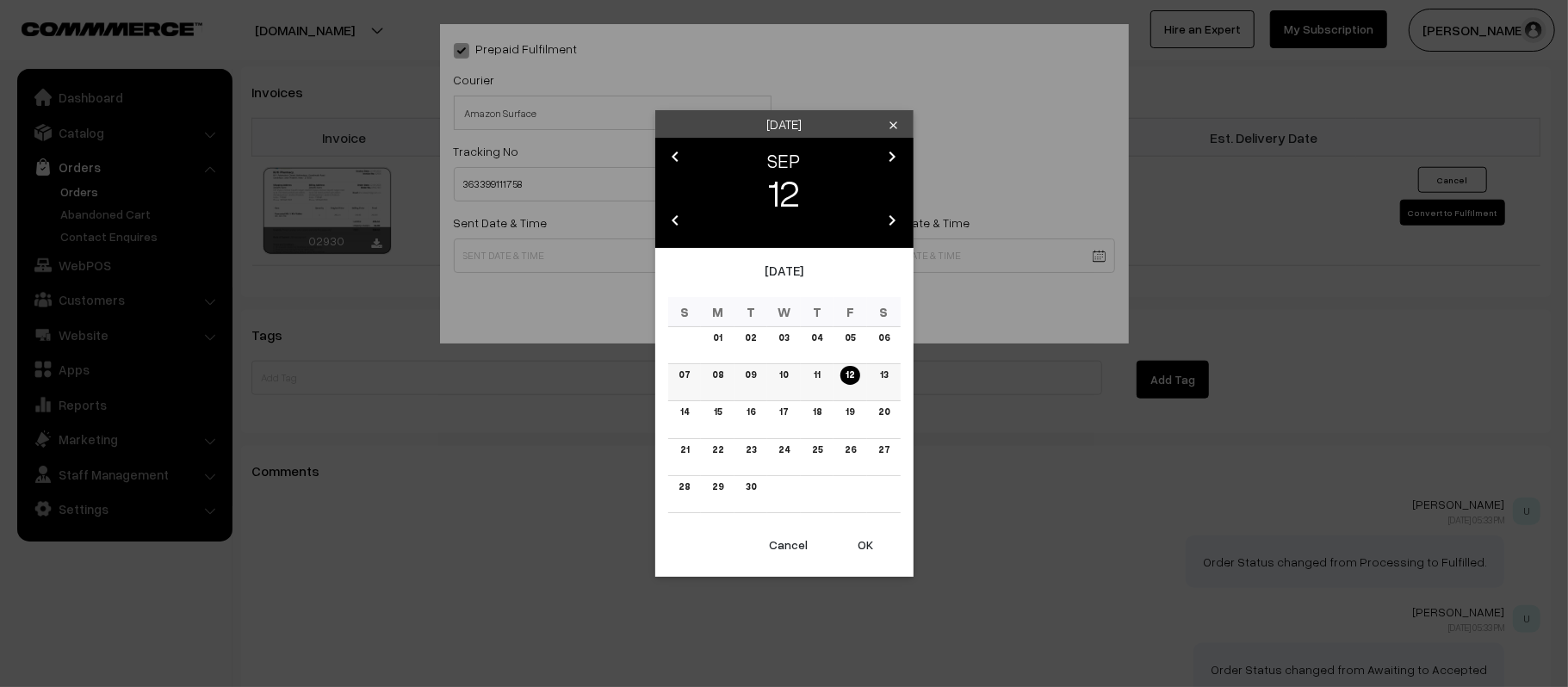
click at [875, 373] on link "13" at bounding box center [883, 375] width 18 height 18
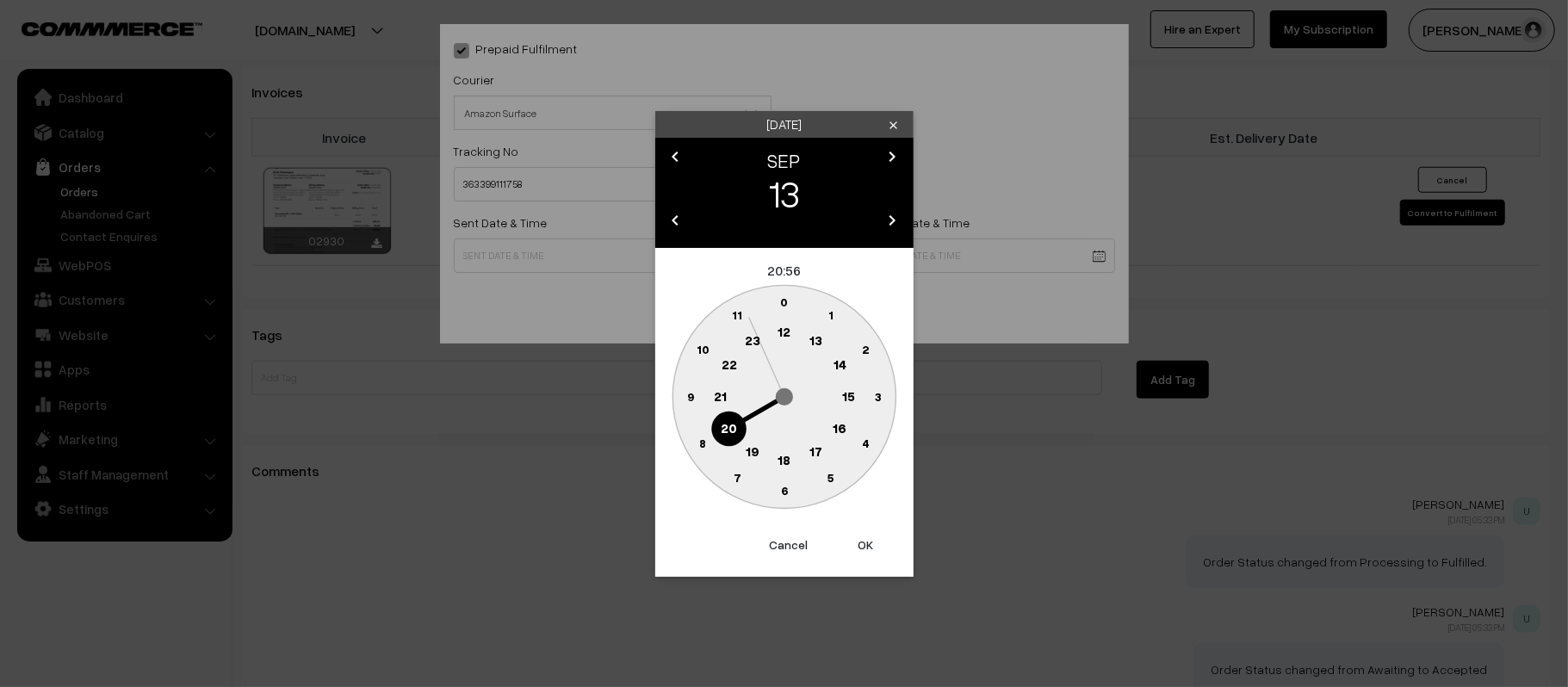
click at [790, 322] on circle at bounding box center [784, 333] width 36 height 36
click at [689, 400] on text "45" at bounding box center [690, 395] width 15 height 15
type input "[DATE] 12:45"
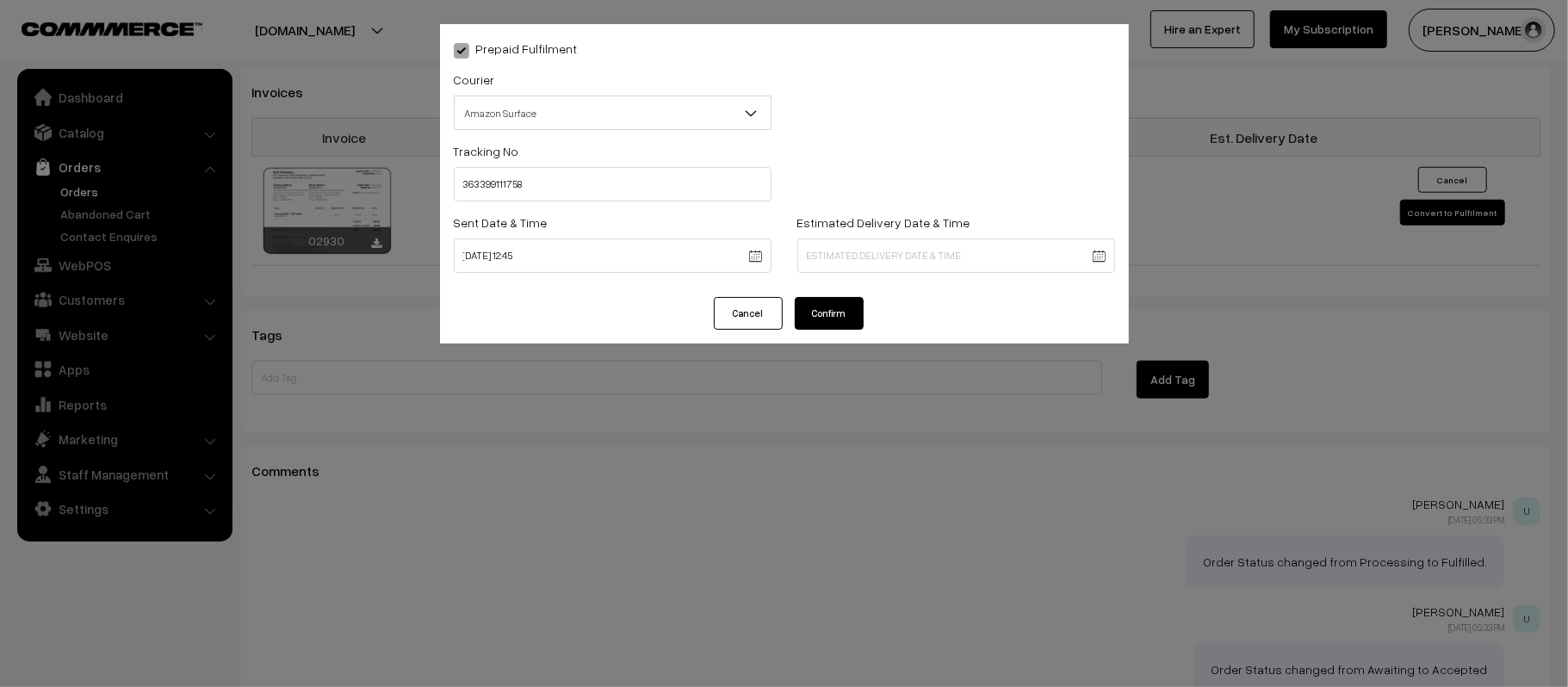
click at [938, 270] on div "Estimated Delivery Date & Time" at bounding box center [955, 247] width 343 height 71
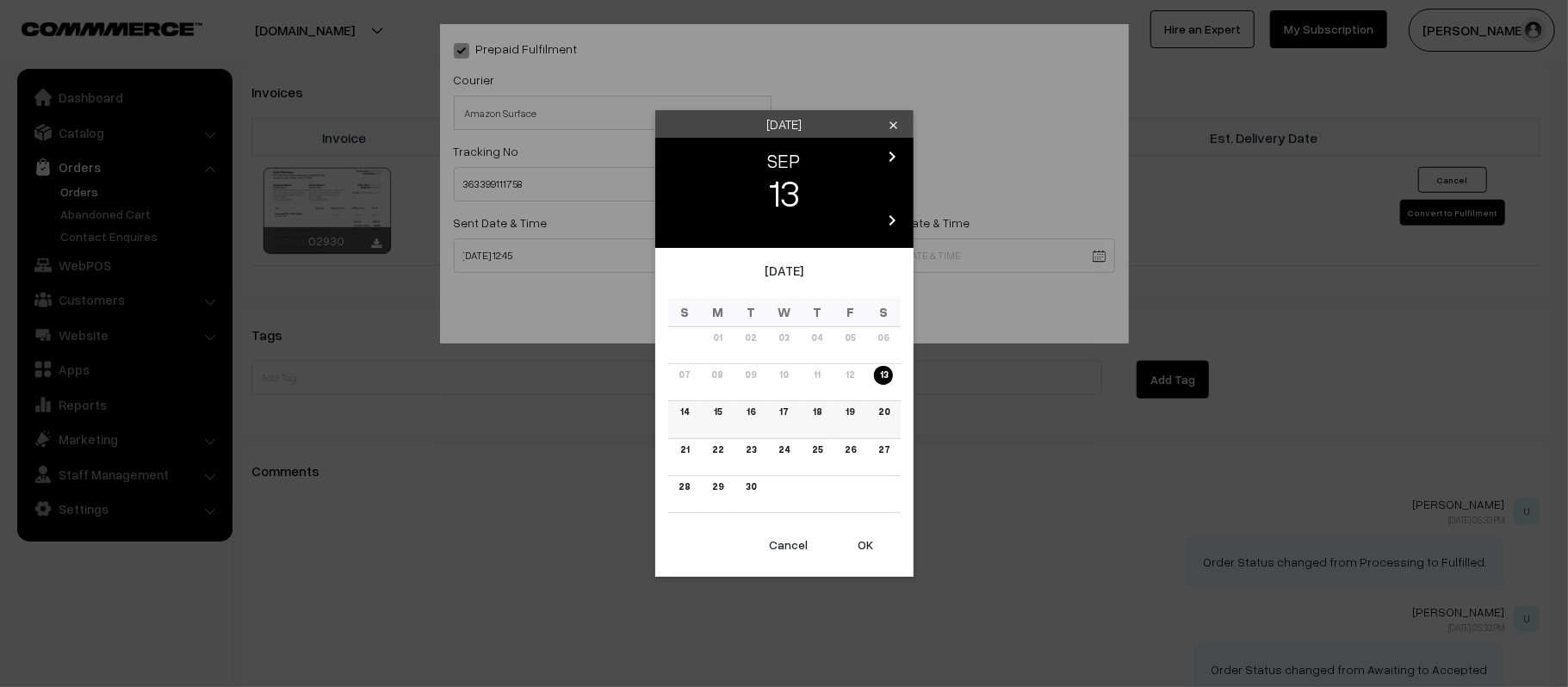
click at [822, 414] on link "18" at bounding box center [817, 412] width 19 height 18
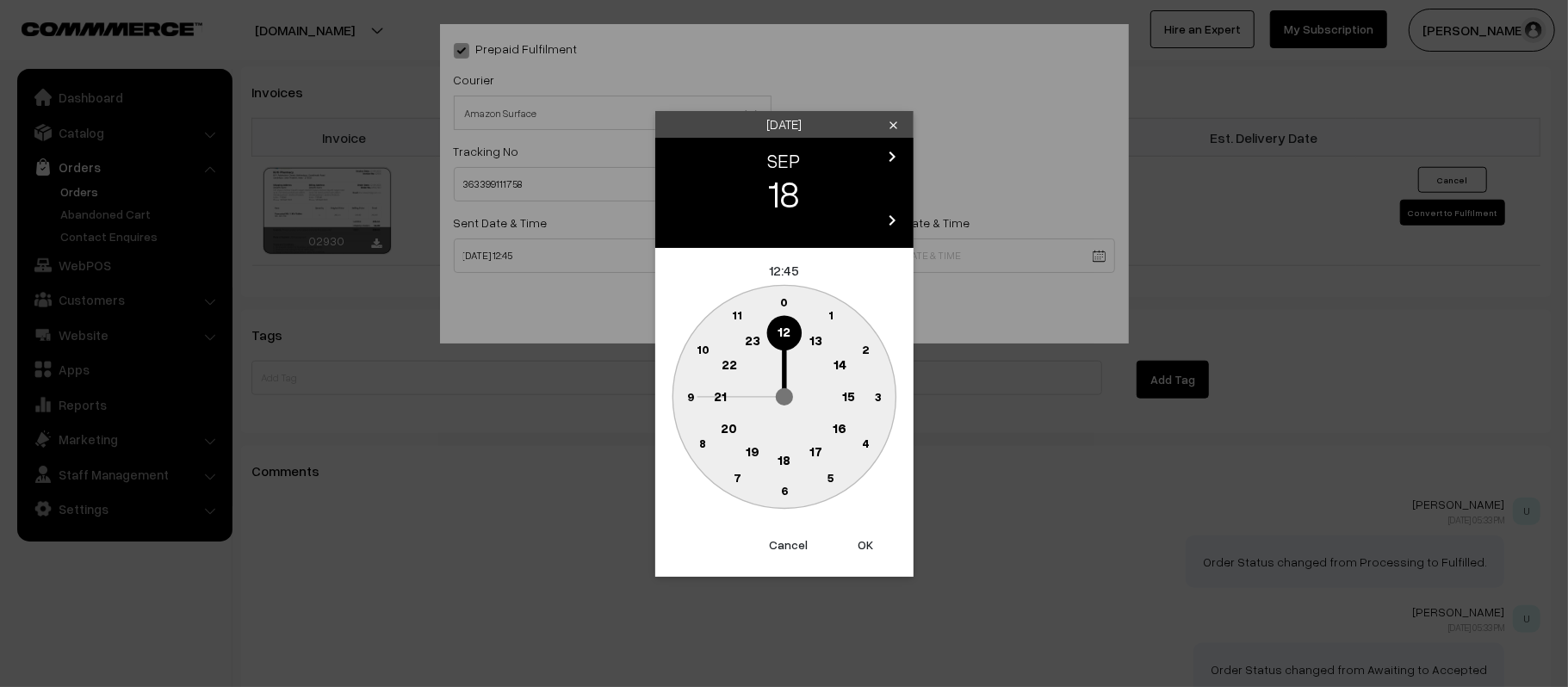
click at [724, 393] on text "21" at bounding box center [720, 395] width 13 height 16
click at [782, 492] on text "30" at bounding box center [783, 490] width 15 height 15
type input "[DATE] 21:30"
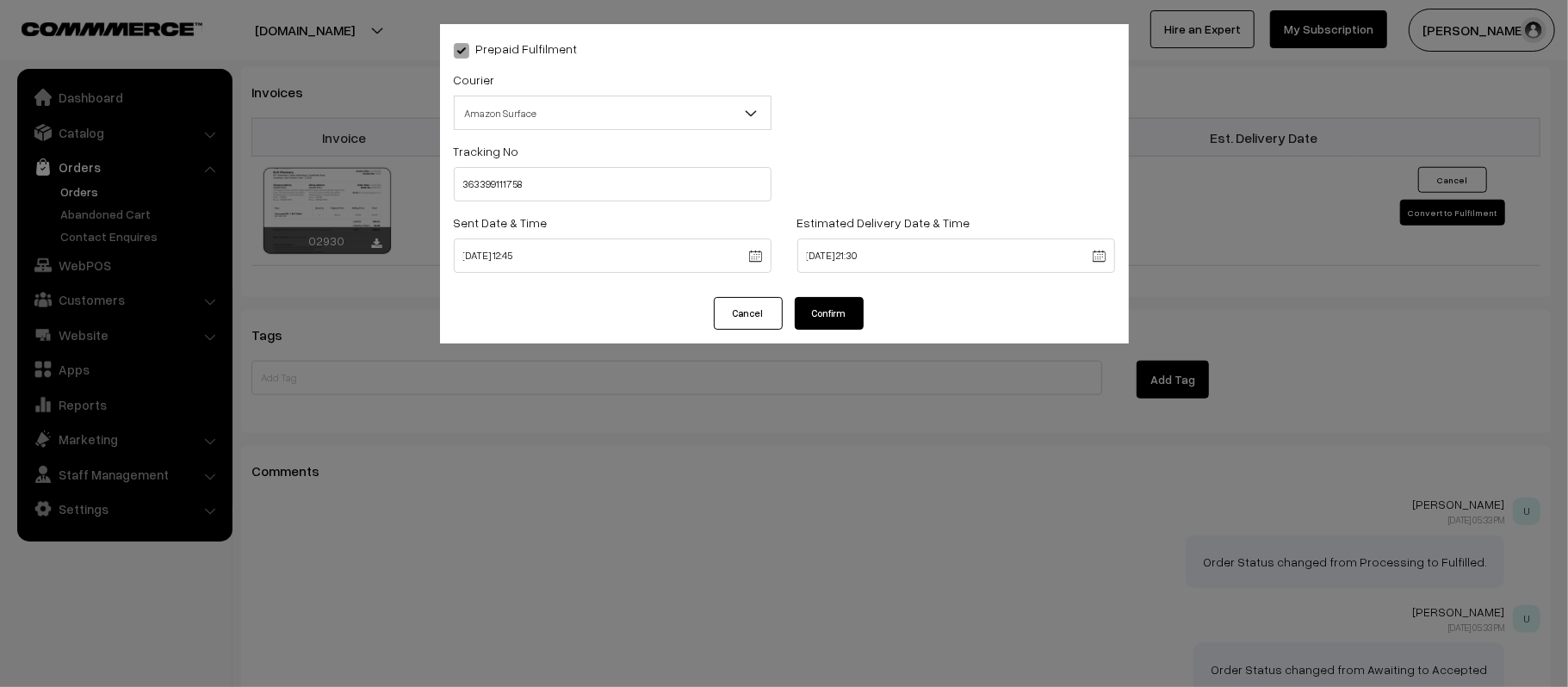
drag, startPoint x: 844, startPoint y: 311, endPoint x: 855, endPoint y: 321, distance: 14.9
click at [845, 311] on button "Confirm" at bounding box center [830, 313] width 69 height 33
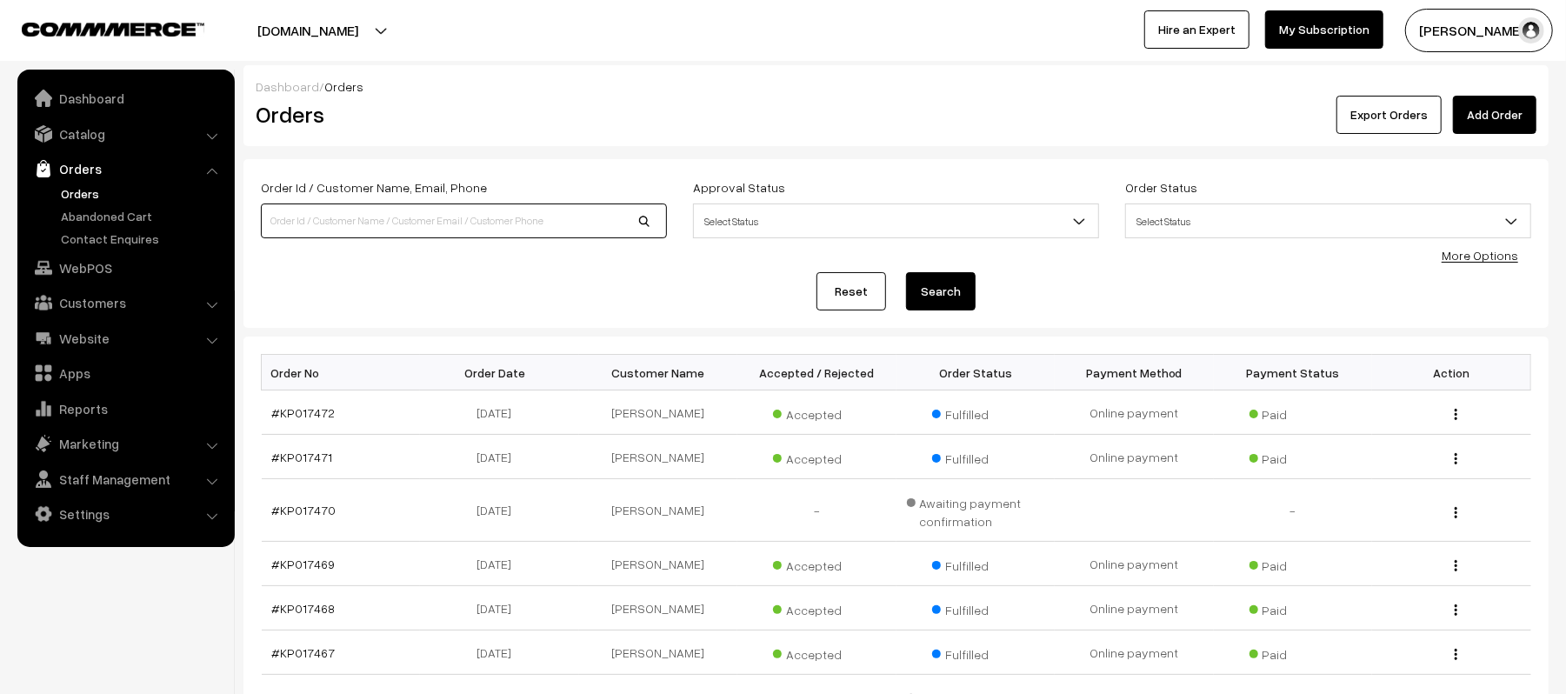
click at [366, 233] on input at bounding box center [464, 221] width 406 height 35
type input "9006065158"
click at [906, 272] on button "Search" at bounding box center [941, 291] width 70 height 38
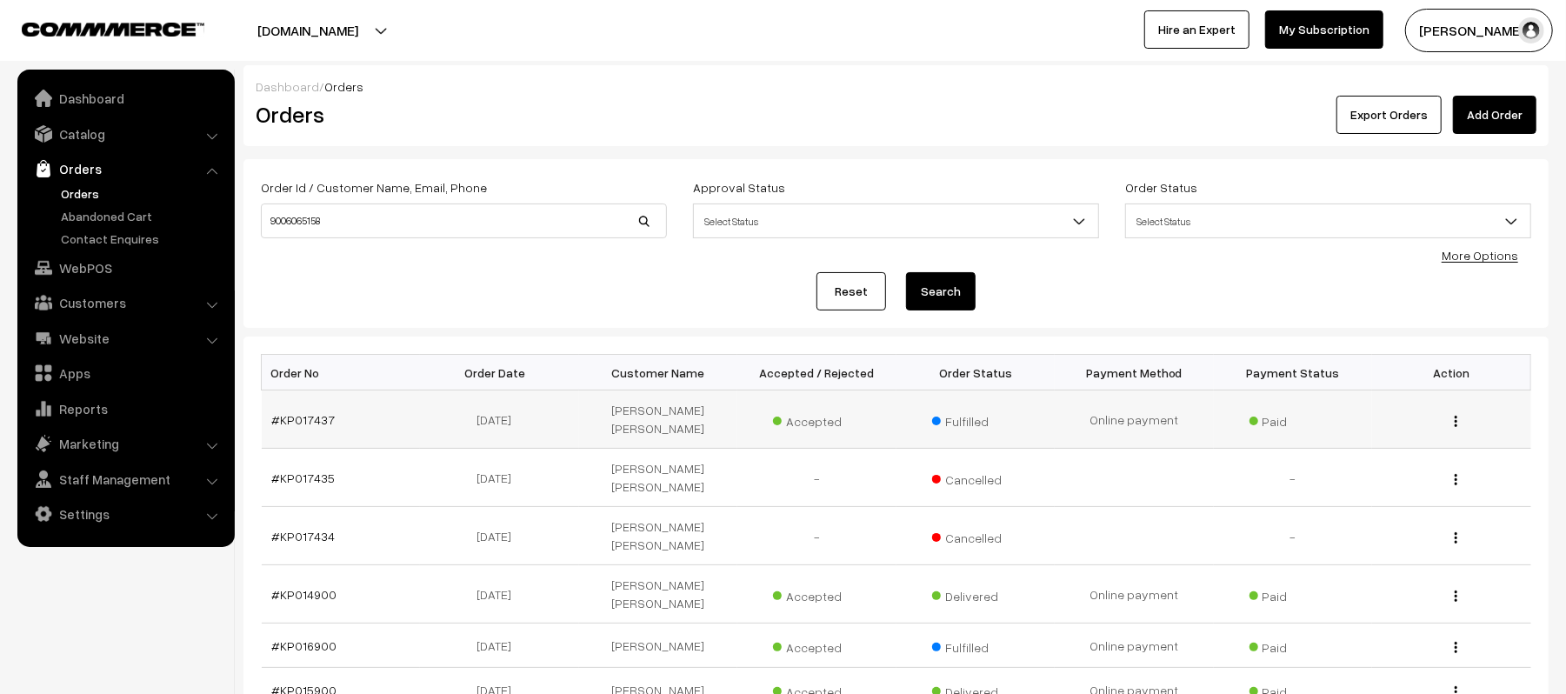
click at [289, 422] on td "#KP017437" at bounding box center [341, 419] width 159 height 58
click at [294, 412] on link "#KP017437" at bounding box center [303, 419] width 63 height 15
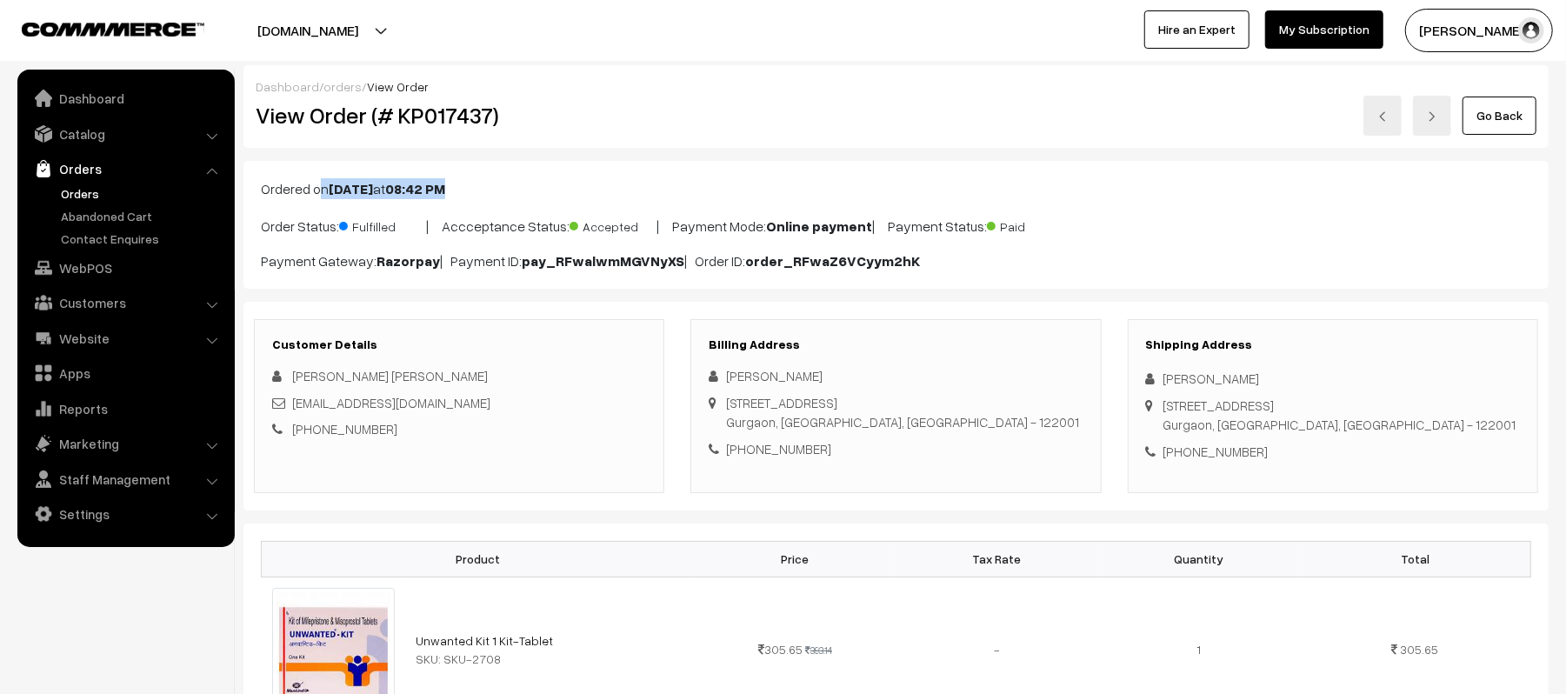
drag, startPoint x: 254, startPoint y: 188, endPoint x: 543, endPoint y: 168, distance: 289.4
click at [543, 168] on div "Ordered on [DATE] 08:42 PM Order Status: Fulfilled | Accceptance Status: Accept…" at bounding box center [896, 225] width 1305 height 128
copy p "Ordered on [DATE] 08:42 PM"
click at [910, 183] on p "Ordered on [DATE] 08:42 PM" at bounding box center [896, 188] width 1271 height 21
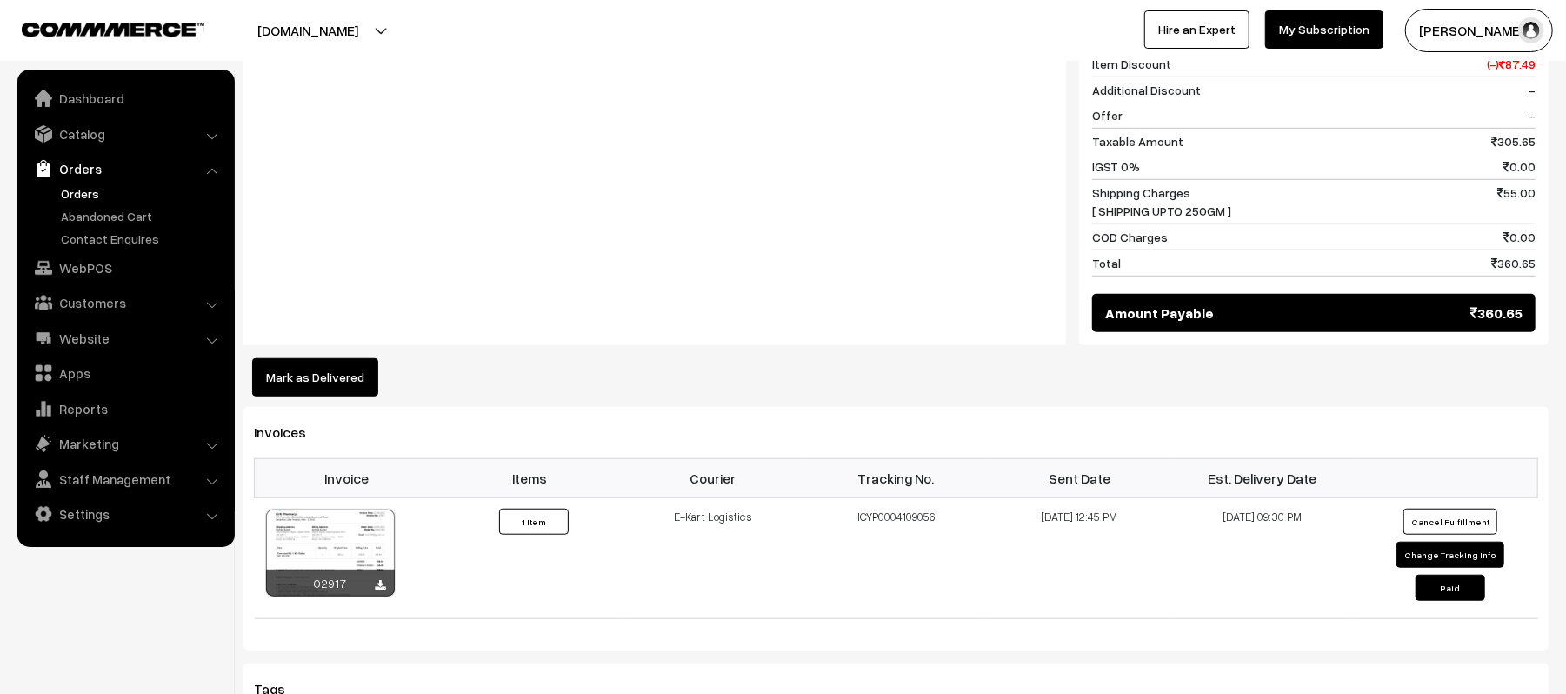
scroll to position [927, 0]
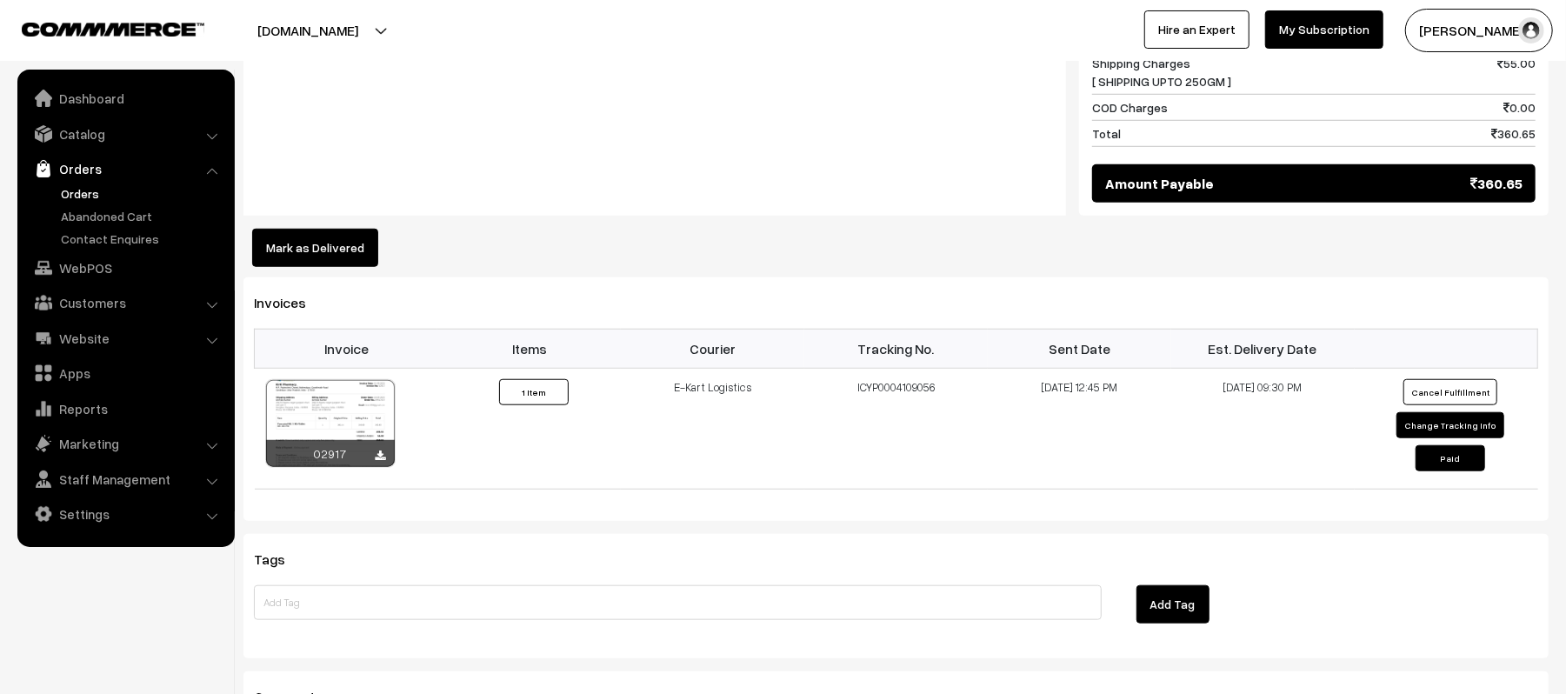
click at [626, 113] on div "Notes -" at bounding box center [655, 34] width 823 height 364
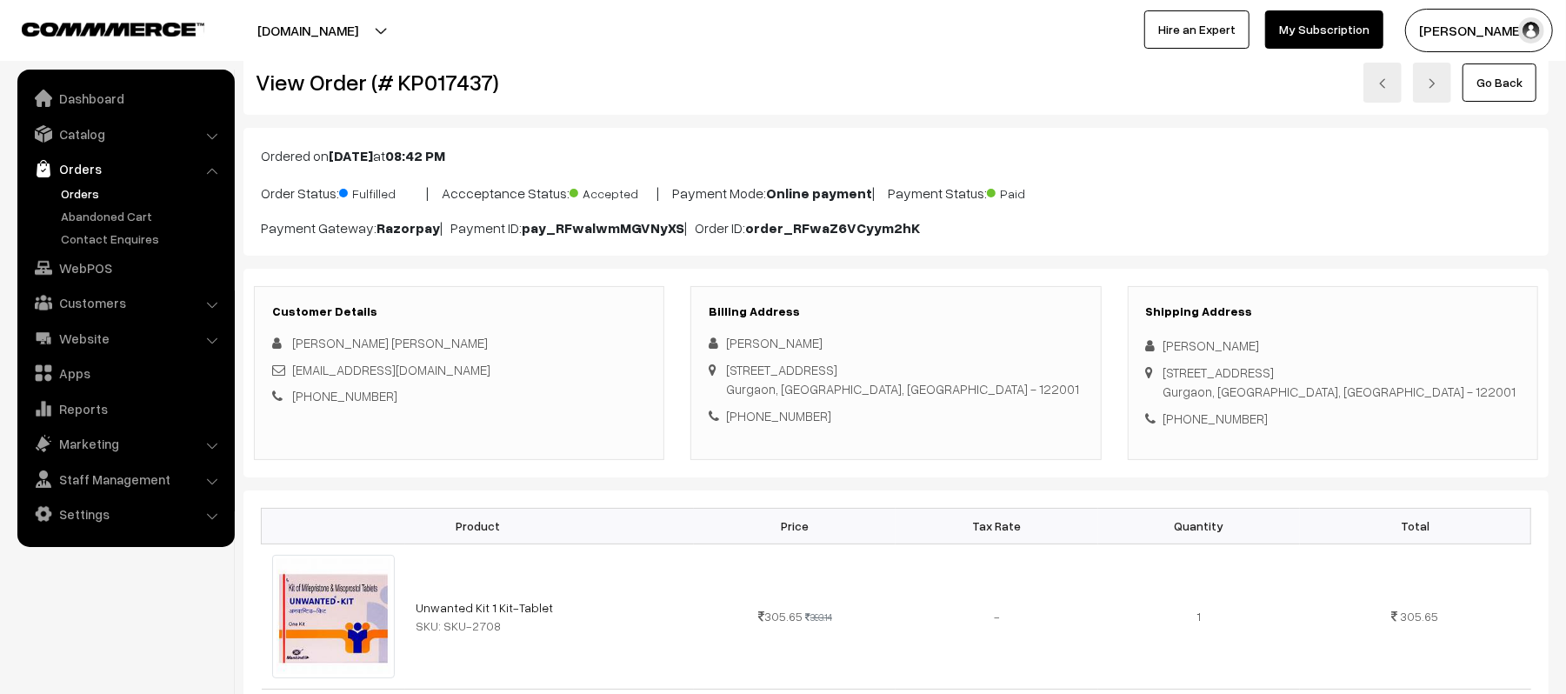
scroll to position [0, 0]
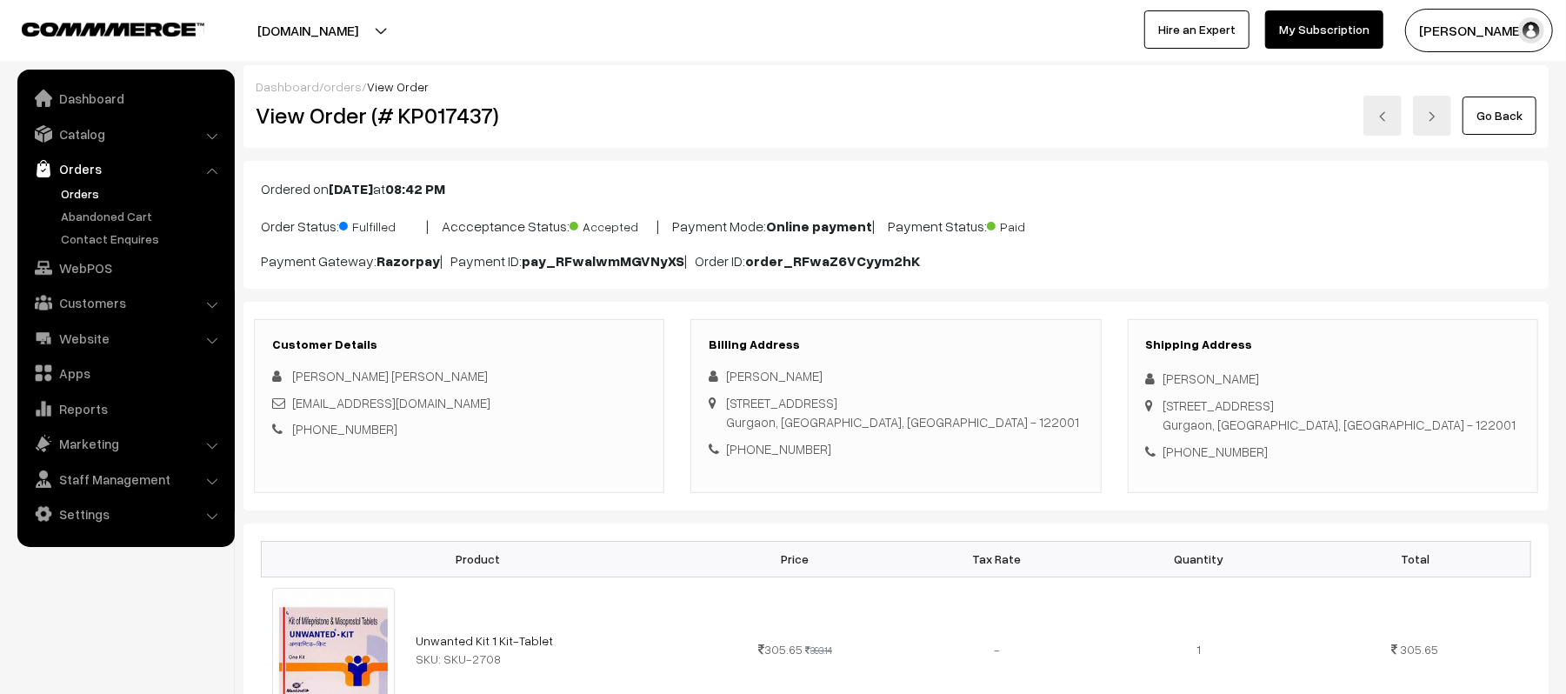
click at [82, 190] on link "Orders" at bounding box center [143, 193] width 172 height 18
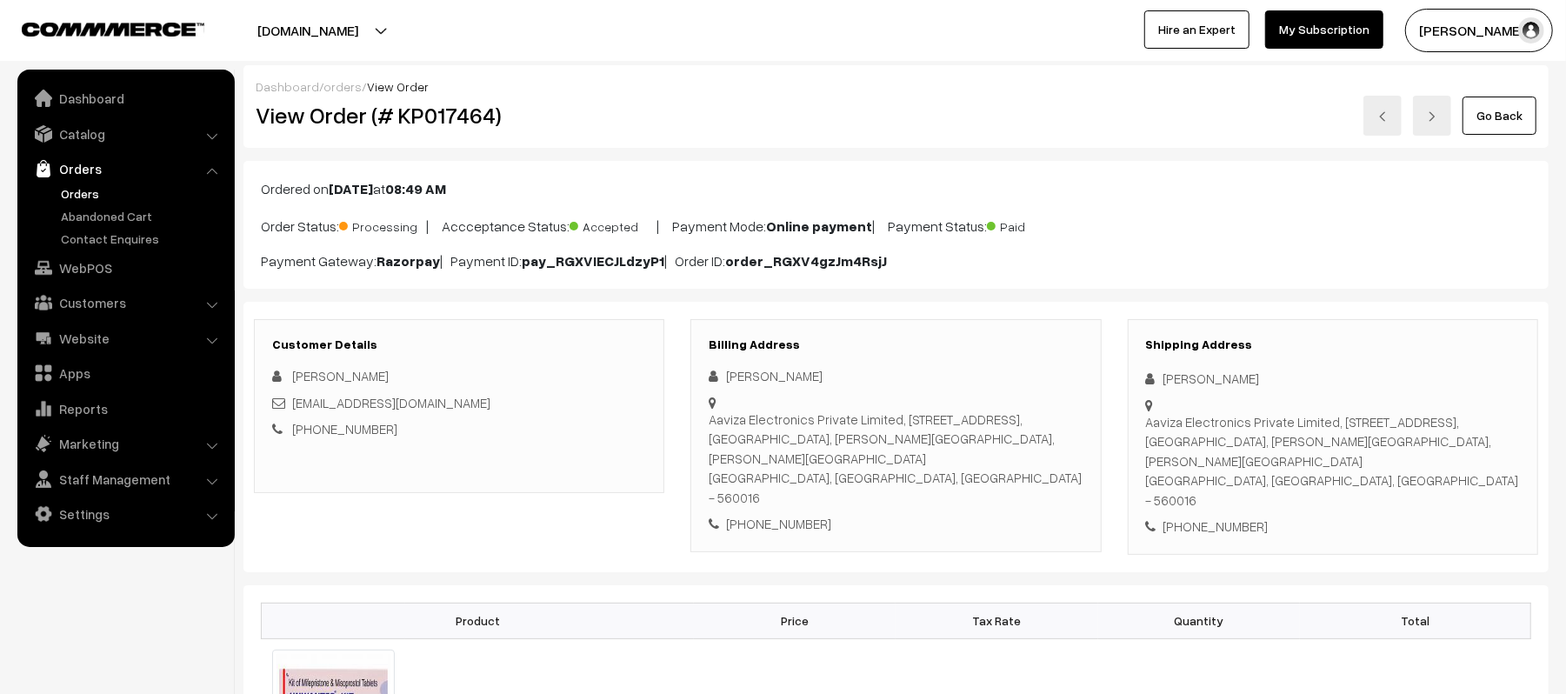
drag, startPoint x: 1268, startPoint y: 374, endPoint x: 1153, endPoint y: 381, distance: 115.0
click at [1153, 381] on div "[PERSON_NAME]" at bounding box center [1333, 379] width 374 height 20
copy div "[PERSON_NAME]"
click at [1221, 519] on div "Shipping Address malthesh sagar Aaviza Electronics Private Limited, 4th Floor, …" at bounding box center [1333, 437] width 410 height 236
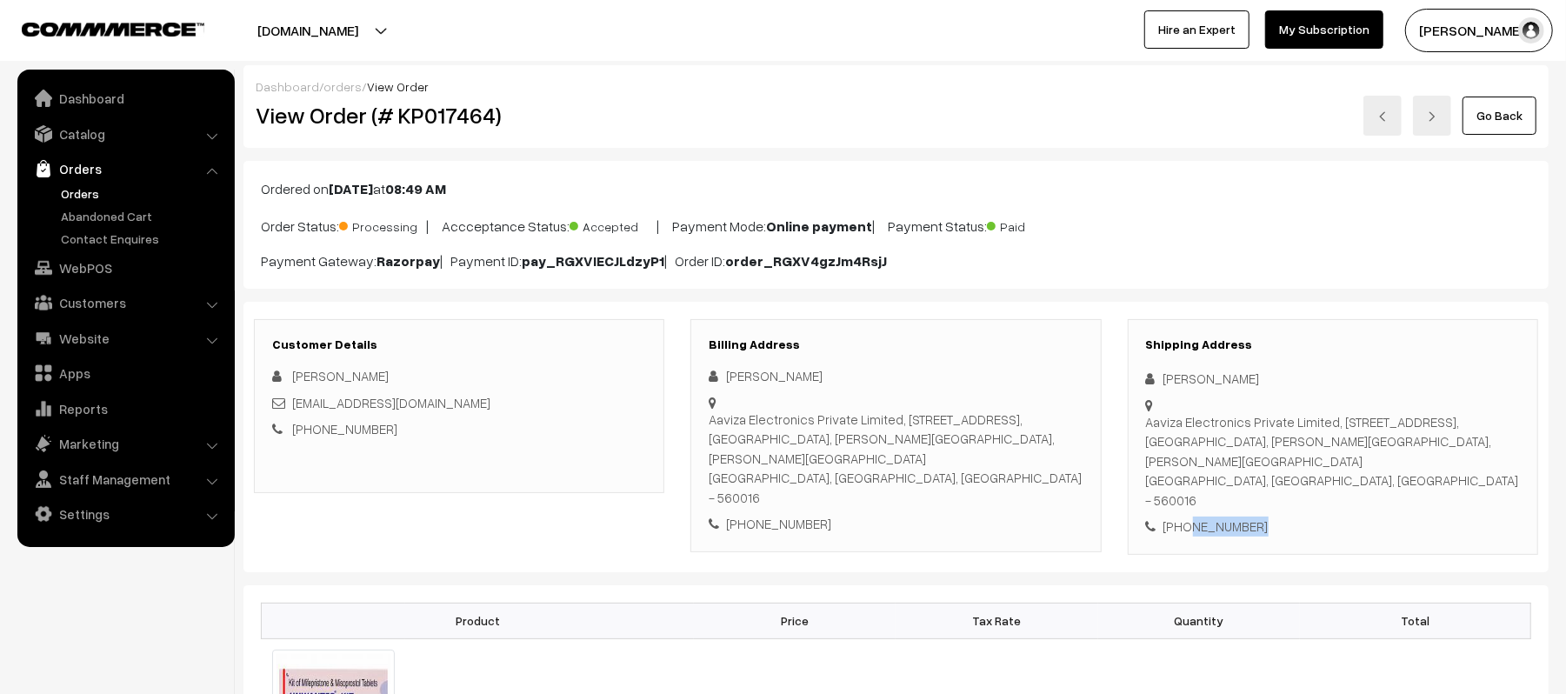
copy div "9611878021"
drag, startPoint x: 480, startPoint y: 401, endPoint x: 297, endPoint y: 405, distance: 183.6
click at [293, 405] on div "maltheshsagar3@gmail.com" at bounding box center [459, 403] width 374 height 20
copy link "maltheshsagar3@gmail.com"
drag, startPoint x: 1149, startPoint y: 421, endPoint x: 1378, endPoint y: 484, distance: 237.1
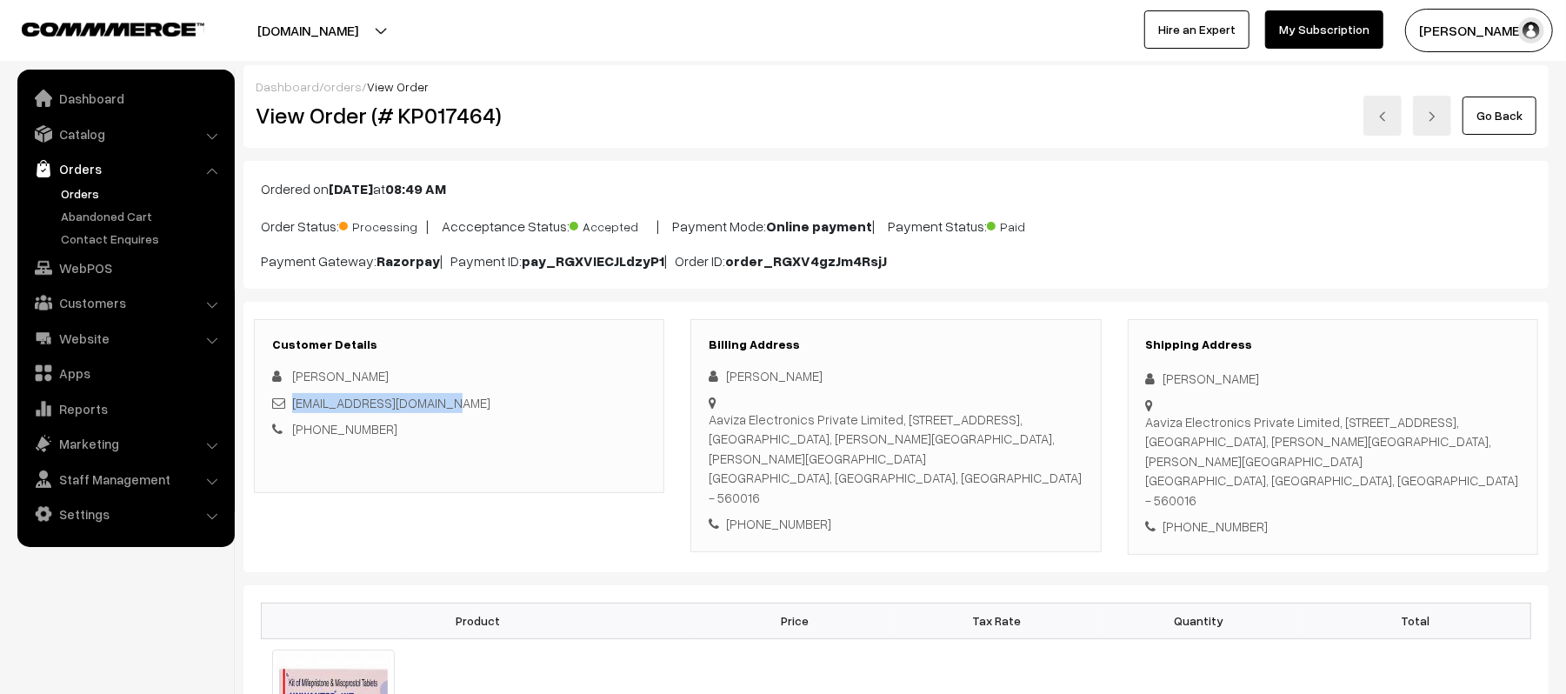
click at [1378, 484] on div "Aaviza Electronics Private Limited, 4th Floor, Vijinapura Extension, Near Polic…" at bounding box center [1333, 461] width 374 height 98
copy div "Aaviza Electronics Private Limited, 4th Floor, Vijinapura Extension, Near Polic…"
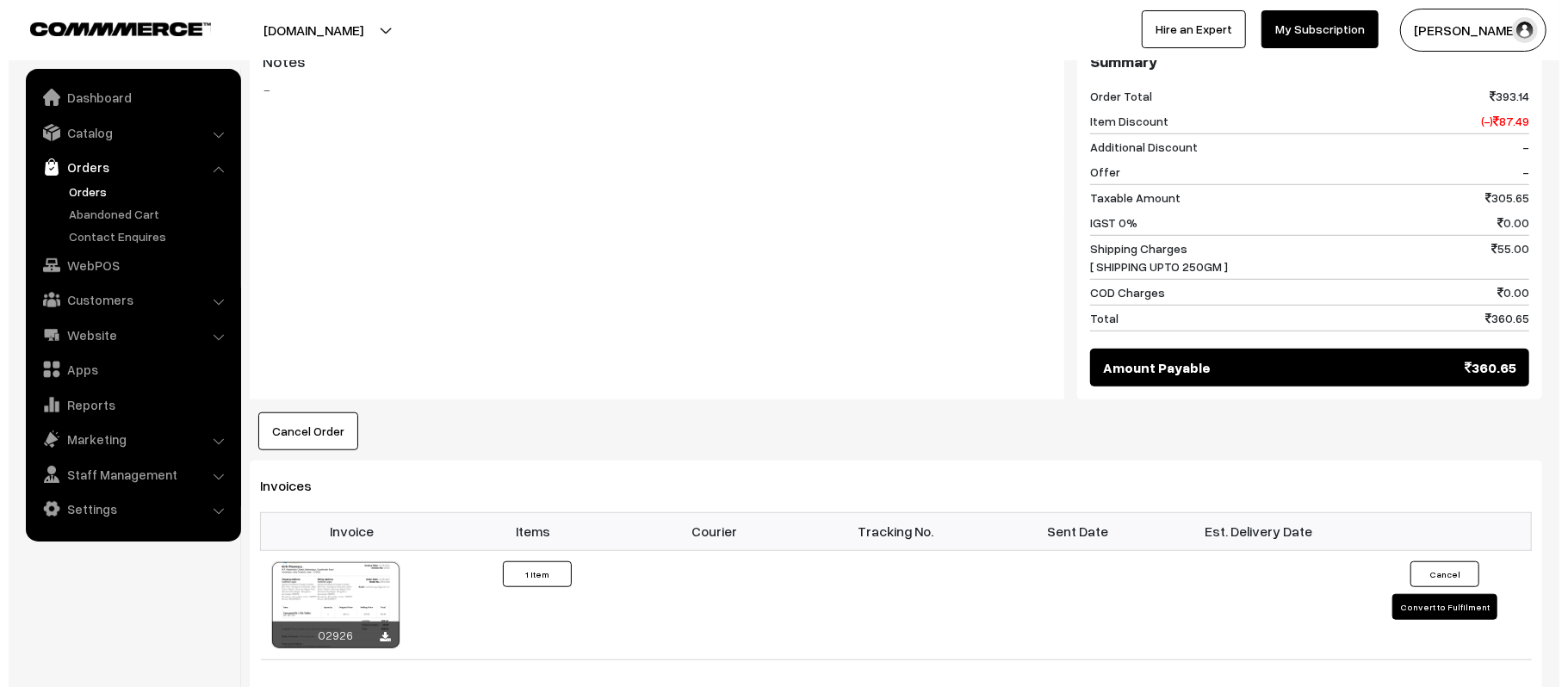
scroll to position [803, 0]
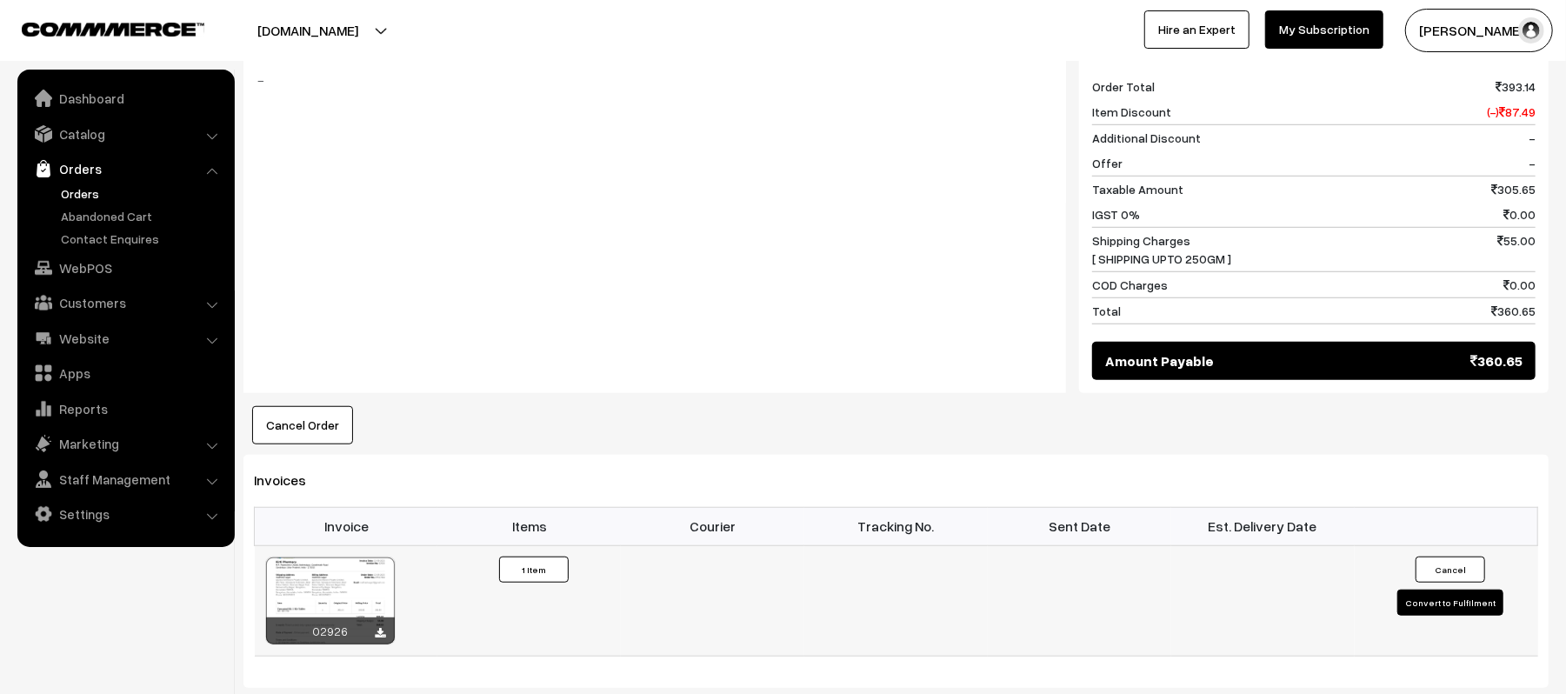
click at [1416, 593] on button "Convert to Fulfilment" at bounding box center [1451, 603] width 106 height 26
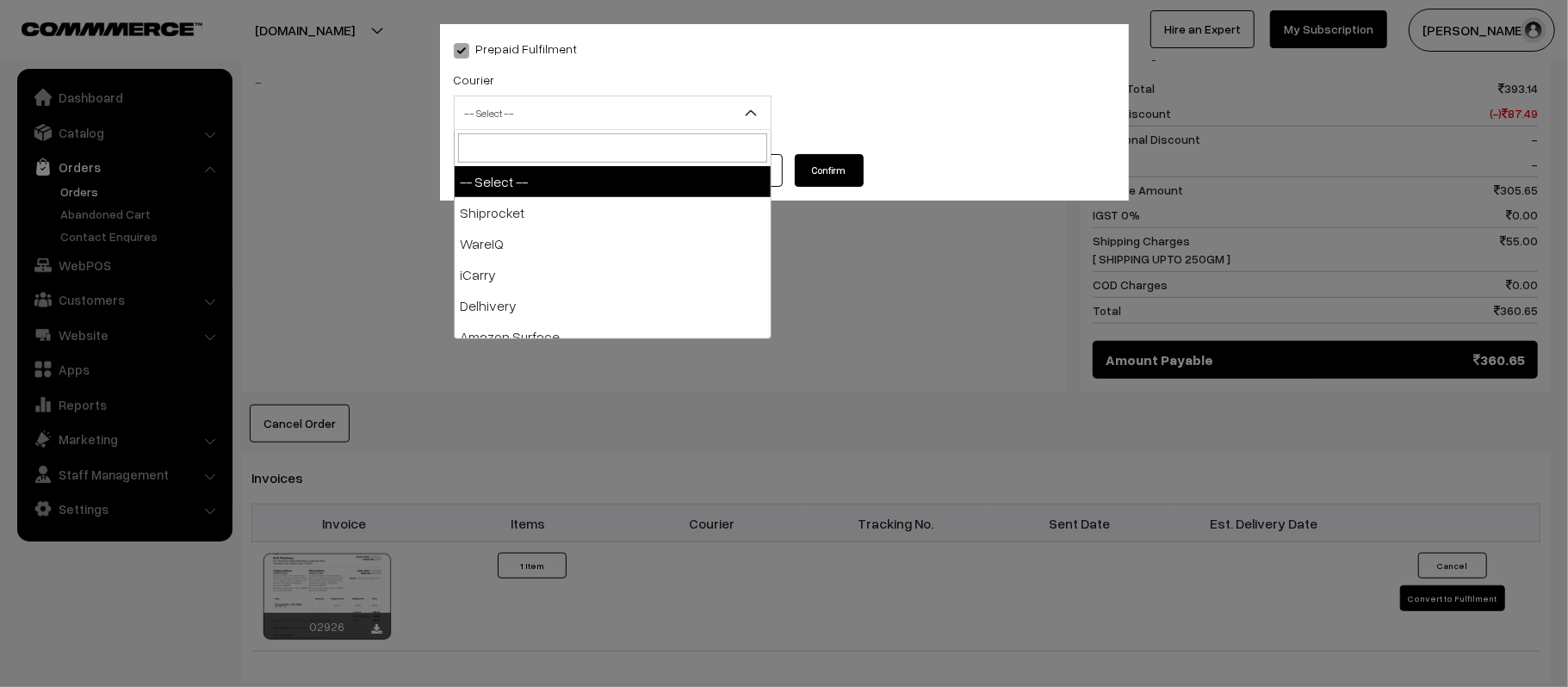
click at [589, 117] on span "-- Select --" at bounding box center [612, 113] width 316 height 30
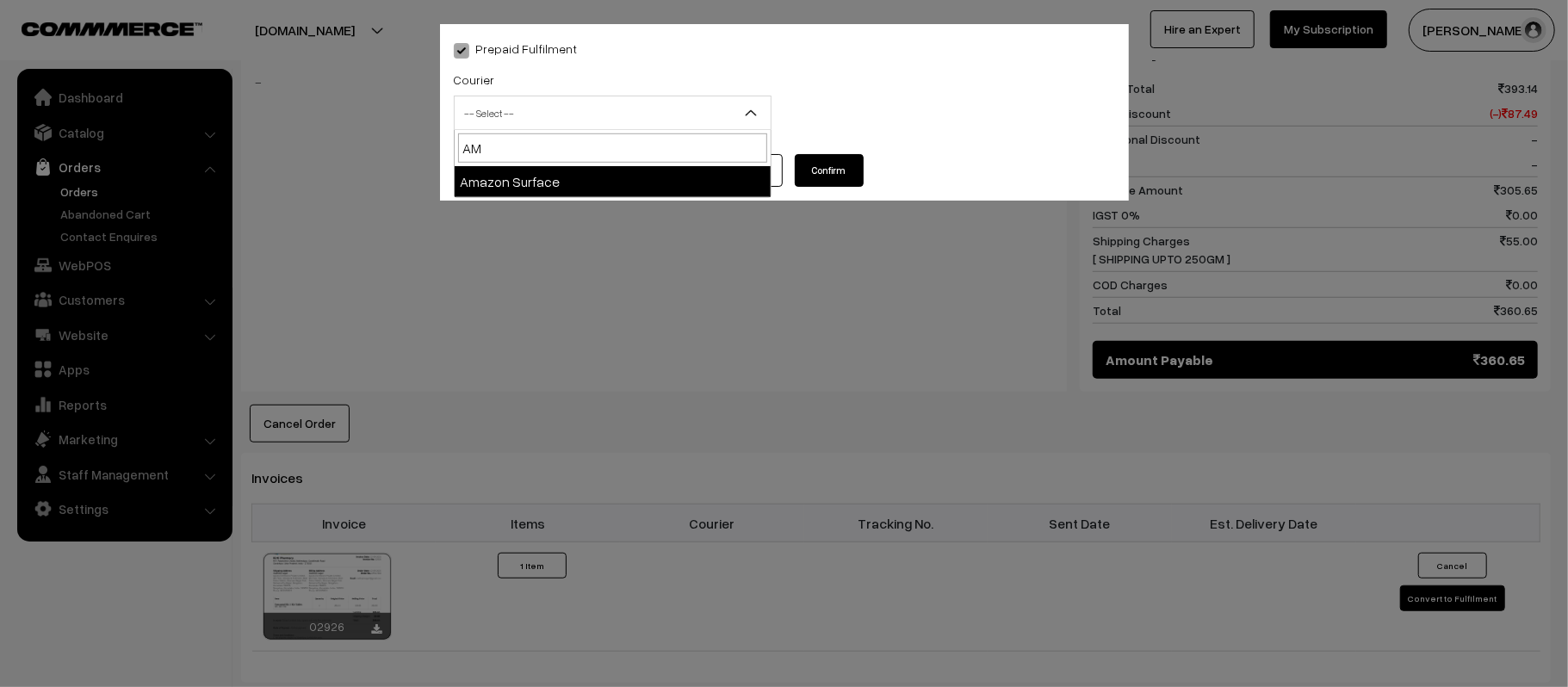
type input "AMA"
select select "5"
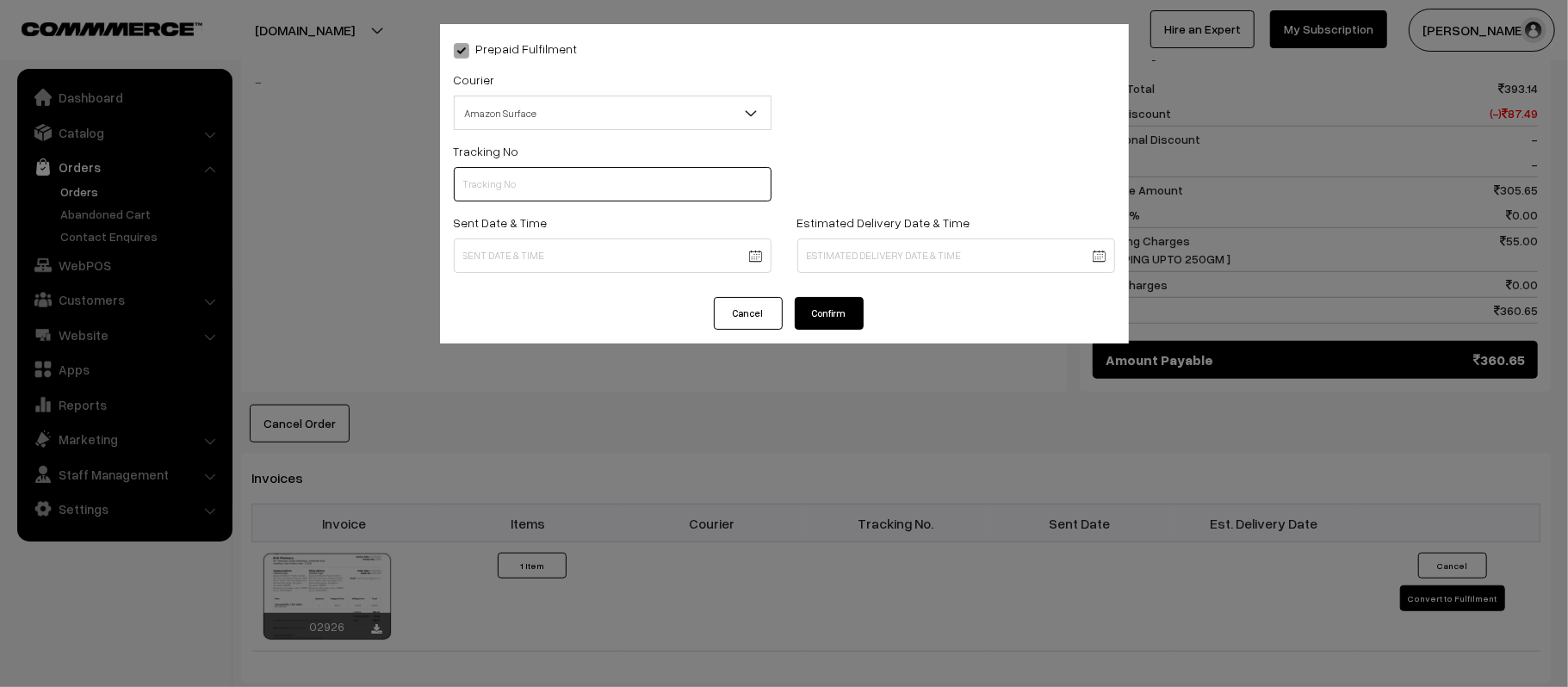
paste input "363399266113"
type input "363399266113"
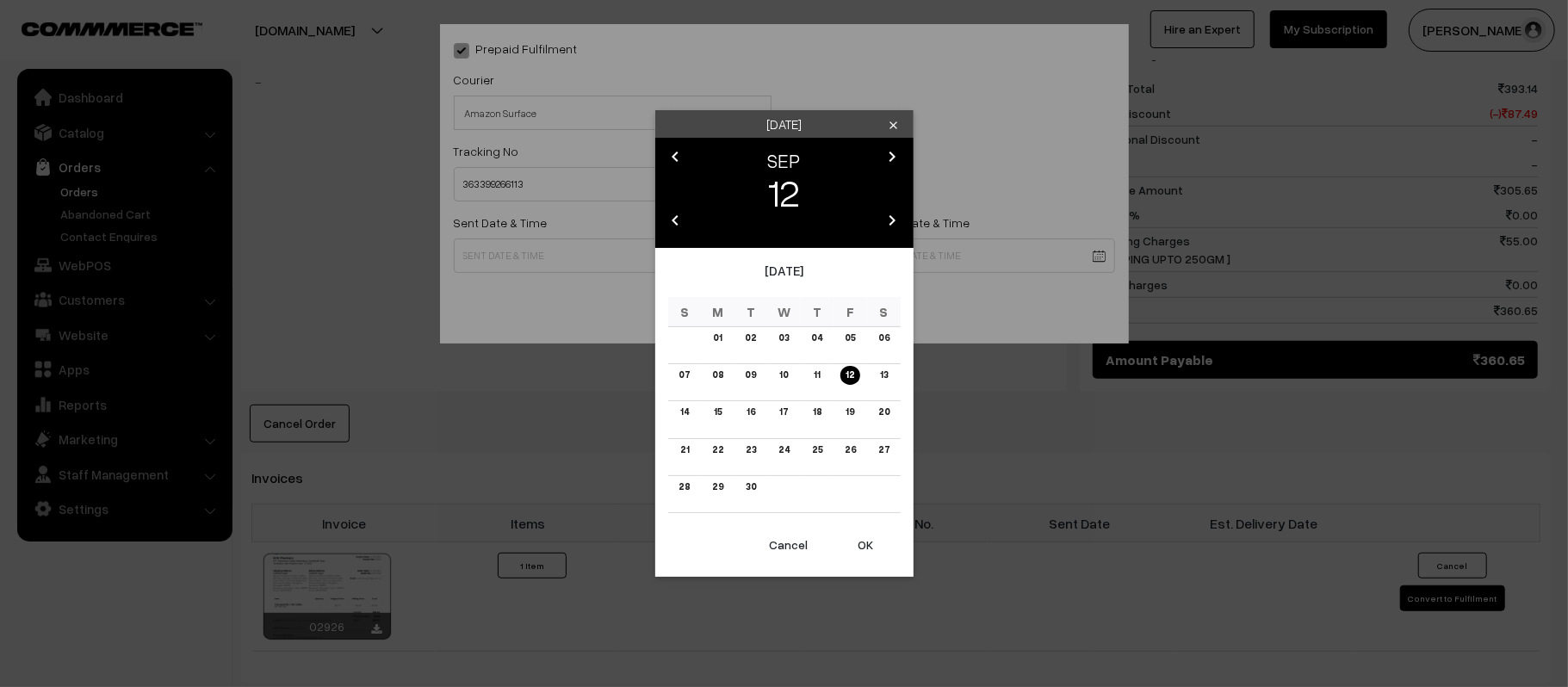
click at [597, 236] on body "Thank you for showing interest. Our team will call you shortly. Close kirtiphar…" at bounding box center [784, 213] width 1568 height 2031
click at [882, 373] on link "13" at bounding box center [883, 375] width 18 height 18
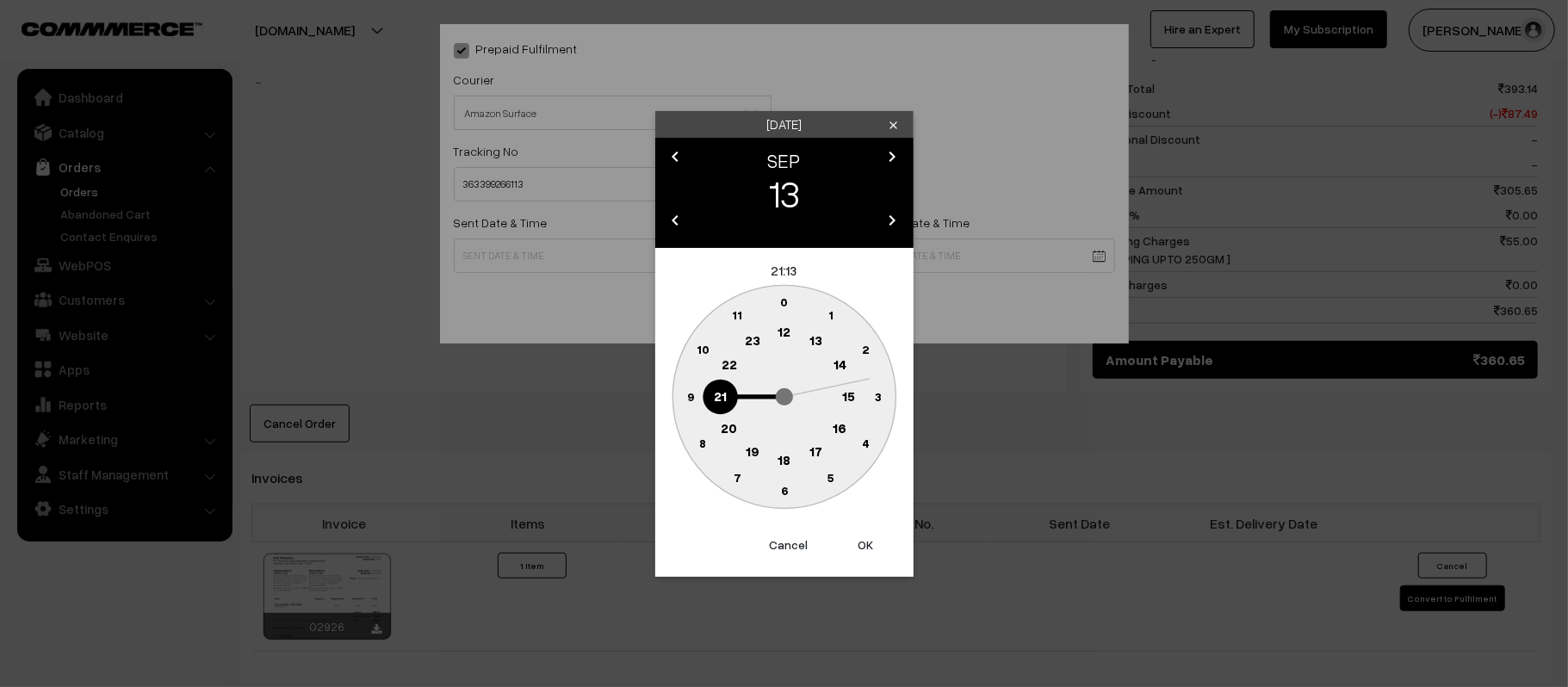
click at [783, 339] on text "12" at bounding box center [783, 332] width 13 height 16
click at [697, 394] on circle at bounding box center [692, 386] width 23 height 23
type input "13-09-2025 12:46"
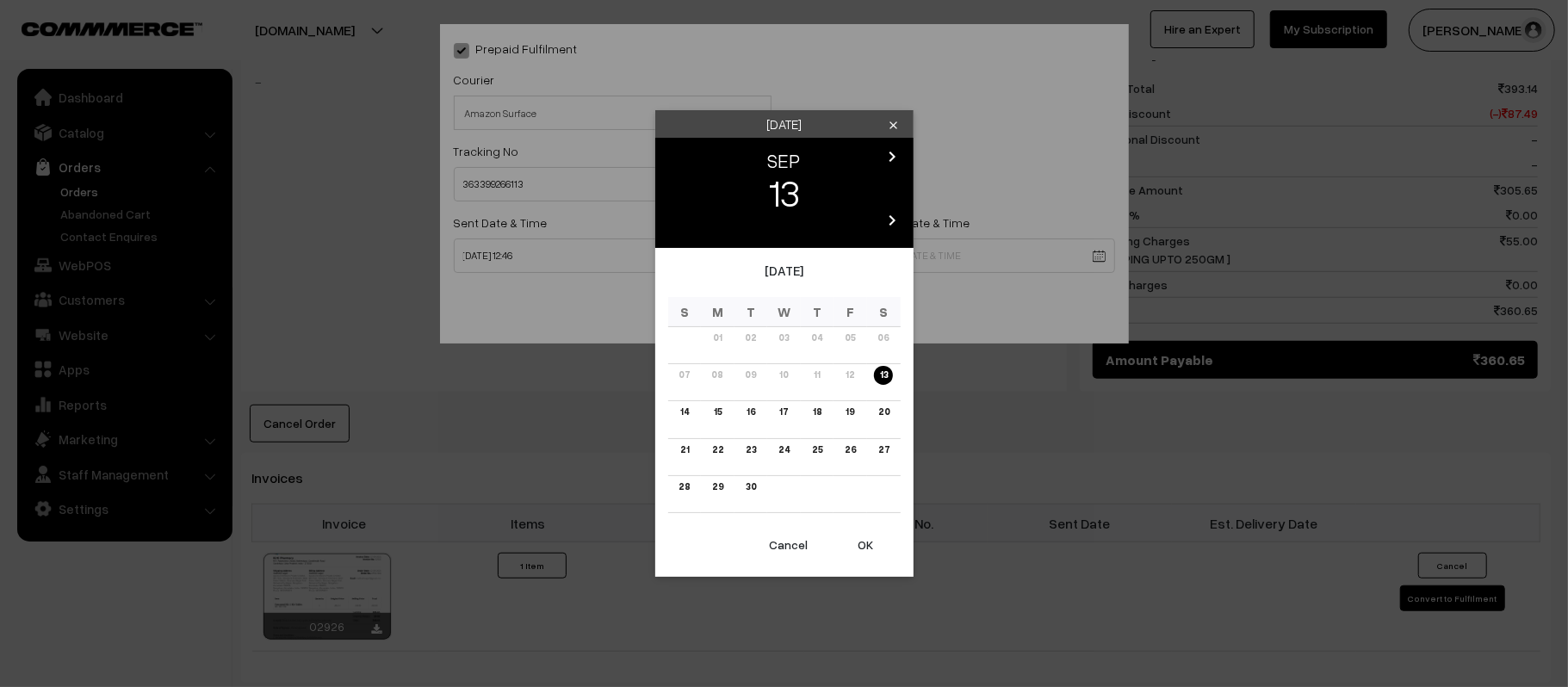
click at [906, 246] on body "Thank you for showing interest. Our team will call you shortly. Close kirtiphar…" at bounding box center [784, 213] width 1568 height 2031
click at [849, 415] on link "19" at bounding box center [849, 412] width 19 height 18
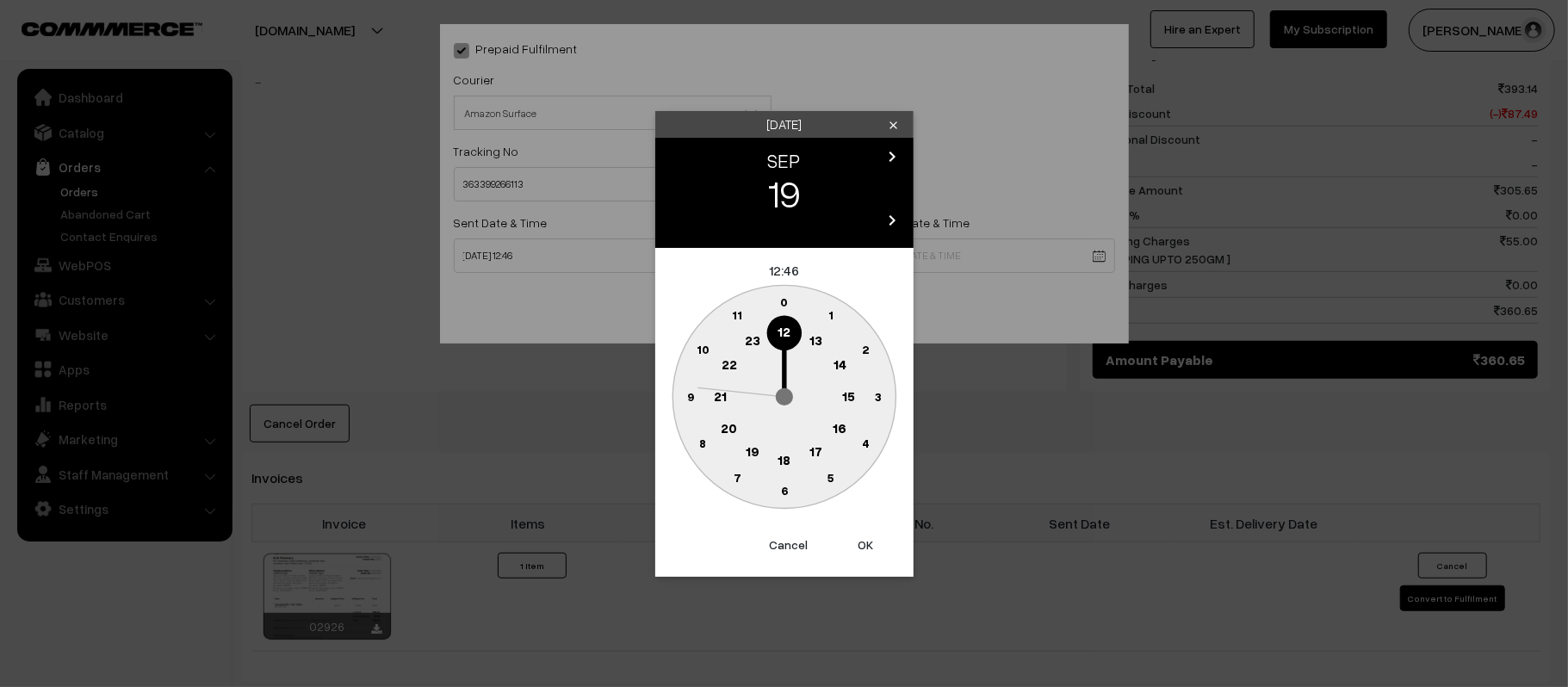
click at [734, 396] on circle at bounding box center [721, 397] width 36 height 36
click at [785, 492] on text "30" at bounding box center [783, 490] width 15 height 15
type input "19-09-2025 21:30"
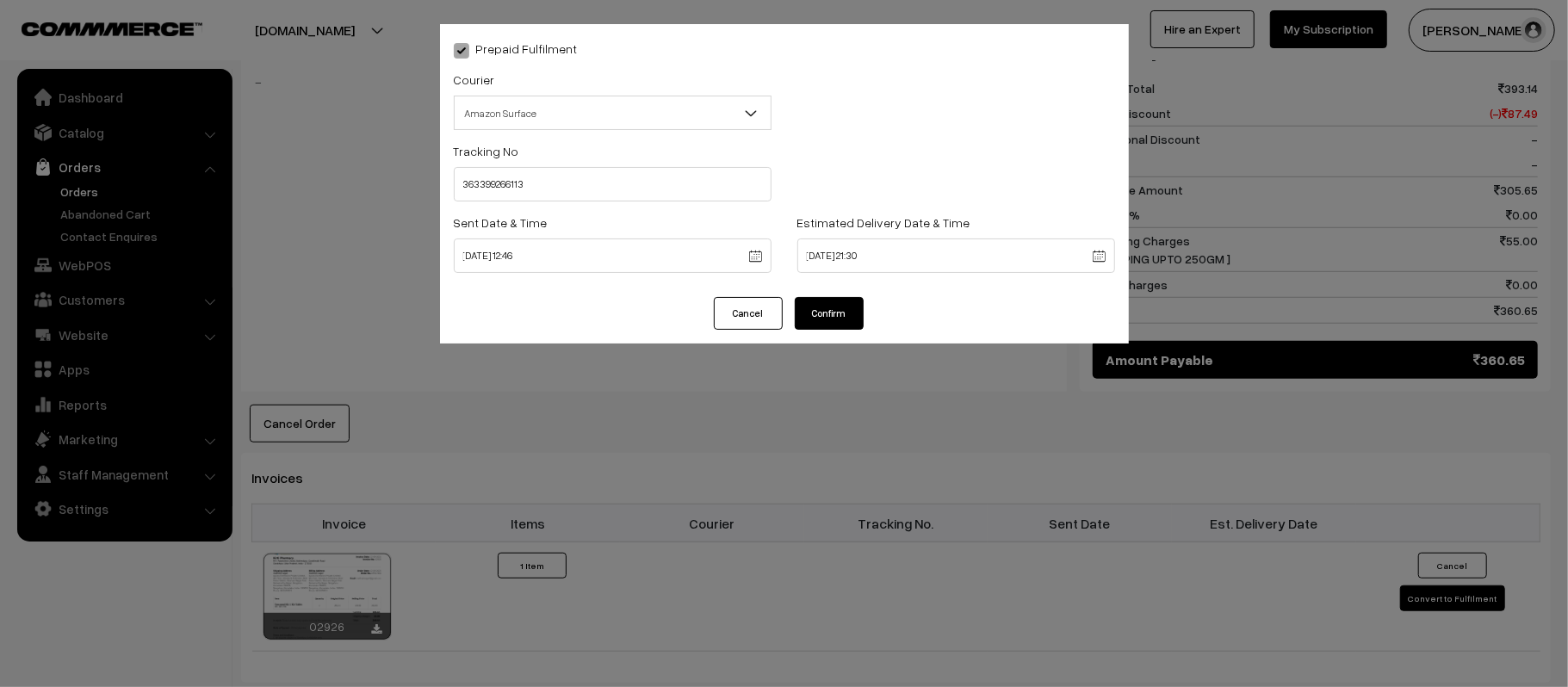
click at [832, 294] on div "Prepaid Fulfilment Courier -- Select -- Shiprocket WareIQ iCarry Delhivery Amaz…" at bounding box center [784, 160] width 689 height 273
click at [837, 301] on button "Confirm" at bounding box center [830, 313] width 69 height 33
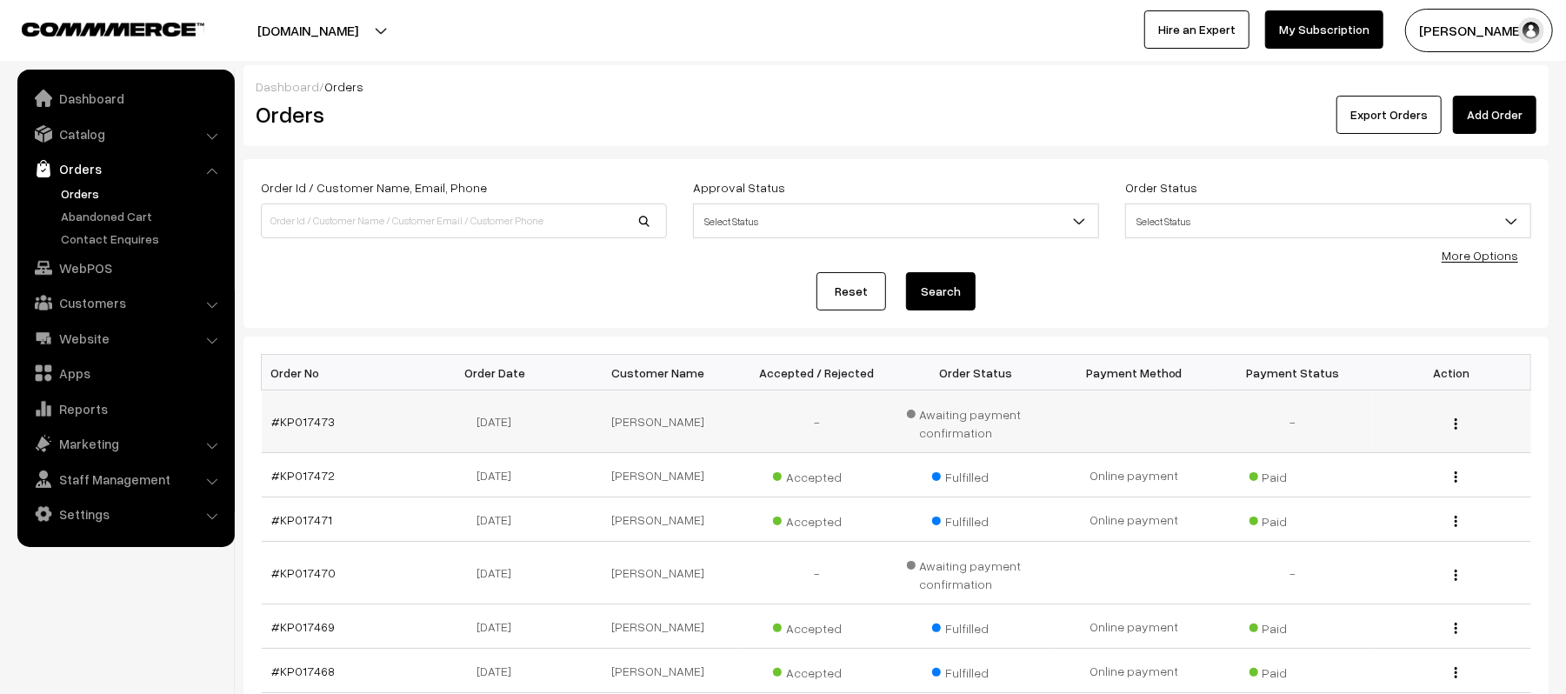
click at [283, 410] on td "#KP017473" at bounding box center [341, 421] width 159 height 63
click at [290, 419] on link "#KP017473" at bounding box center [303, 421] width 63 height 15
click at [71, 195] on link "Orders" at bounding box center [143, 193] width 172 height 18
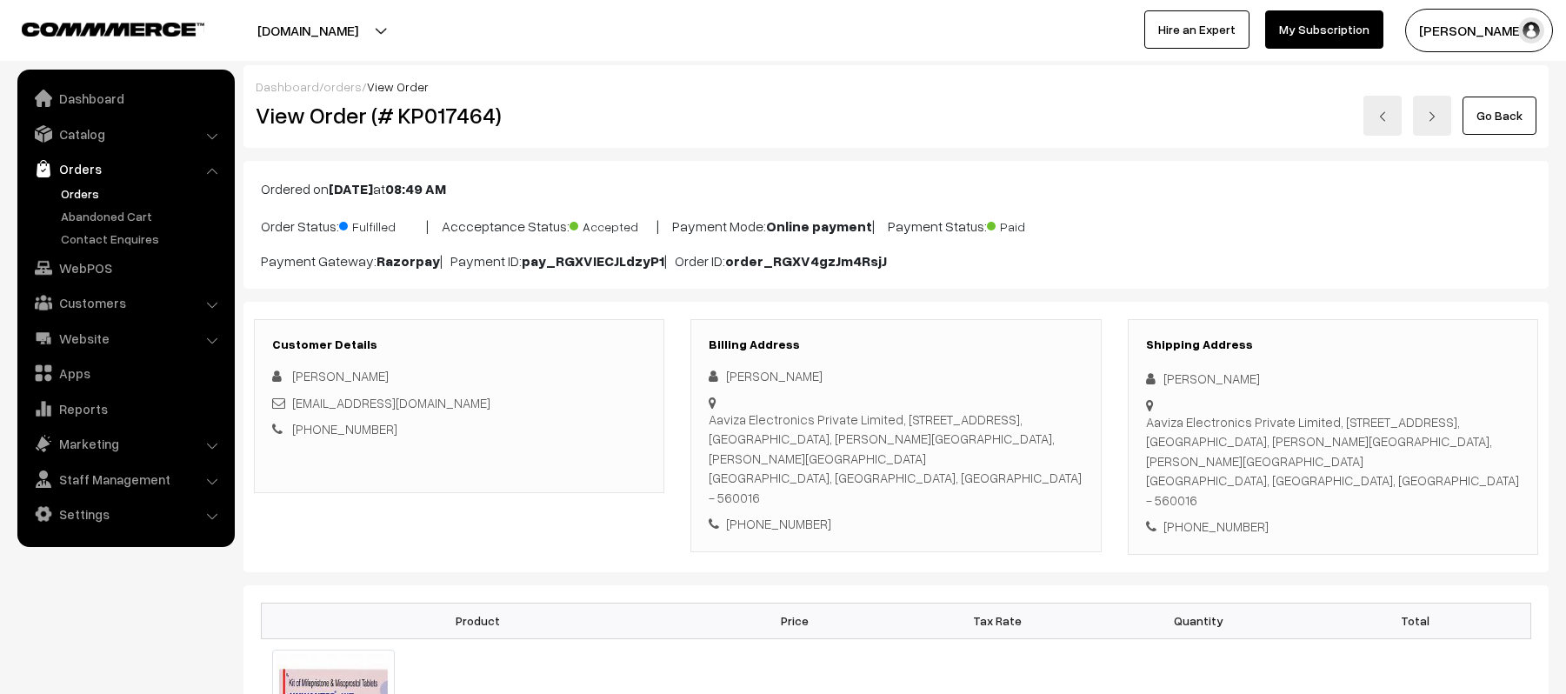
scroll to position [811, 0]
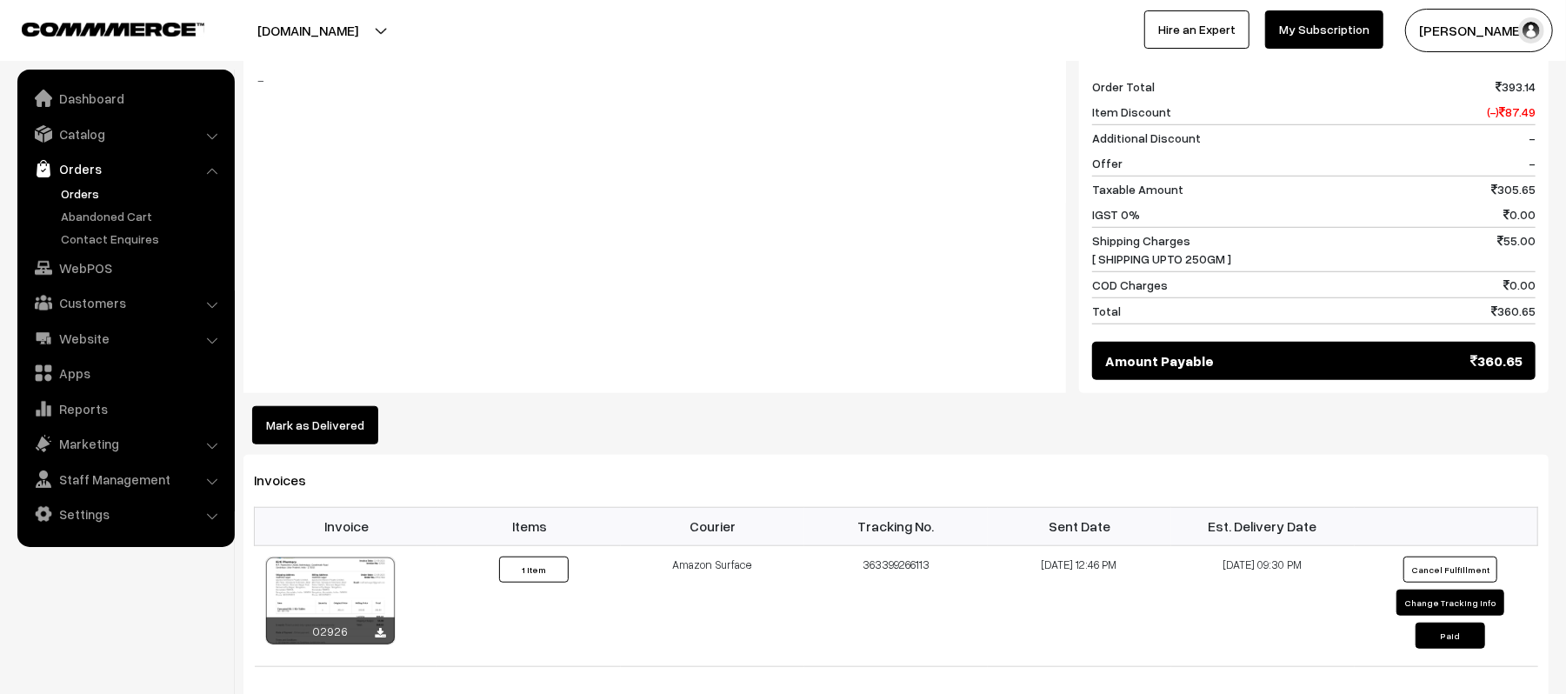
click at [749, 271] on div "Notes -" at bounding box center [655, 212] width 823 height 364
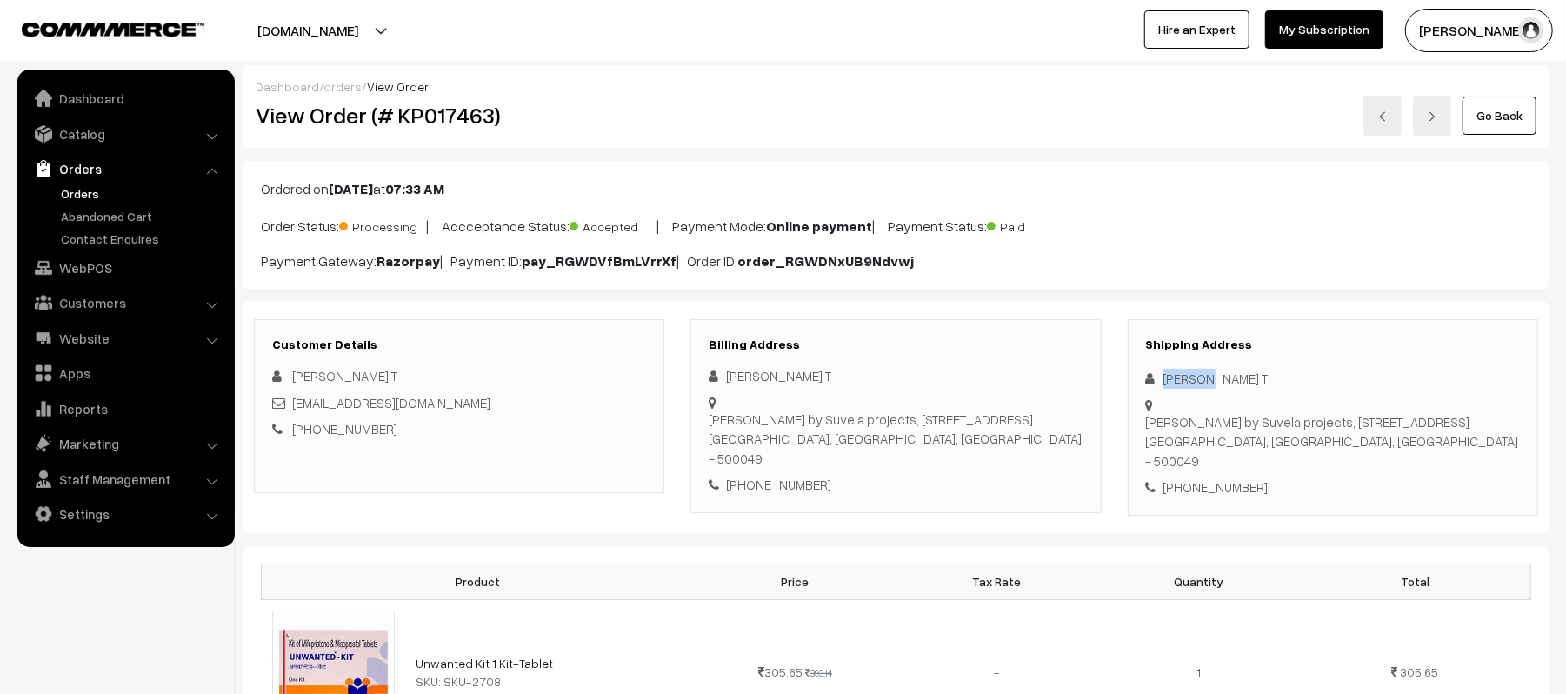
drag, startPoint x: 1215, startPoint y: 380, endPoint x: 1138, endPoint y: 374, distance: 76.8
click at [1138, 374] on div "Shipping Address [PERSON_NAME] T [STREET_ADDRESS] [PHONE_NUMBER]" at bounding box center [1333, 417] width 410 height 197
copy div "[PERSON_NAME] T"
click at [1219, 477] on div "[PHONE_NUMBER]" at bounding box center [1333, 487] width 374 height 20
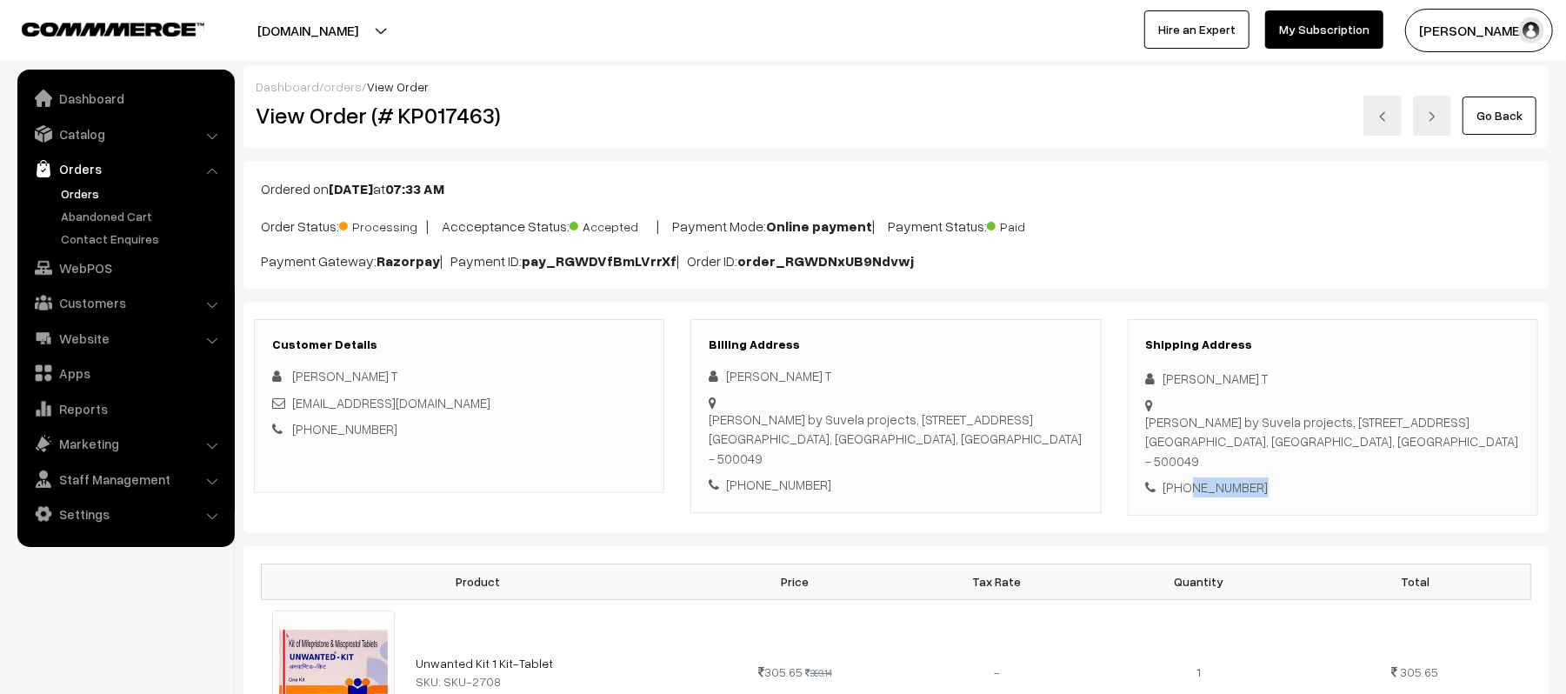
copy div "9844144727"
drag, startPoint x: 443, startPoint y: 398, endPoint x: 296, endPoint y: 404, distance: 147.1
click at [293, 404] on div "[EMAIL_ADDRESS][DOMAIN_NAME]" at bounding box center [459, 403] width 374 height 20
copy link "[EMAIL_ADDRESS][DOMAIN_NAME]"
drag, startPoint x: 1166, startPoint y: 401, endPoint x: 1528, endPoint y: 424, distance: 362.6
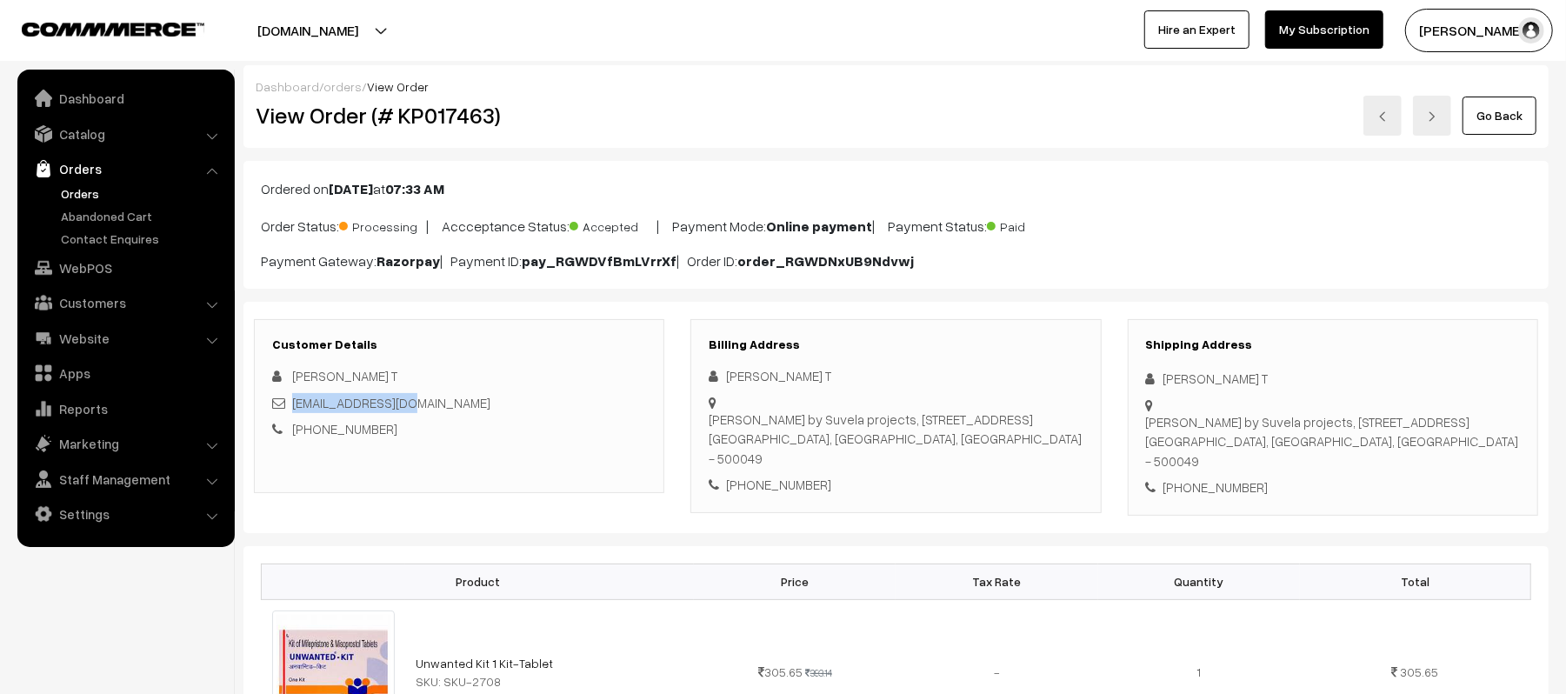
click at [1528, 424] on div "Shipping Address [PERSON_NAME] T [STREET_ADDRESS] [PHONE_NUMBER]" at bounding box center [1333, 417] width 410 height 197
copy div "[PERSON_NAME] by Suvela projects, [STREET_ADDRESS]"
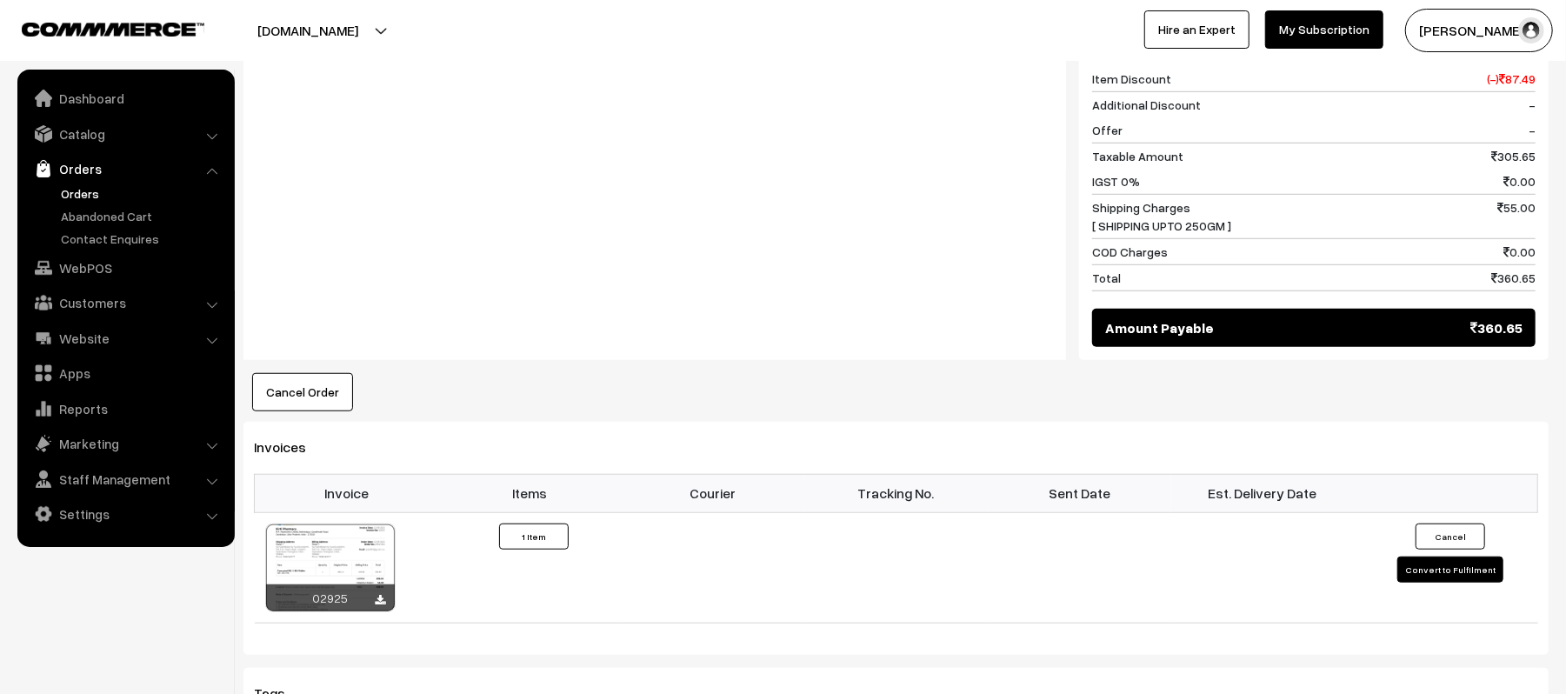
scroll to position [811, 0]
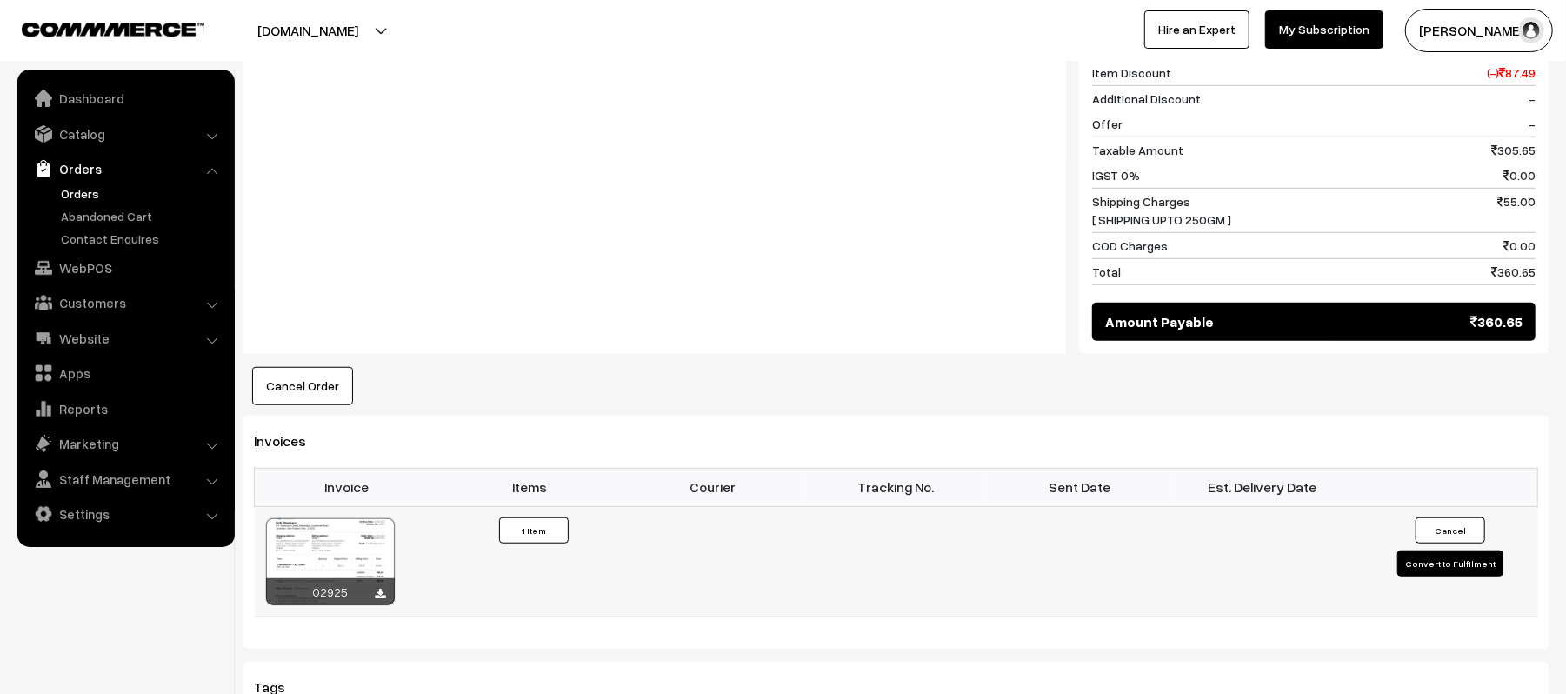
click at [1413, 551] on button "Convert to Fulfilment" at bounding box center [1451, 564] width 106 height 26
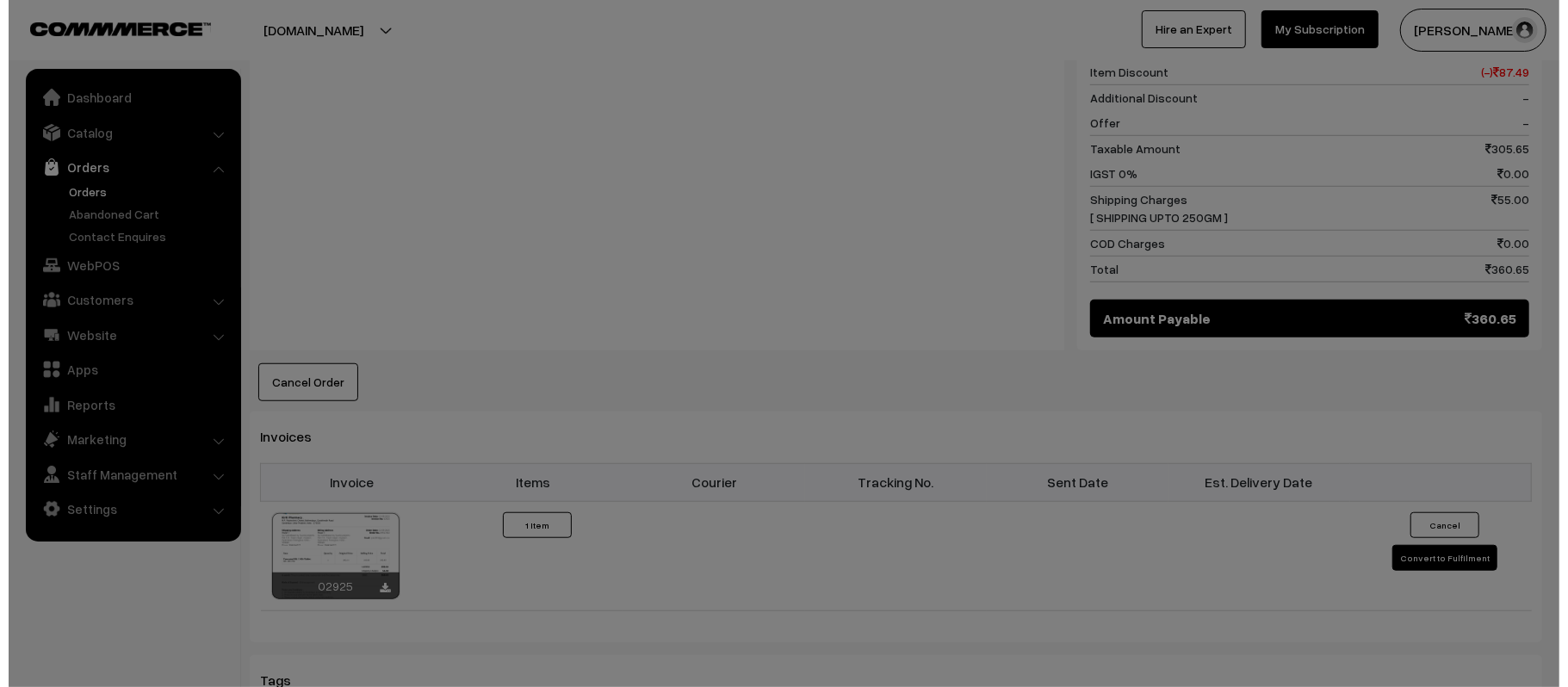
scroll to position [806, 0]
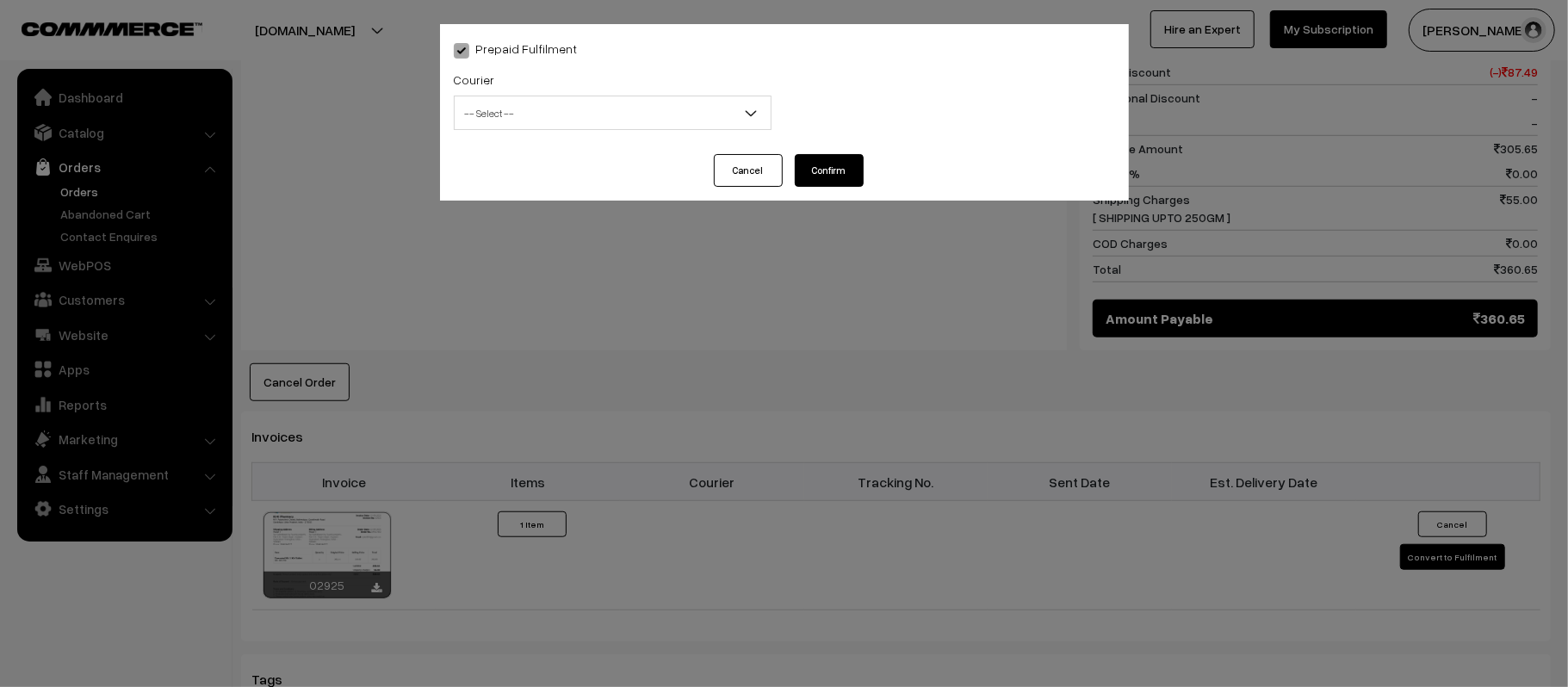
click at [597, 115] on span "-- Select --" at bounding box center [612, 113] width 316 height 30
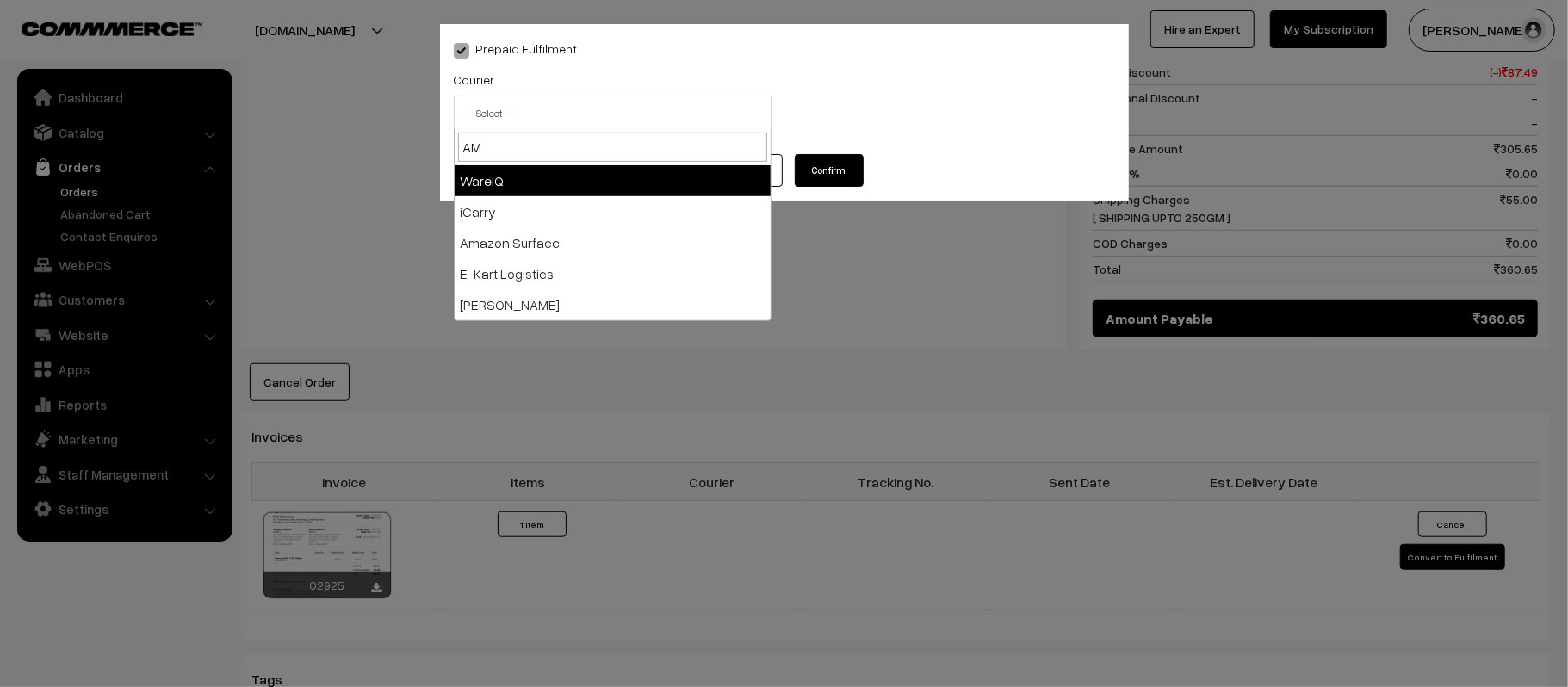
type input "AMA"
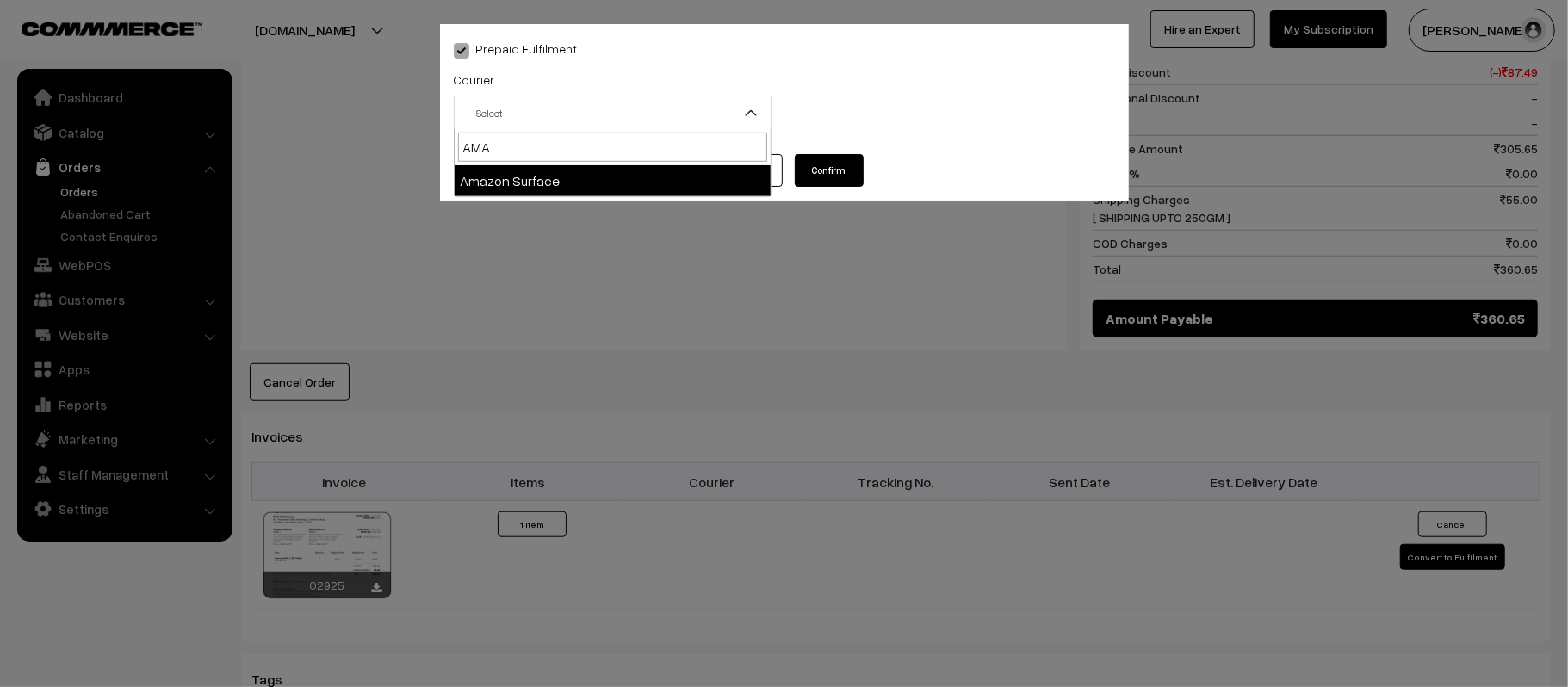
select select "5"
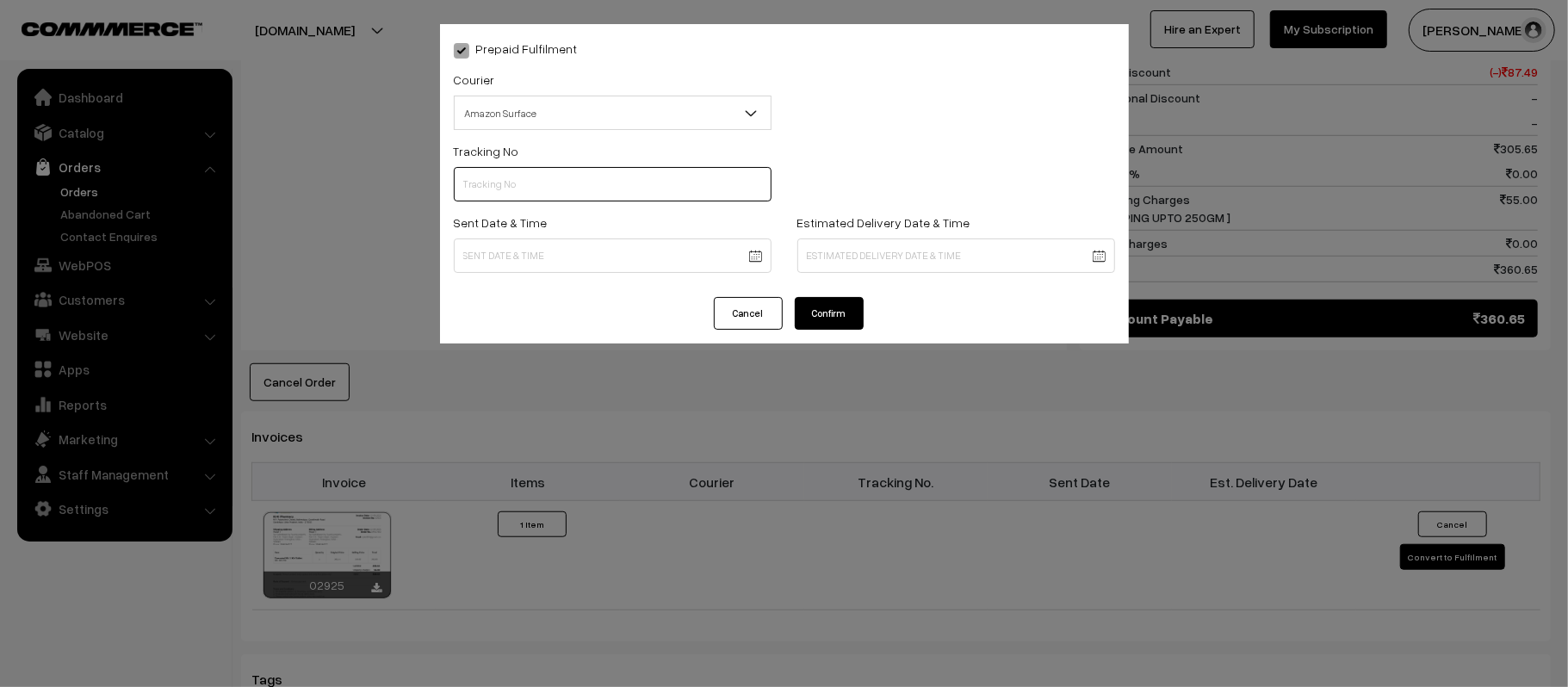
scroll to position [0, 0]
paste input "363399335604"
type input "363399335604"
click at [606, 260] on body "Thank you for showing interest. Our team will call you shortly. Close [DOMAIN_N…" at bounding box center [784, 190] width 1568 height 1992
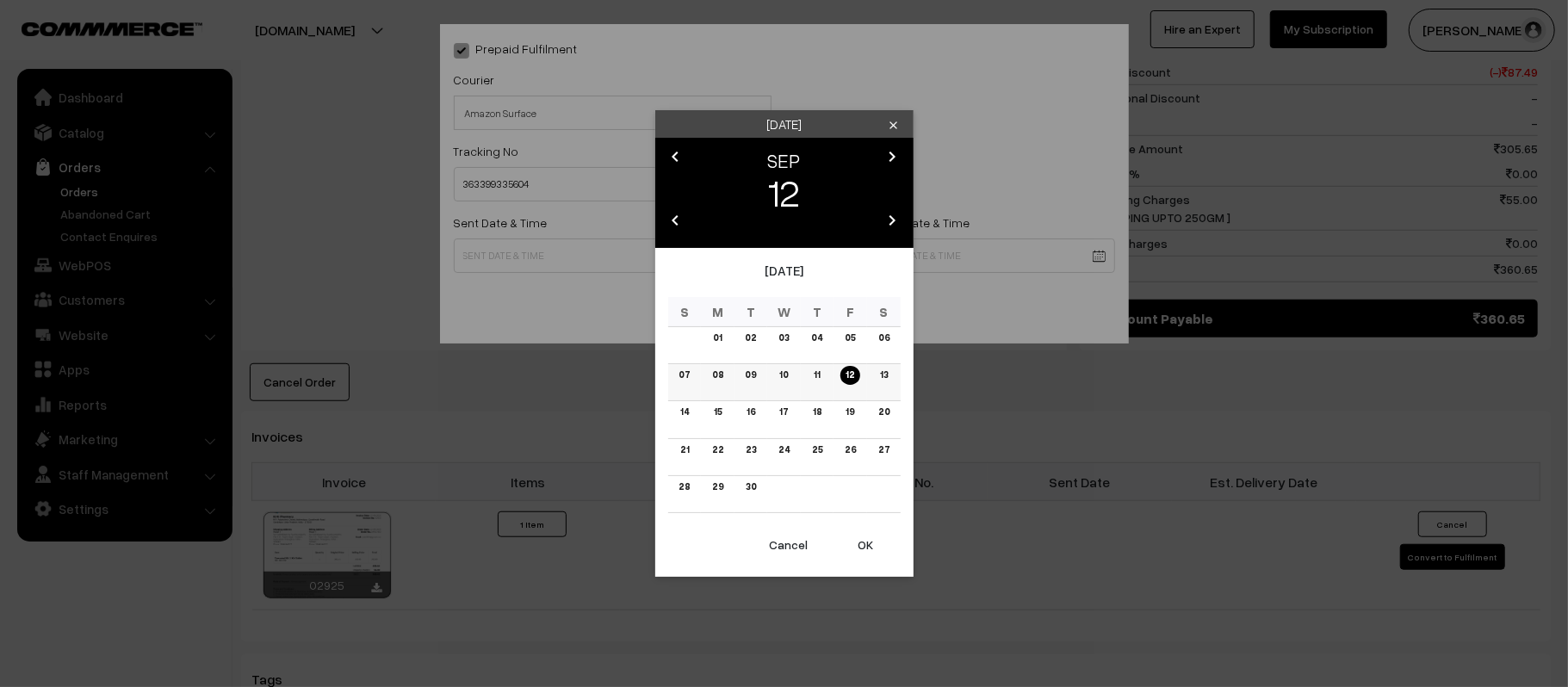
click at [878, 379] on link "13" at bounding box center [883, 375] width 18 height 18
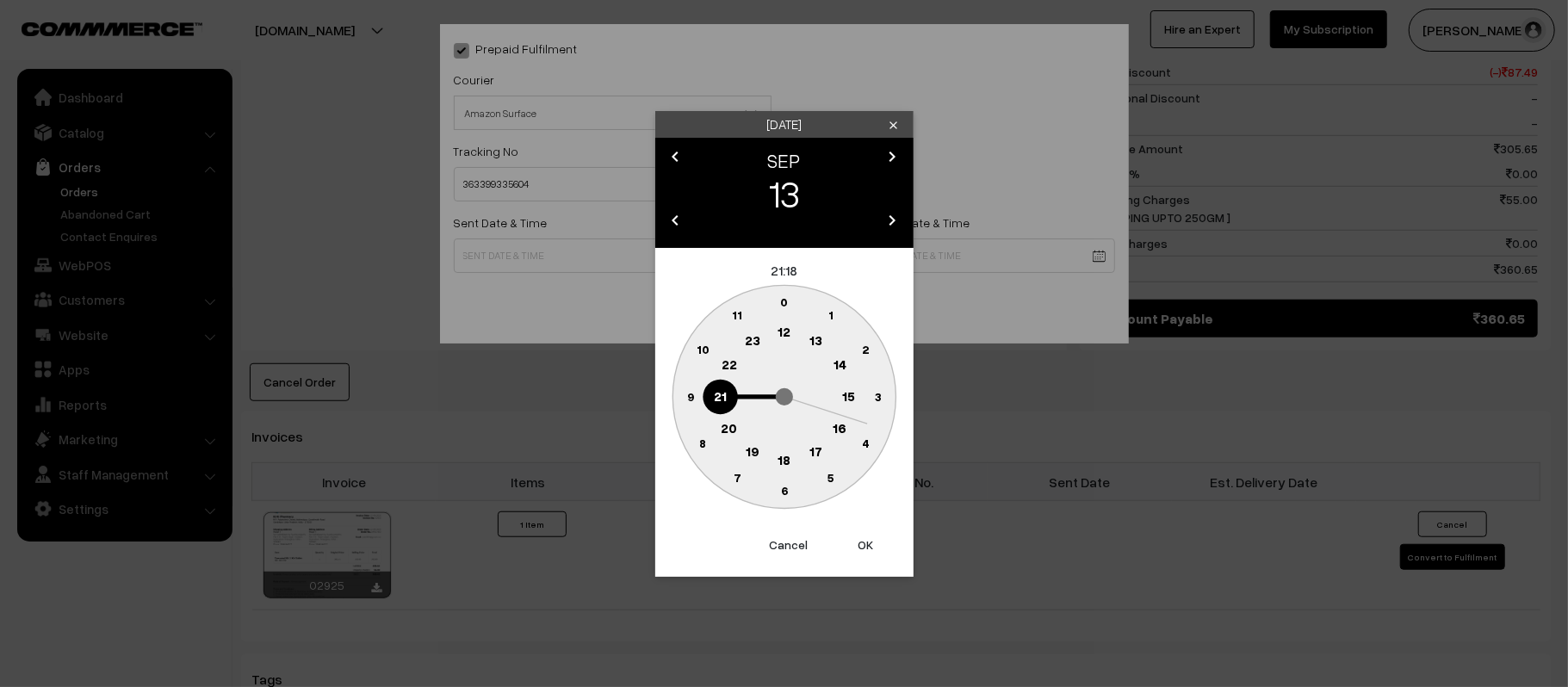
click at [789, 331] on text "12" at bounding box center [783, 332] width 13 height 16
click at [687, 400] on text "45" at bounding box center [690, 395] width 15 height 15
type input "[DATE] 12:45"
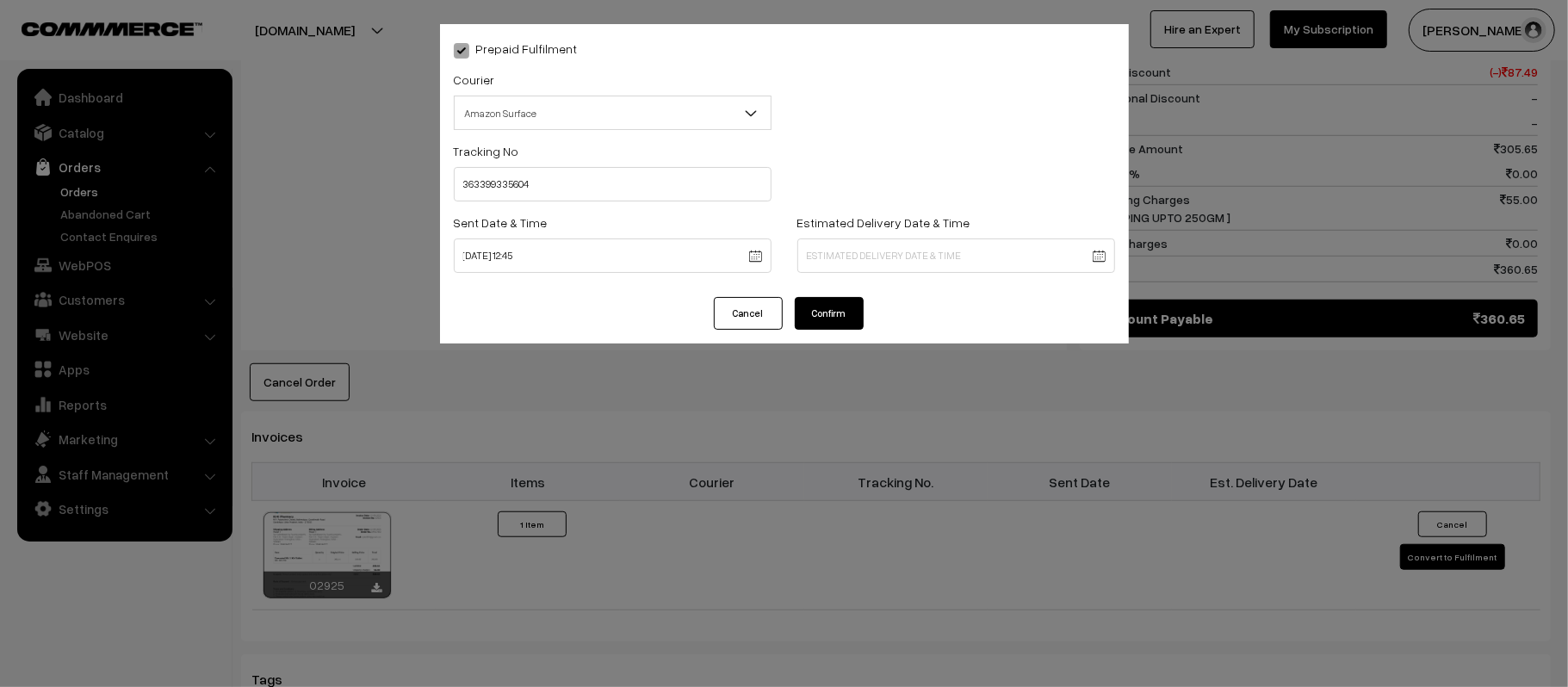
click at [980, 232] on div "Estimated Delivery Date & Time" at bounding box center [955, 243] width 318 height 61
click at [988, 249] on body "Thank you for showing interest. Our team will call you shortly. Close [DOMAIN_N…" at bounding box center [784, 190] width 1568 height 1992
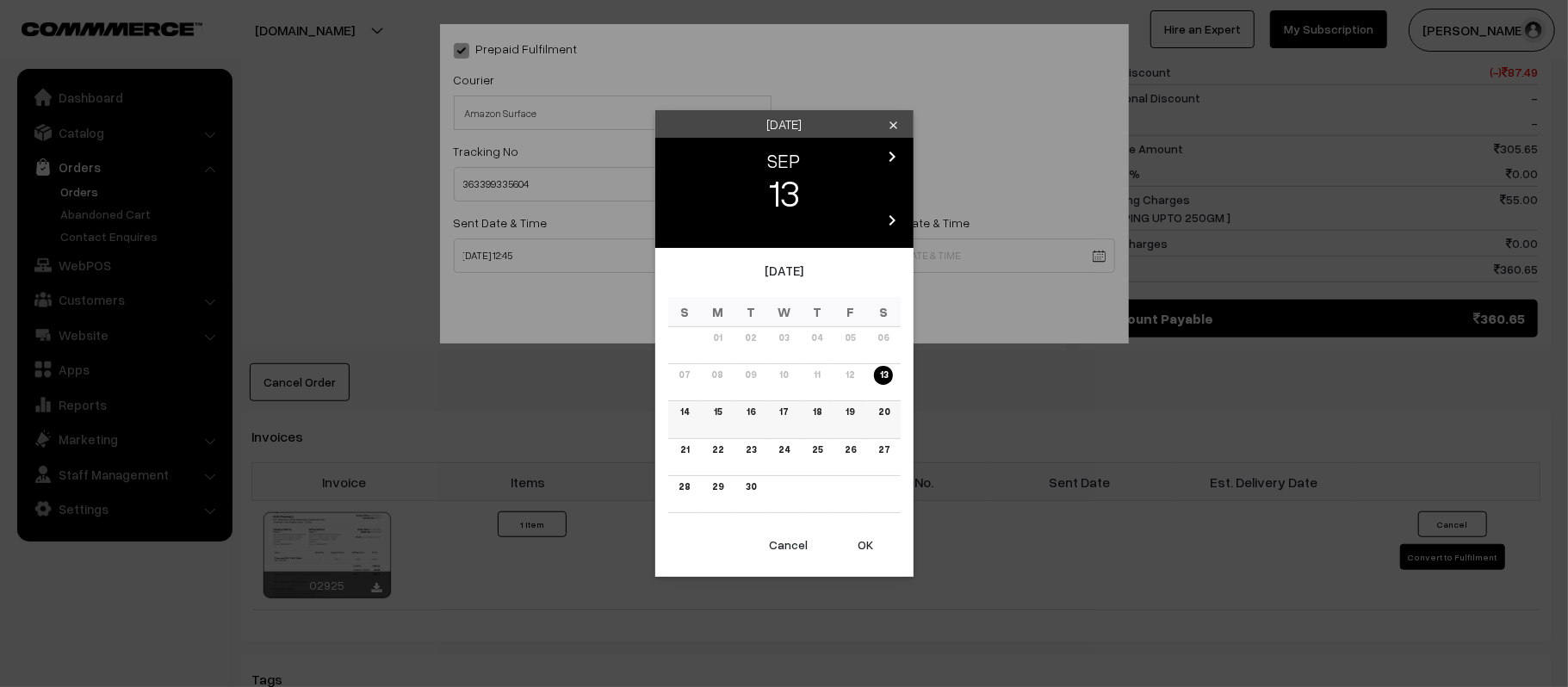
click at [842, 410] on link "19" at bounding box center [849, 412] width 19 height 18
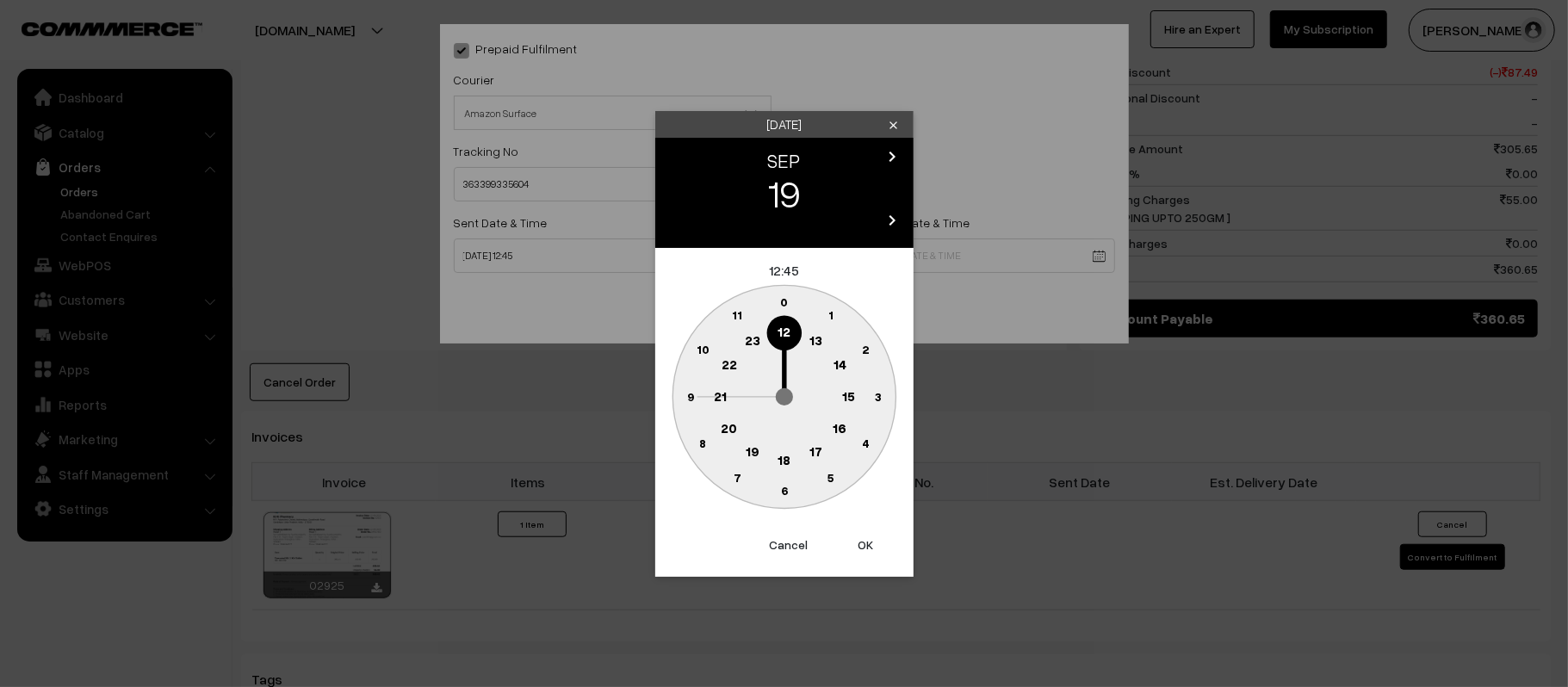
click at [714, 397] on text "21" at bounding box center [720, 395] width 13 height 16
click at [792, 492] on circle at bounding box center [784, 491] width 36 height 36
type input "[DATE] 21:30"
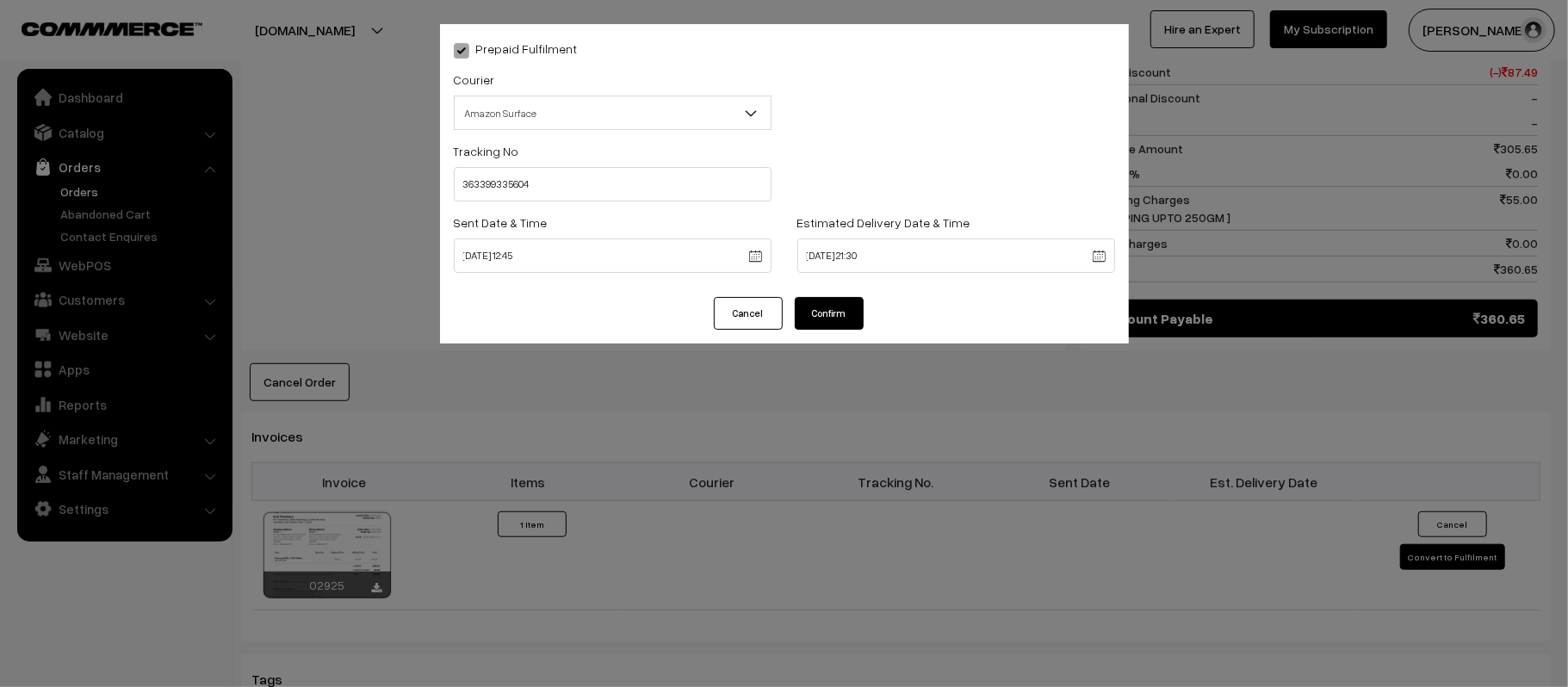
click at [830, 290] on div "Prepaid Fulfilment Courier -- Select -- Shiprocket WareIQ iCarry Delhivery Amaz…" at bounding box center [784, 160] width 689 height 273
click at [834, 310] on button "Confirm" at bounding box center [830, 313] width 69 height 33
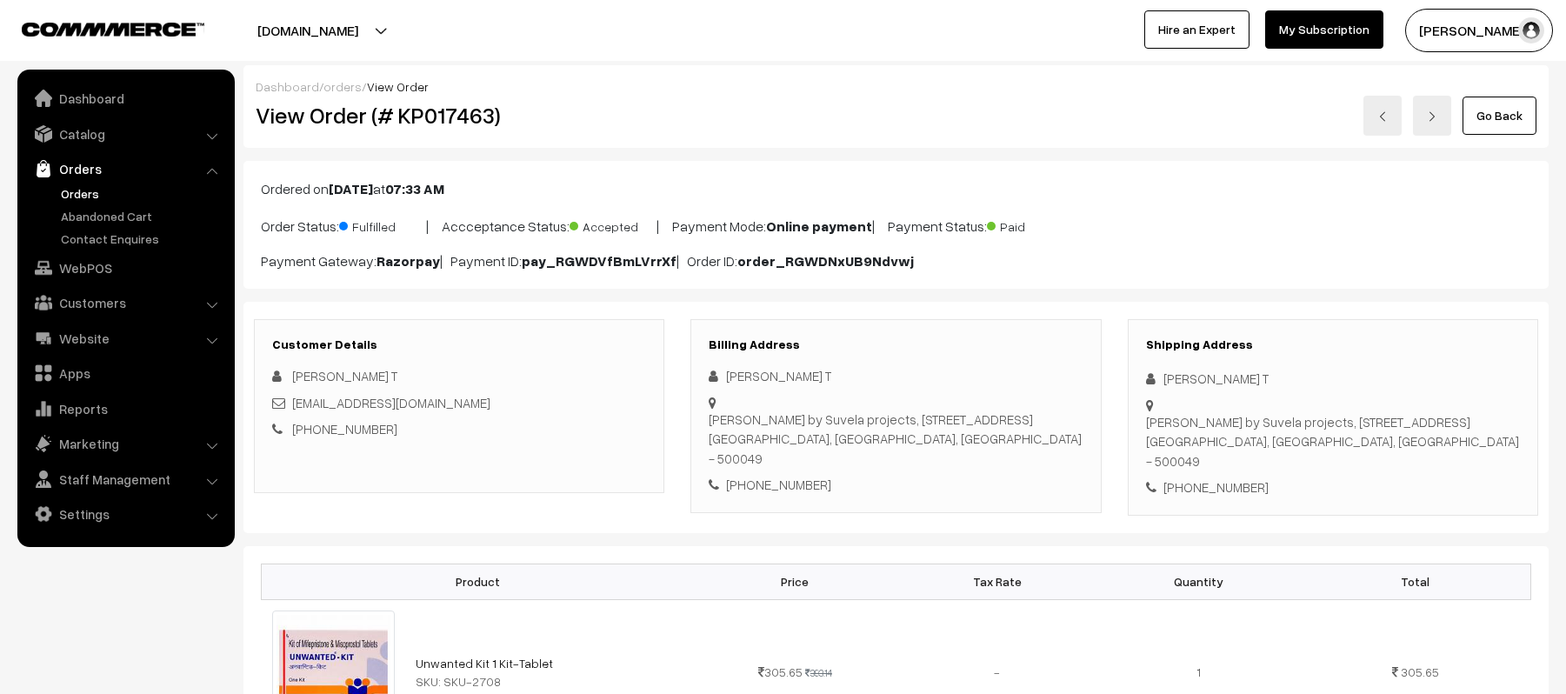
scroll to position [811, 0]
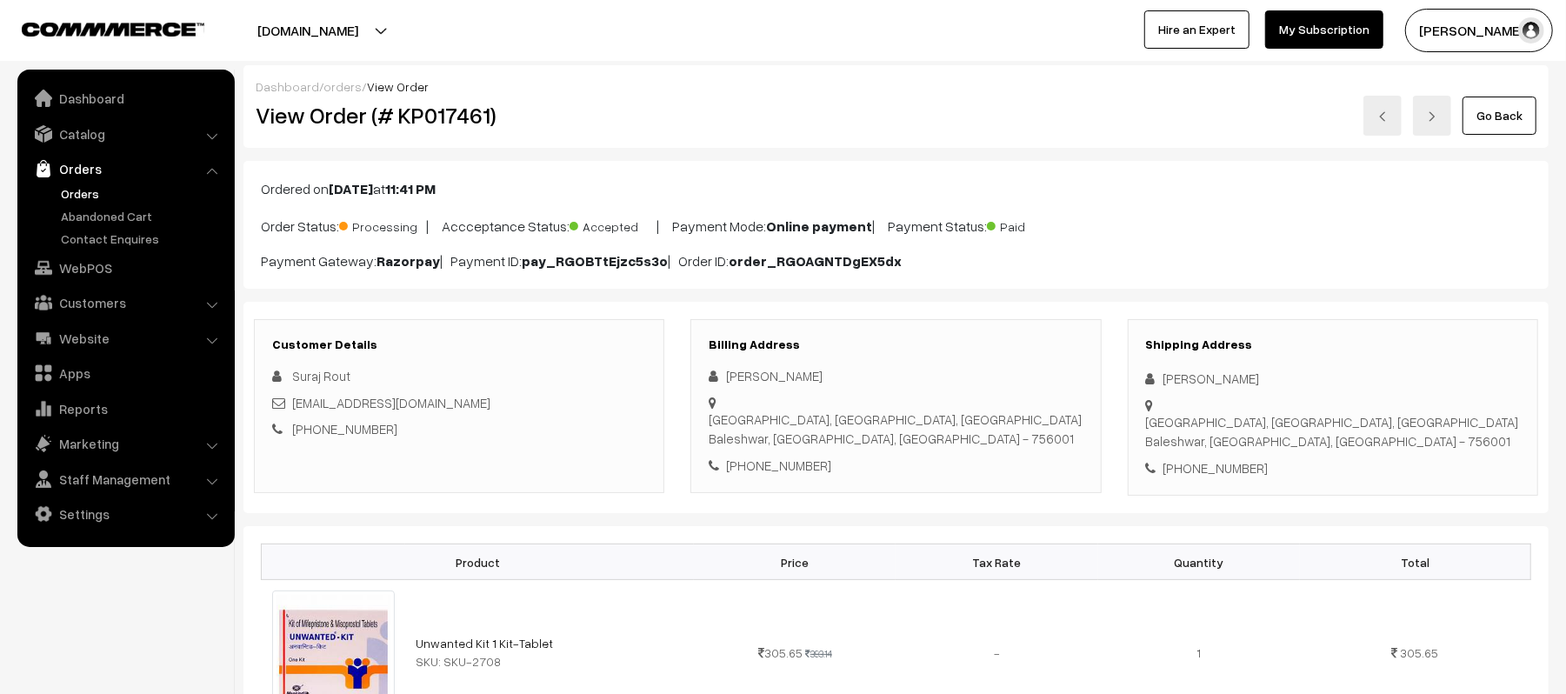
drag, startPoint x: 1244, startPoint y: 369, endPoint x: 1092, endPoint y: 372, distance: 151.4
click at [1092, 372] on div "Customer Details Suraj Rout surajkumarrout2@gmail.com +91 8260505447 Billing Ad…" at bounding box center [896, 407] width 1311 height 177
click at [1305, 384] on div "[PERSON_NAME]" at bounding box center [1333, 379] width 374 height 20
drag, startPoint x: 1264, startPoint y: 383, endPoint x: 1153, endPoint y: 386, distance: 110.5
click at [1153, 386] on div "Jyoti Mallick" at bounding box center [1333, 379] width 374 height 20
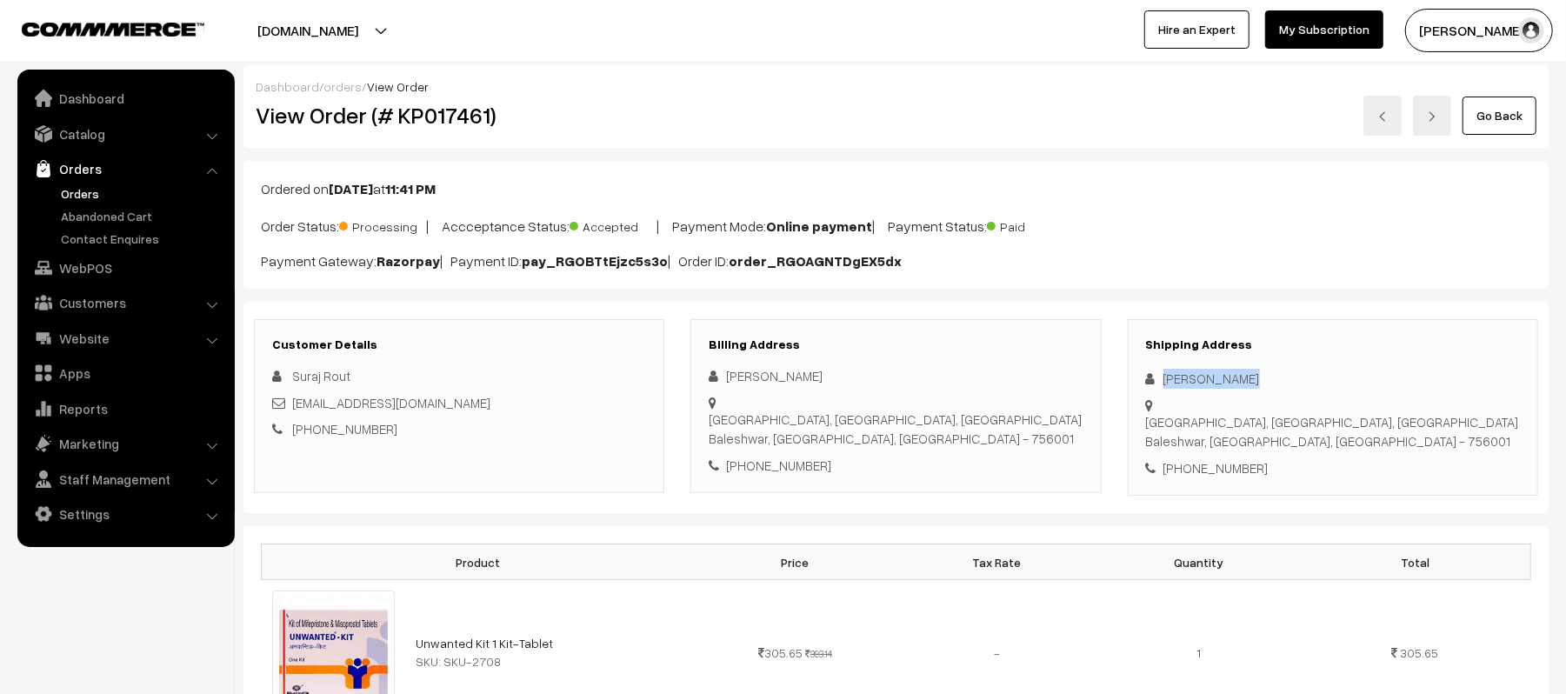
copy div "Jyoti Mallick"
click at [1230, 459] on div "+91 7325825706" at bounding box center [1333, 468] width 374 height 20
copy div "7325825706"
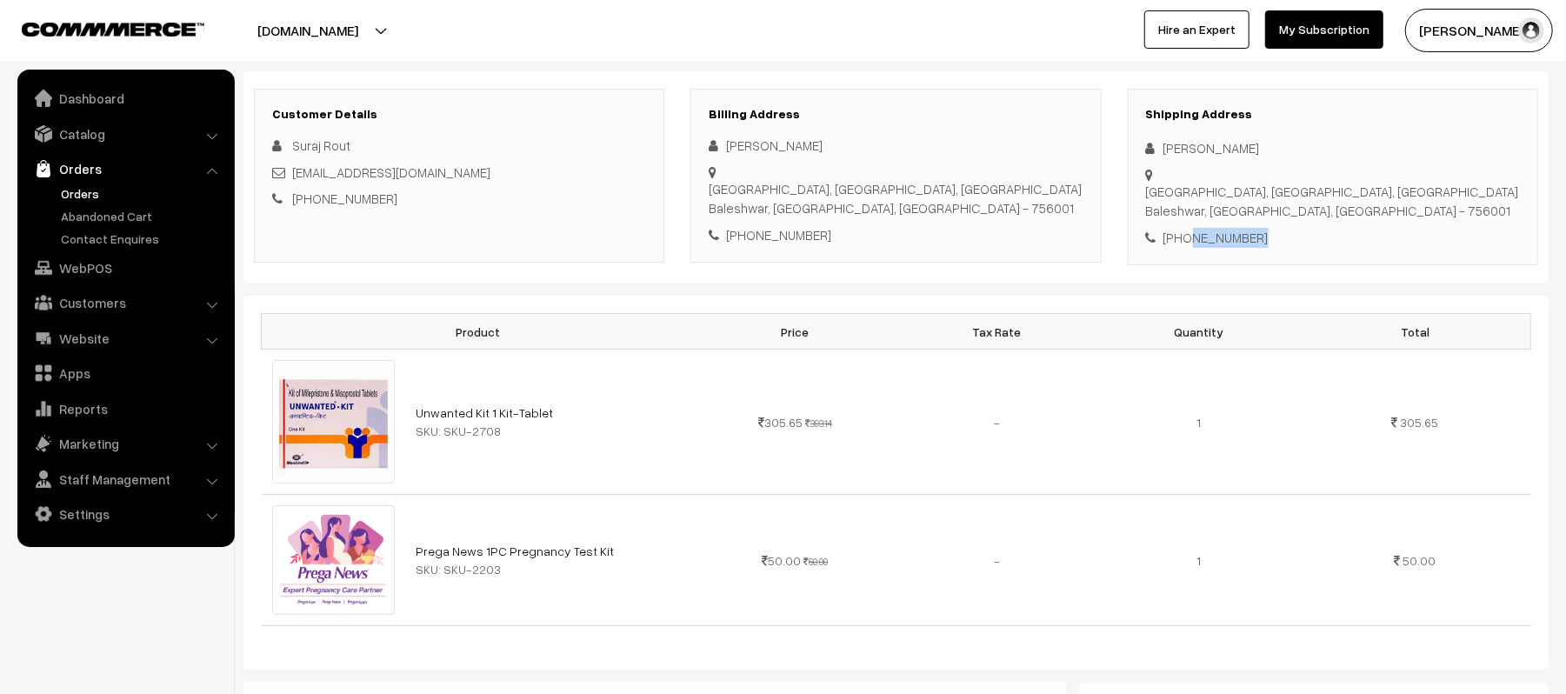
scroll to position [231, 0]
drag, startPoint x: 428, startPoint y: 195, endPoint x: 314, endPoint y: 203, distance: 114.2
click at [314, 203] on div "+91 8260505447" at bounding box center [459, 198] width 374 height 20
copy link "8260505447"
drag, startPoint x: 1163, startPoint y: 174, endPoint x: 1413, endPoint y: 184, distance: 250.7
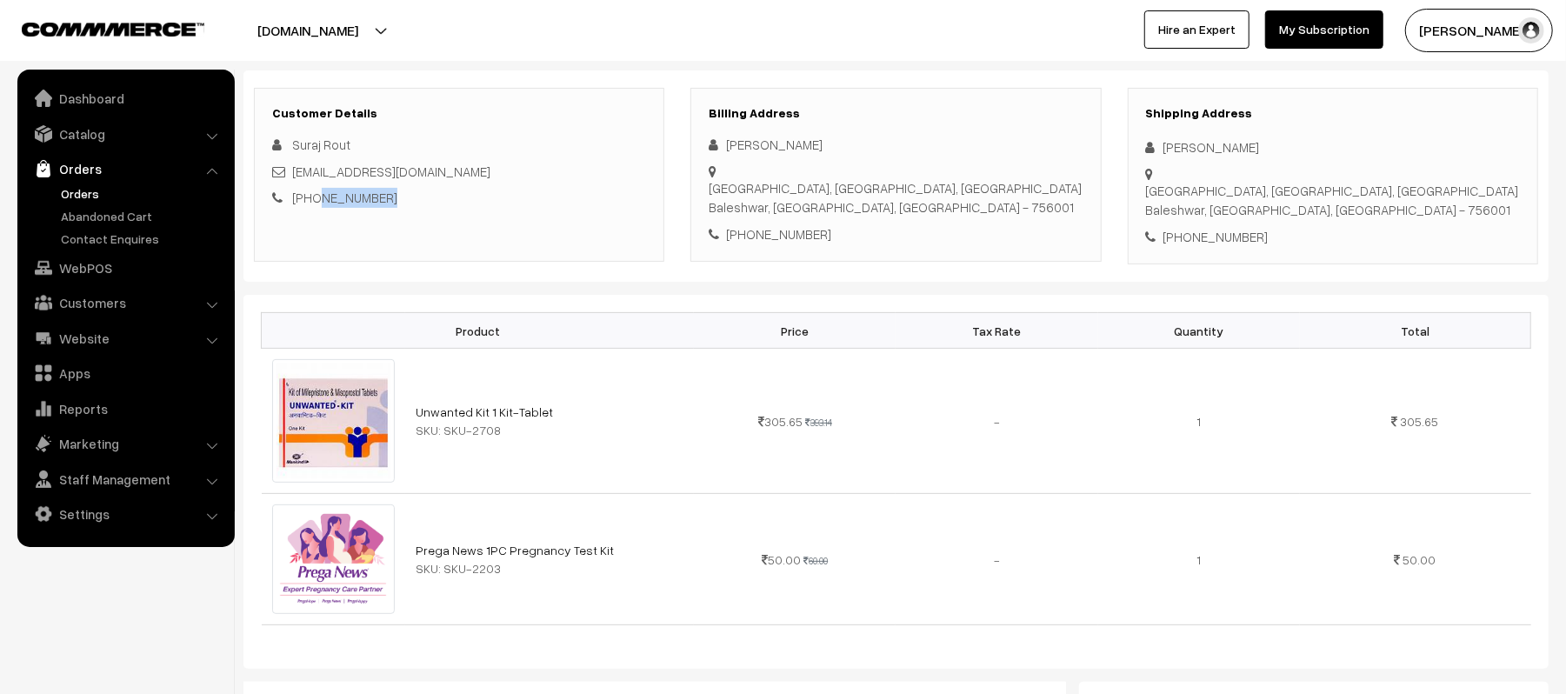
click at [1413, 184] on div "Shipping Address Jyoti Mallick Issaneswar temple, ITI square, Fm nagar Baleshwa…" at bounding box center [1333, 176] width 410 height 177
copy div "Issaneswar temple, ITI square, Fm nagar Baleshwar, Odisha, India - 756001"
drag, startPoint x: 460, startPoint y: 169, endPoint x: 292, endPoint y: 167, distance: 167.9
click at [292, 167] on div "surajkumarrout2@gmail.com" at bounding box center [459, 172] width 374 height 20
copy link "surajkumarrout2@gmail.com"
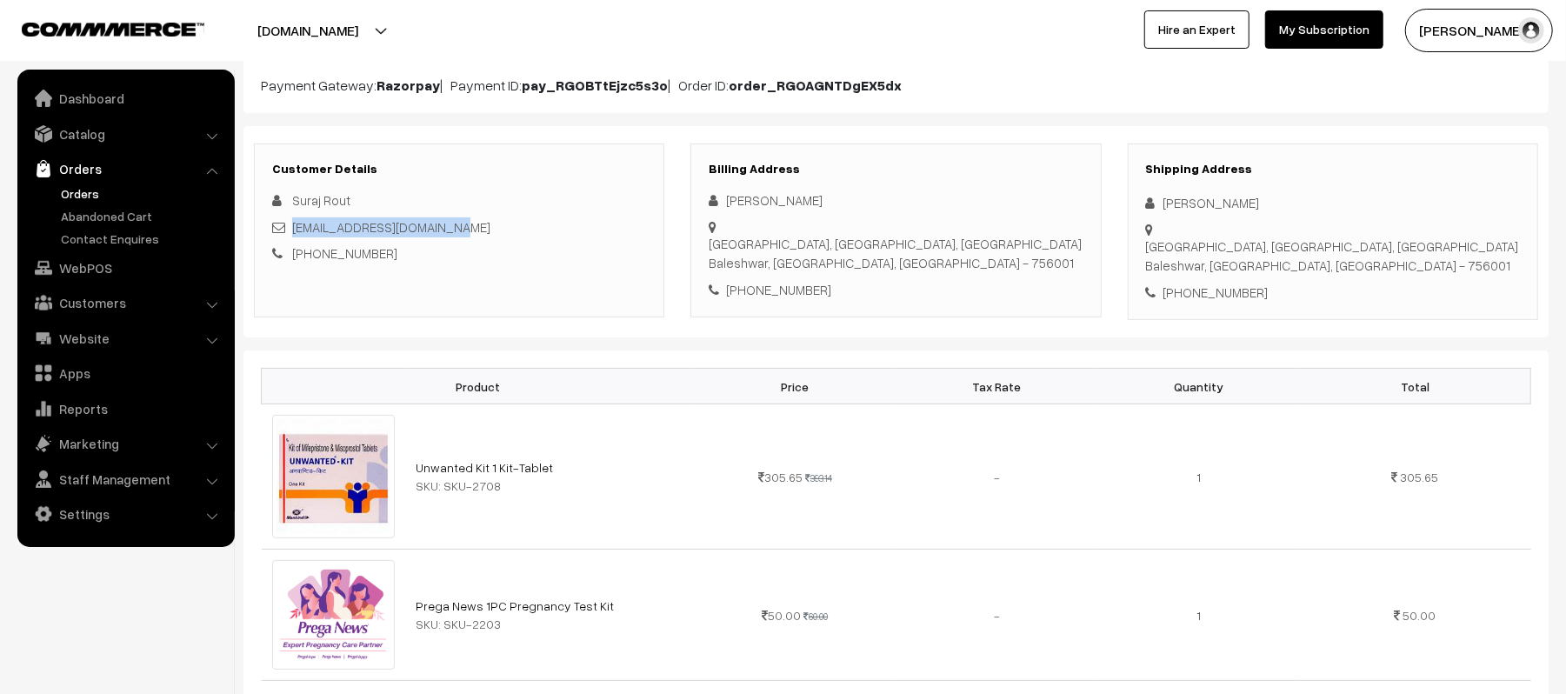
scroll to position [696, 0]
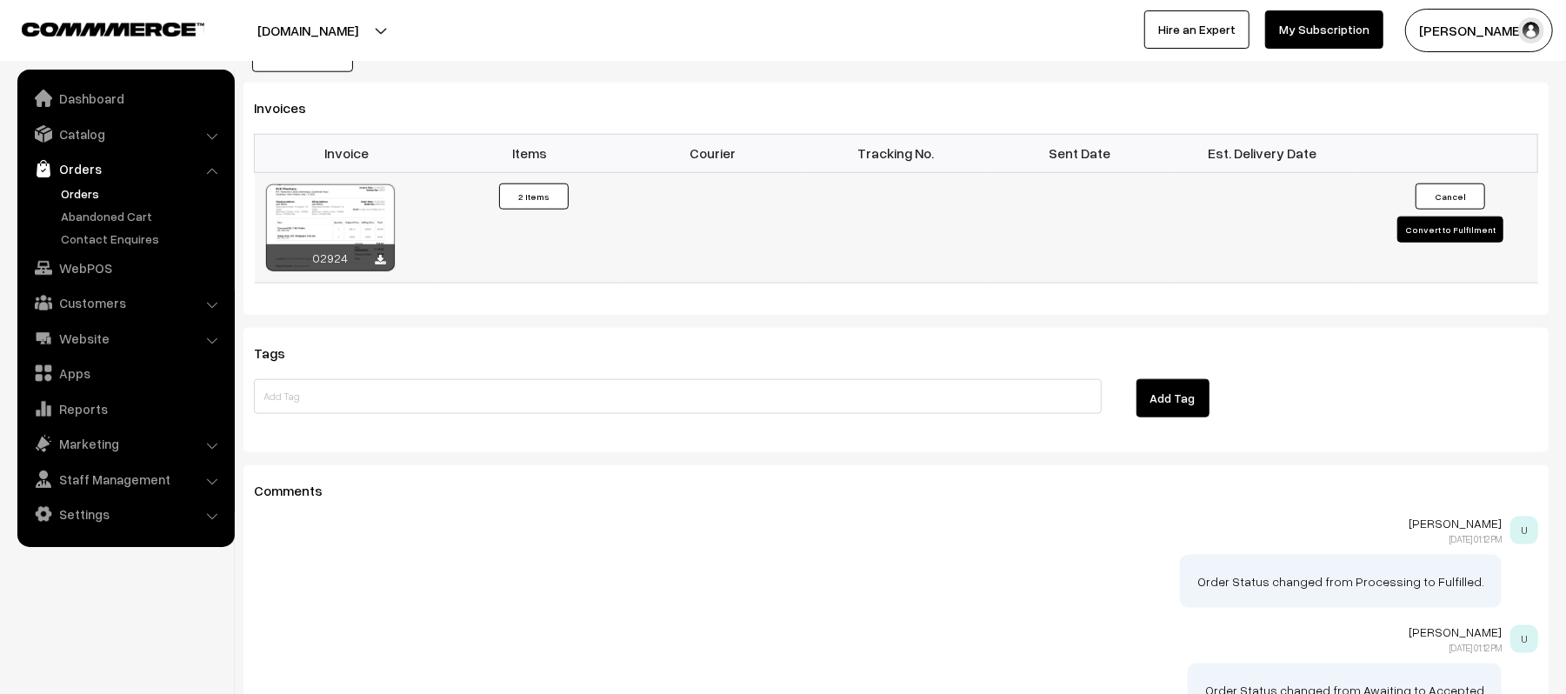
click at [1448, 234] on button "Convert to Fulfilment" at bounding box center [1451, 230] width 106 height 26
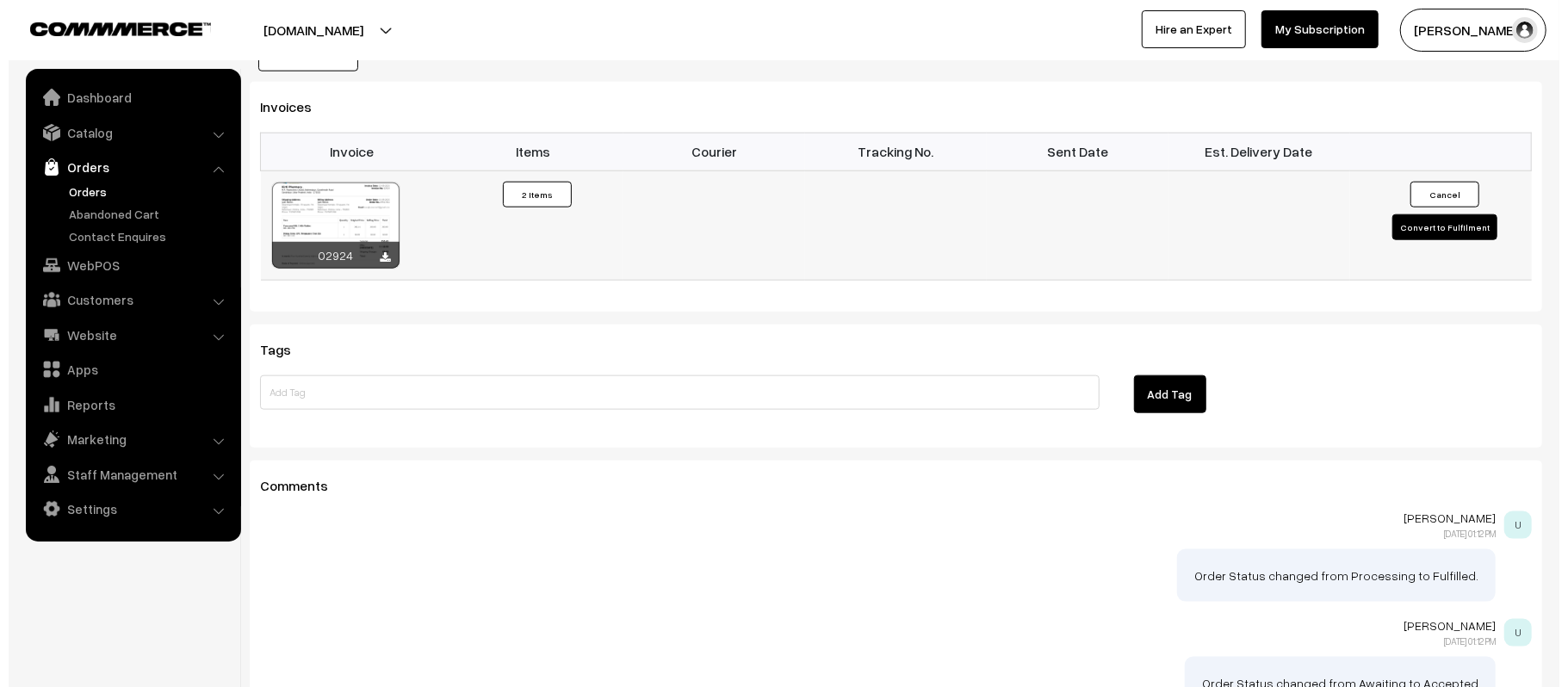
scroll to position [1267, 0]
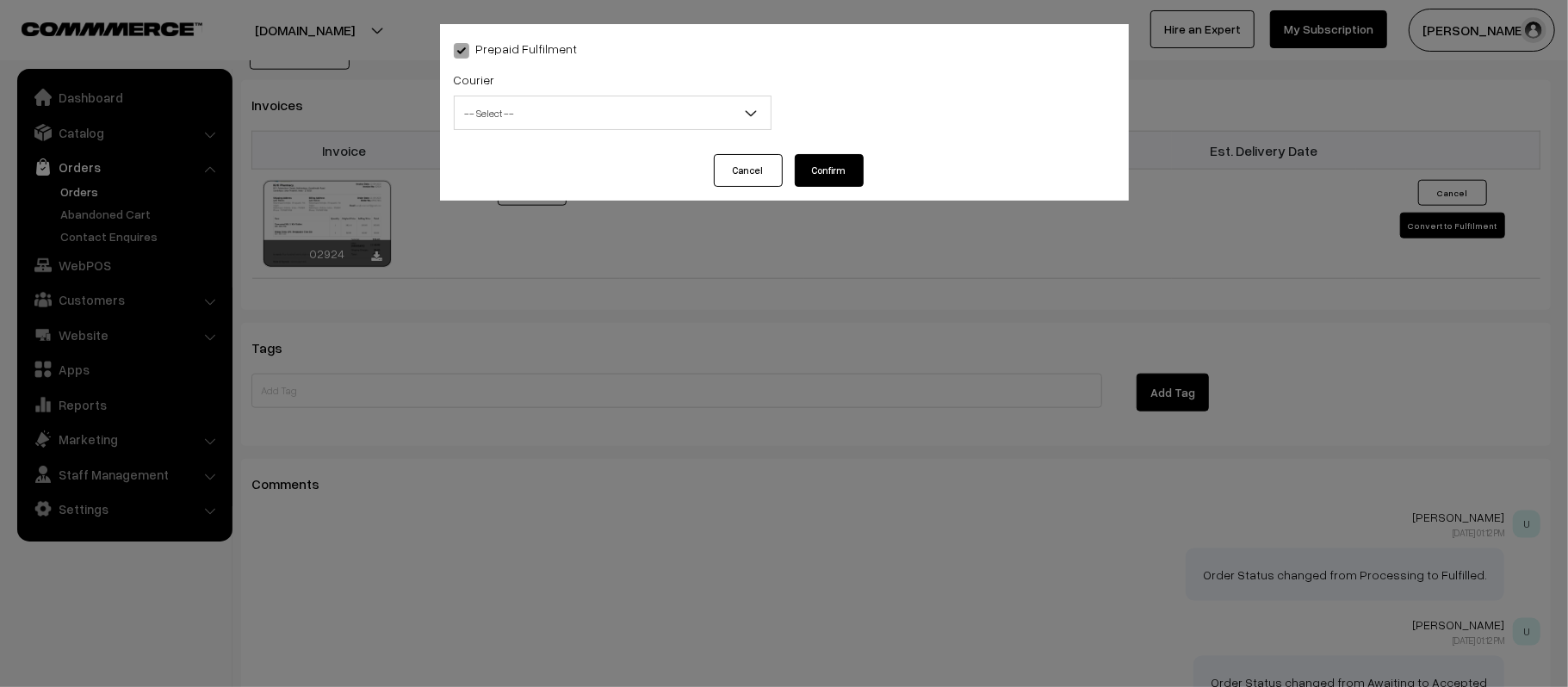
click at [536, 109] on span "-- Select --" at bounding box center [612, 113] width 316 height 30
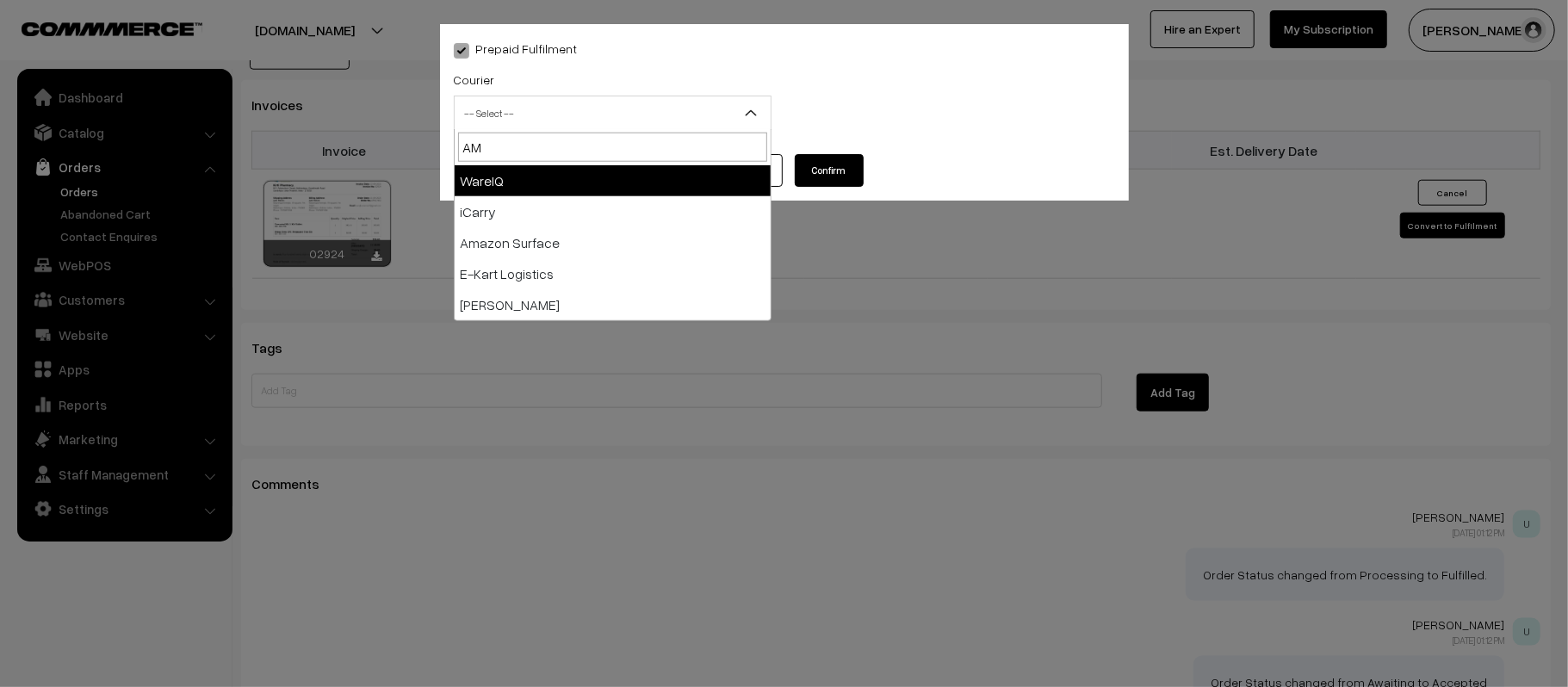
type input "AMA"
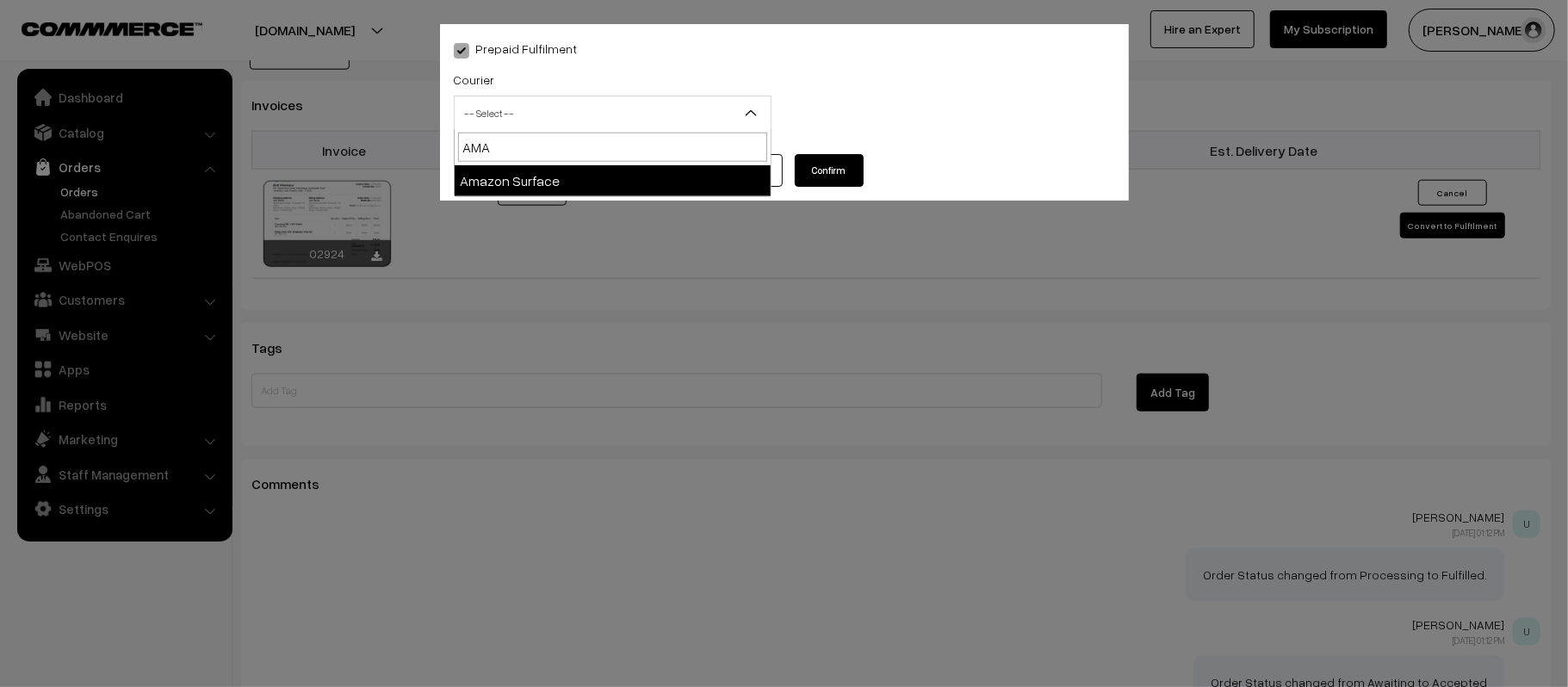
select select "5"
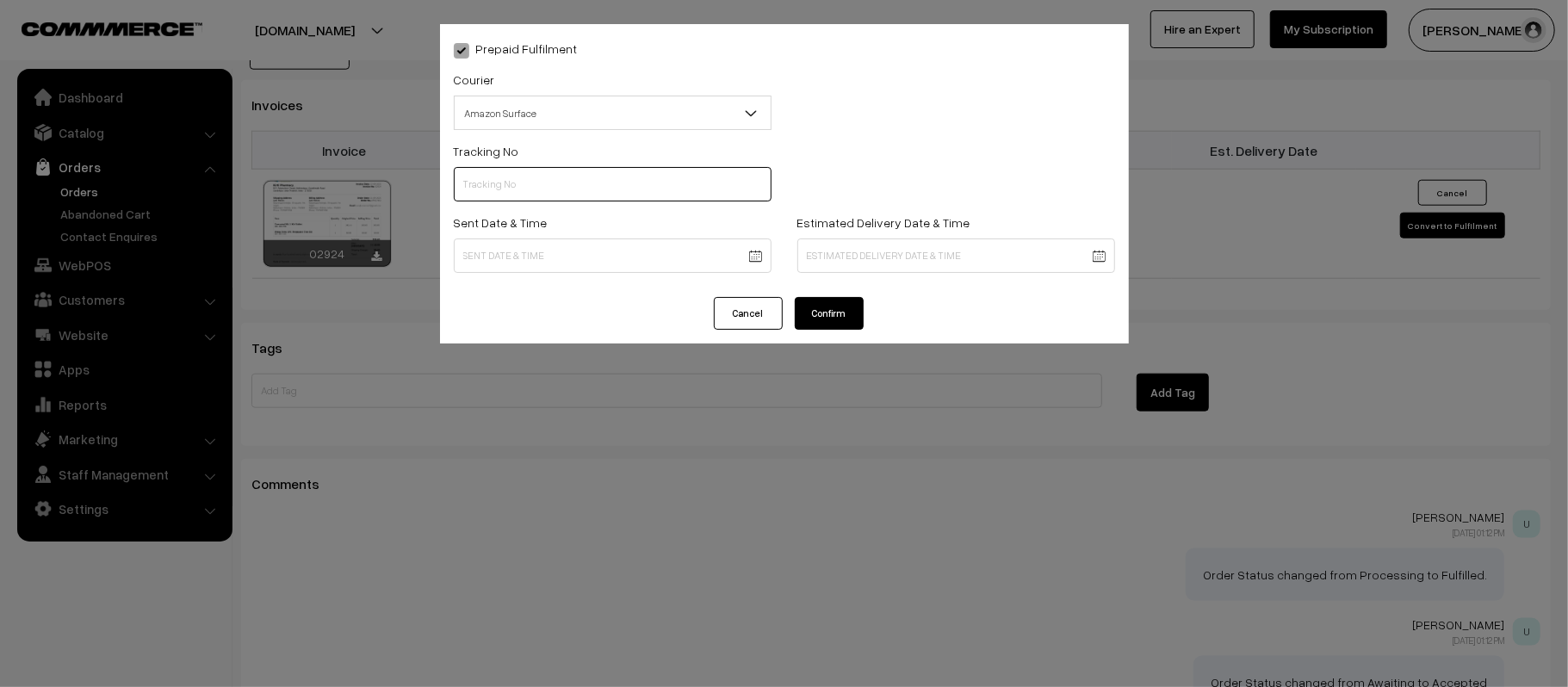
click at [526, 190] on input "text" at bounding box center [612, 184] width 318 height 35
paste input "363399380161"
type input "36339938016"
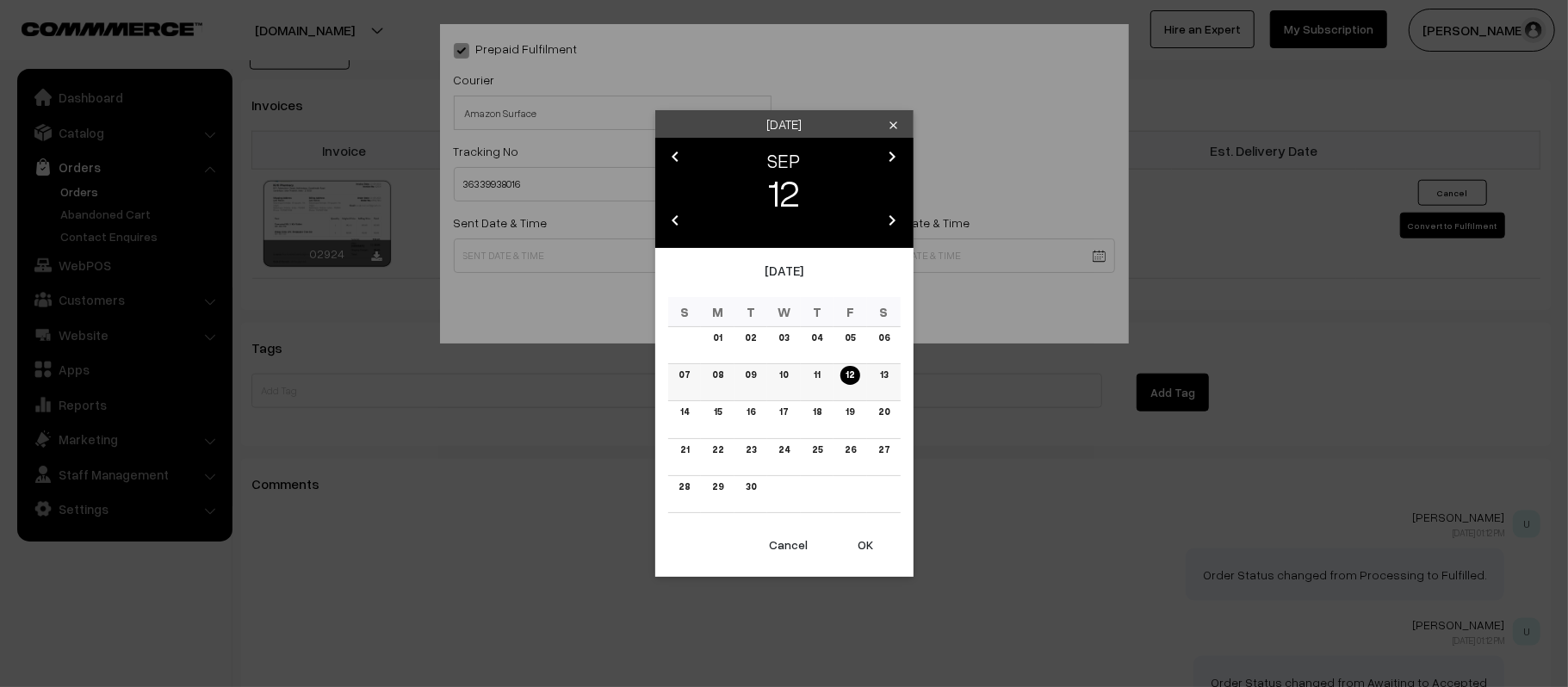
click at [882, 375] on link "13" at bounding box center [883, 375] width 18 height 18
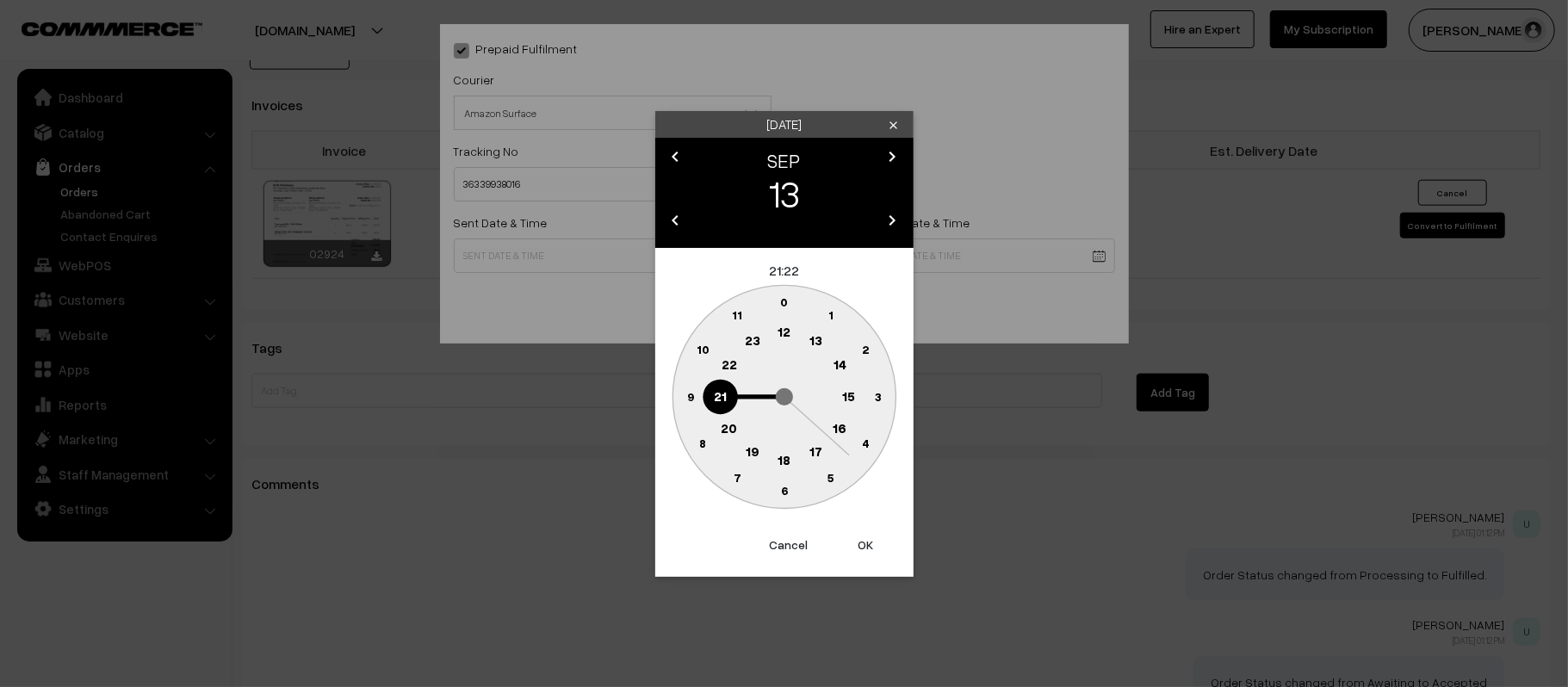
click at [789, 331] on text "12" at bounding box center [783, 332] width 13 height 16
click at [692, 403] on circle at bounding box center [690, 397] width 36 height 36
type input "13-09-2025 12:45"
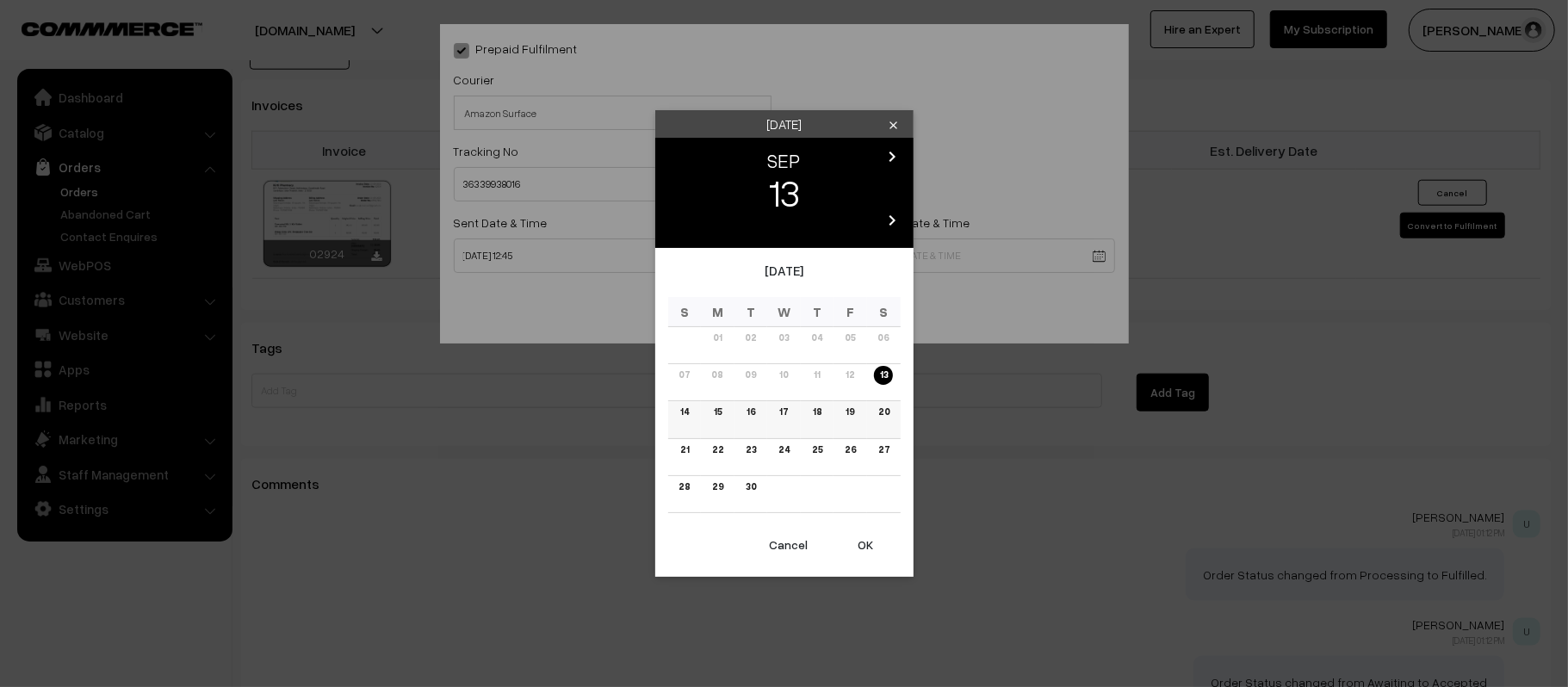
click at [814, 414] on link "18" at bounding box center [817, 412] width 19 height 18
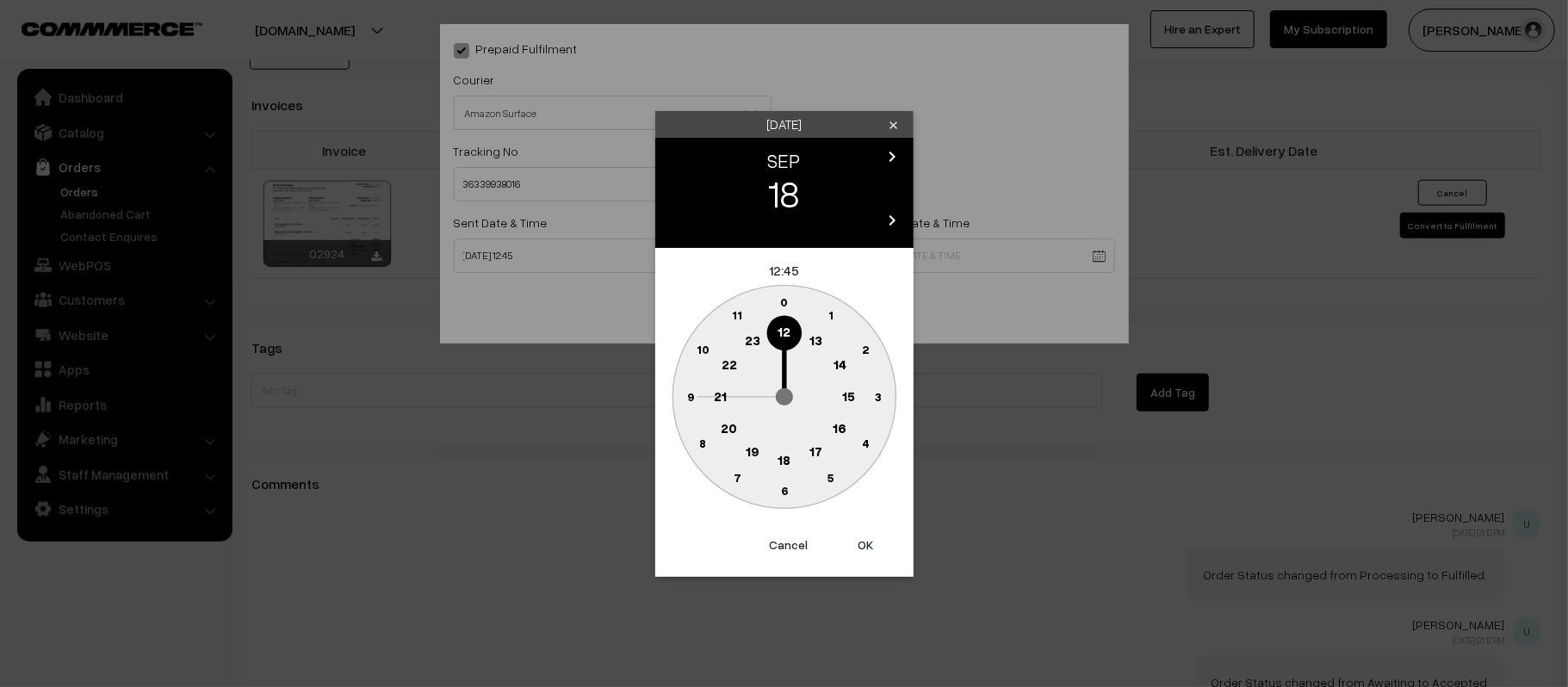
click at [718, 393] on text "21" at bounding box center [720, 395] width 13 height 16
click at [782, 490] on text "30" at bounding box center [783, 490] width 15 height 15
type input "18-09-2025 21:30"
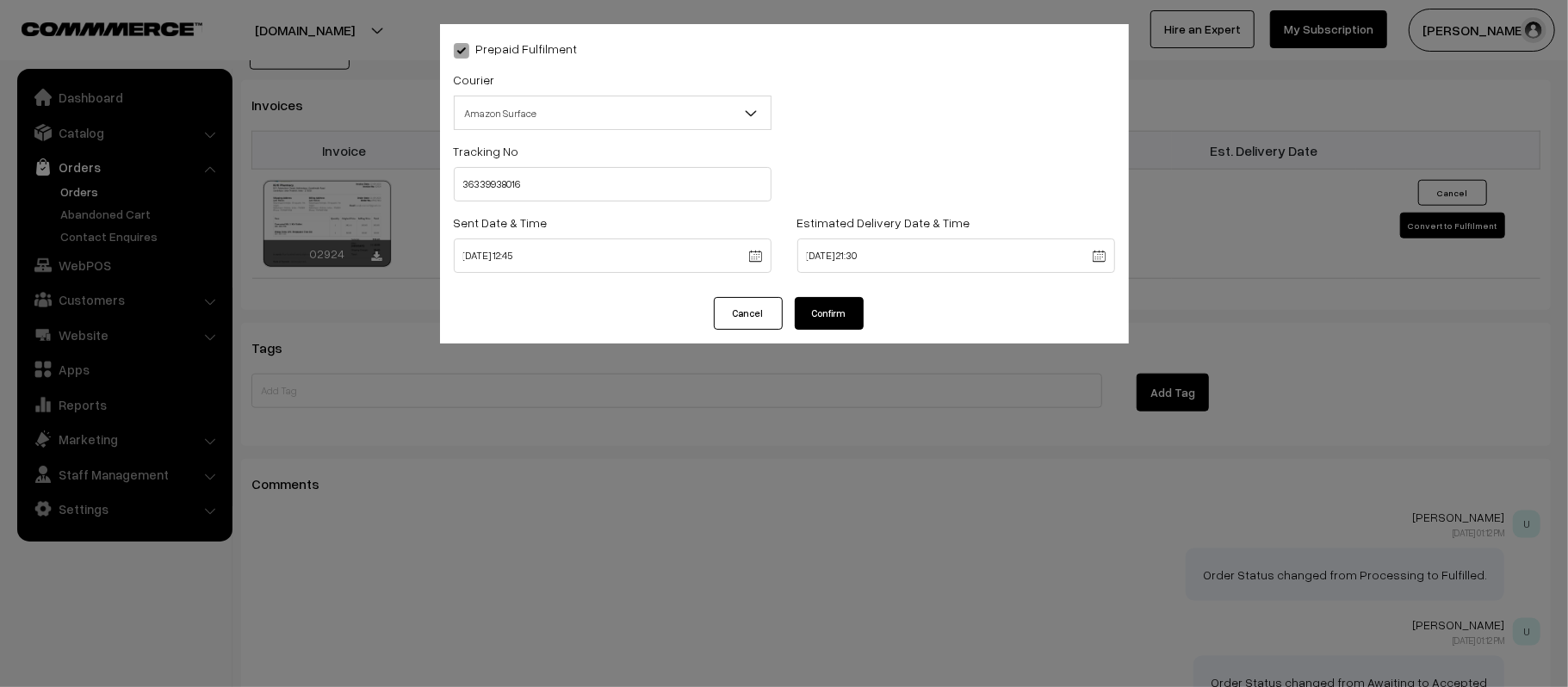
click at [828, 308] on button "Confirm" at bounding box center [830, 313] width 69 height 33
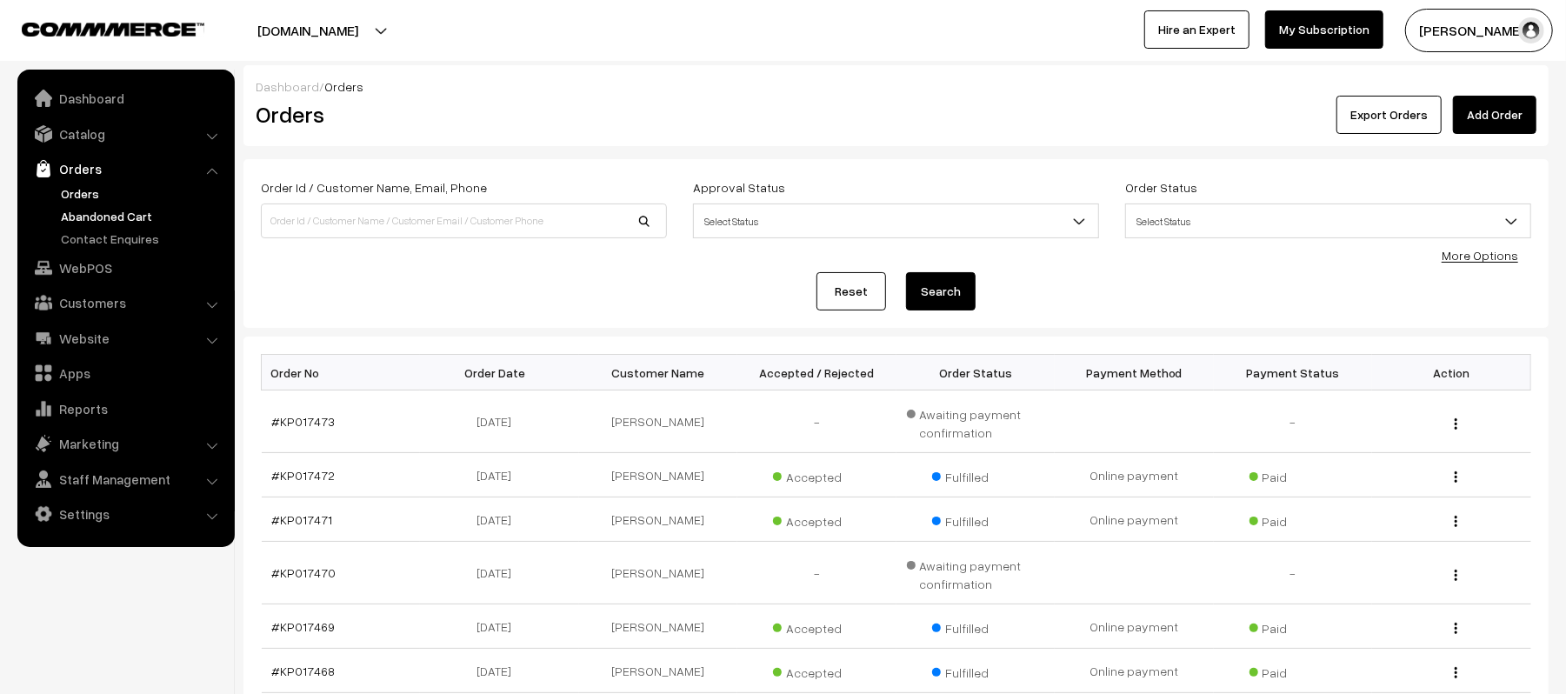
click at [101, 214] on link "Abandoned Cart" at bounding box center [143, 216] width 172 height 18
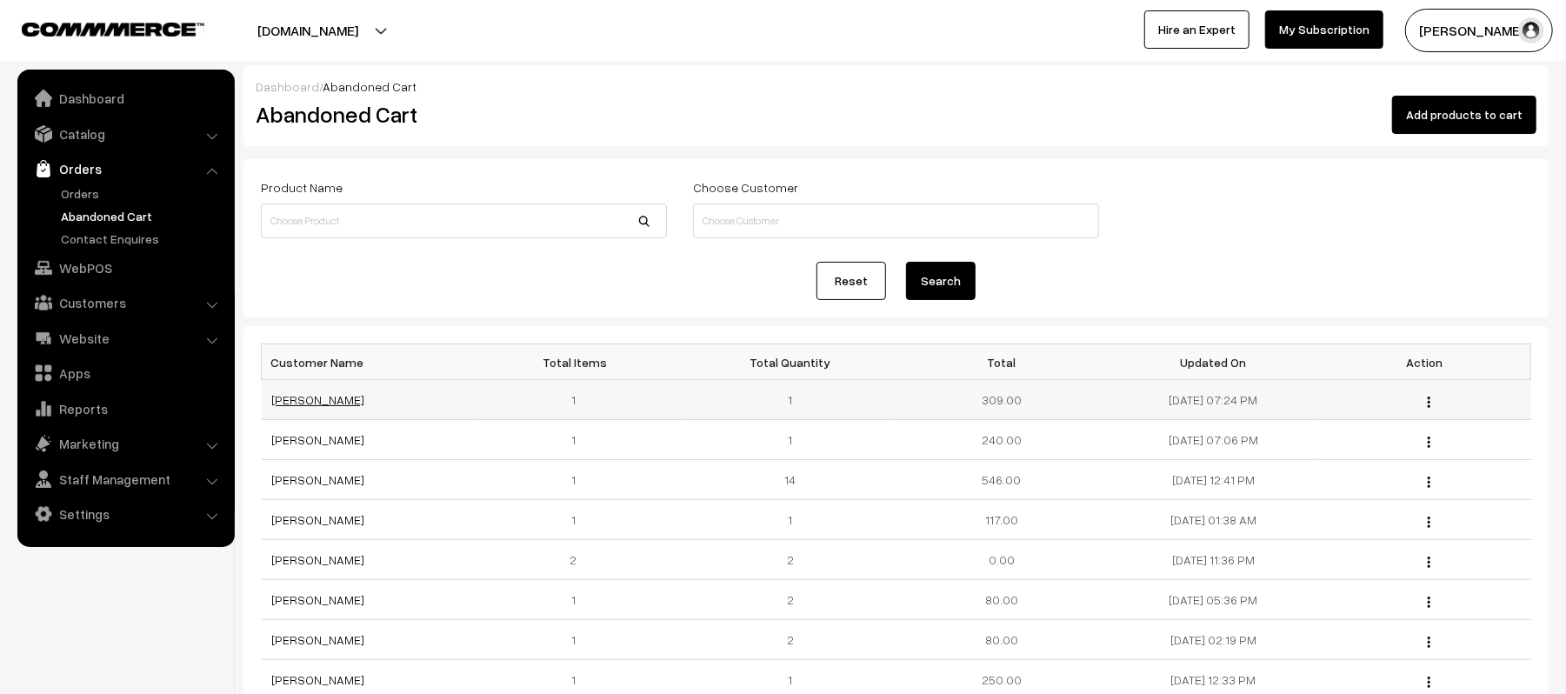
click at [314, 395] on link "[PERSON_NAME]" at bounding box center [318, 399] width 93 height 15
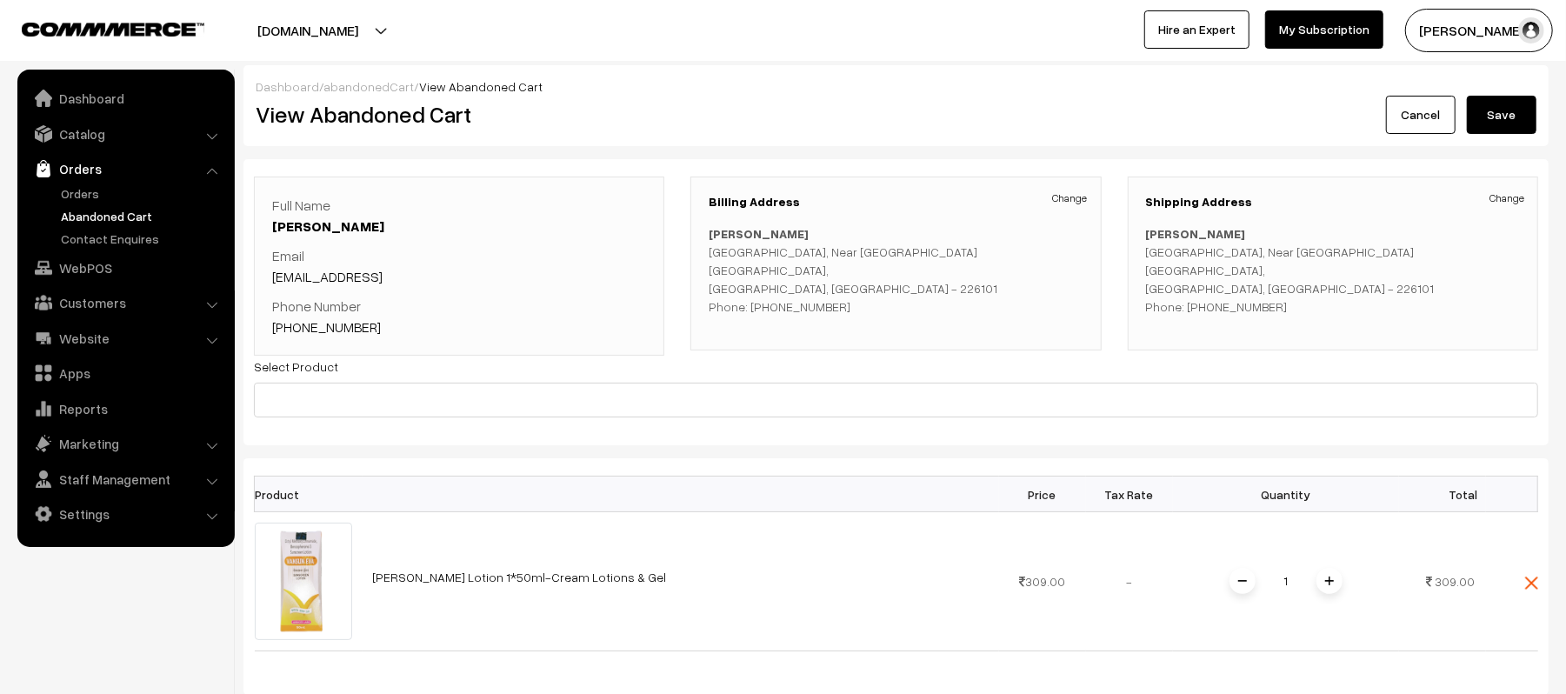
click at [334, 324] on link "[PHONE_NUMBER]" at bounding box center [326, 326] width 109 height 17
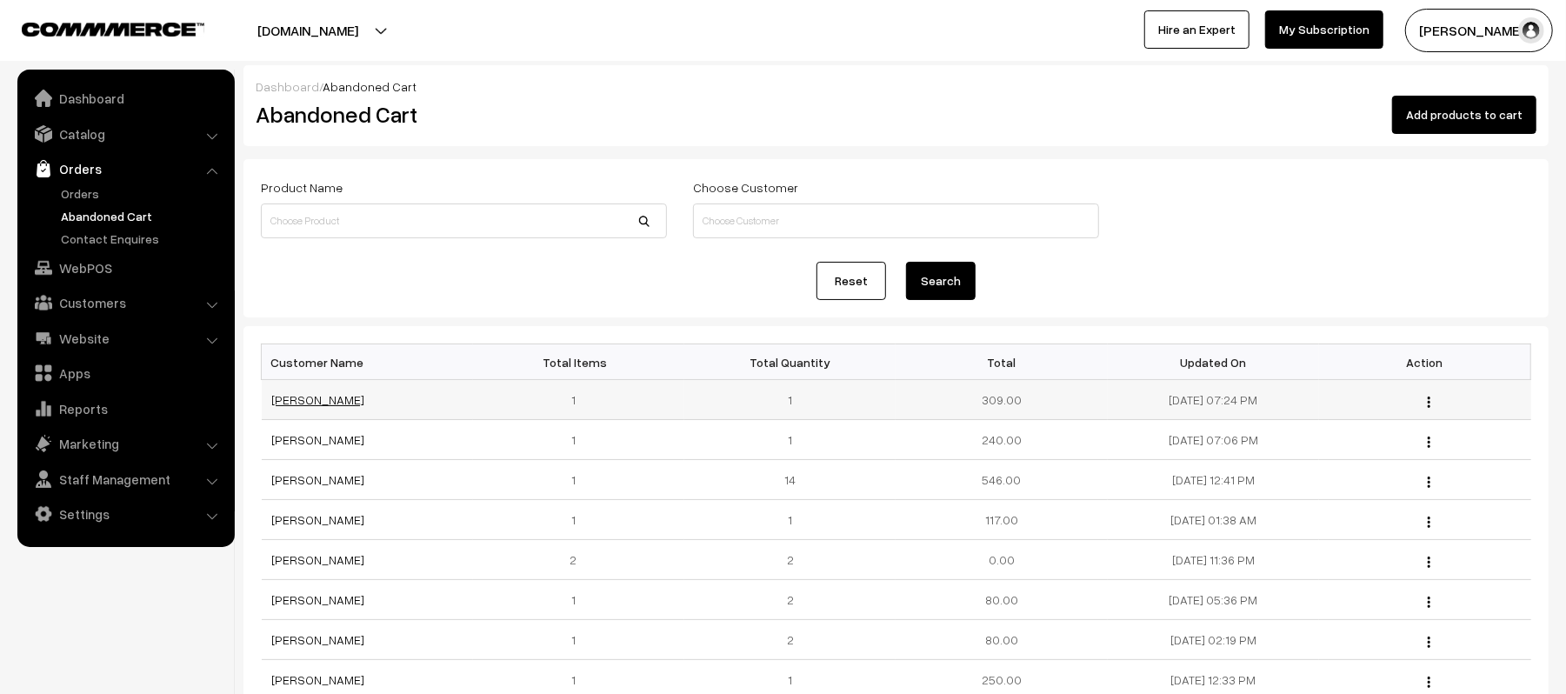
click at [301, 397] on link "[PERSON_NAME]" at bounding box center [318, 399] width 93 height 15
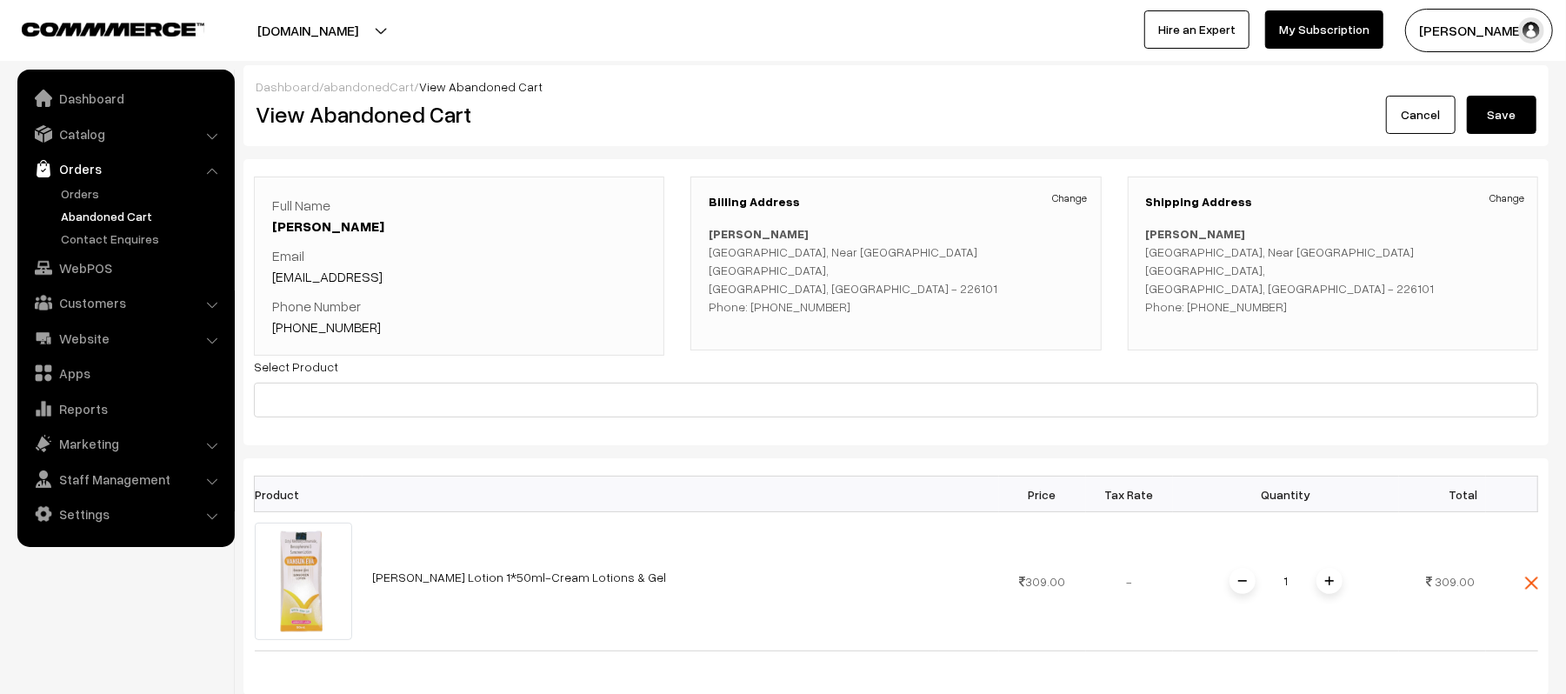
click at [383, 578] on link "[PERSON_NAME] Lotion 1*50ml-Cream Lotions & Gel" at bounding box center [520, 577] width 294 height 15
click at [95, 214] on link "Abandoned Cart" at bounding box center [143, 216] width 172 height 18
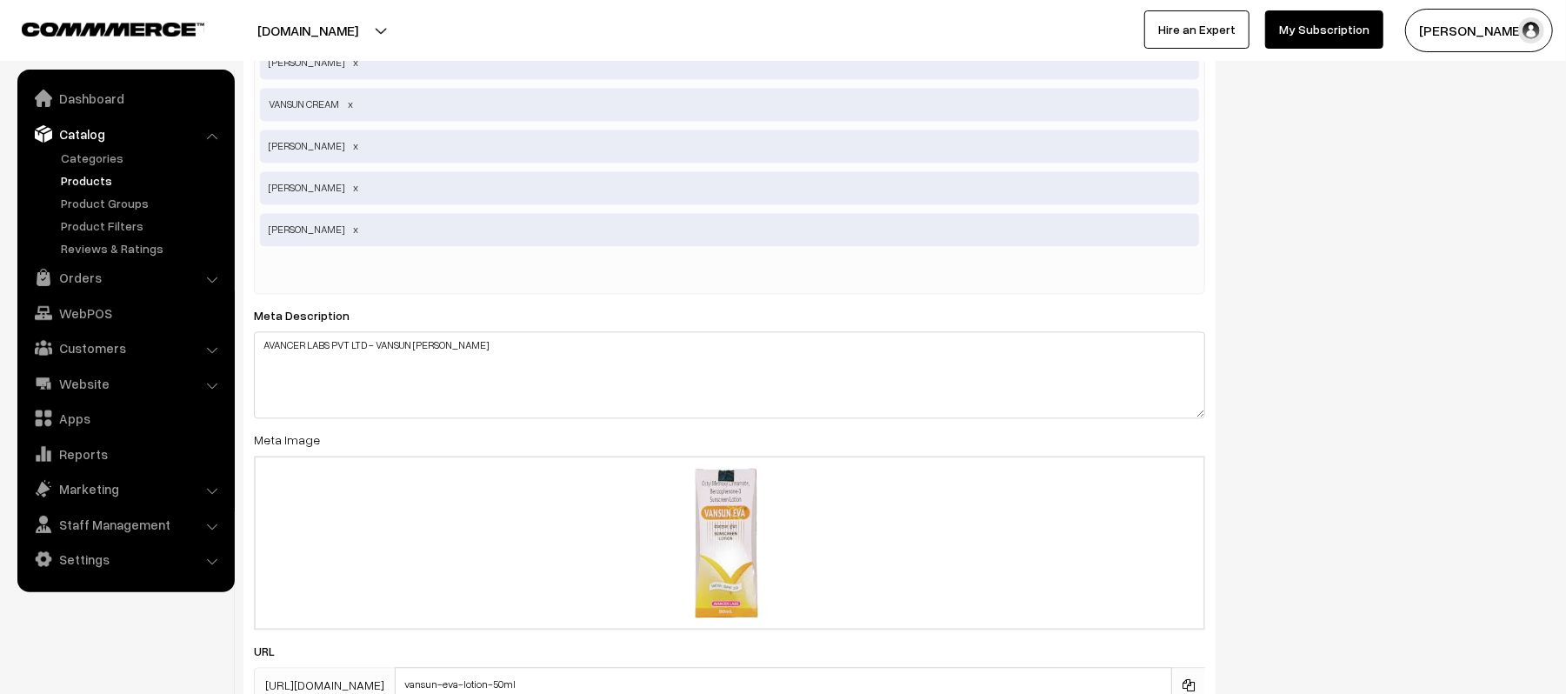
scroll to position [2920, 0]
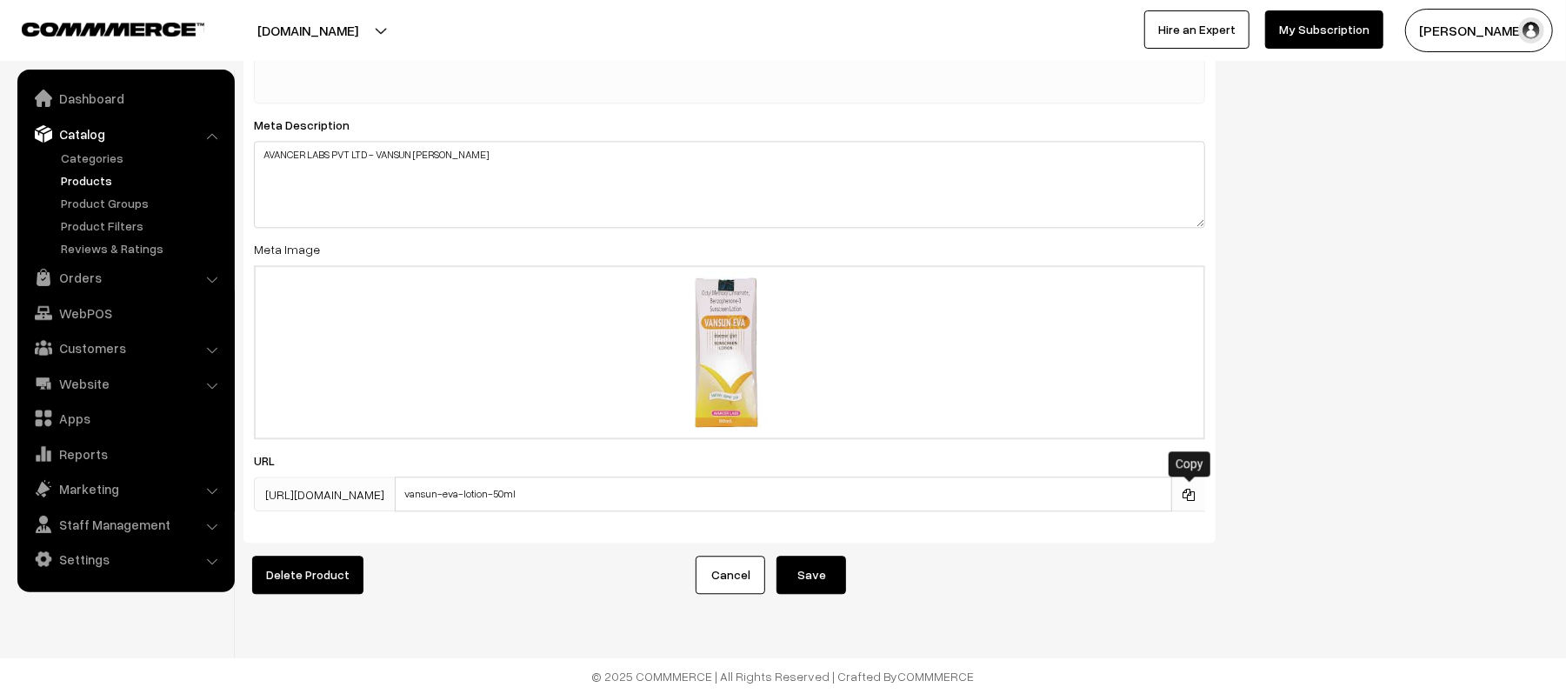
drag, startPoint x: 1191, startPoint y: 473, endPoint x: 1208, endPoint y: 482, distance: 18.7
click at [1191, 489] on icon at bounding box center [1189, 495] width 12 height 12
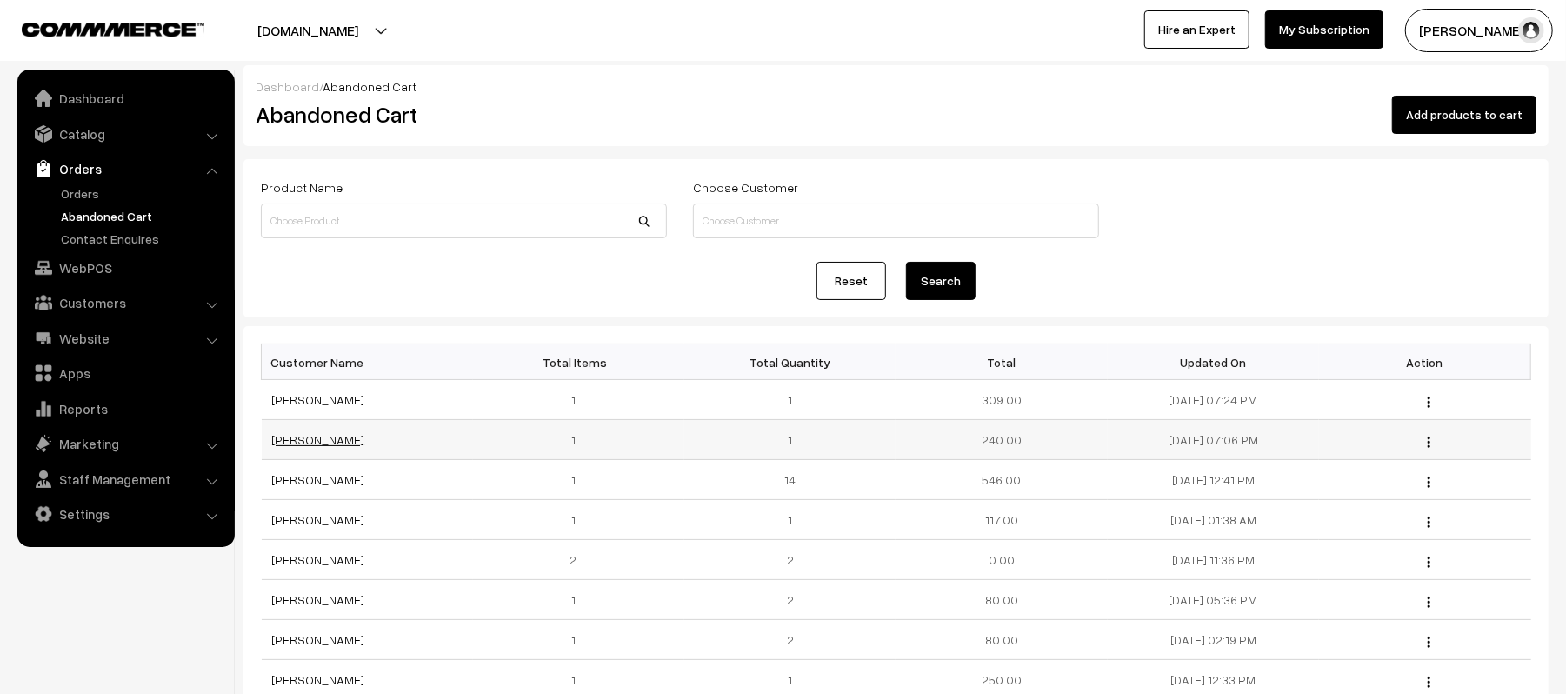
click at [325, 440] on link "[PERSON_NAME]" at bounding box center [318, 439] width 93 height 15
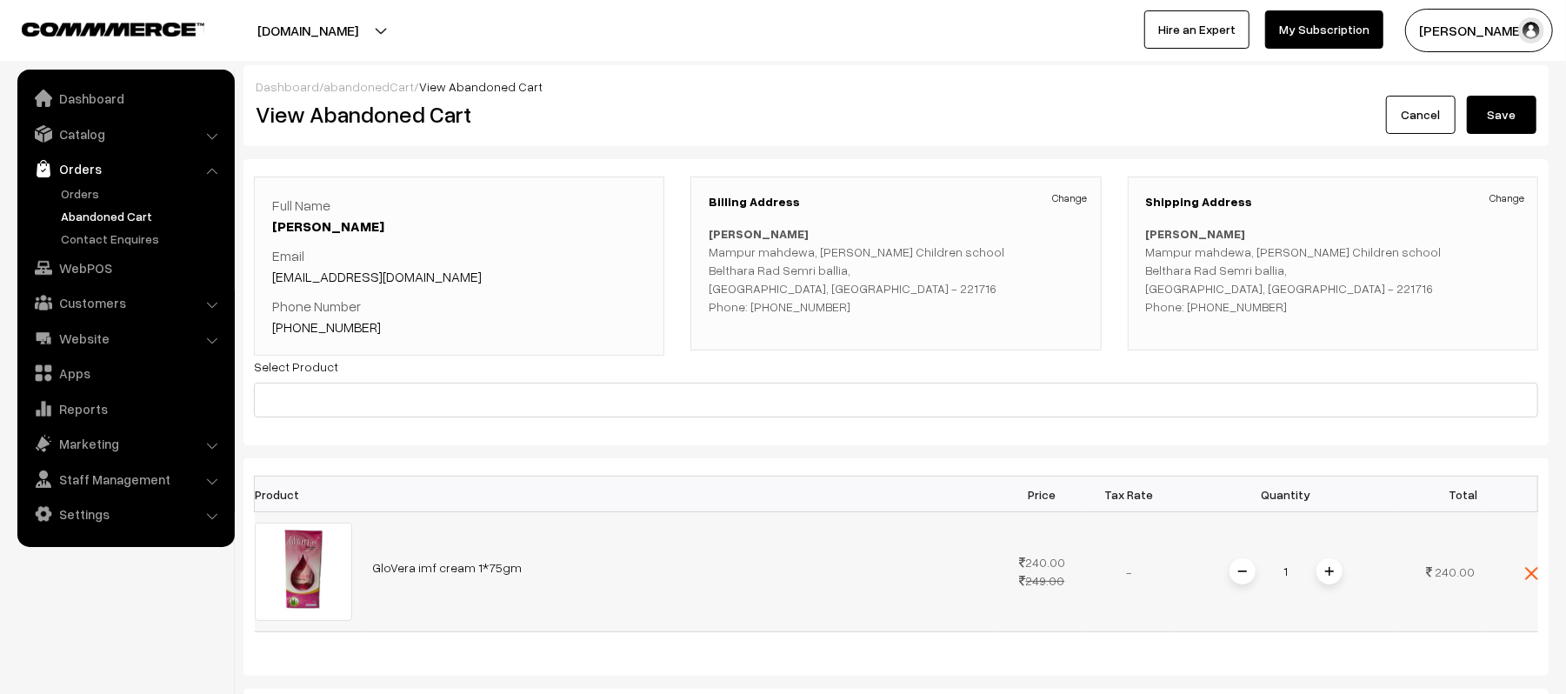
click at [435, 564] on link "GloVera imf cream 1*75gm" at bounding box center [448, 567] width 150 height 15
click at [351, 329] on link "[PHONE_NUMBER]" at bounding box center [326, 326] width 109 height 17
click at [97, 220] on link "Abandoned Cart" at bounding box center [143, 216] width 172 height 18
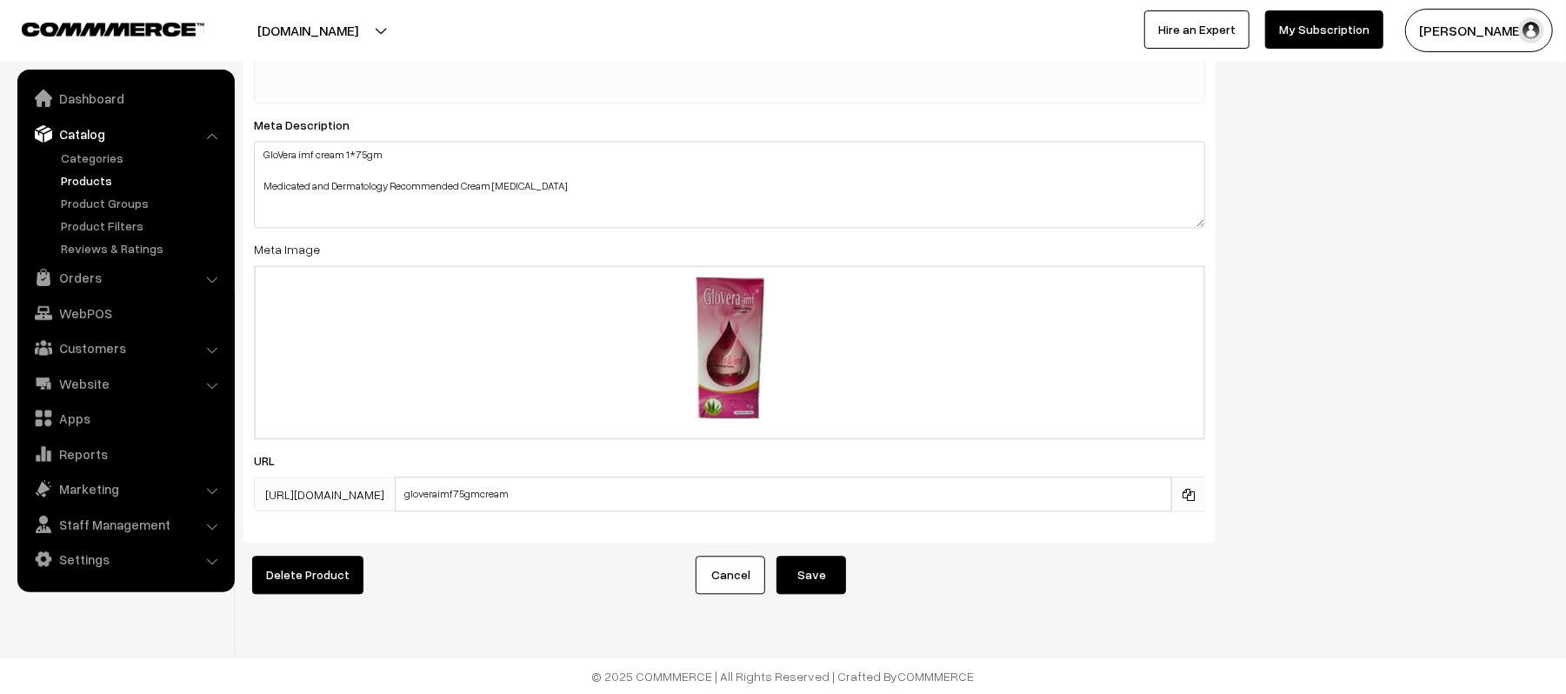
scroll to position [2693, 0]
click at [1193, 489] on icon at bounding box center [1189, 495] width 12 height 12
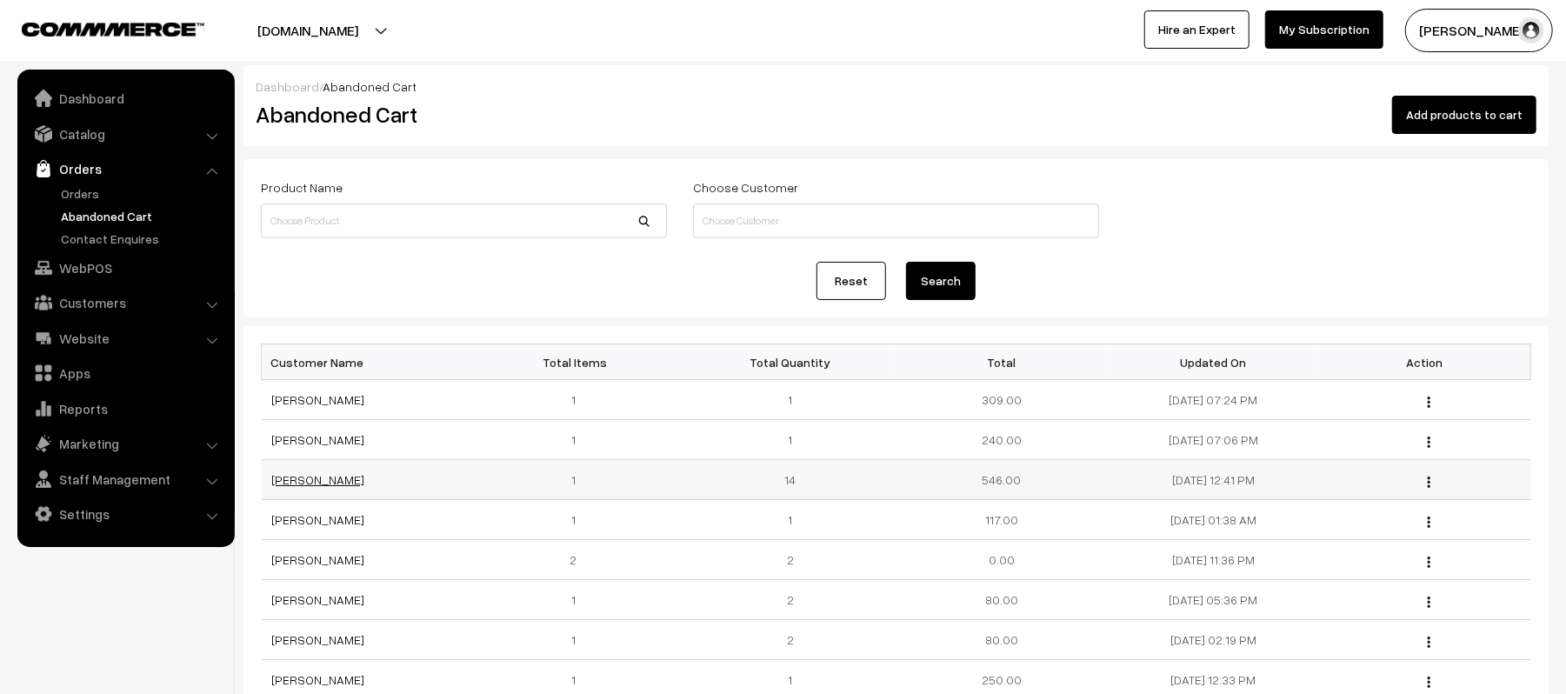
click at [317, 487] on link "[PERSON_NAME]" at bounding box center [318, 479] width 93 height 15
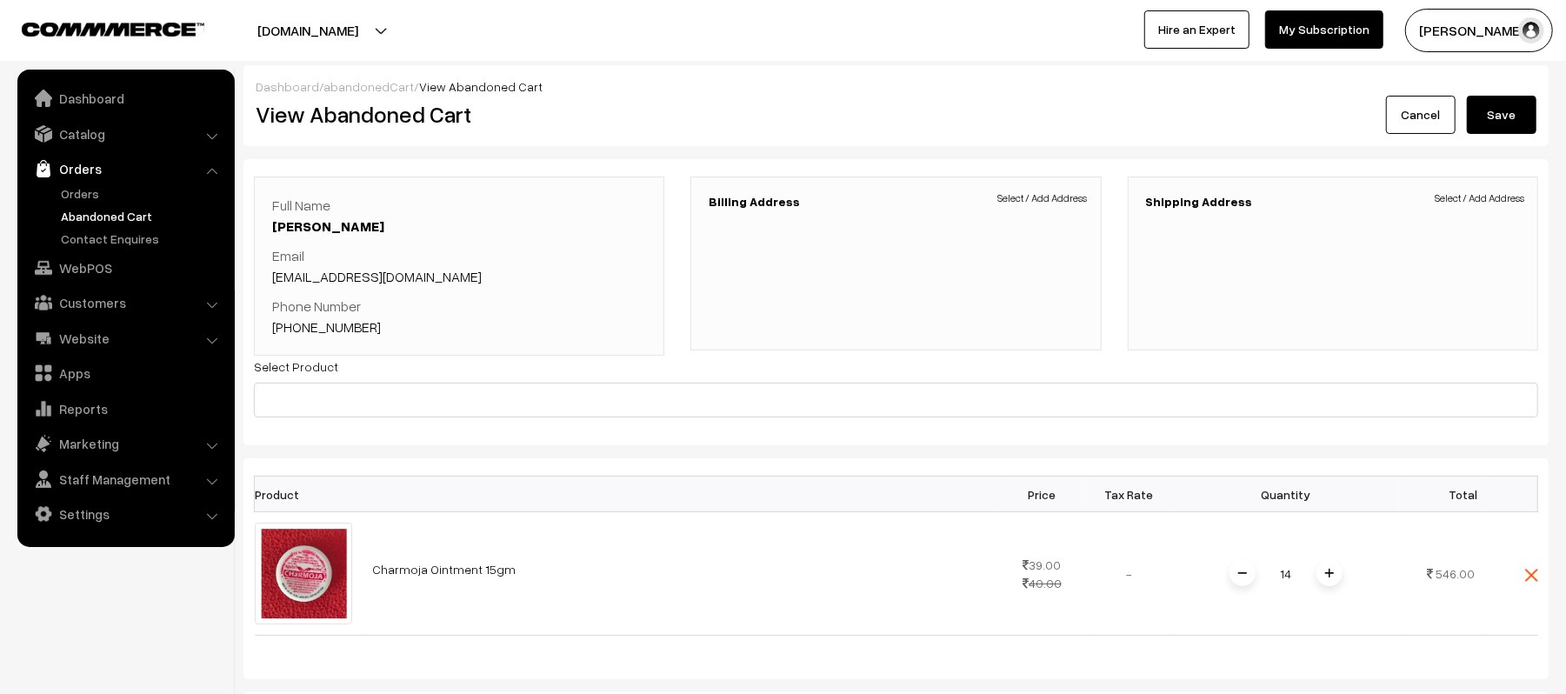
click at [329, 328] on link "[PHONE_NUMBER]" at bounding box center [326, 326] width 109 height 17
click at [95, 210] on link "Abandoned Cart" at bounding box center [143, 216] width 172 height 18
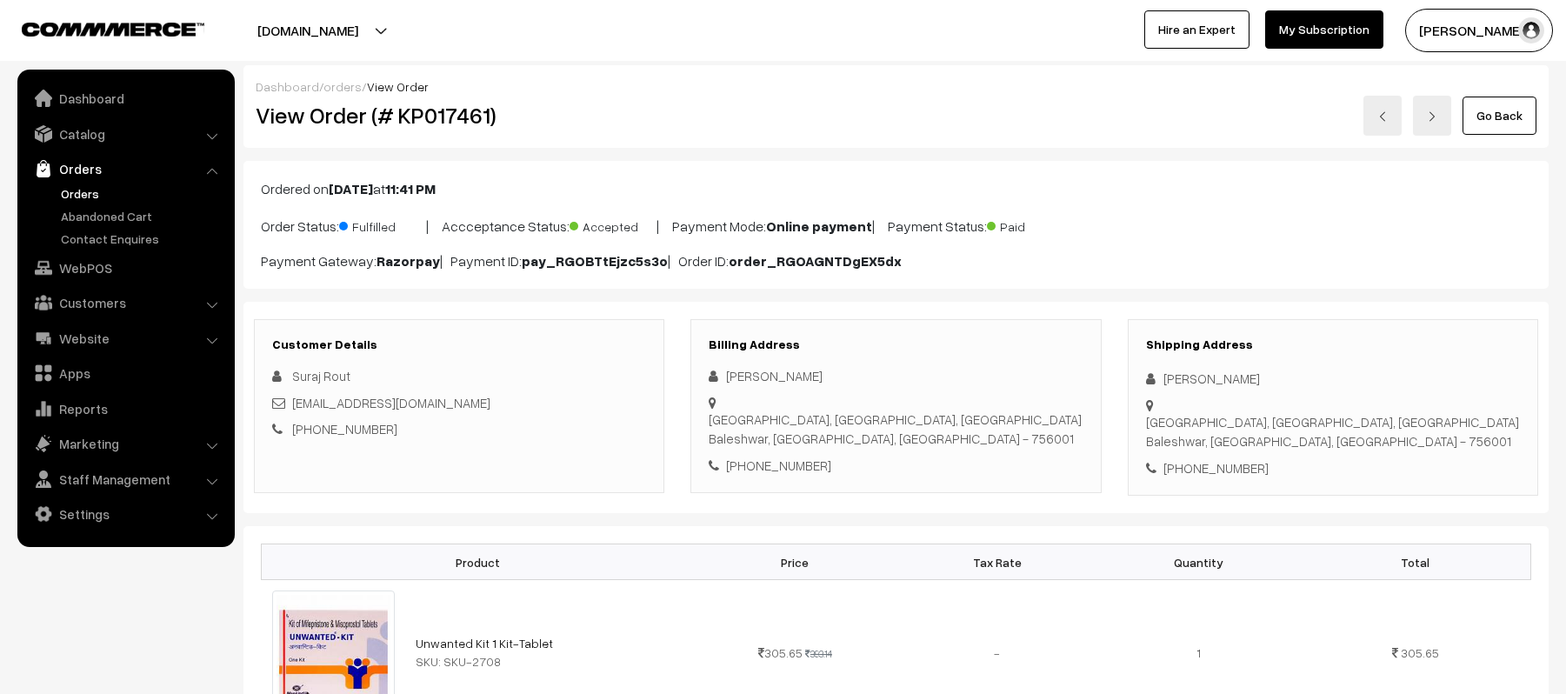
scroll to position [1275, 0]
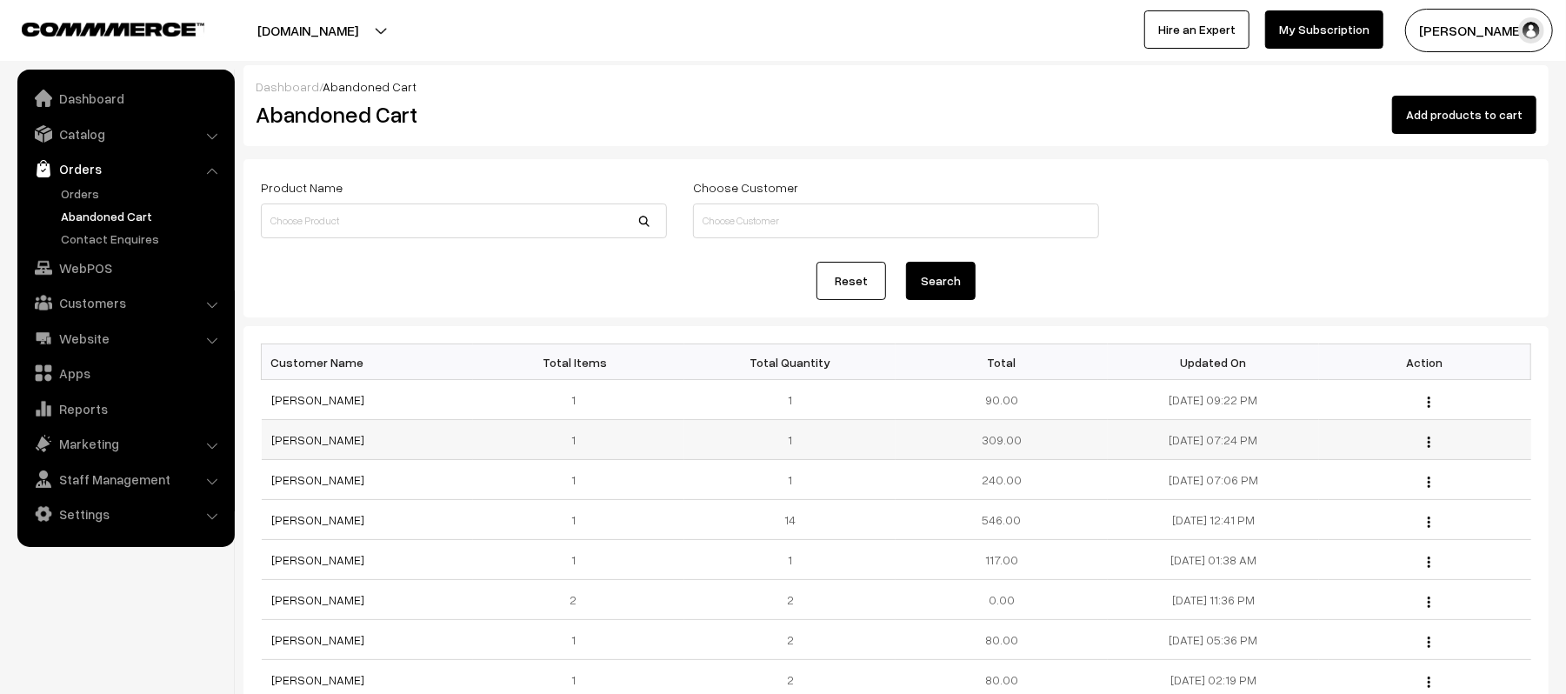
scroll to position [116, 0]
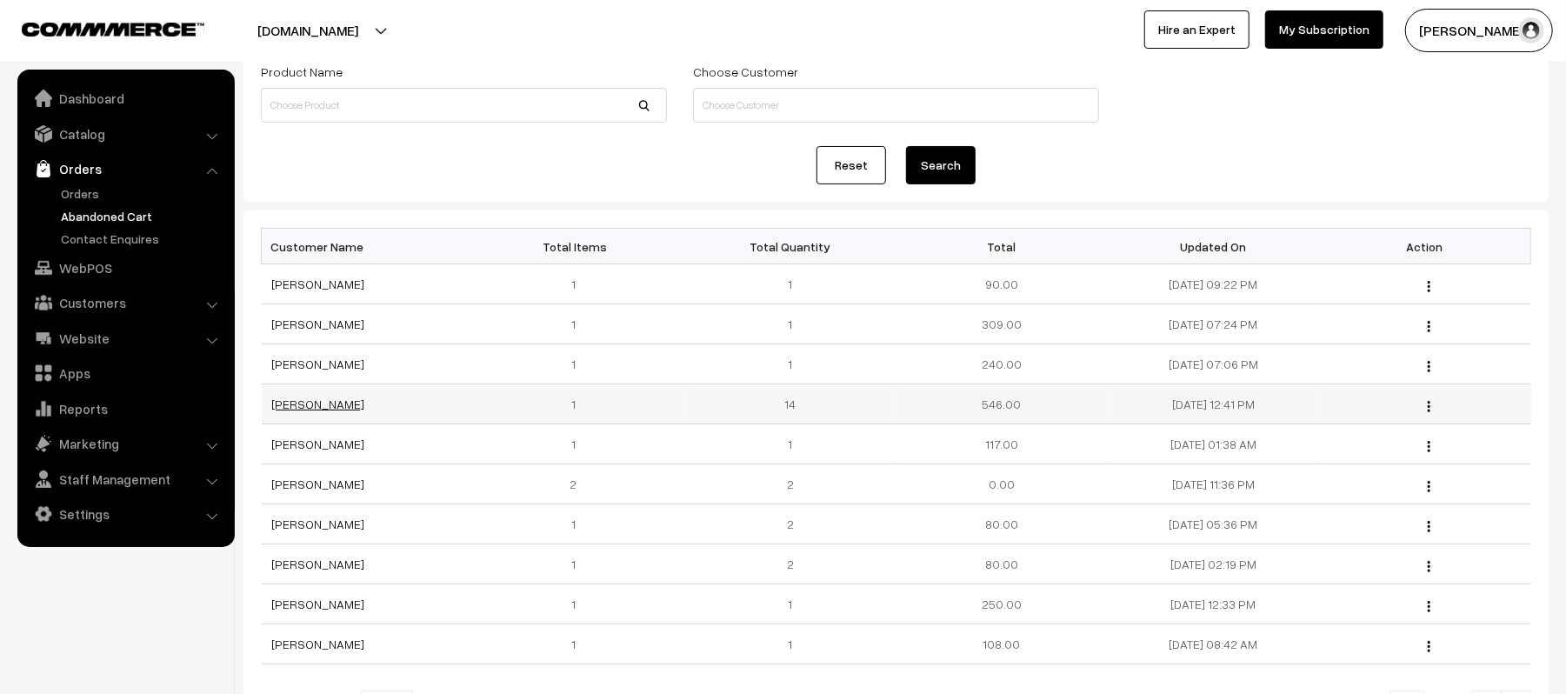
click at [325, 404] on link "[PERSON_NAME]" at bounding box center [318, 404] width 93 height 15
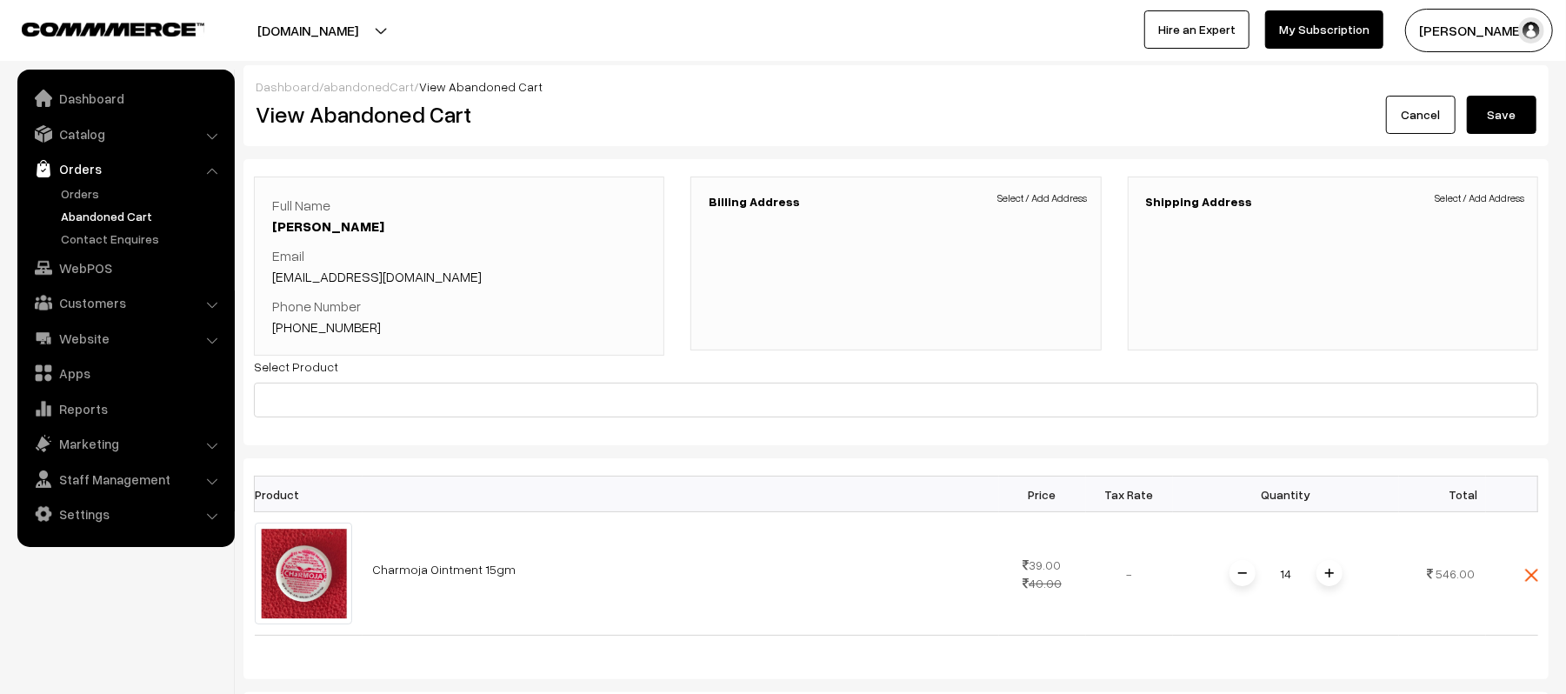
click at [103, 223] on link "Abandoned Cart" at bounding box center [143, 216] width 172 height 18
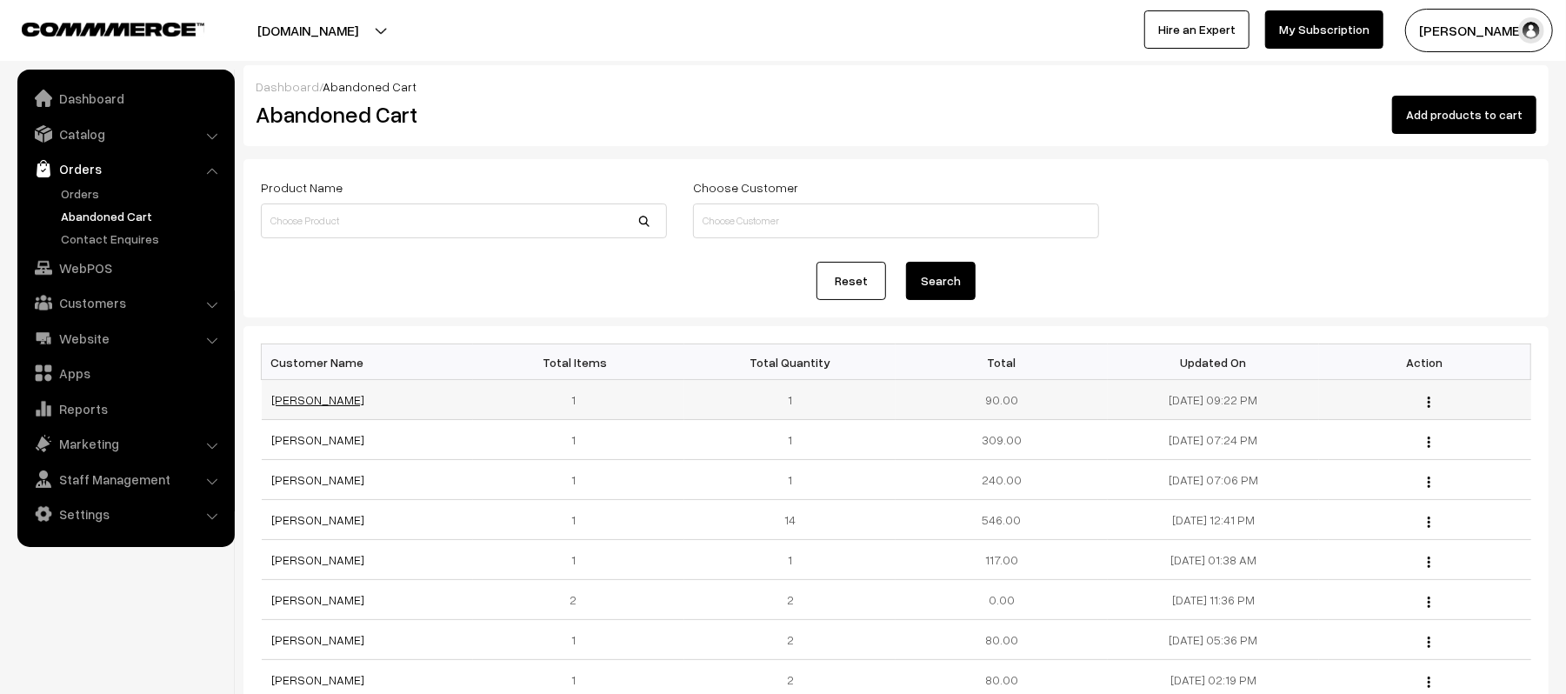
click at [279, 400] on link "[PERSON_NAME]" at bounding box center [318, 399] width 93 height 15
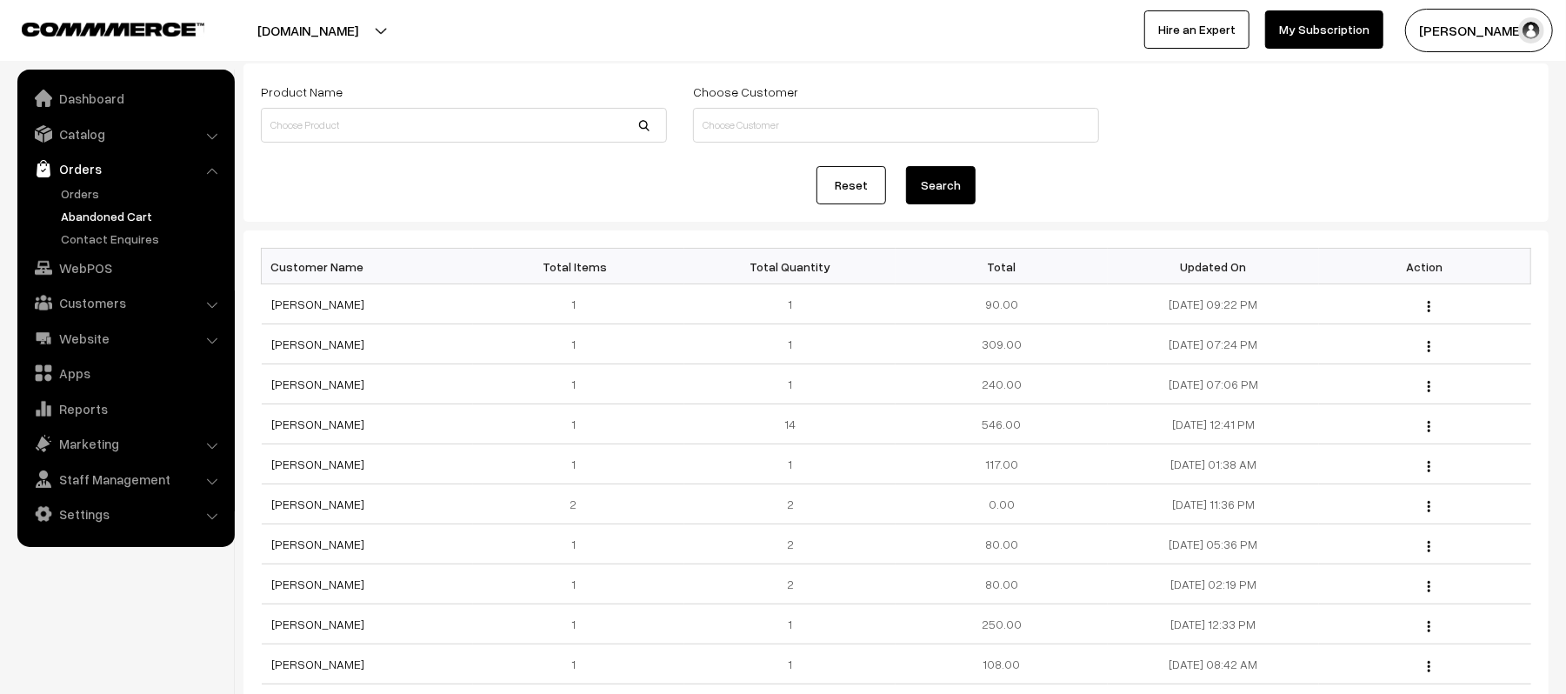
scroll to position [311, 0]
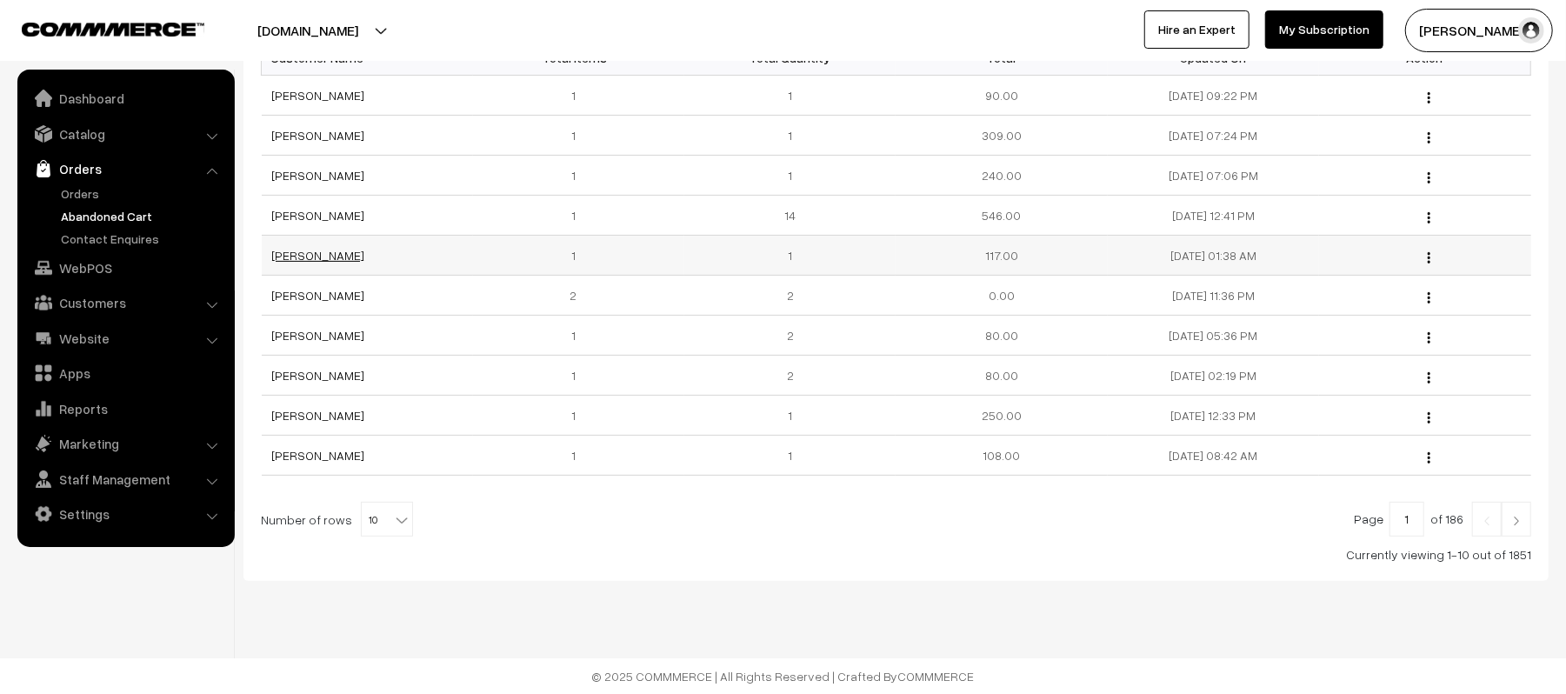
click at [272, 257] on link "[PERSON_NAME]" at bounding box center [318, 255] width 93 height 15
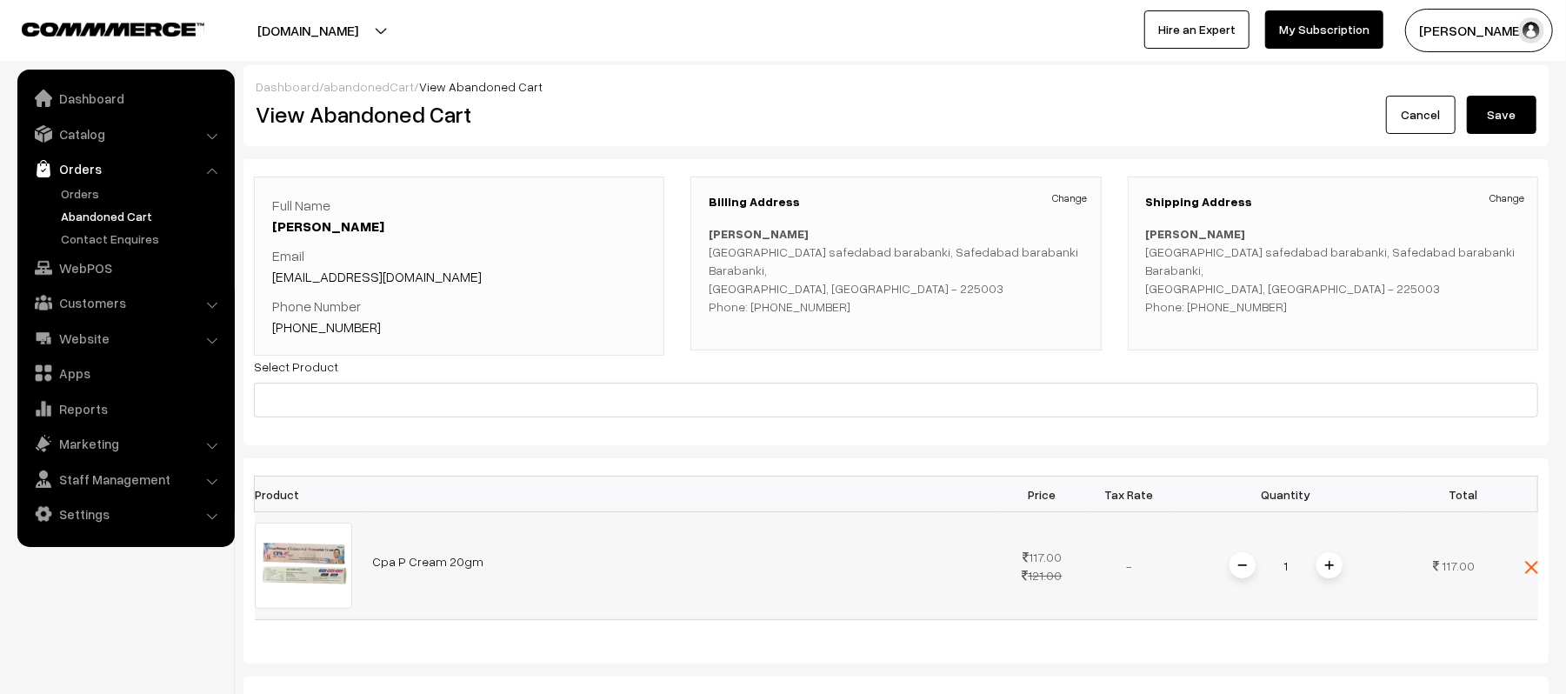
click at [418, 562] on link "Cpa P Cream 20gm" at bounding box center [428, 561] width 111 height 15
click at [345, 335] on link "[PHONE_NUMBER]" at bounding box center [326, 326] width 109 height 17
drag, startPoint x: 398, startPoint y: 328, endPoint x: 294, endPoint y: 336, distance: 104.7
click at [294, 336] on p "Phone Number [PHONE_NUMBER]" at bounding box center [459, 317] width 374 height 42
copy link "6306826939"
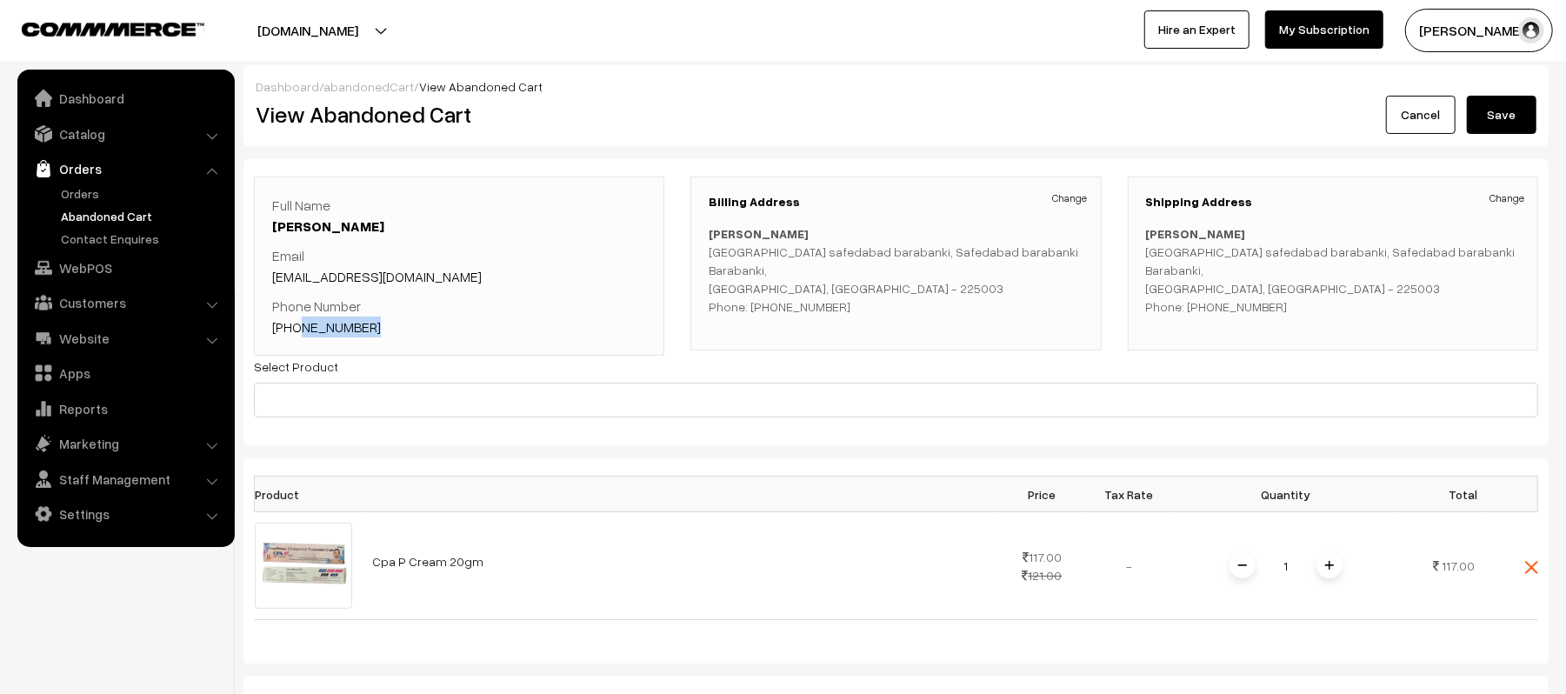
click at [61, 219] on link "Abandoned Cart" at bounding box center [143, 216] width 172 height 18
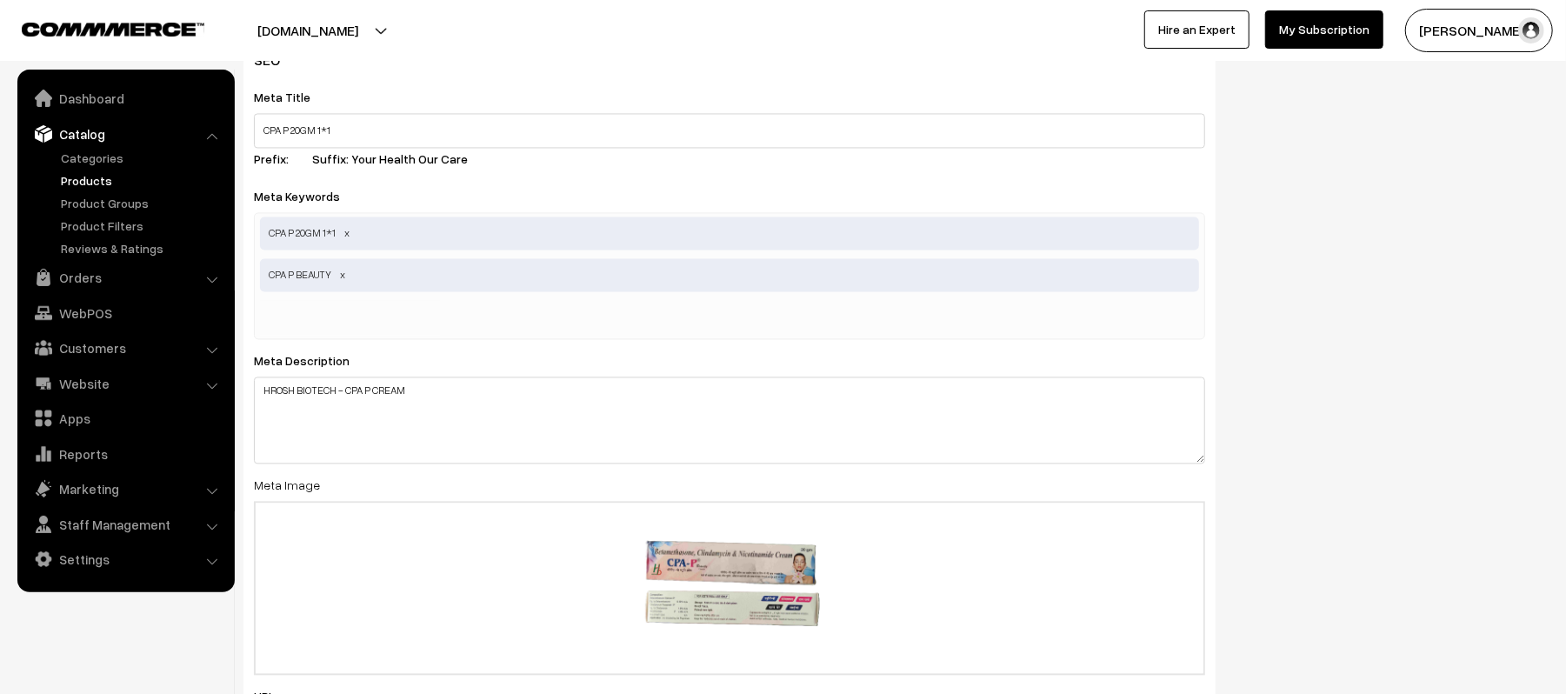
scroll to position [2711, 0]
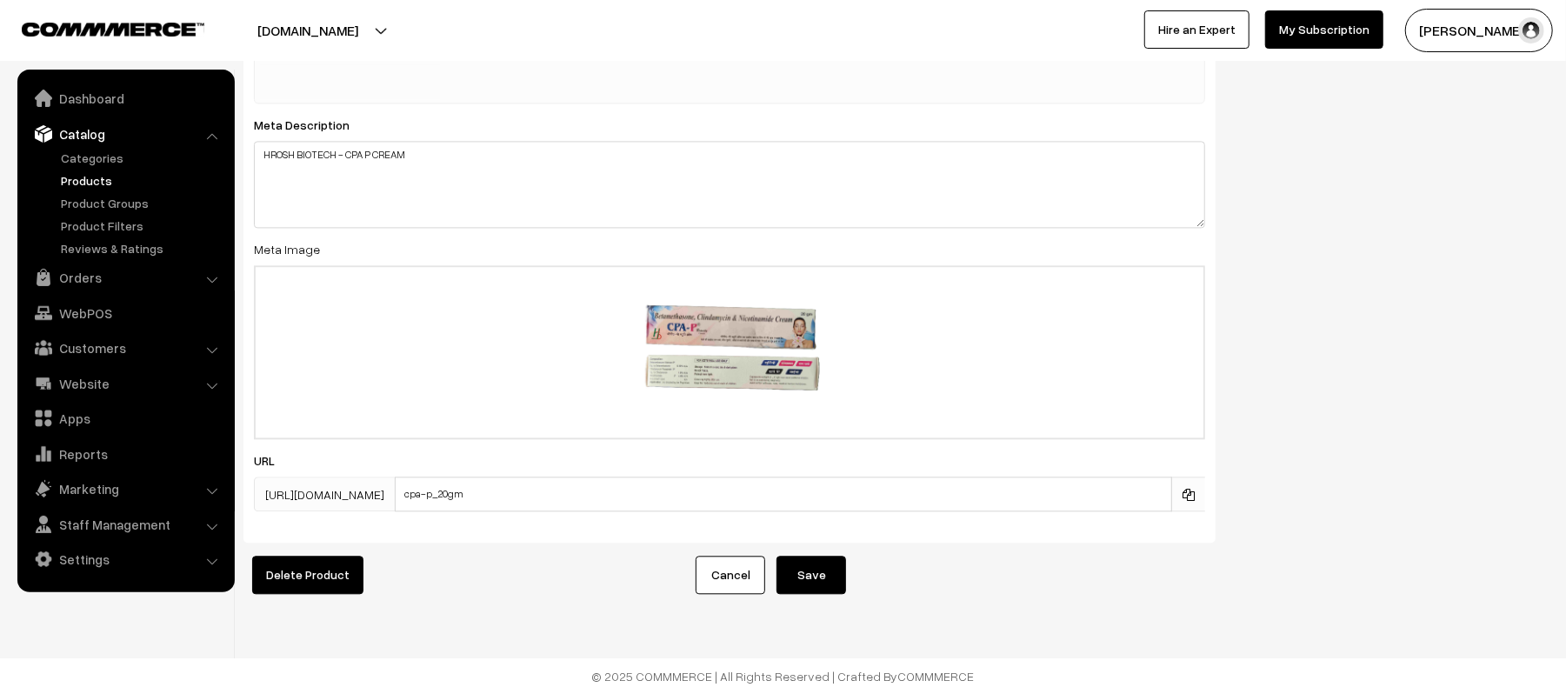
click at [1198, 477] on span at bounding box center [1188, 494] width 34 height 35
click at [1188, 489] on icon at bounding box center [1189, 495] width 12 height 12
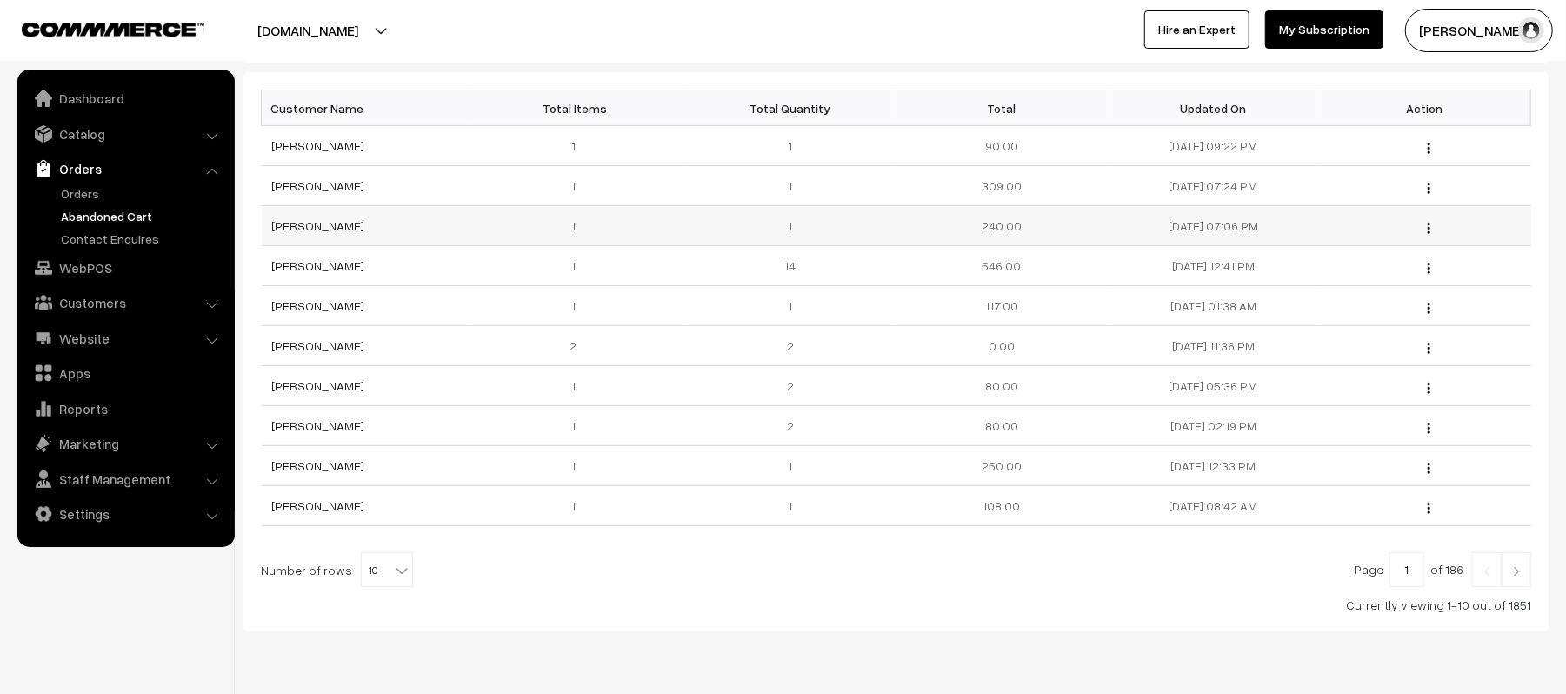
scroll to position [311, 0]
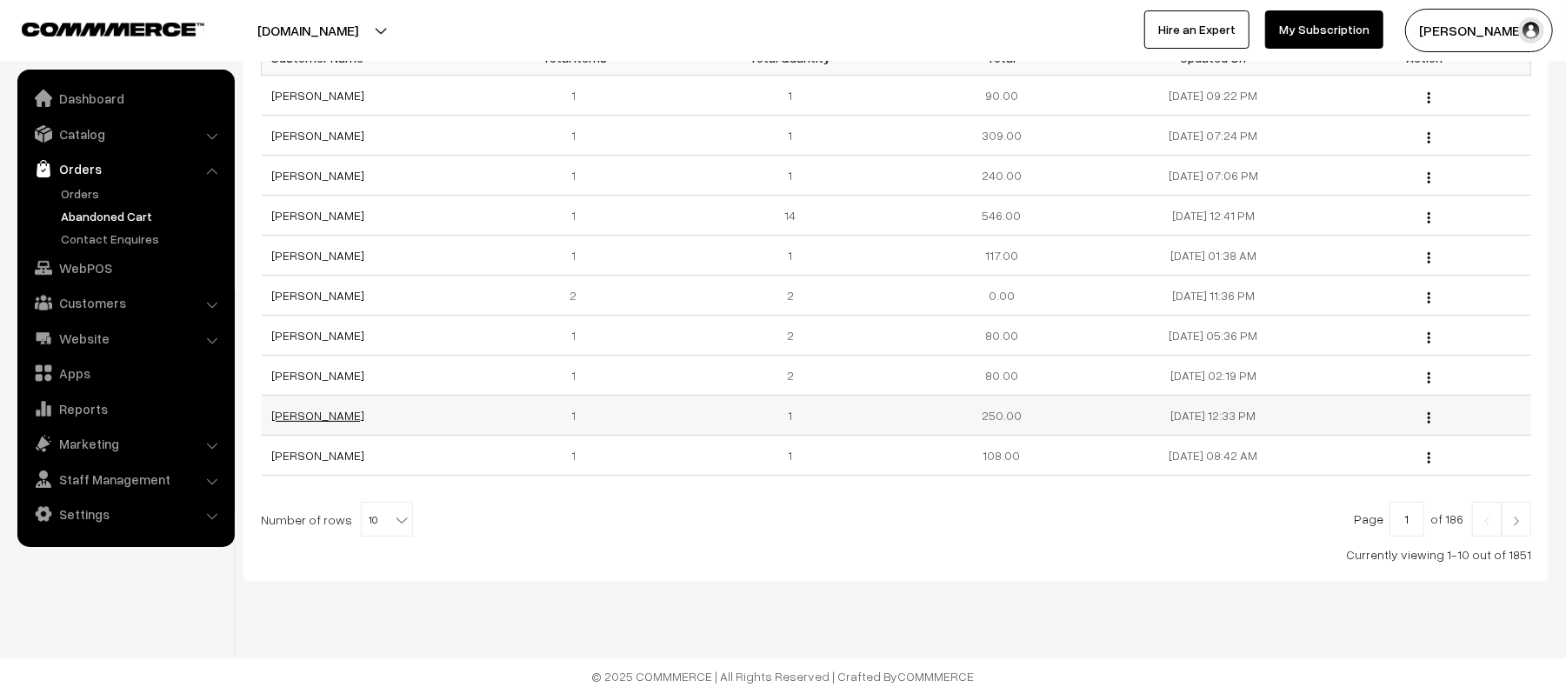
click at [301, 412] on link "[PERSON_NAME]" at bounding box center [318, 415] width 93 height 15
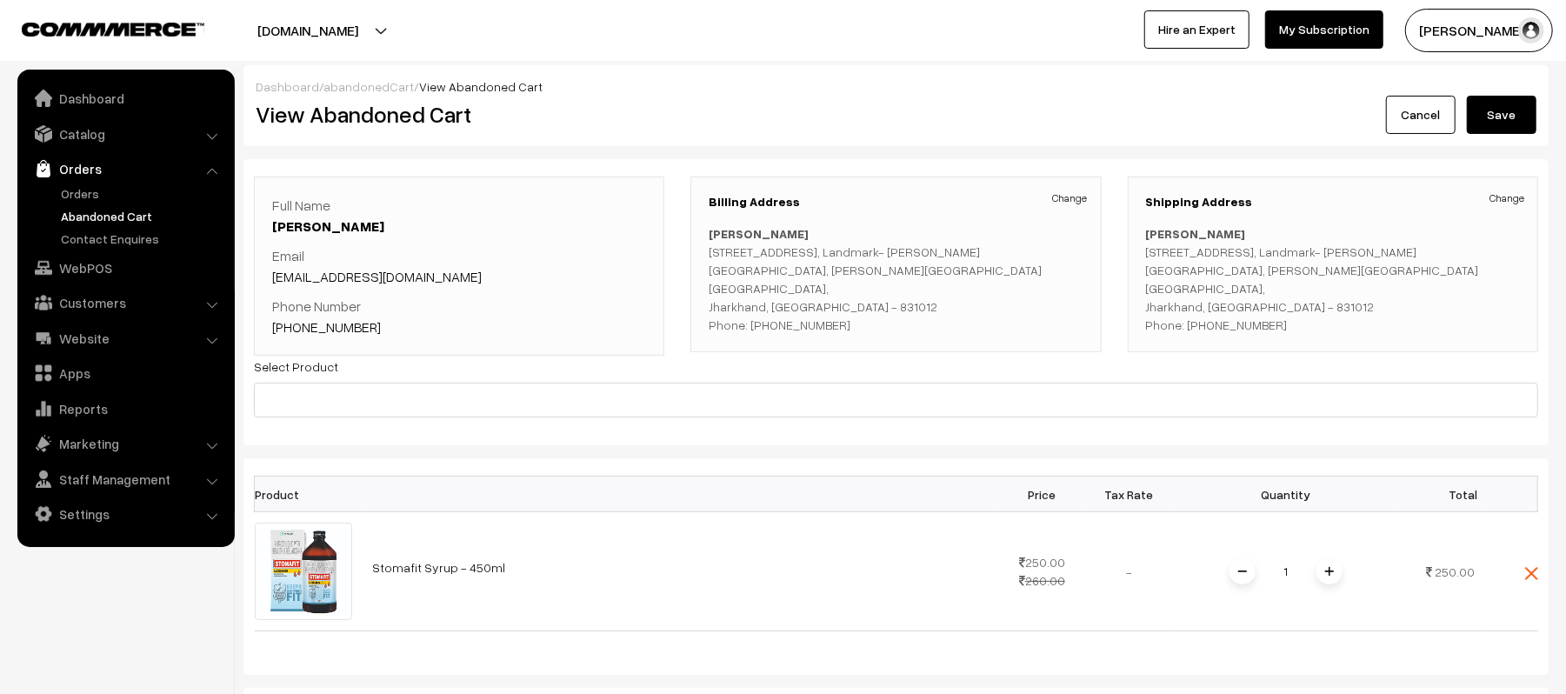
drag, startPoint x: 856, startPoint y: 322, endPoint x: 765, endPoint y: 328, distance: 90.7
click at [765, 328] on p "[PERSON_NAME] [STREET_ADDRESS][PERSON_NAME][PERSON_NAME] Phone: [PHONE_NUMBER]" at bounding box center [896, 279] width 374 height 110
copy p "9771331581"
click at [321, 330] on link "[PHONE_NUMBER]" at bounding box center [326, 326] width 109 height 17
click at [408, 557] on td "Stomafit Syrup - 450ml" at bounding box center [681, 571] width 637 height 119
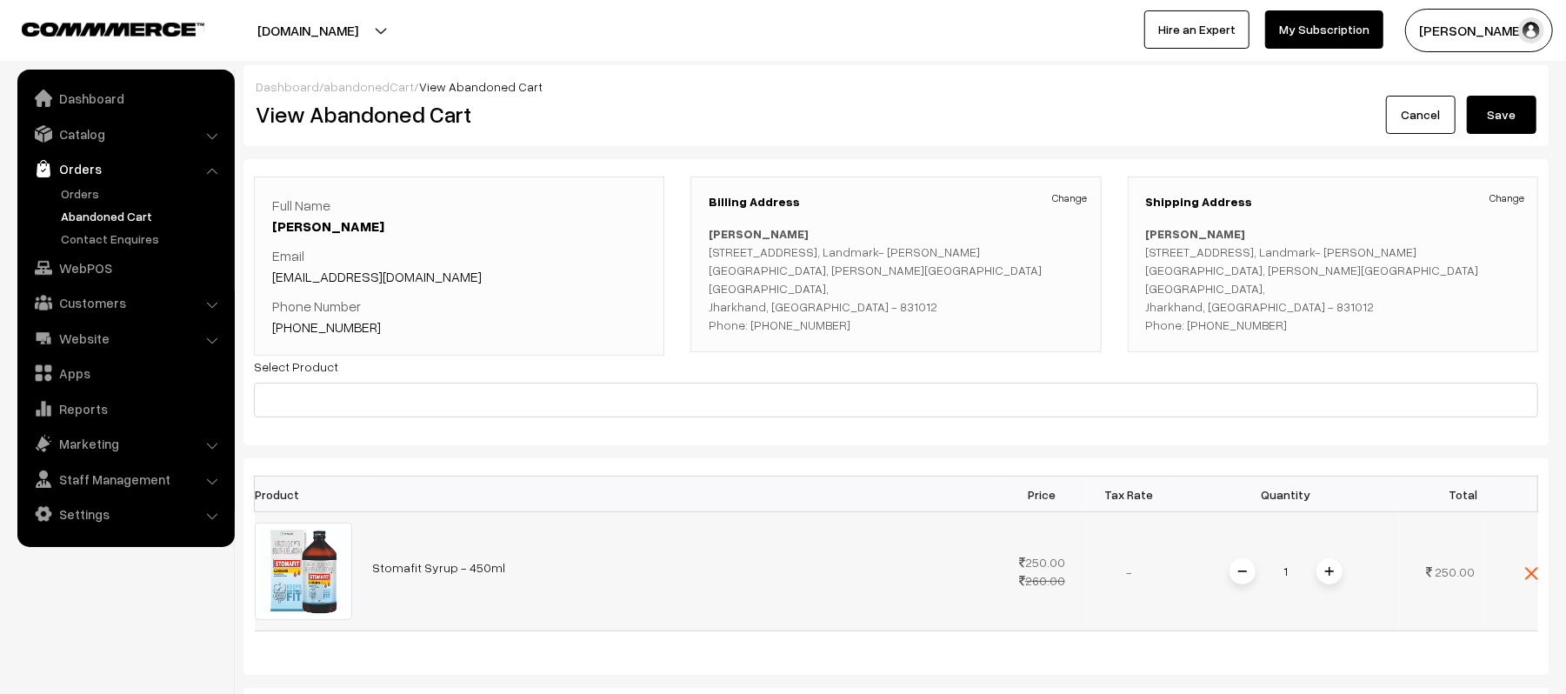
click at [414, 564] on link "Stomafit Syrup - 450ml" at bounding box center [439, 567] width 133 height 15
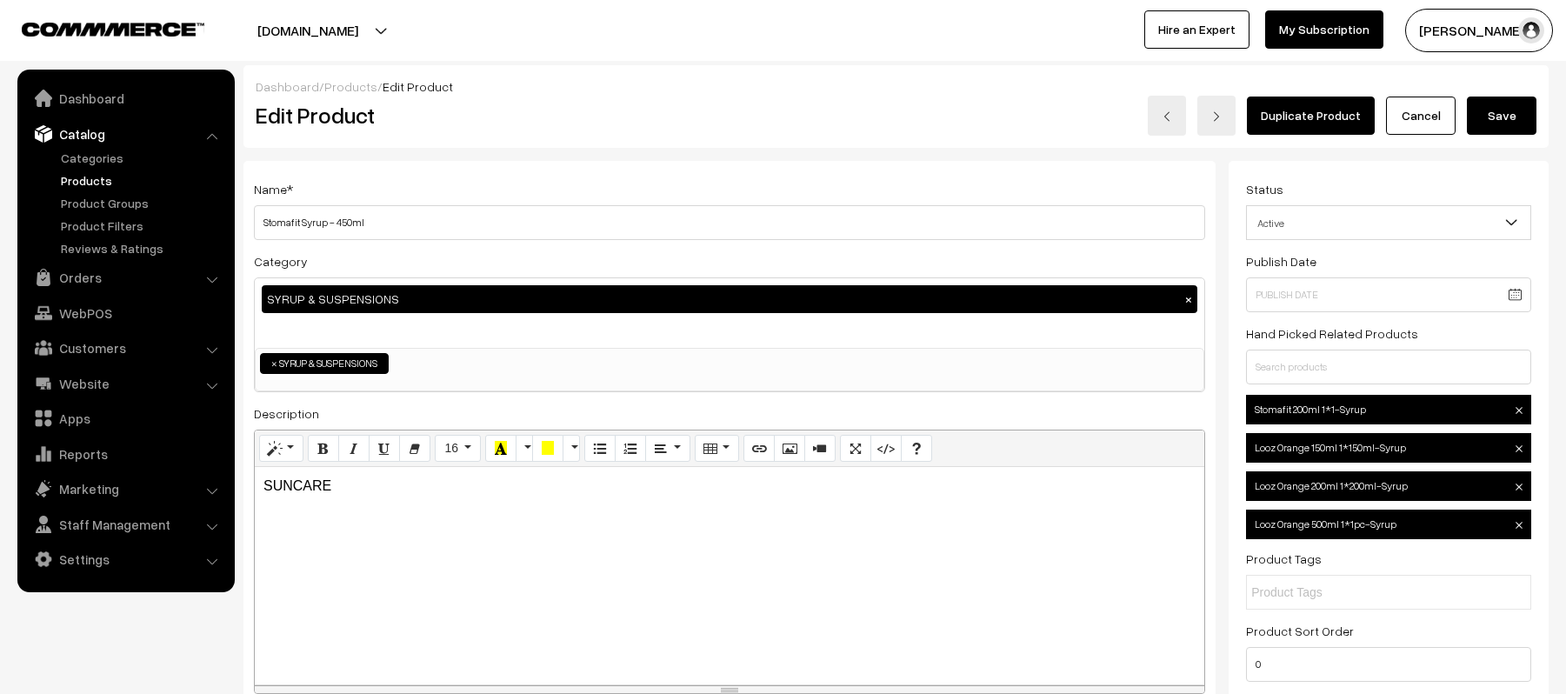
scroll to position [3011, 0]
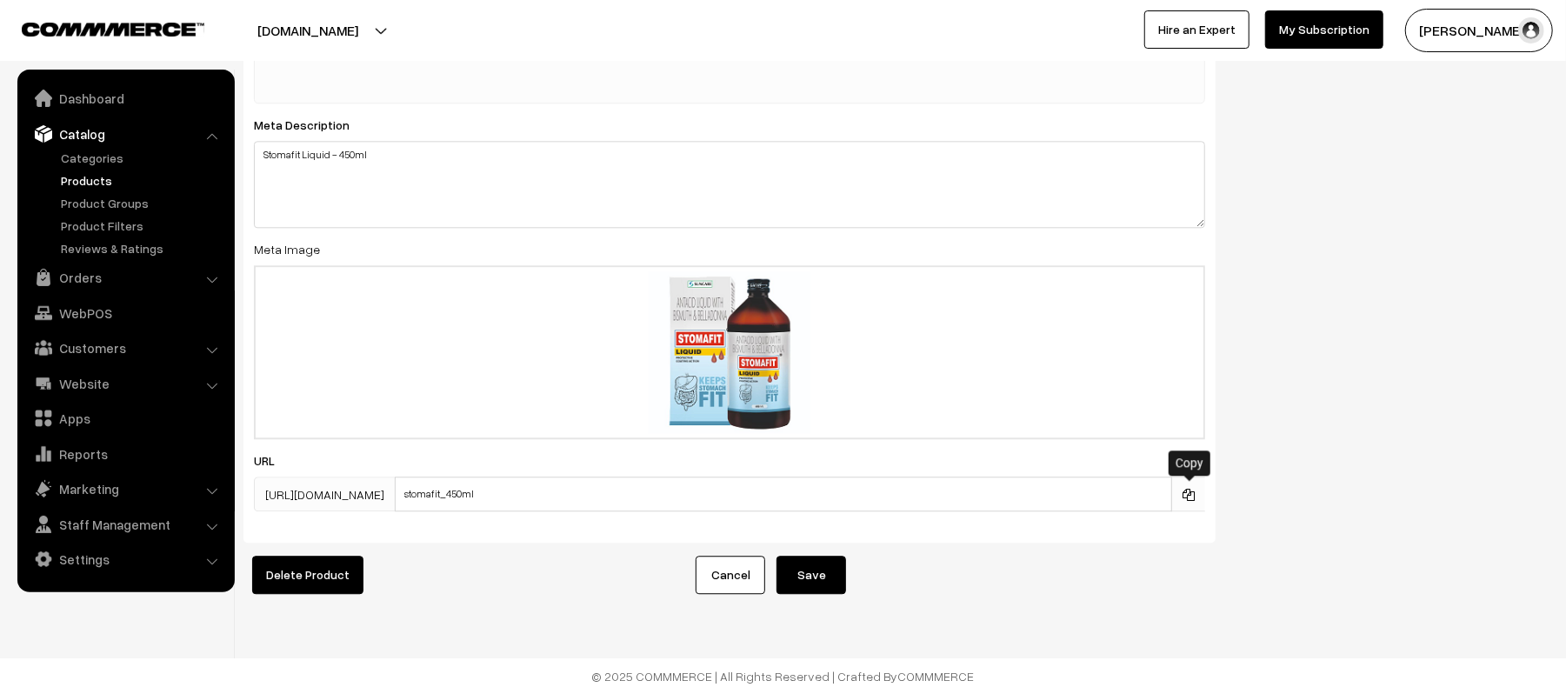
click at [1193, 489] on icon at bounding box center [1189, 495] width 12 height 12
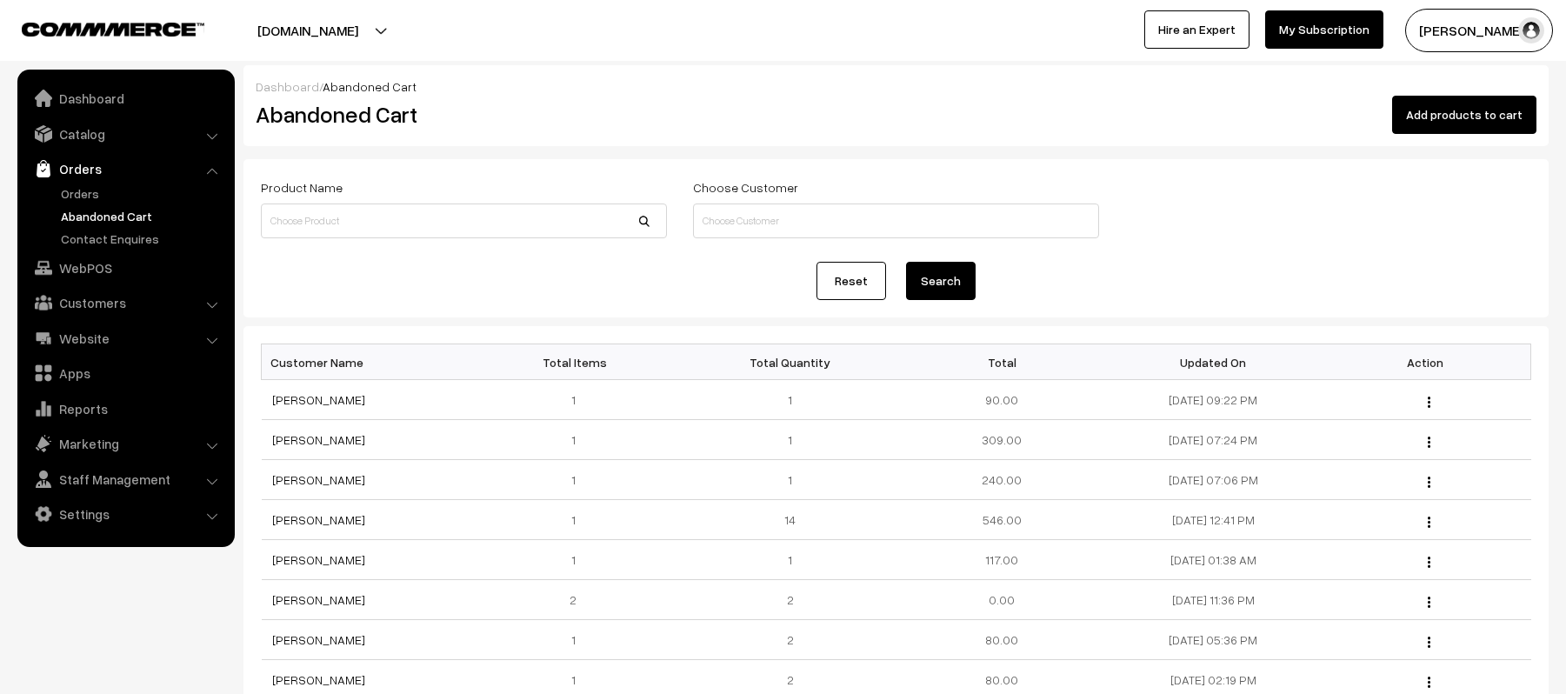
scroll to position [311, 0]
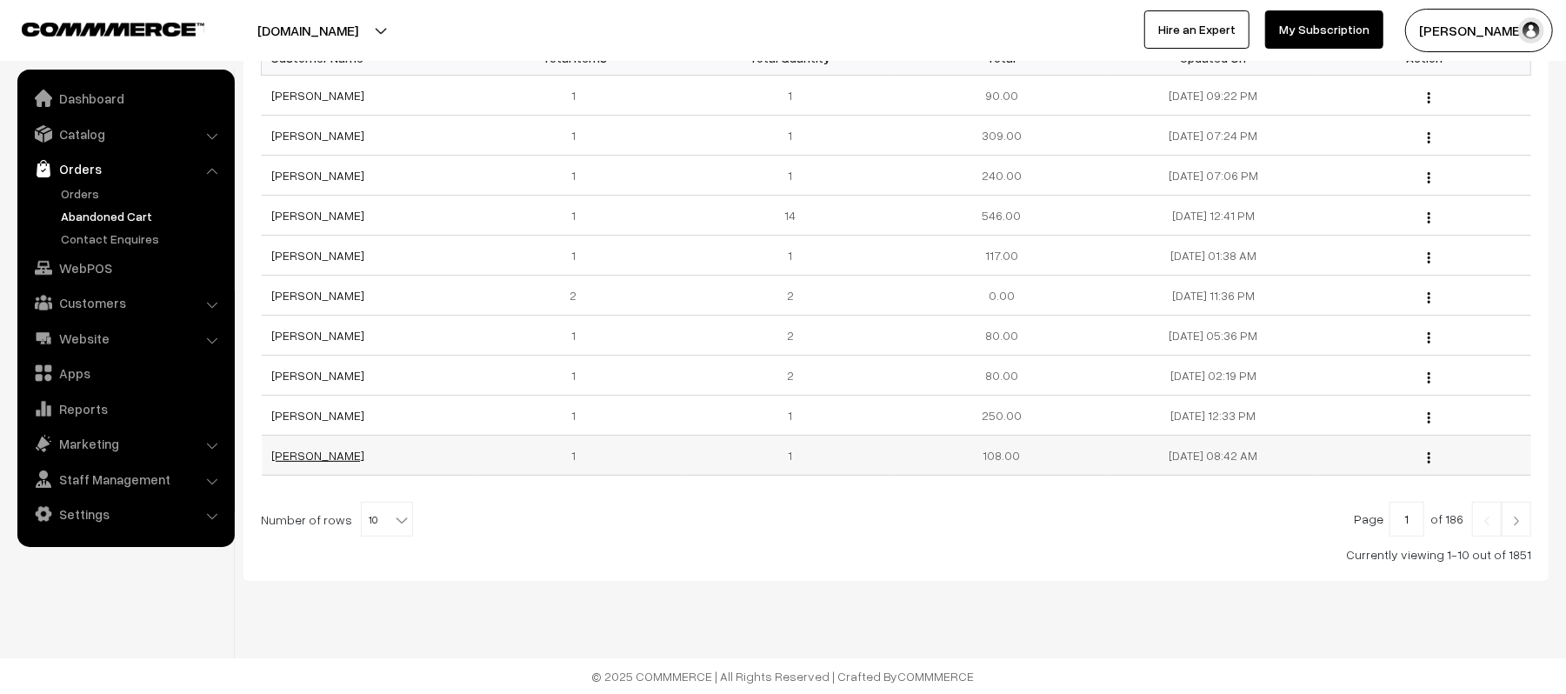
click at [297, 460] on link "[PERSON_NAME]" at bounding box center [318, 455] width 93 height 15
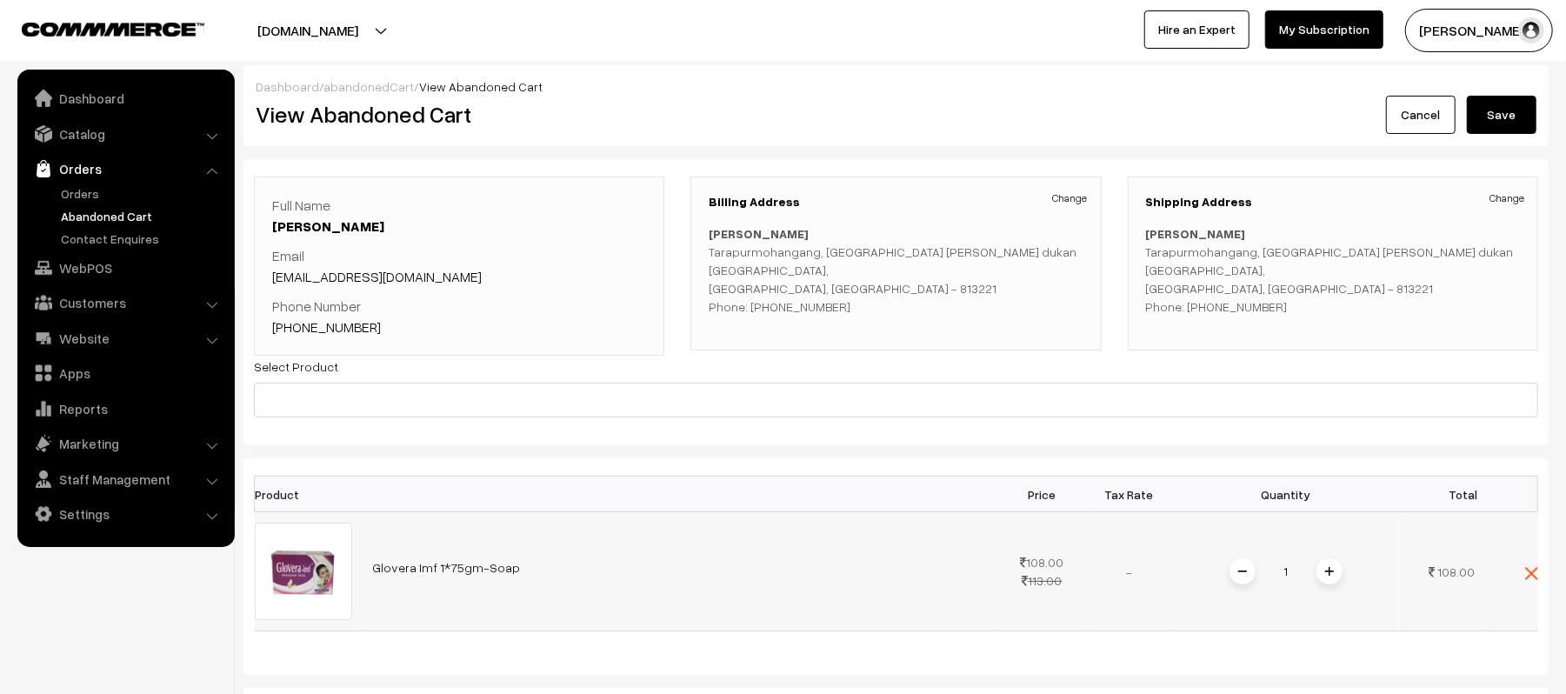
click at [446, 564] on link "Glovera Imf 1*75gm-Soap" at bounding box center [447, 567] width 148 height 15
click at [341, 331] on link "[PHONE_NUMBER]" at bounding box center [326, 326] width 109 height 17
drag, startPoint x: 383, startPoint y: 329, endPoint x: 297, endPoint y: 334, distance: 86.3
click at [297, 334] on p "Phone Number [PHONE_NUMBER]" at bounding box center [459, 317] width 374 height 42
copy link "8825332801"
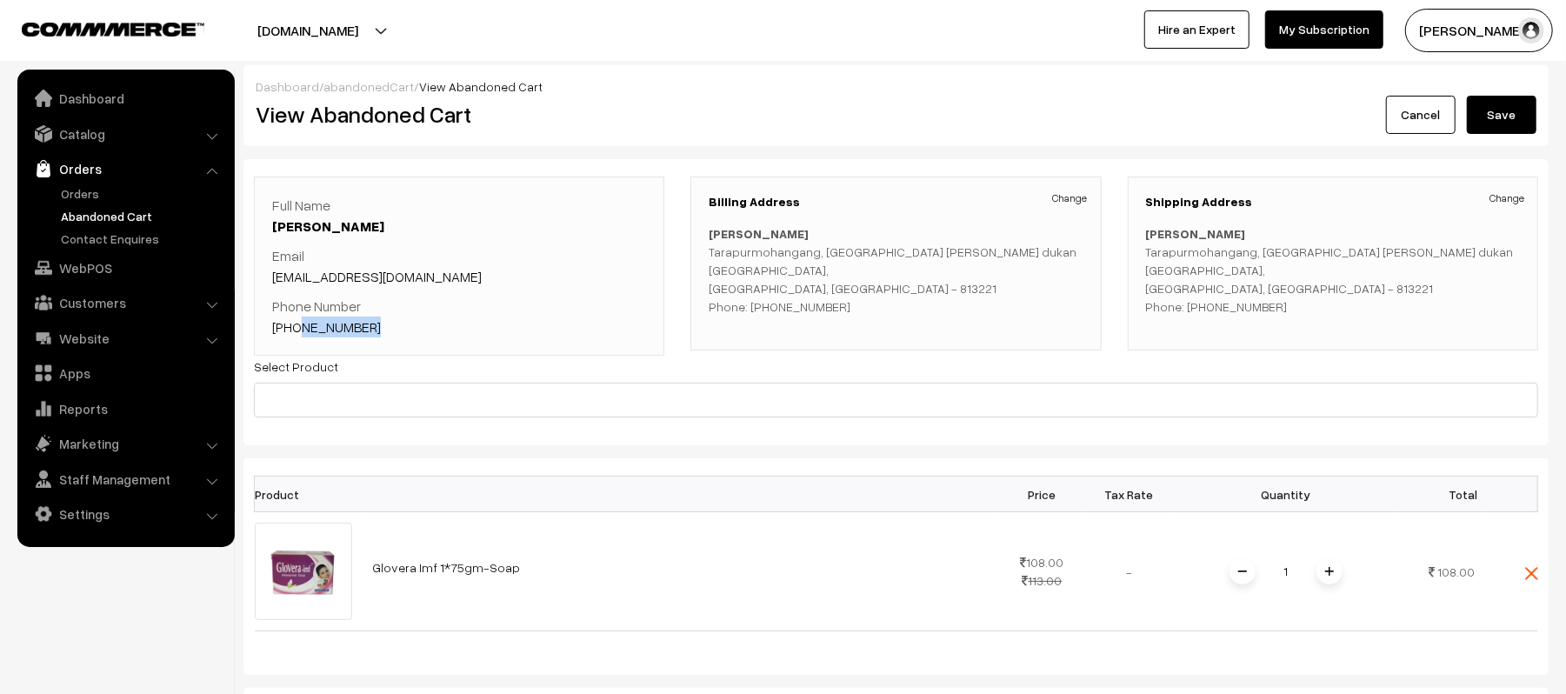
click at [90, 212] on link "Abandoned Cart" at bounding box center [143, 216] width 172 height 18
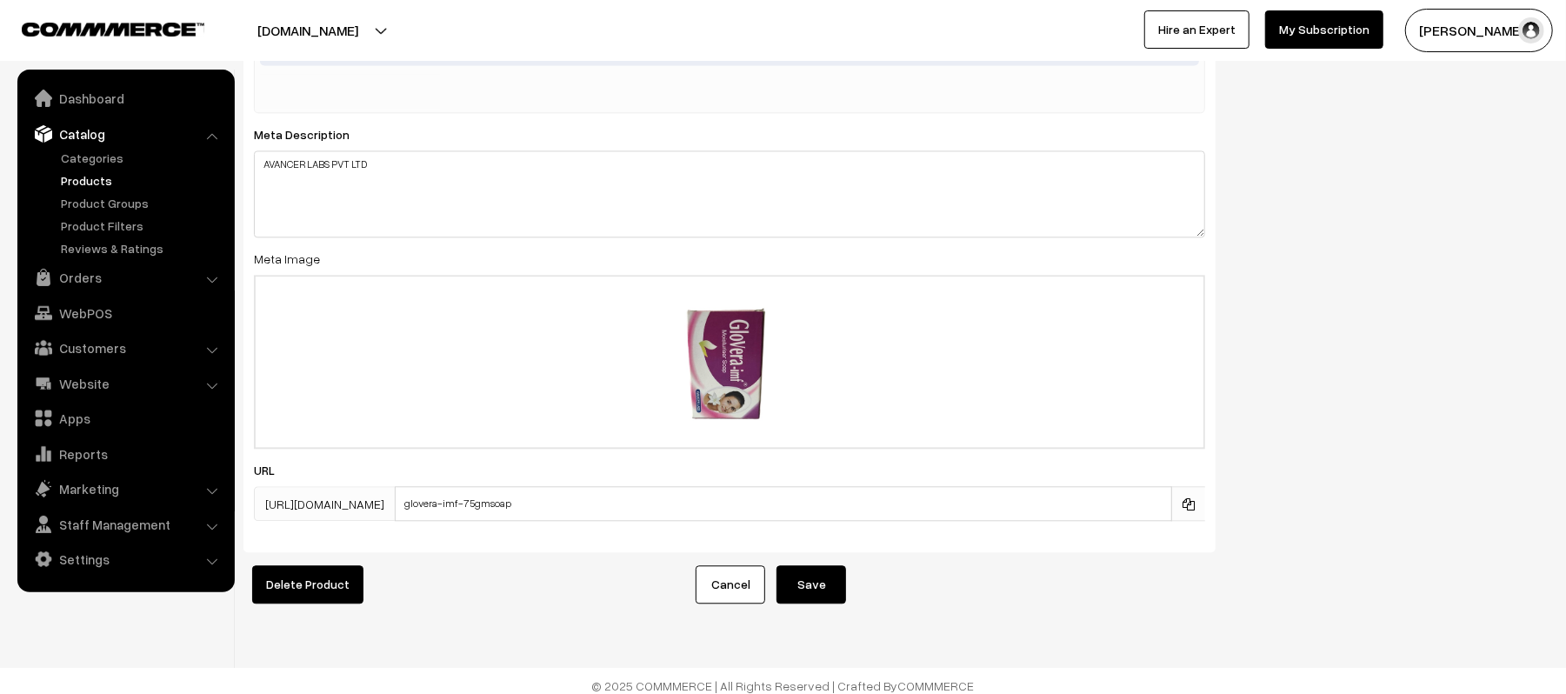
scroll to position [2783, 0]
click at [1185, 499] on icon at bounding box center [1189, 503] width 12 height 12
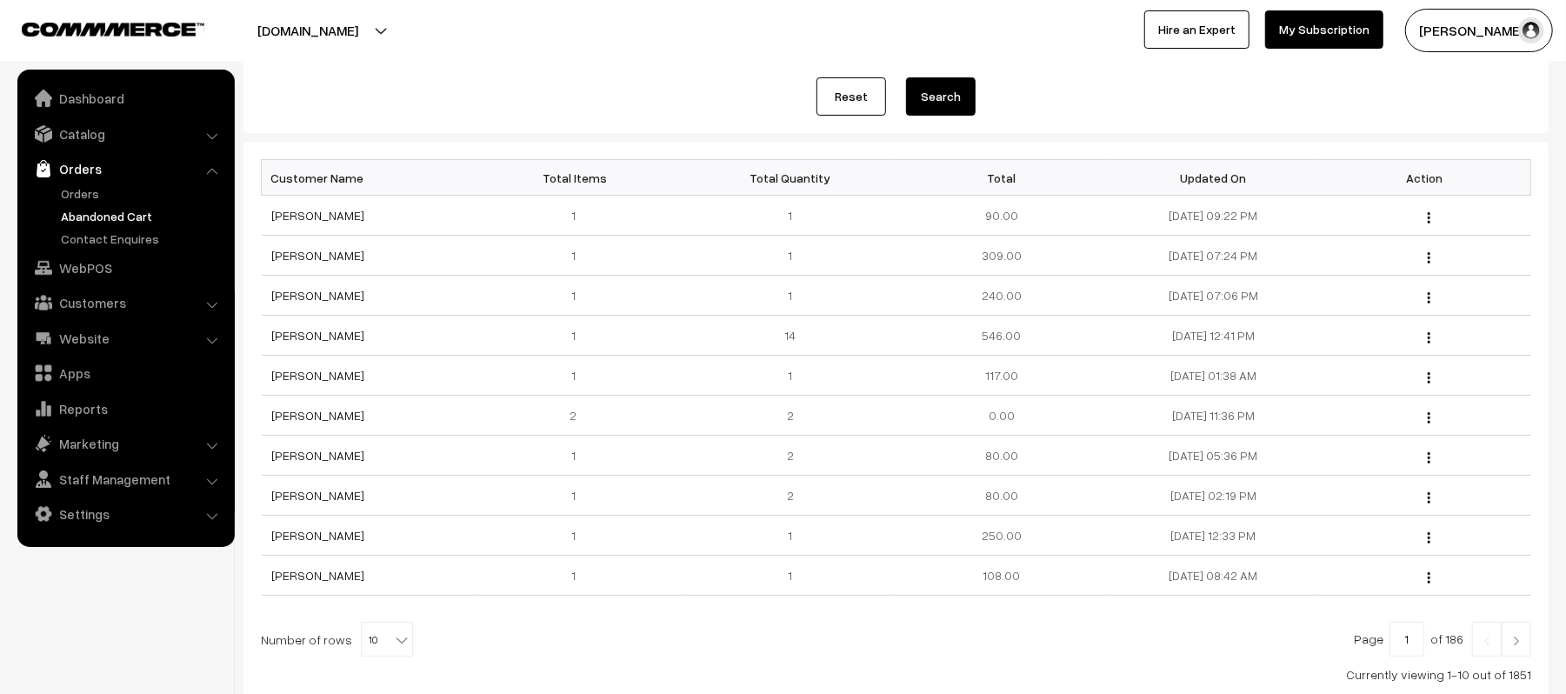
scroll to position [311, 0]
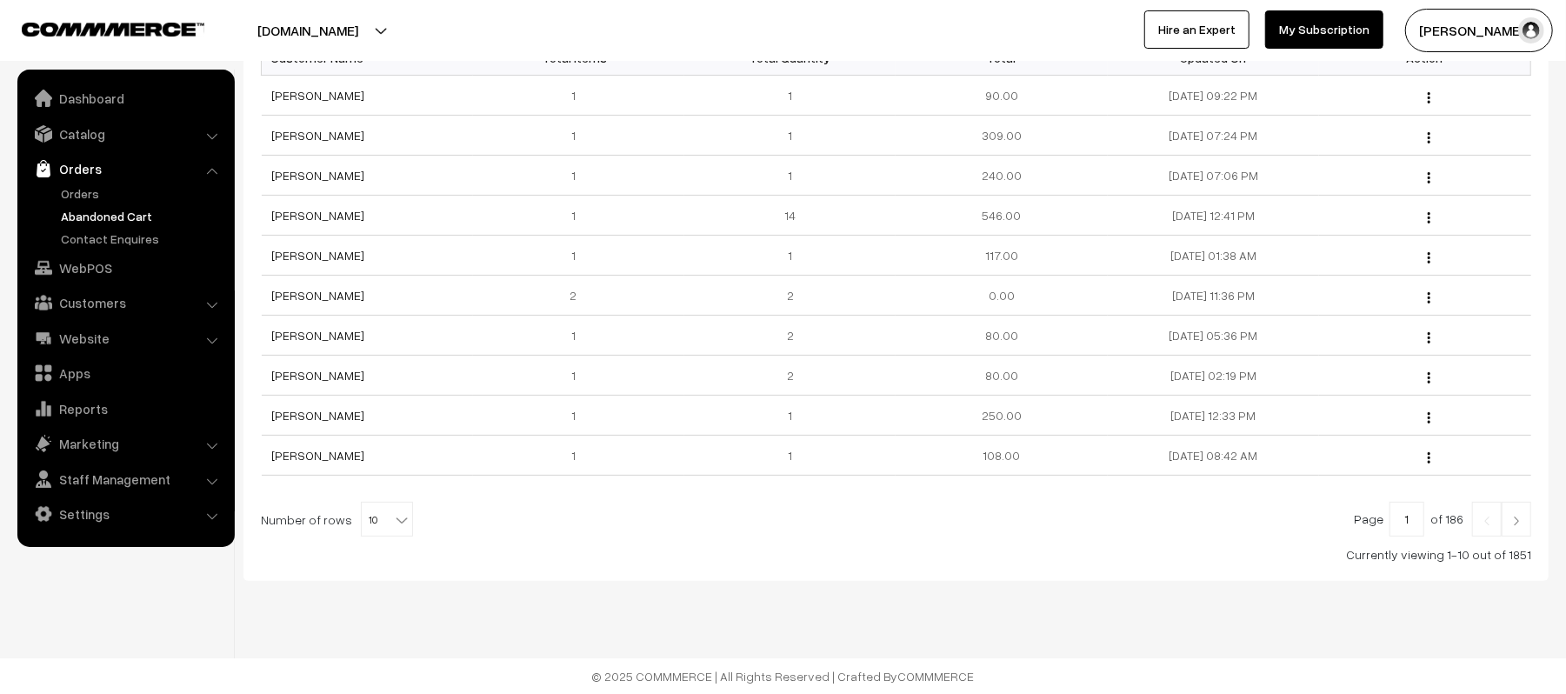
click at [1518, 516] on img at bounding box center [1517, 521] width 16 height 10
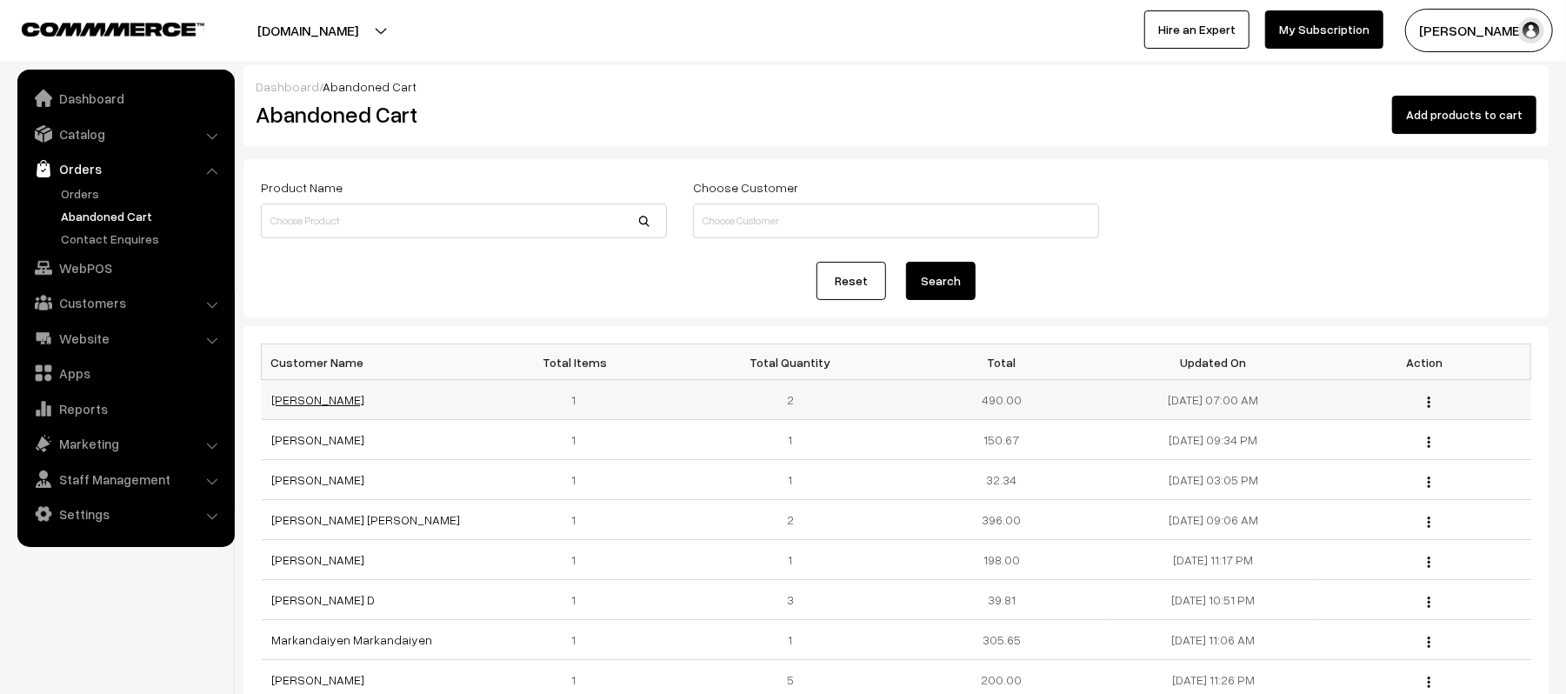
click at [318, 397] on link "[PERSON_NAME]" at bounding box center [318, 399] width 93 height 15
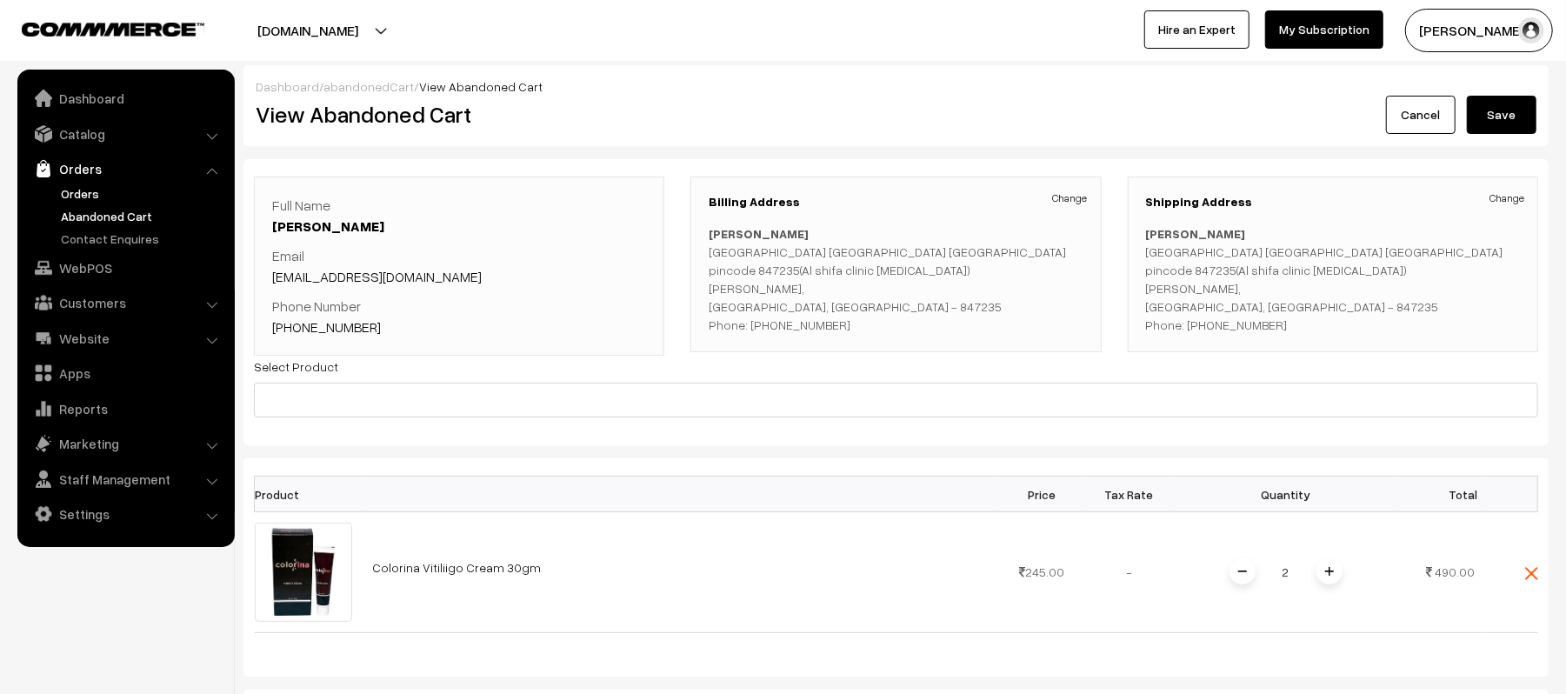
click at [71, 190] on link "Orders" at bounding box center [143, 193] width 172 height 18
